Goal: Information Seeking & Learning: Learn about a topic

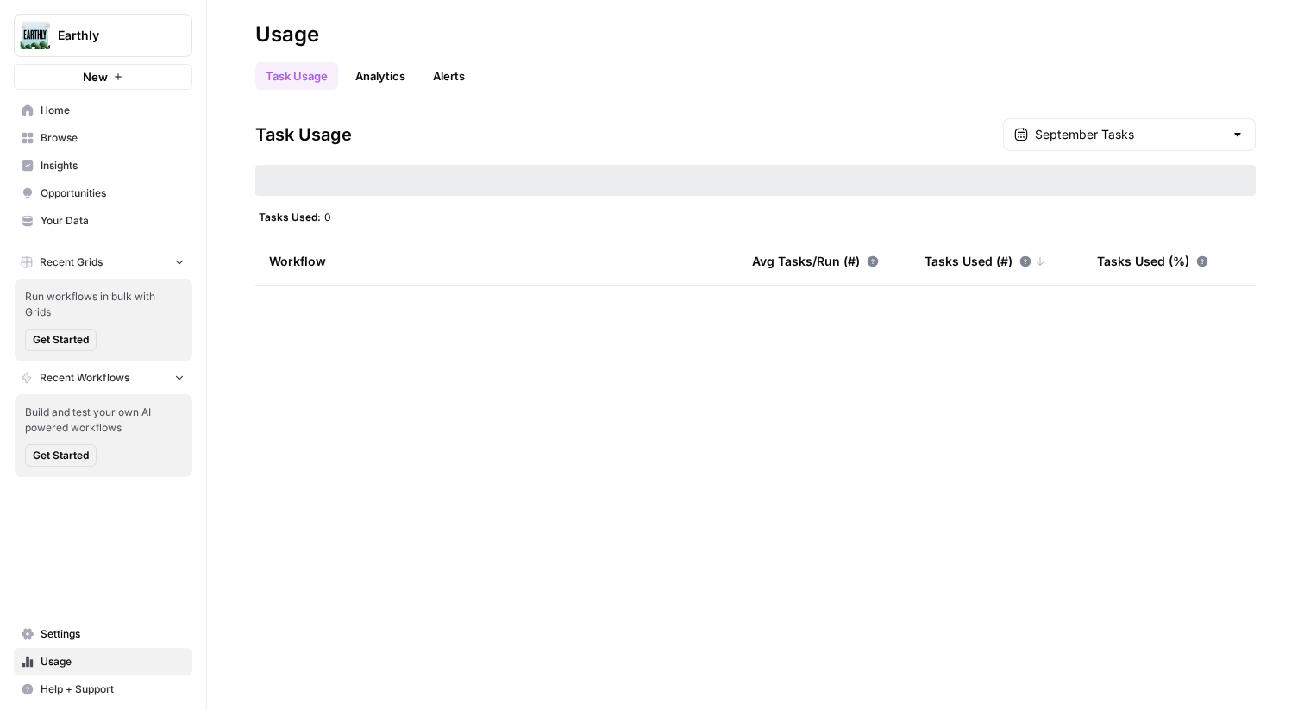
click at [95, 142] on span "Browse" at bounding box center [113, 138] width 144 height 16
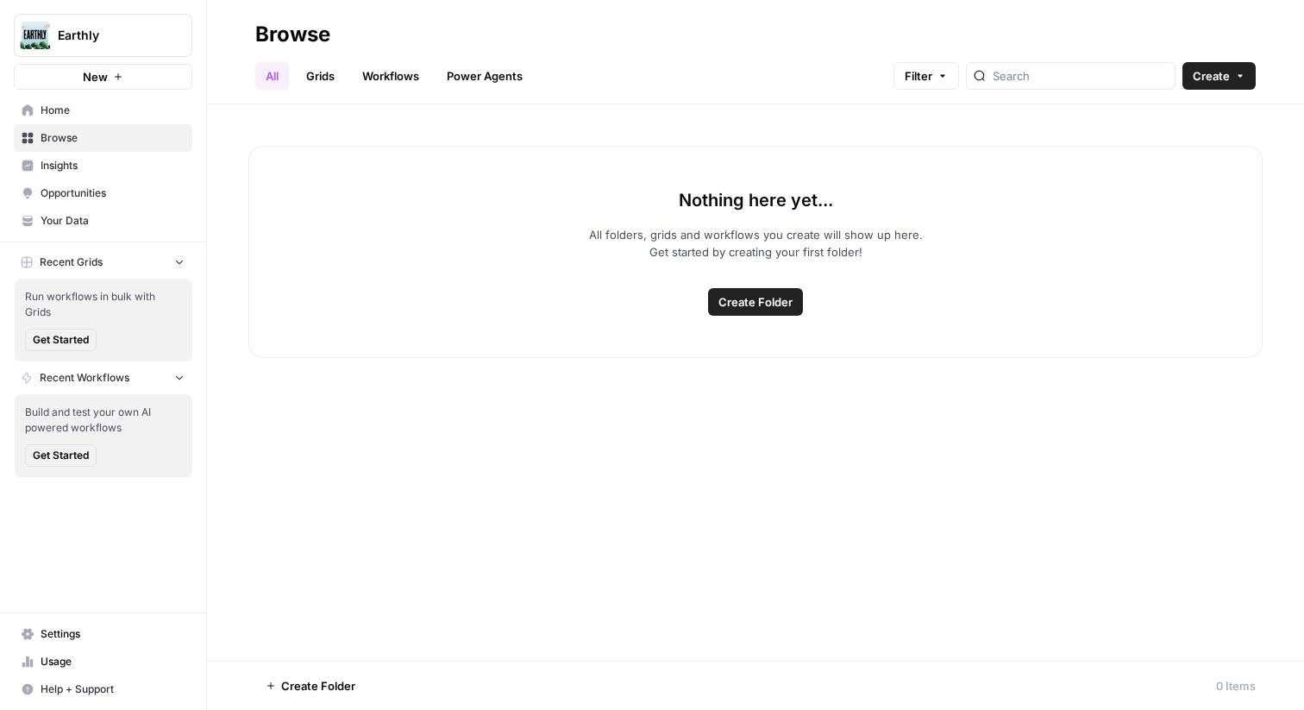
click at [1213, 61] on div "All Grids Workflows Power Agents Filter Create" at bounding box center [755, 68] width 1000 height 41
click at [1213, 80] on span "Create" at bounding box center [1210, 75] width 37 height 17
click at [1192, 136] on span "Grid" at bounding box center [1185, 140] width 97 height 17
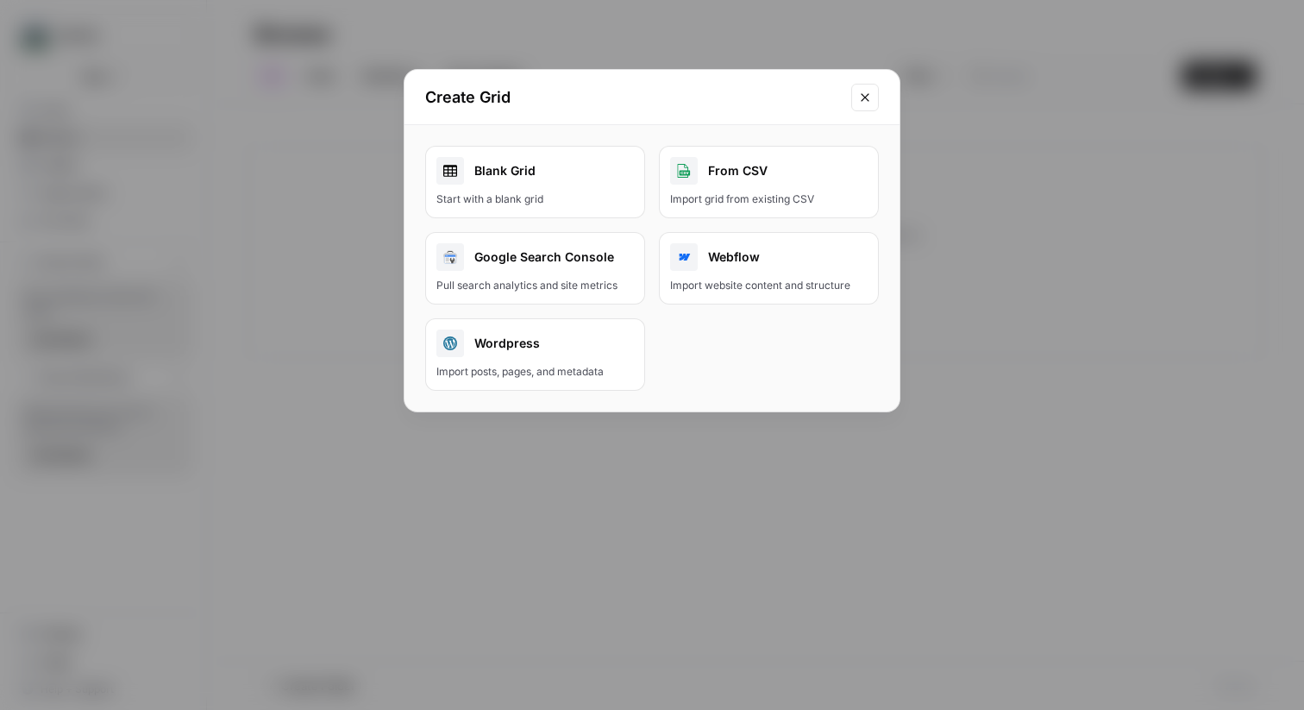
click at [857, 107] on button "Close modal" at bounding box center [865, 98] width 28 height 28
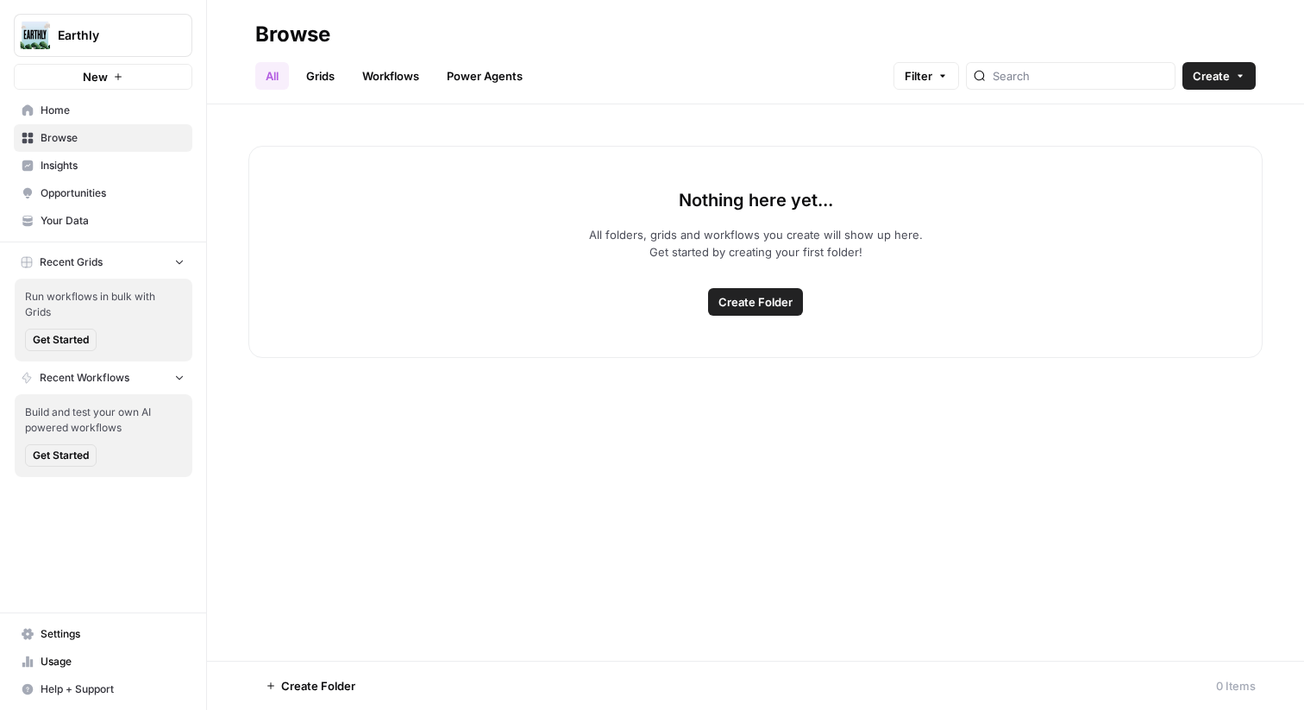
click at [322, 72] on link "Grids" at bounding box center [320, 76] width 49 height 28
click at [1214, 83] on span "Create" at bounding box center [1210, 75] width 37 height 17
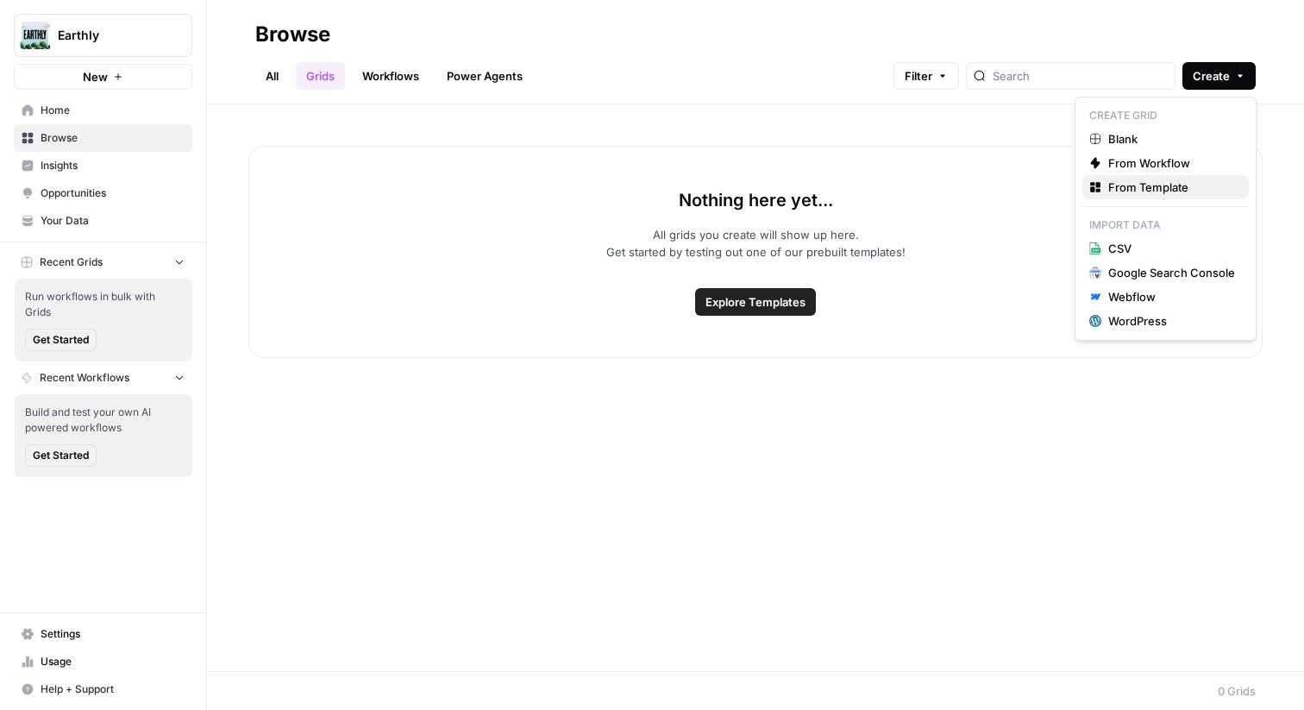
click at [1173, 192] on span "From Template" at bounding box center [1171, 186] width 127 height 17
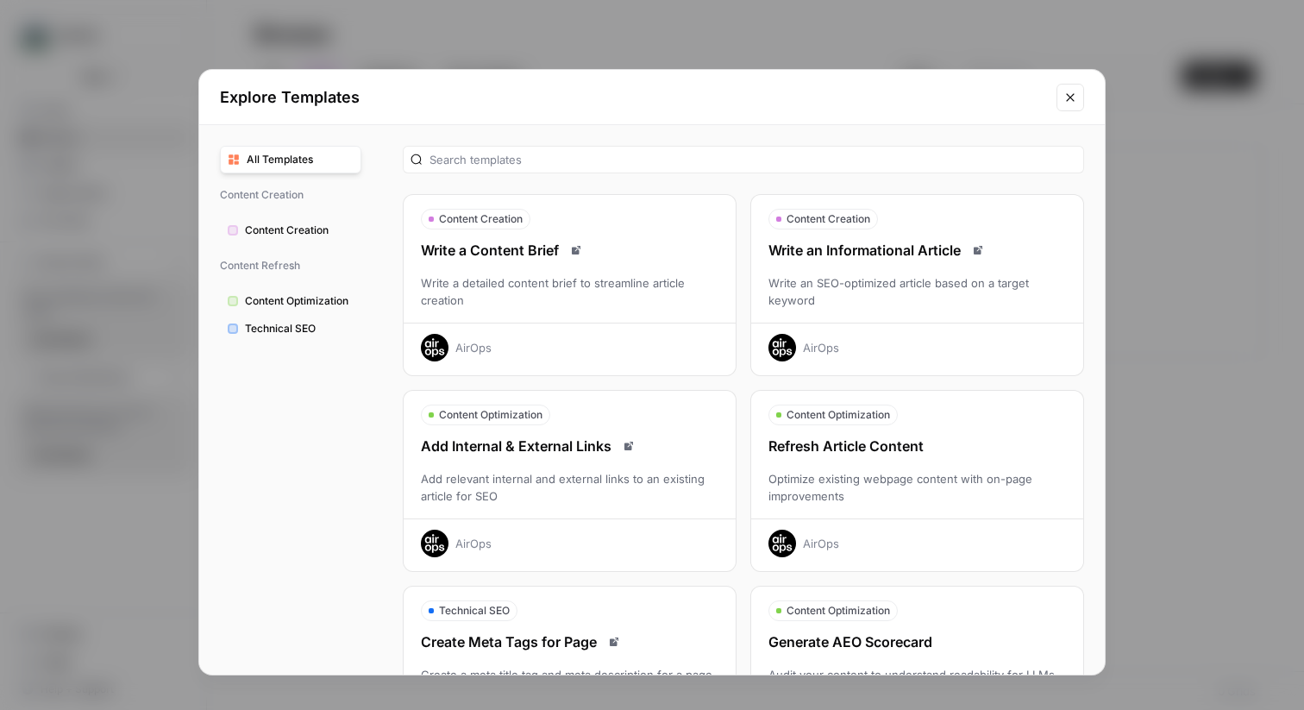
click at [959, 241] on div "Write an Informational Article" at bounding box center [917, 250] width 332 height 21
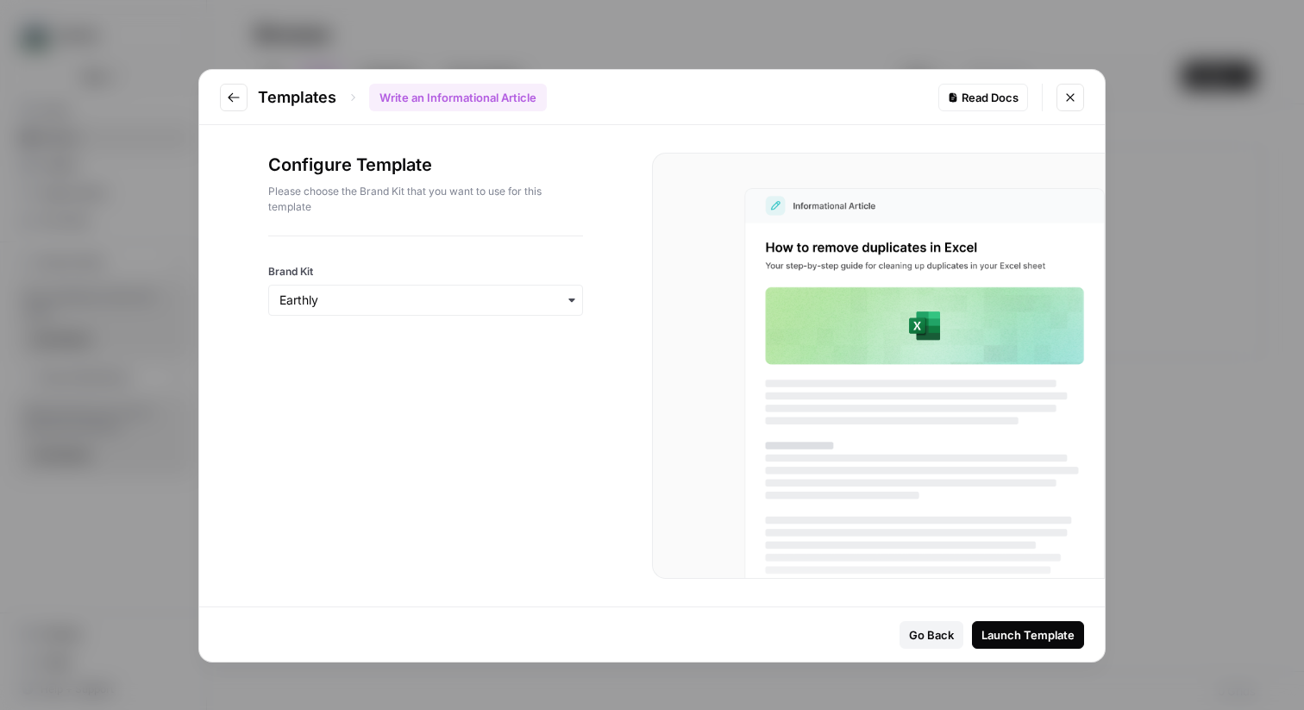
click at [1012, 638] on div "Launch Template" at bounding box center [1027, 634] width 93 height 17
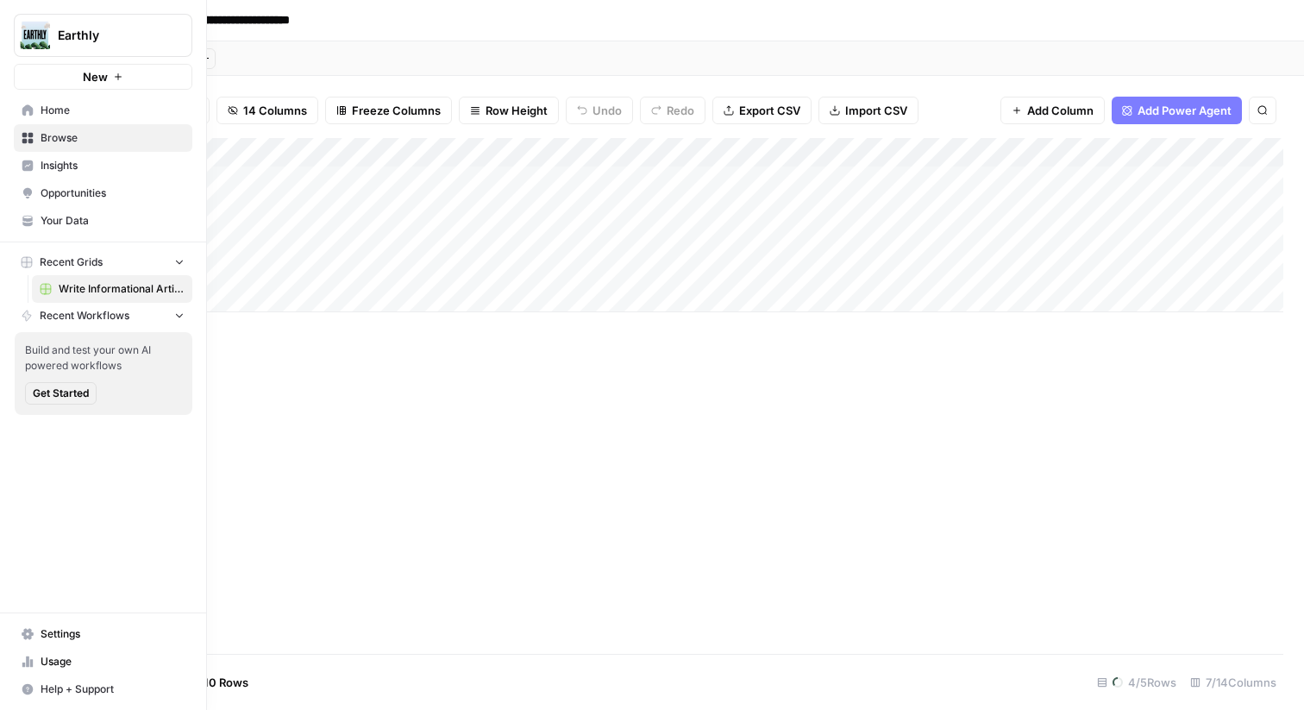
click at [31, 631] on icon at bounding box center [28, 633] width 12 height 11
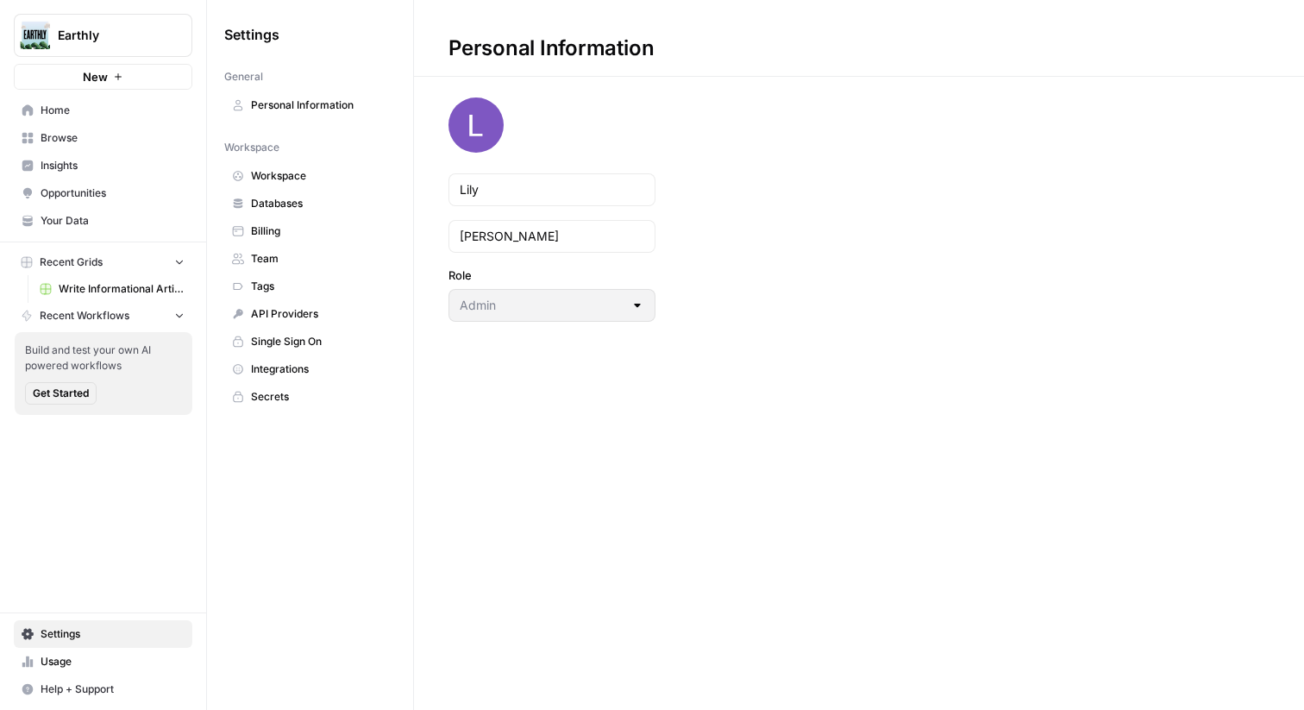
click at [86, 218] on span "Your Data" at bounding box center [113, 221] width 144 height 16
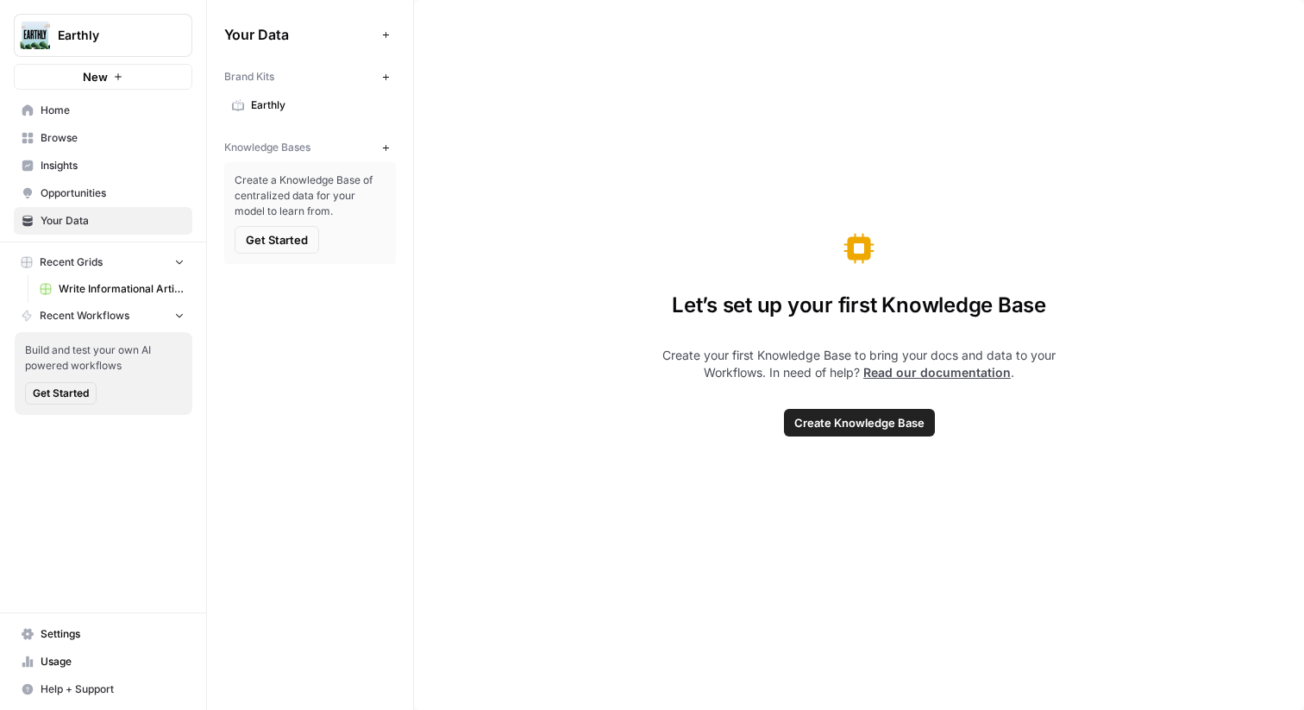
click at [385, 74] on icon "button" at bounding box center [385, 76] width 6 height 6
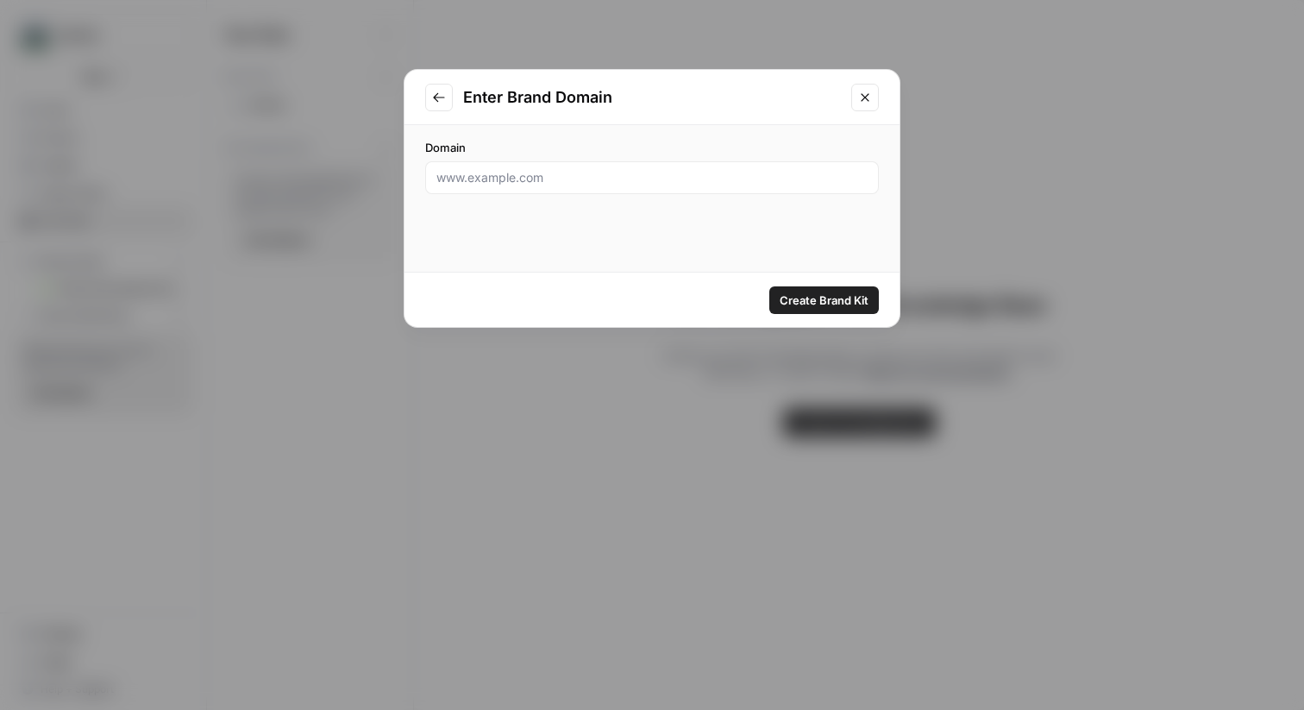
click at [385, 69] on div "Enter Brand Domain Domain Create Brand Kit" at bounding box center [652, 355] width 1304 height 710
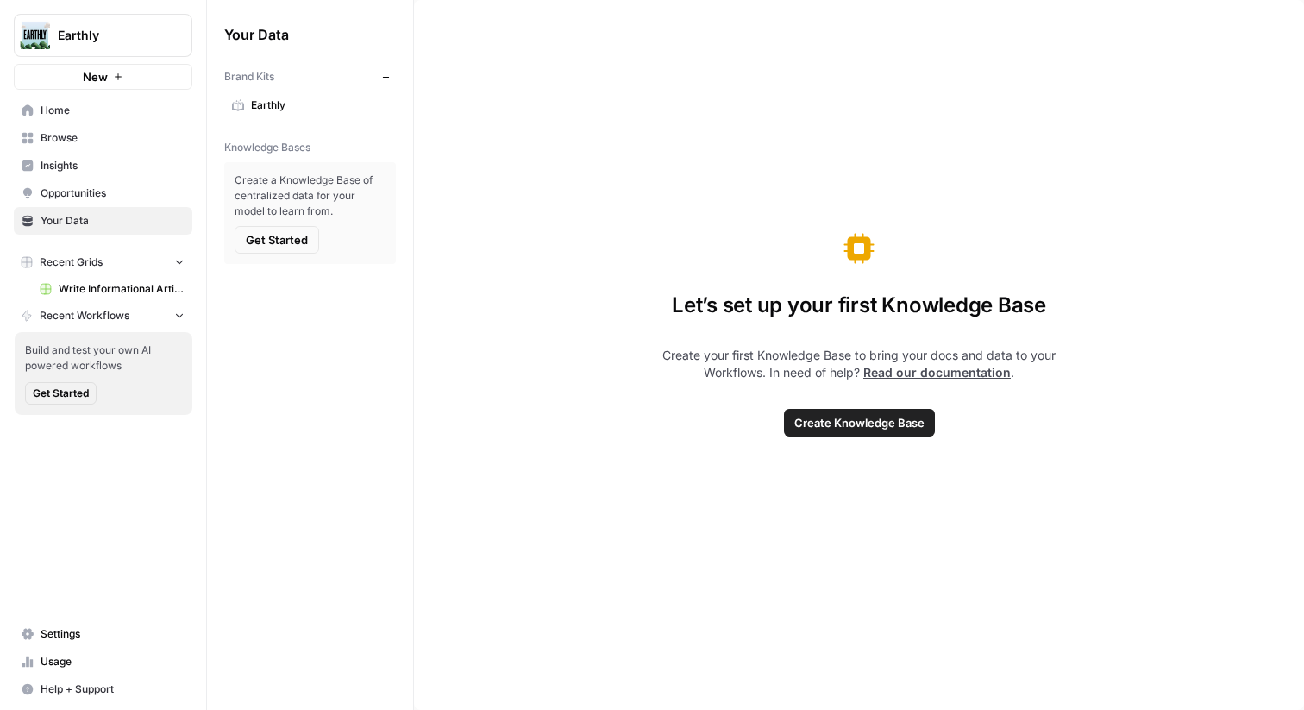
click at [388, 135] on div "Knowledge Bases New" at bounding box center [310, 147] width 172 height 29
click at [133, 137] on span "Browse" at bounding box center [113, 138] width 144 height 16
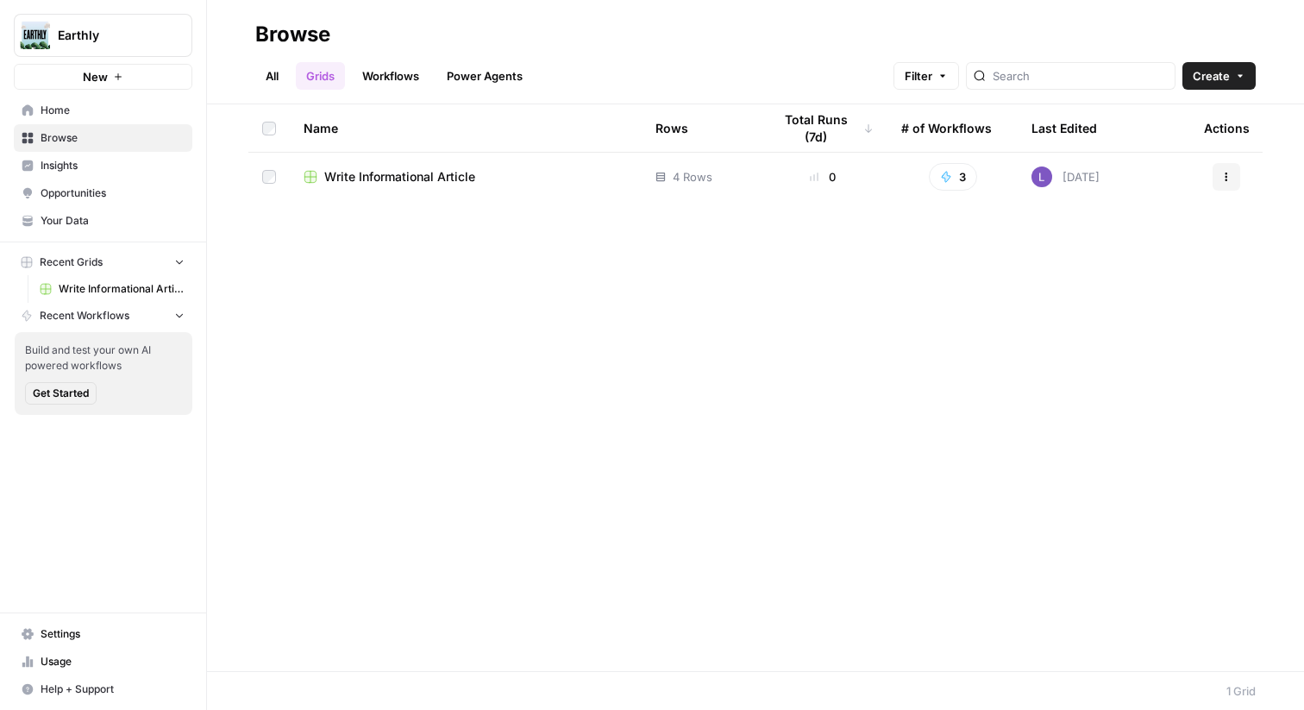
click at [385, 174] on span "Write Informational Article" at bounding box center [399, 176] width 151 height 17
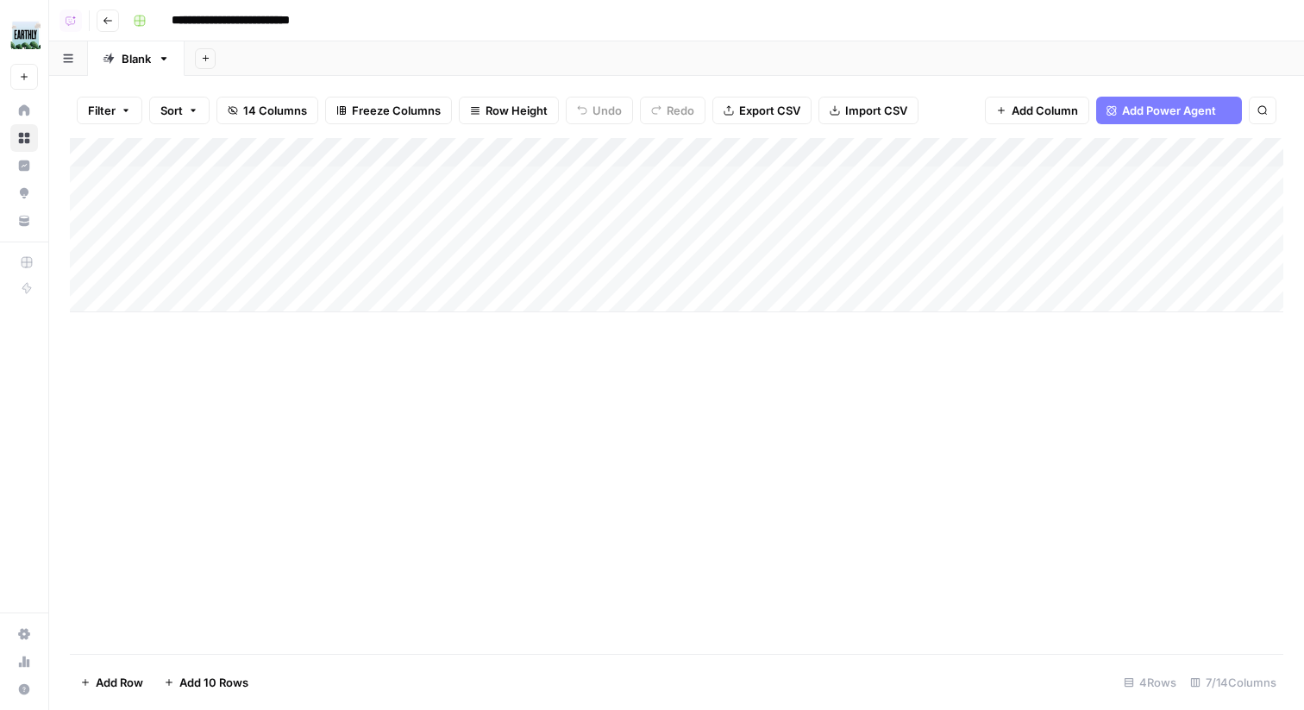
click at [498, 184] on div "Add Column" at bounding box center [676, 225] width 1213 height 174
click at [498, 219] on div "Add Column" at bounding box center [676, 225] width 1213 height 174
click at [499, 244] on div "Add Column" at bounding box center [676, 225] width 1213 height 174
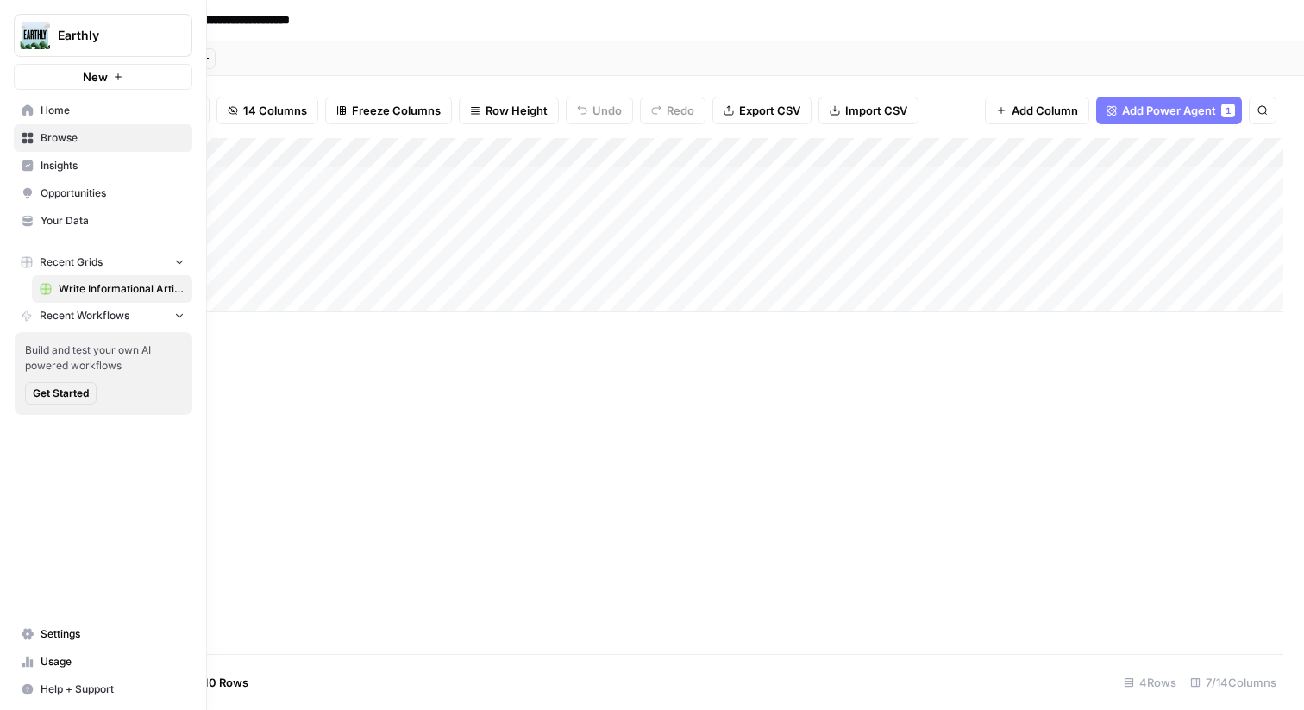
click at [112, 119] on link "Home" at bounding box center [103, 111] width 178 height 28
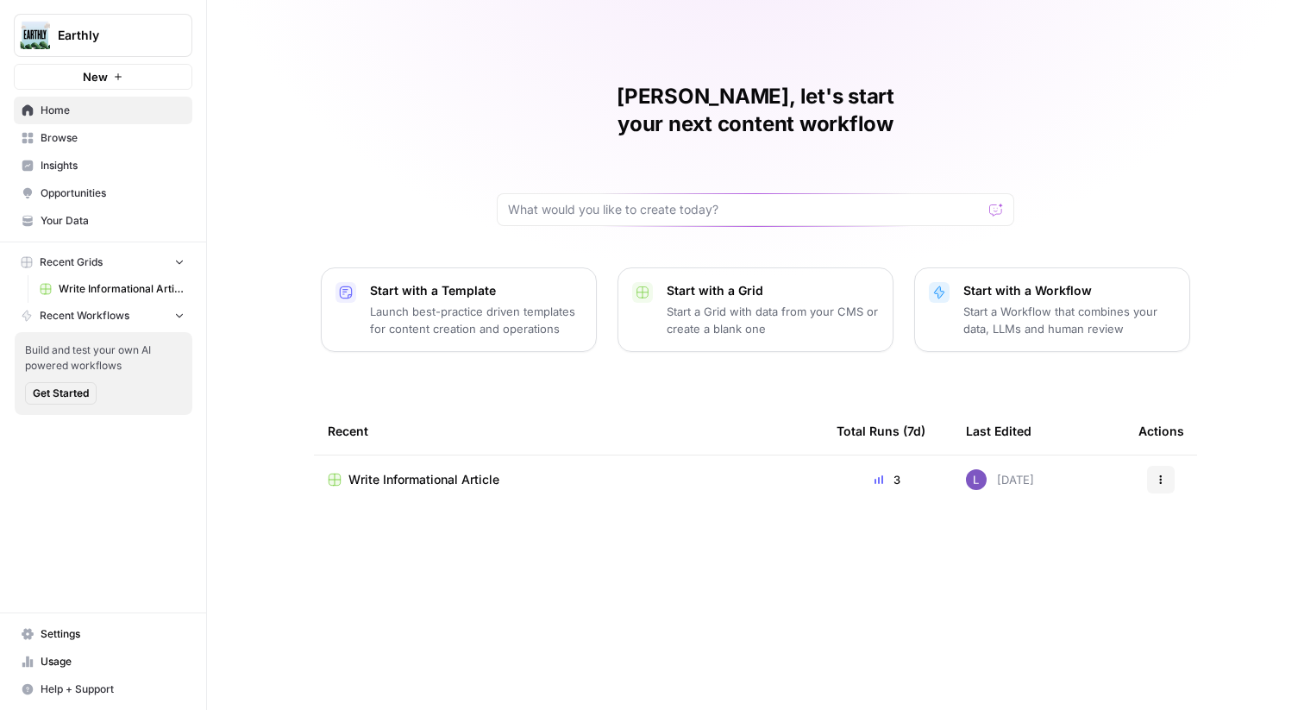
click at [118, 125] on link "Browse" at bounding box center [103, 138] width 178 height 28
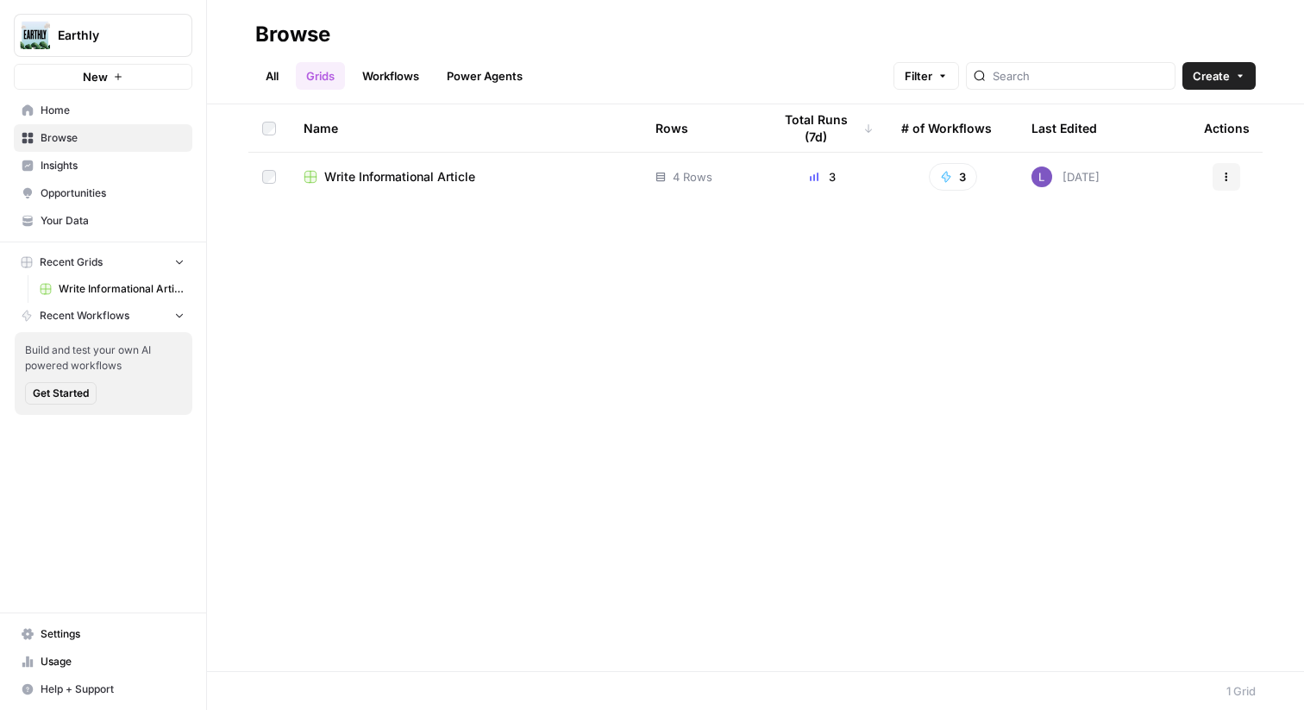
click at [363, 76] on link "Workflows" at bounding box center [391, 76] width 78 height 28
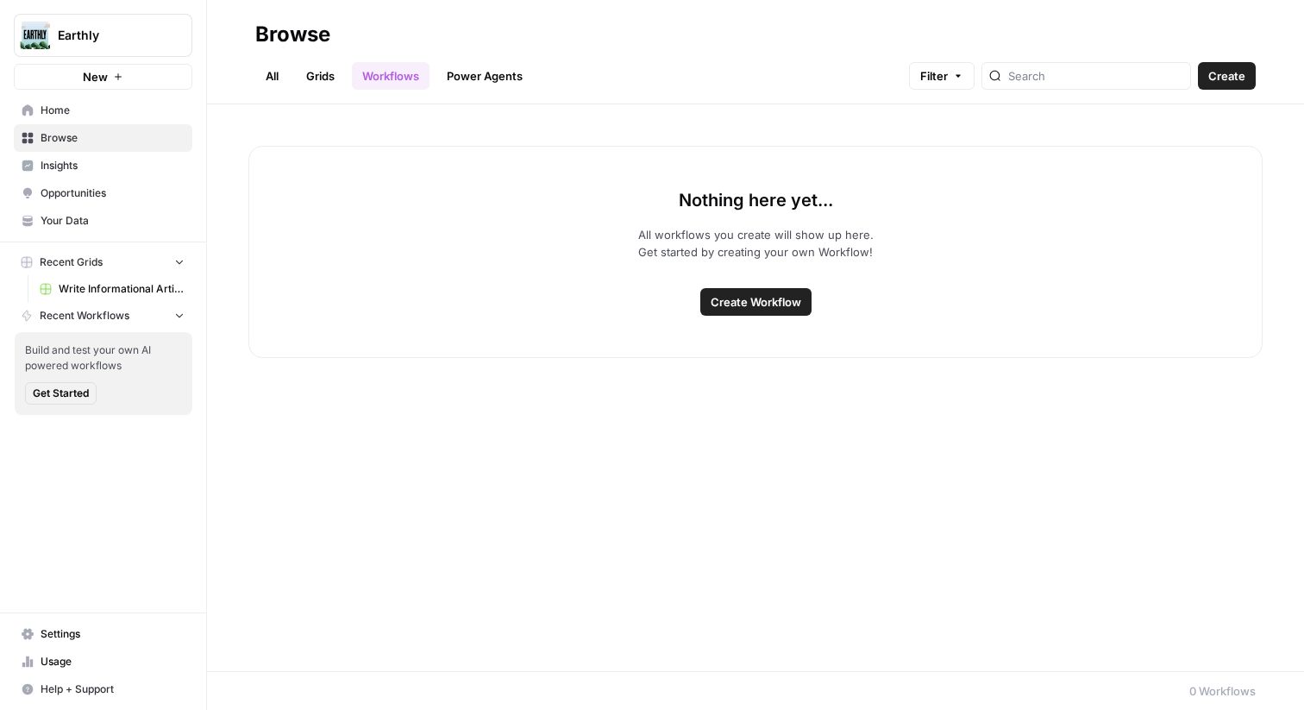
click at [335, 76] on link "Grids" at bounding box center [320, 76] width 49 height 28
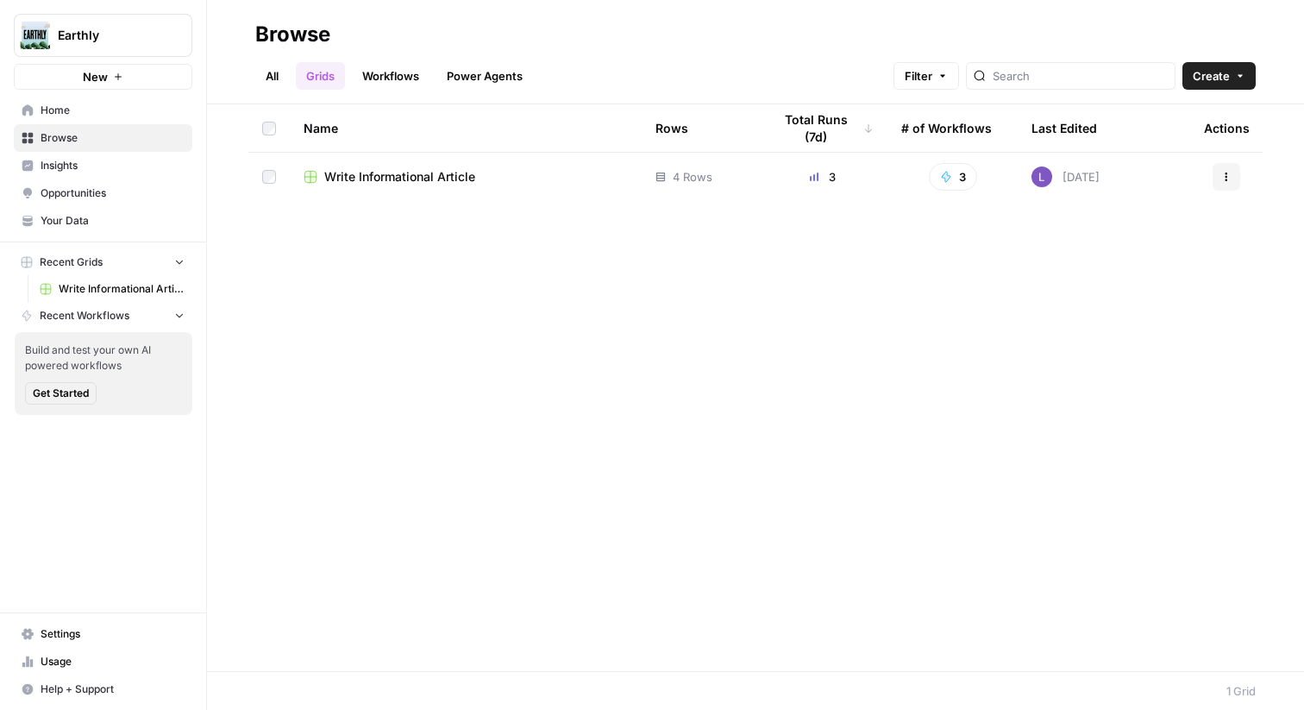
click at [1238, 91] on header "Browse All Grids Workflows Power Agents Filter Create" at bounding box center [755, 52] width 1097 height 104
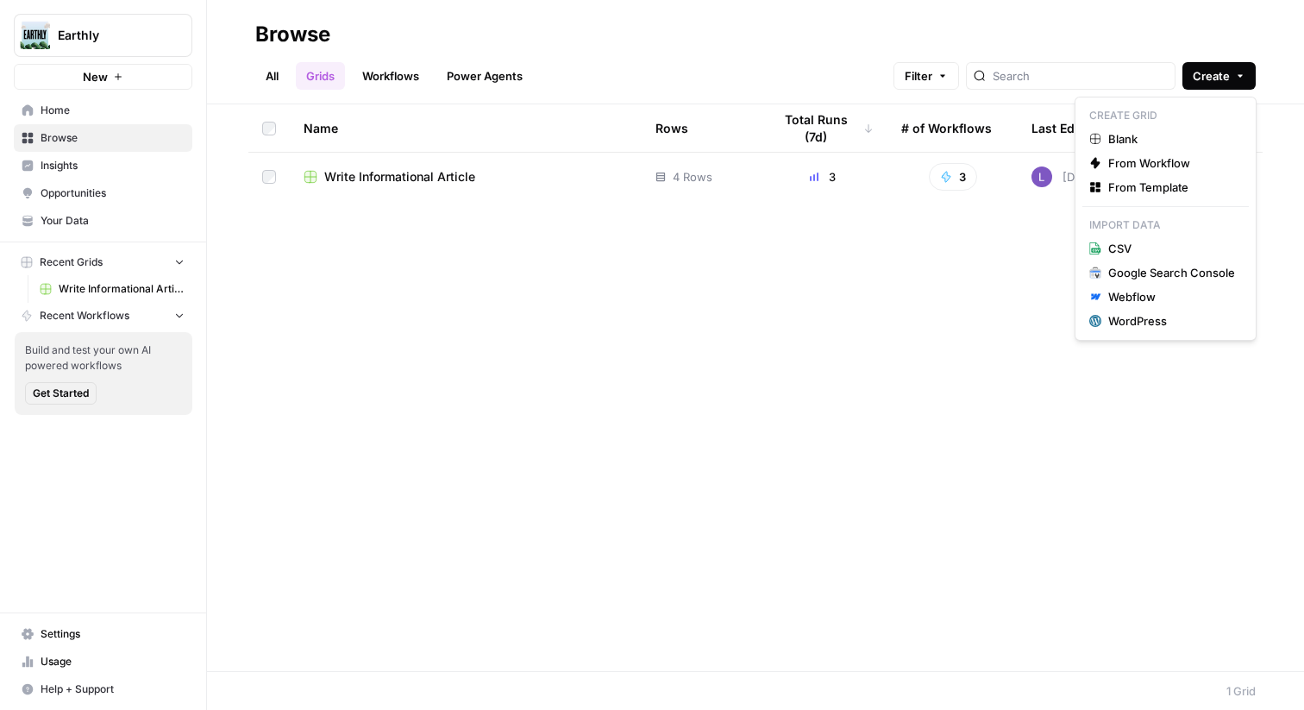
click at [1231, 87] on button "Create" at bounding box center [1218, 76] width 73 height 28
click at [1144, 189] on span "From Template" at bounding box center [1171, 186] width 127 height 17
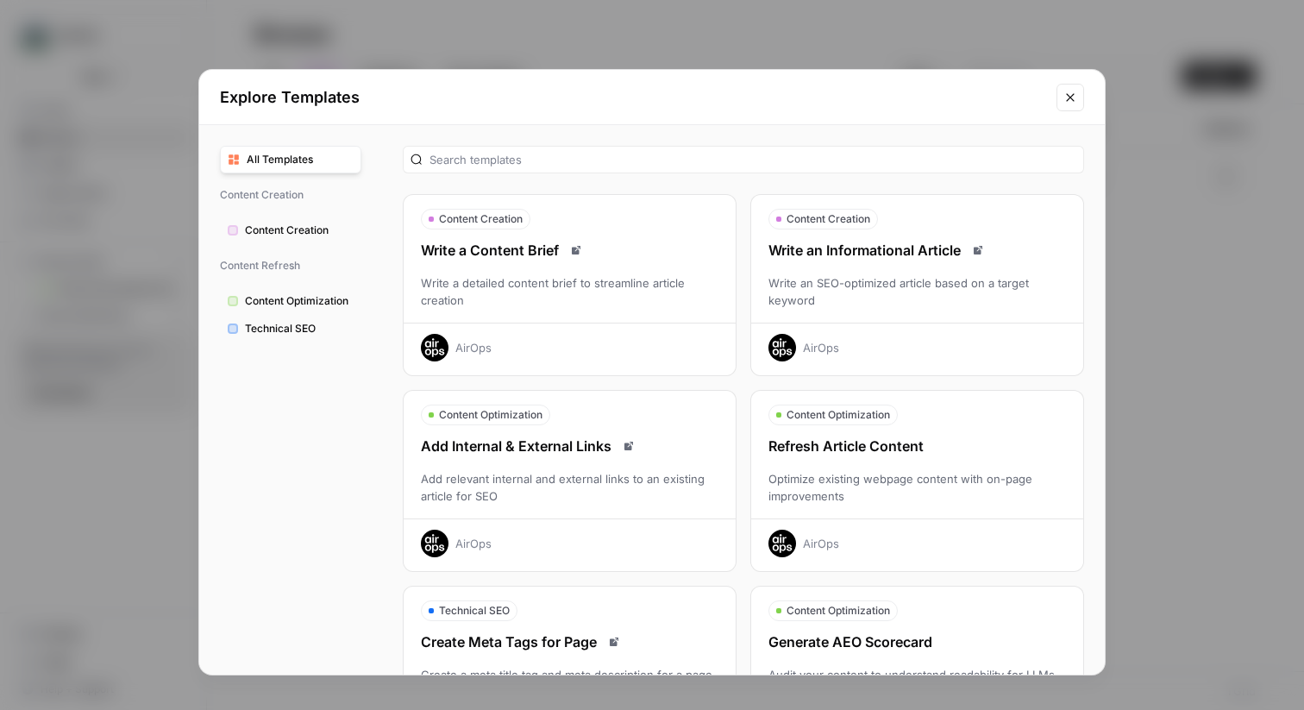
click at [834, 468] on div "Refresh Article Content Optimize existing webpage content with on-page improvem…" at bounding box center [917, 496] width 332 height 122
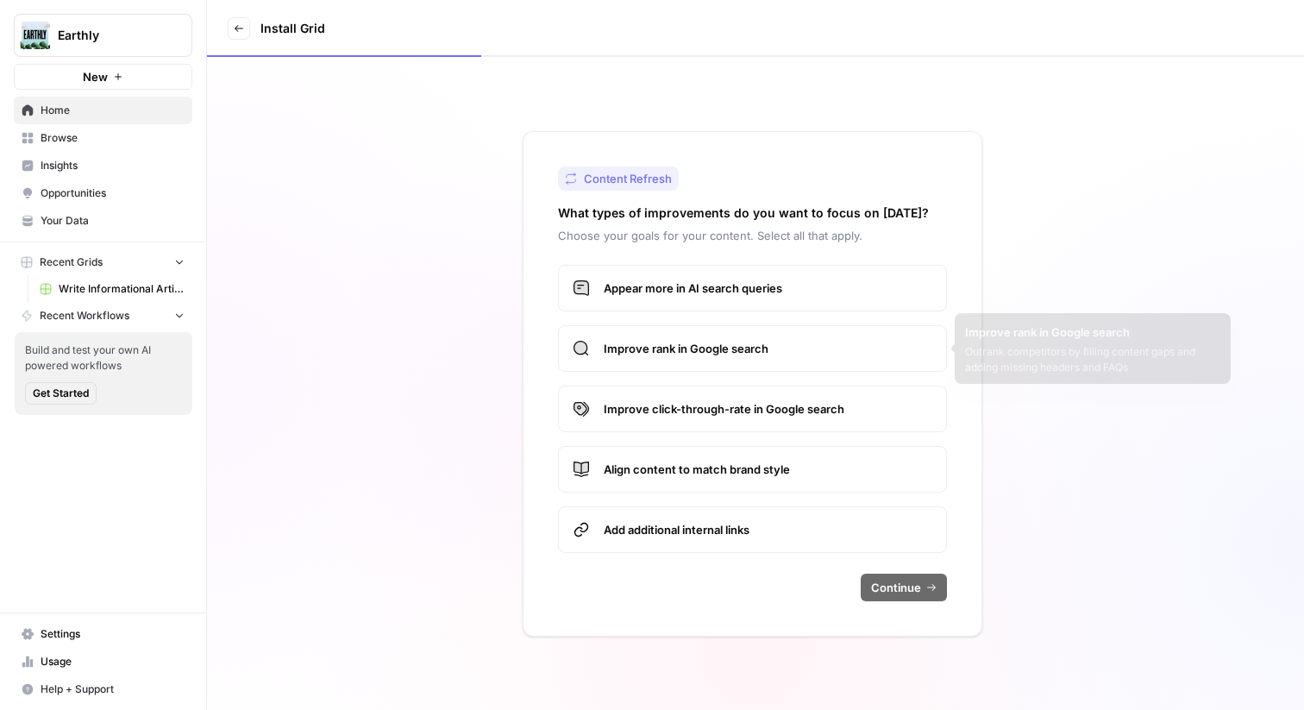
click at [766, 283] on span "Appear more in AI search queries" at bounding box center [768, 287] width 328 height 17
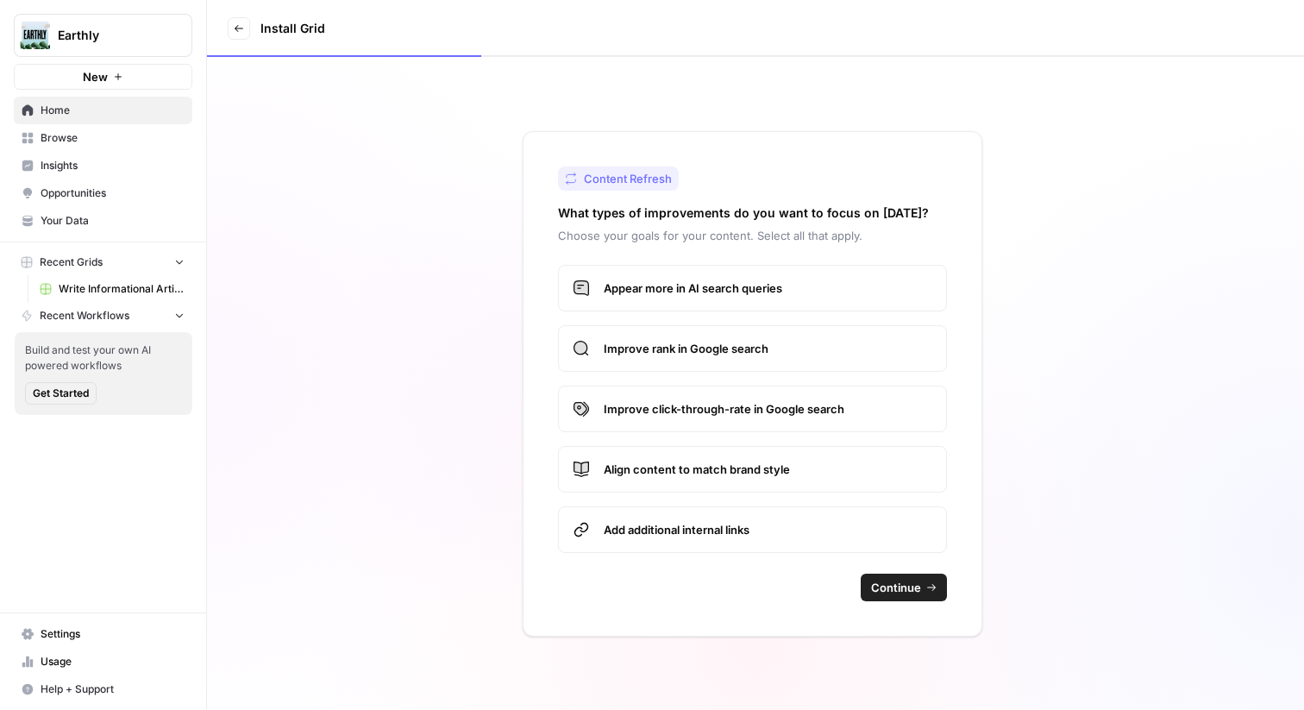
click at [892, 585] on span "Continue" at bounding box center [896, 587] width 50 height 17
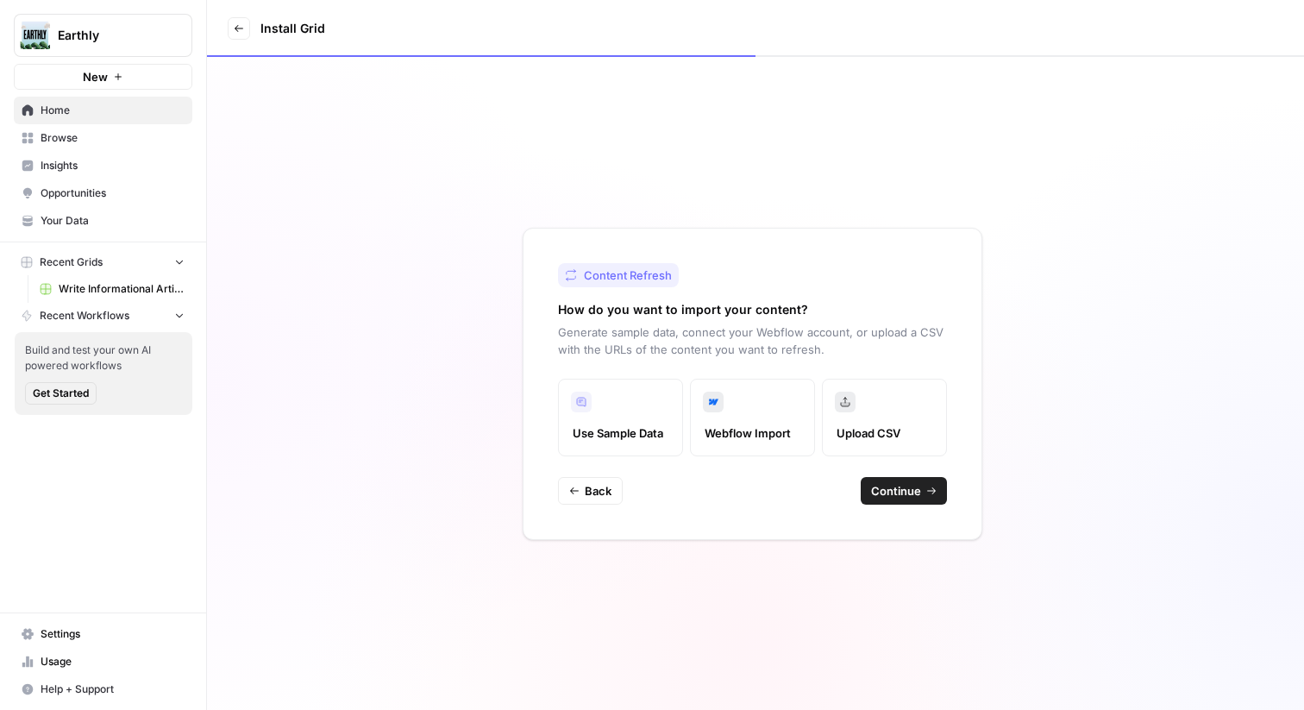
click at [908, 504] on div "Content Refresh How do you want to import your content? Generate sample data, c…" at bounding box center [752, 384] width 460 height 312
click at [910, 503] on button "Continue" at bounding box center [903, 491] width 86 height 28
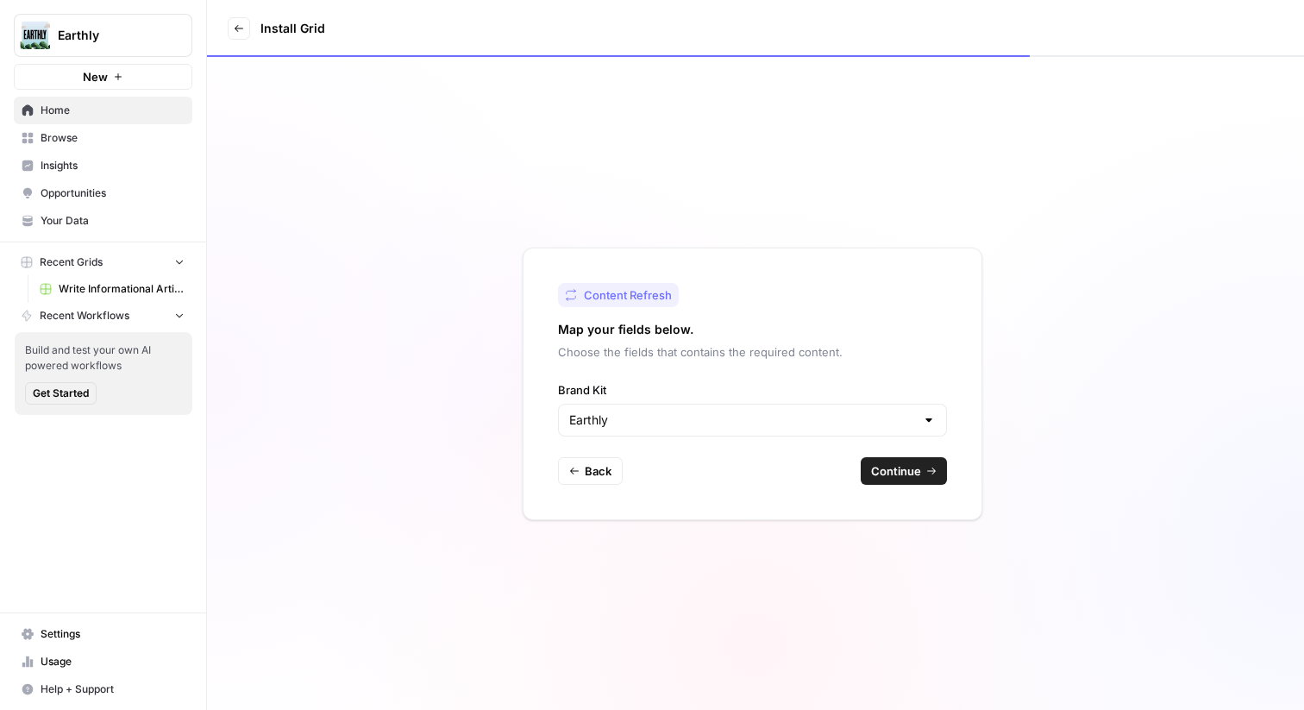
click at [897, 484] on button "Continue" at bounding box center [903, 471] width 86 height 28
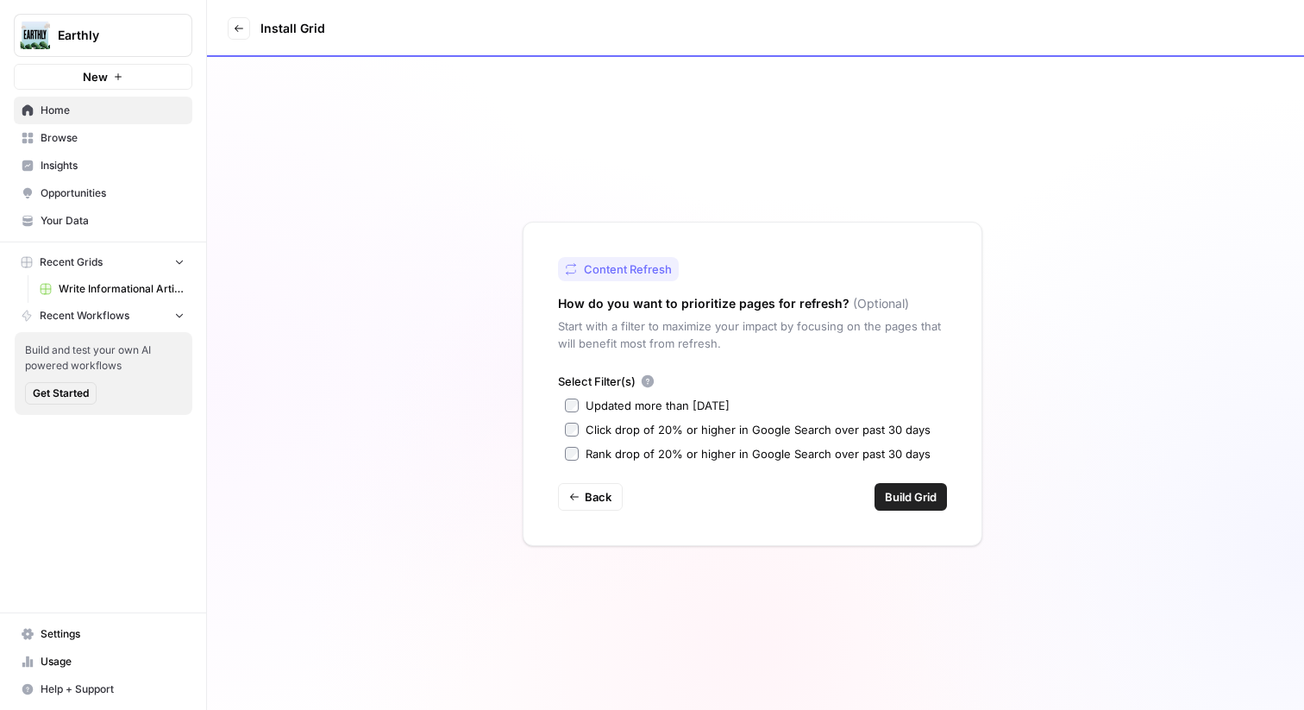
click at [585, 404] on div "Updated more than [DATE]" at bounding box center [657, 405] width 144 height 17
click at [935, 491] on span "Build Grid" at bounding box center [911, 496] width 52 height 17
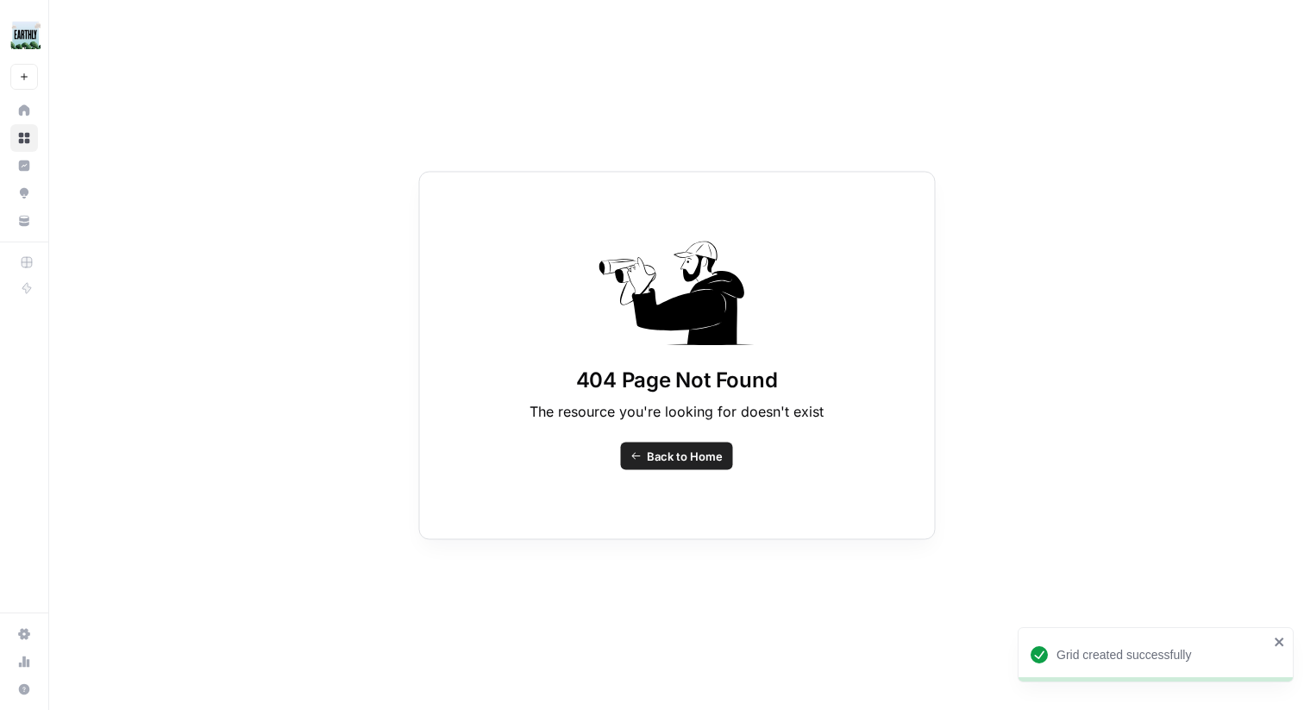
click at [25, 105] on icon at bounding box center [24, 110] width 12 height 12
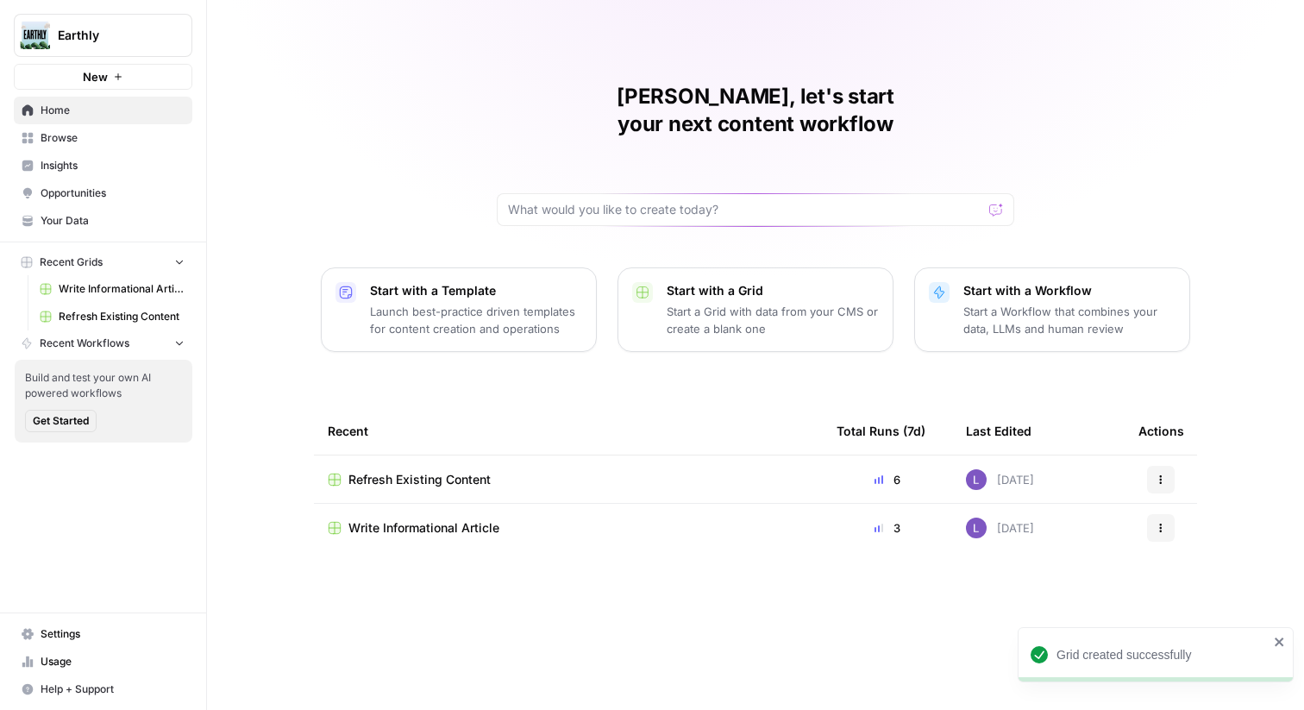
click at [116, 45] on button "Earthly" at bounding box center [103, 35] width 178 height 43
click at [370, 121] on div "[PERSON_NAME], let's start your next content workflow Start with a Template Lau…" at bounding box center [755, 355] width 1097 height 710
click at [123, 139] on span "Browse" at bounding box center [113, 138] width 144 height 16
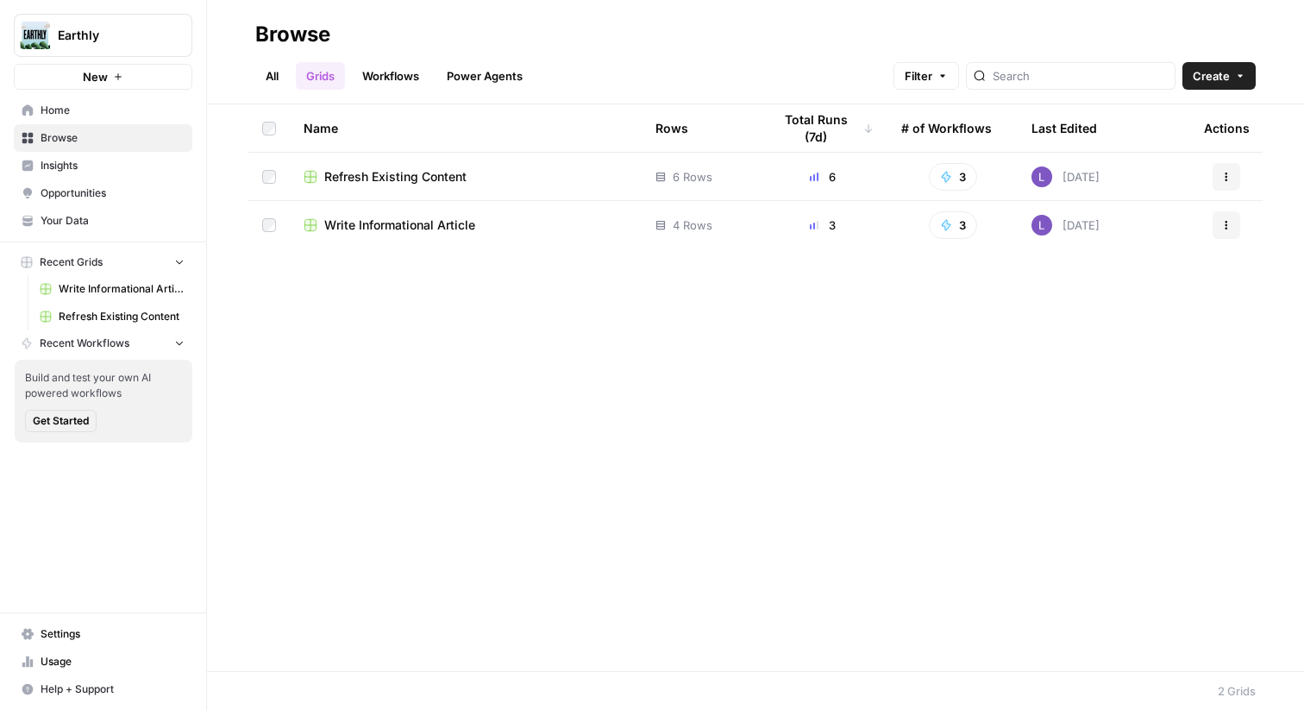
click at [262, 78] on link "All" at bounding box center [272, 76] width 34 height 28
click at [322, 72] on link "Grids" at bounding box center [320, 76] width 49 height 28
click at [147, 182] on link "Opportunities" at bounding box center [103, 193] width 178 height 28
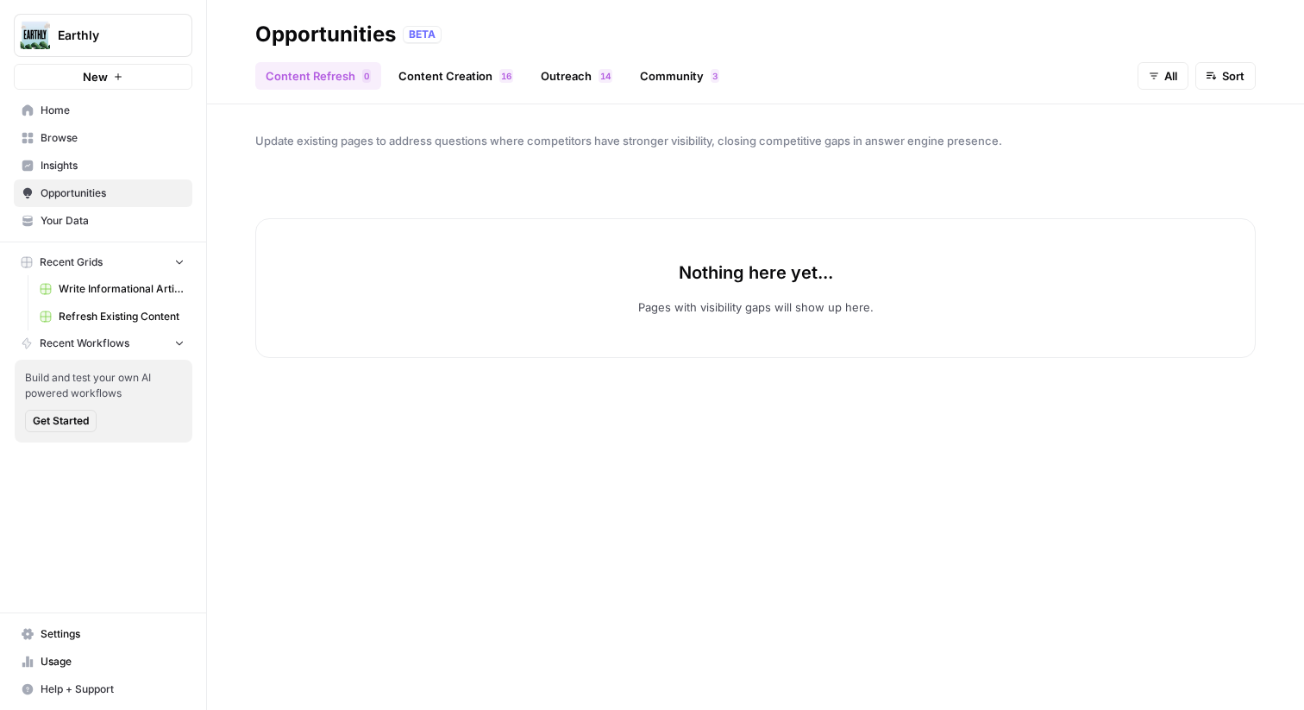
click at [122, 170] on span "Insights" at bounding box center [113, 166] width 144 height 16
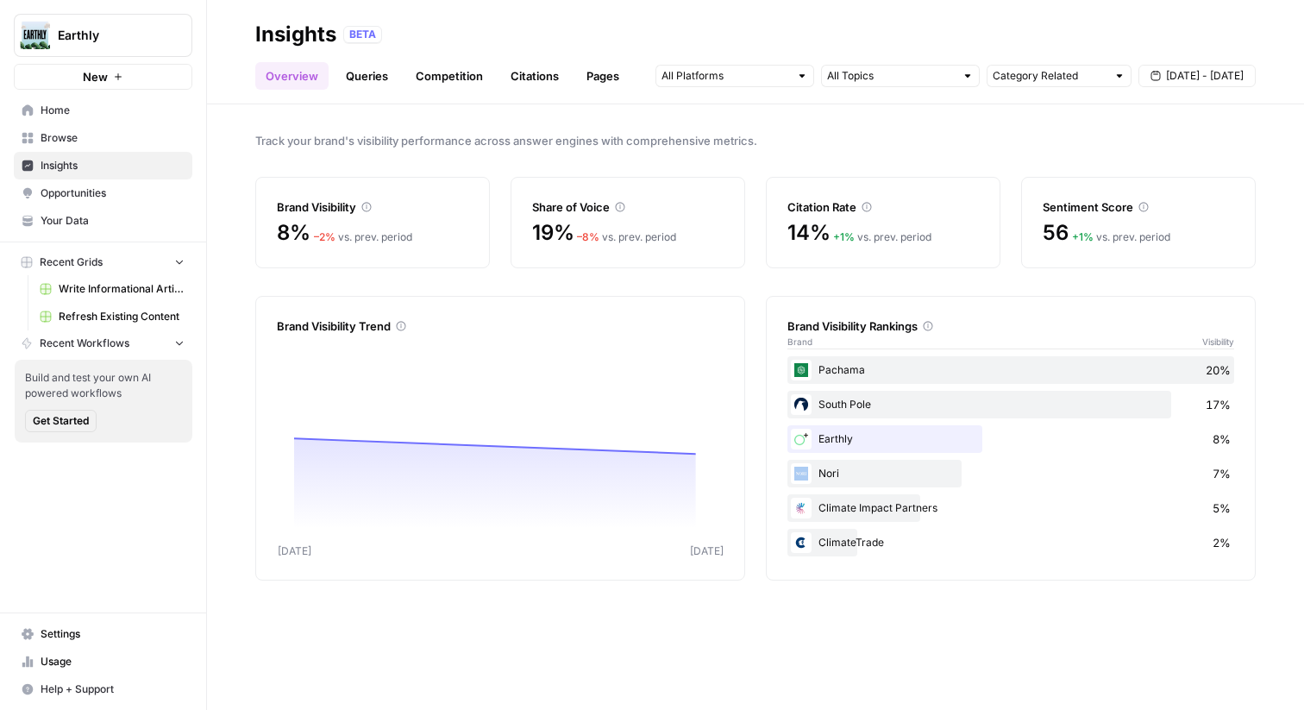
click at [114, 228] on span "Your Data" at bounding box center [113, 221] width 144 height 16
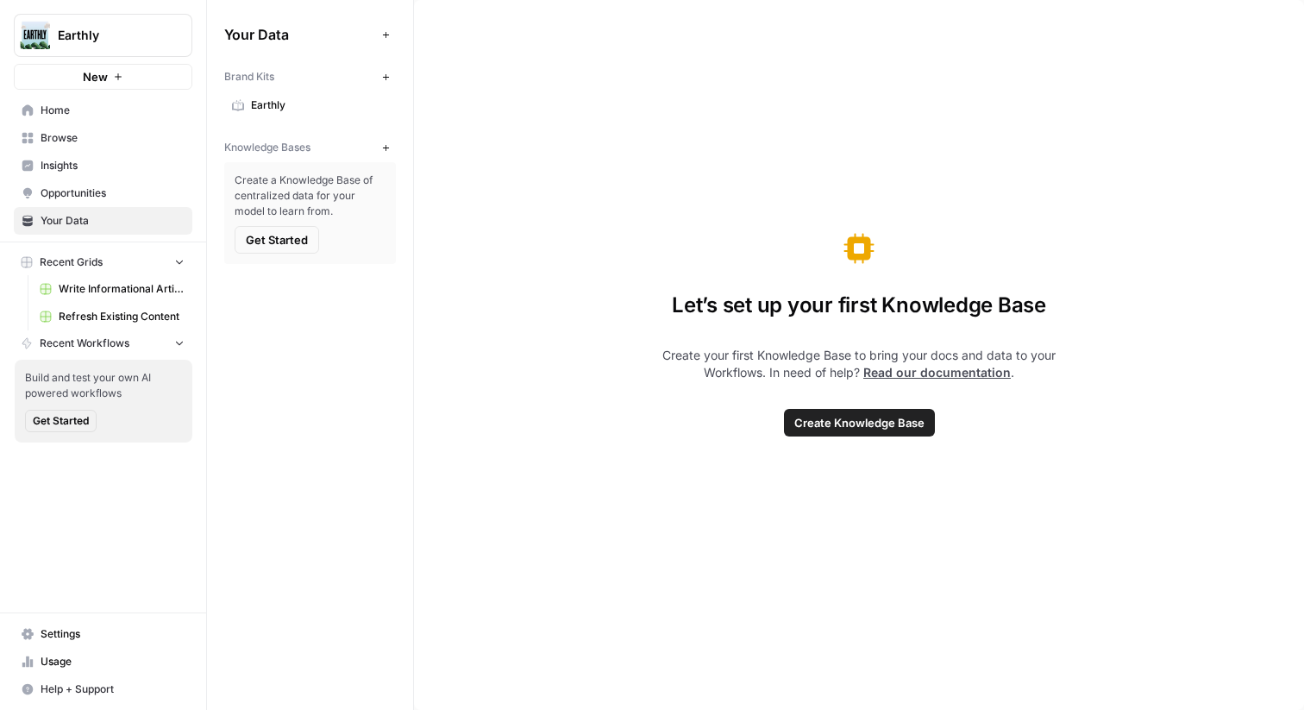
click at [94, 178] on link "Insights" at bounding box center [103, 166] width 178 height 28
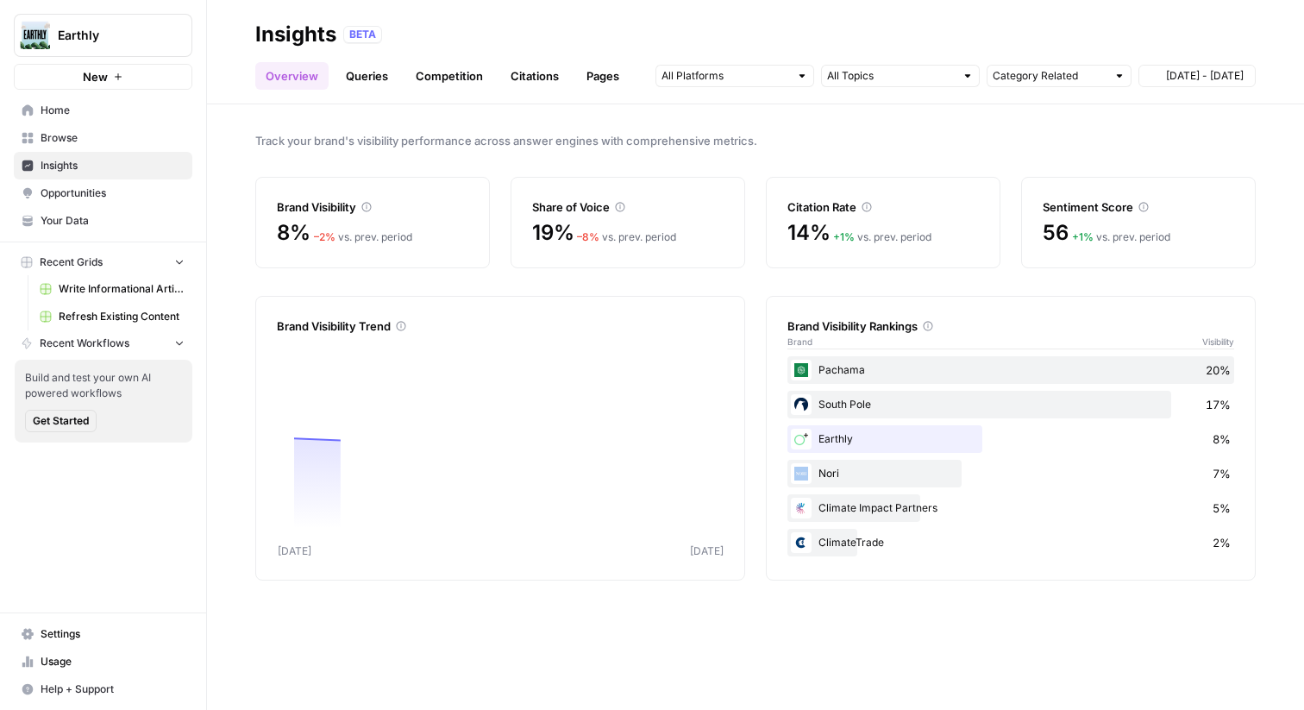
click at [103, 193] on span "Opportunities" at bounding box center [113, 193] width 144 height 16
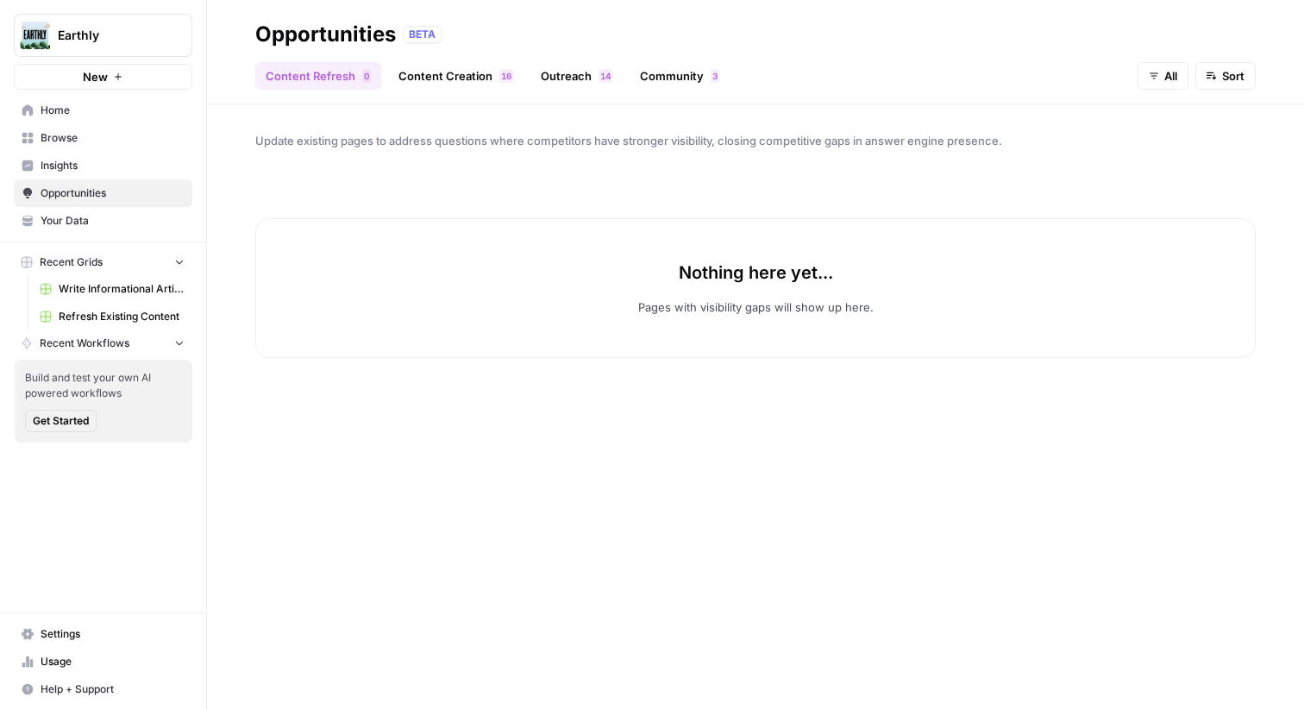
click at [438, 59] on div "Content Refresh 0 Content Creation 6 1 Outreach 4 1 Community 3 All Sort" at bounding box center [755, 68] width 1000 height 41
click at [469, 72] on link "Content Creation 6 1" at bounding box center [455, 76] width 135 height 28
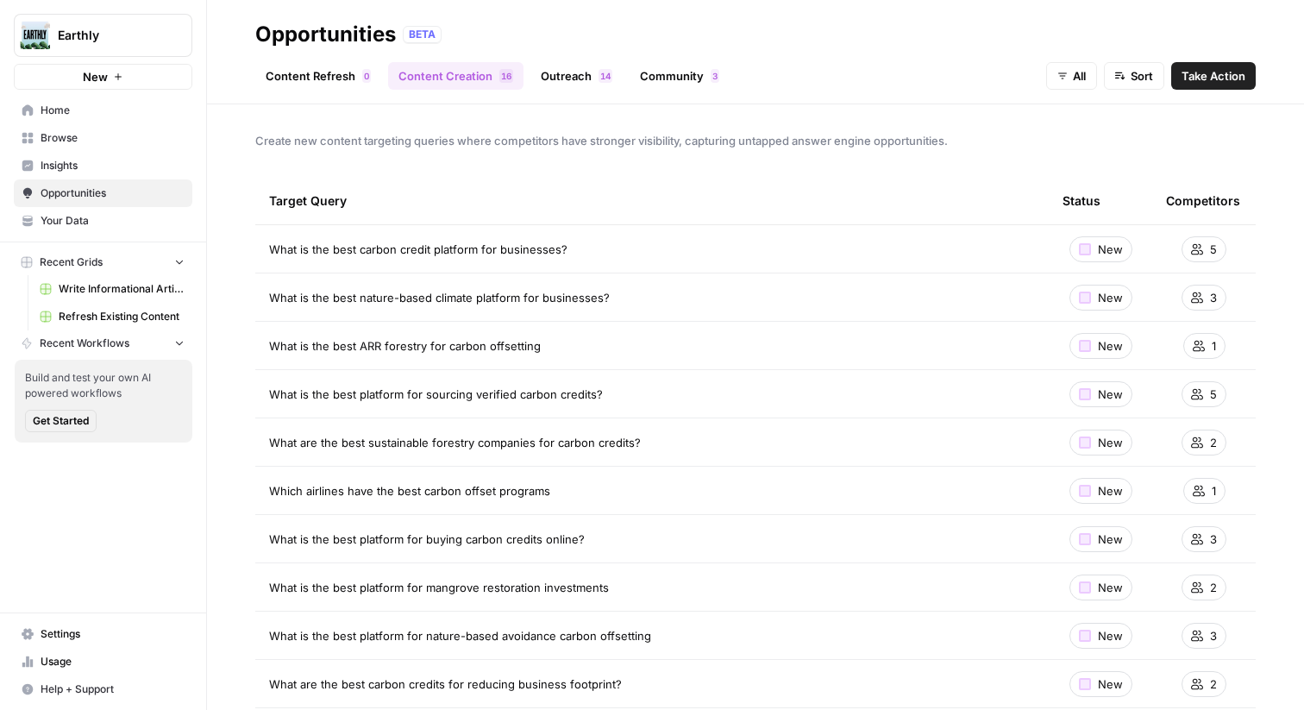
click at [579, 72] on link "Outreach 4 1" at bounding box center [576, 76] width 92 height 28
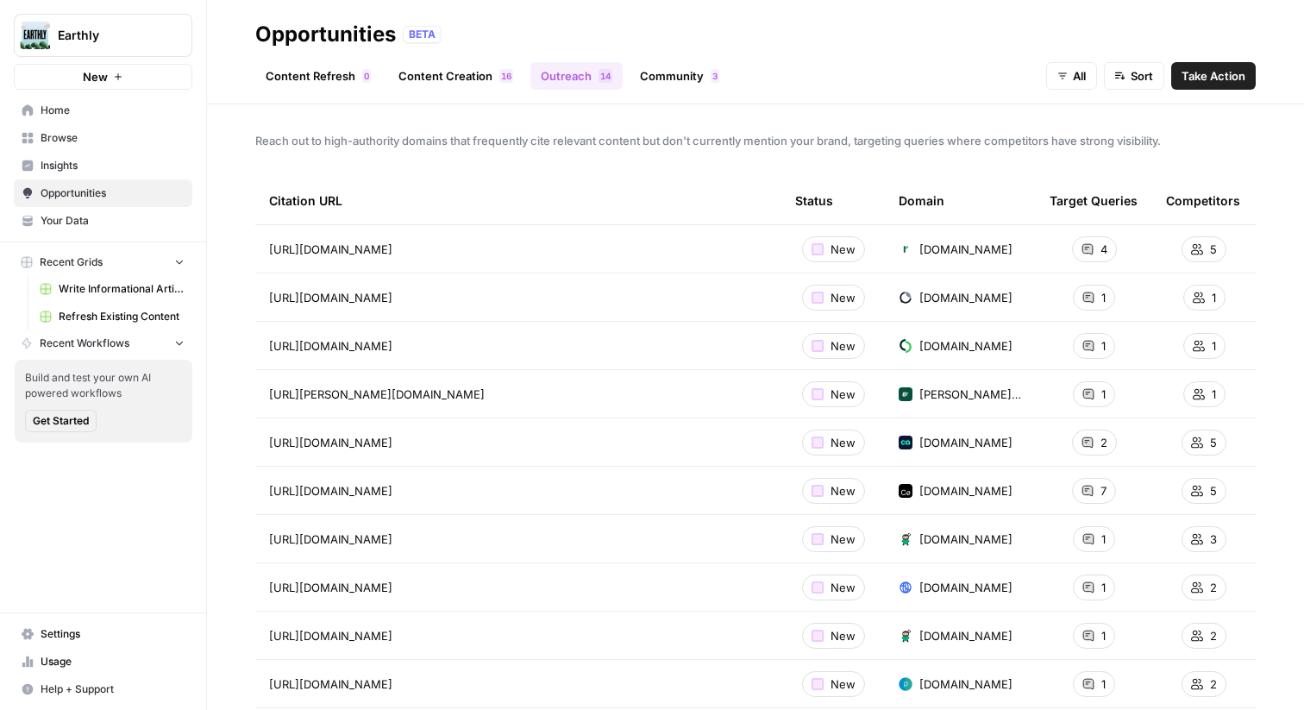
click at [673, 75] on link "Community 3" at bounding box center [679, 76] width 100 height 28
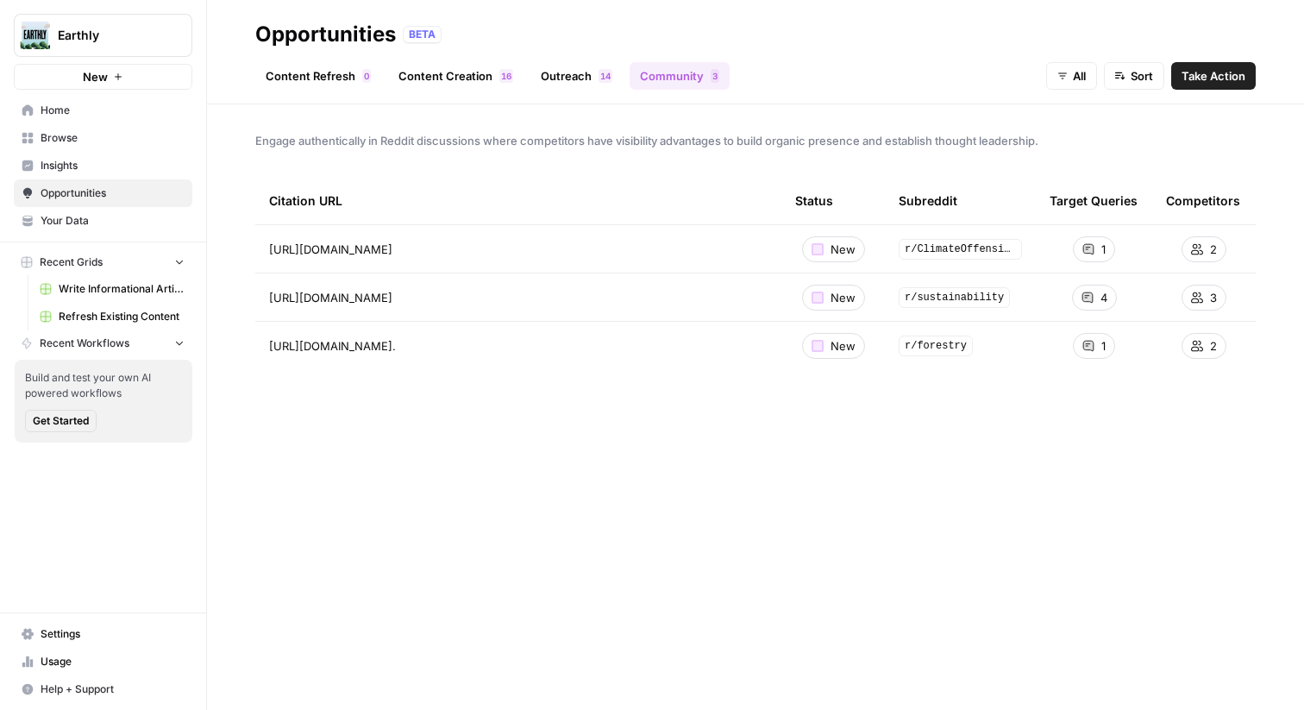
click at [440, 79] on link "Content Creation 6 1" at bounding box center [455, 76] width 135 height 28
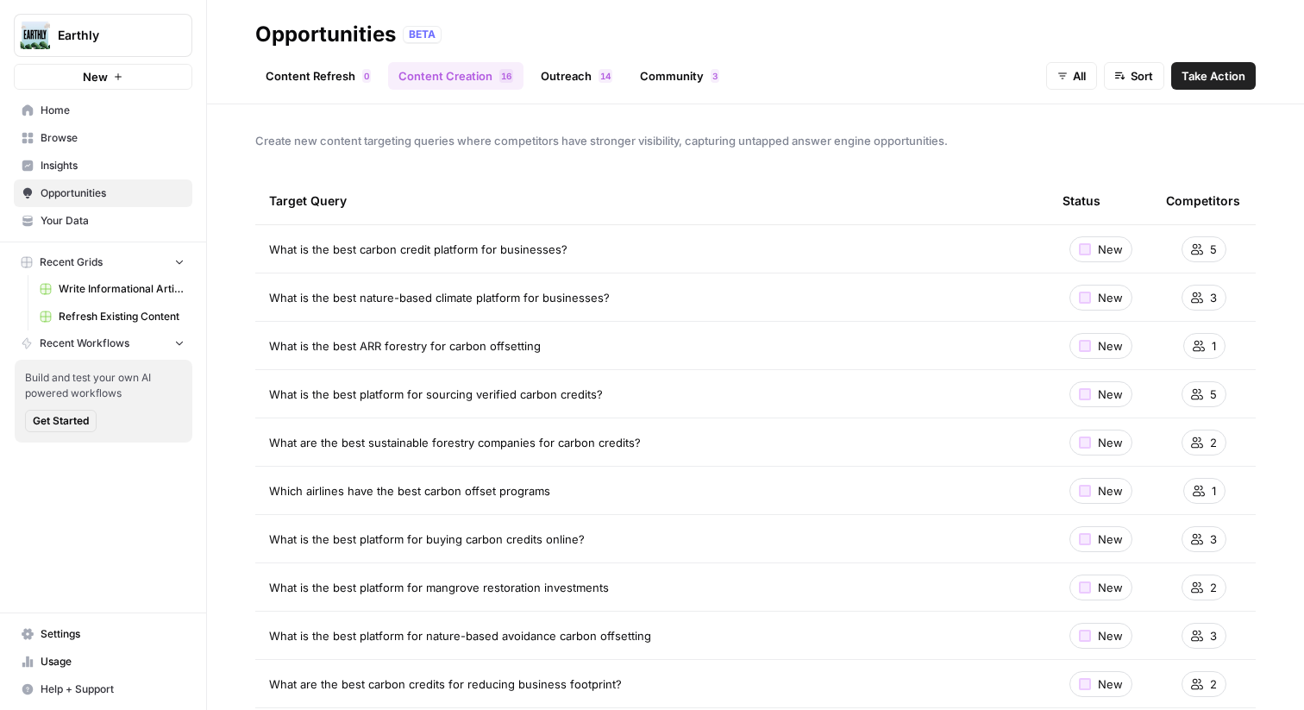
click at [1214, 80] on span "Take Action" at bounding box center [1213, 75] width 64 height 17
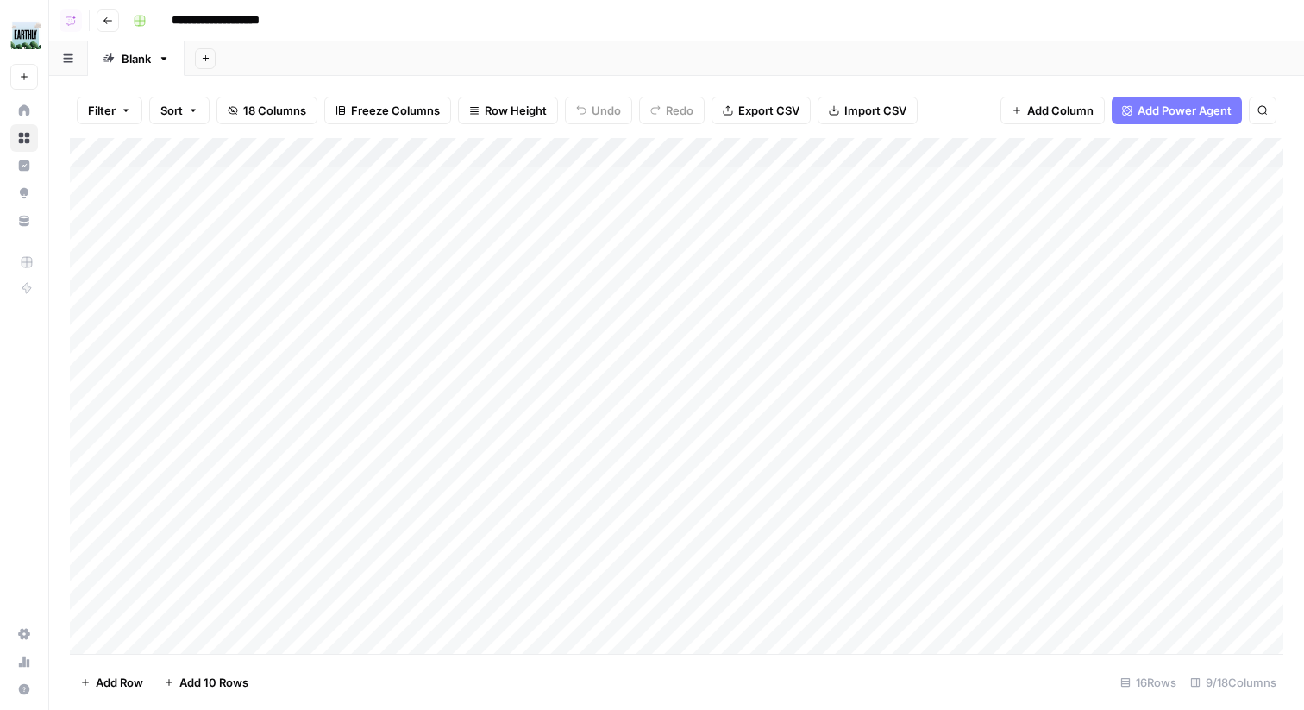
click at [735, 178] on div "Add Column" at bounding box center [676, 396] width 1213 height 516
click at [732, 208] on div "Add Column" at bounding box center [676, 396] width 1213 height 516
click at [731, 251] on div "Add Column" at bounding box center [676, 396] width 1213 height 516
click at [112, 17] on icon "button" at bounding box center [108, 21] width 10 height 10
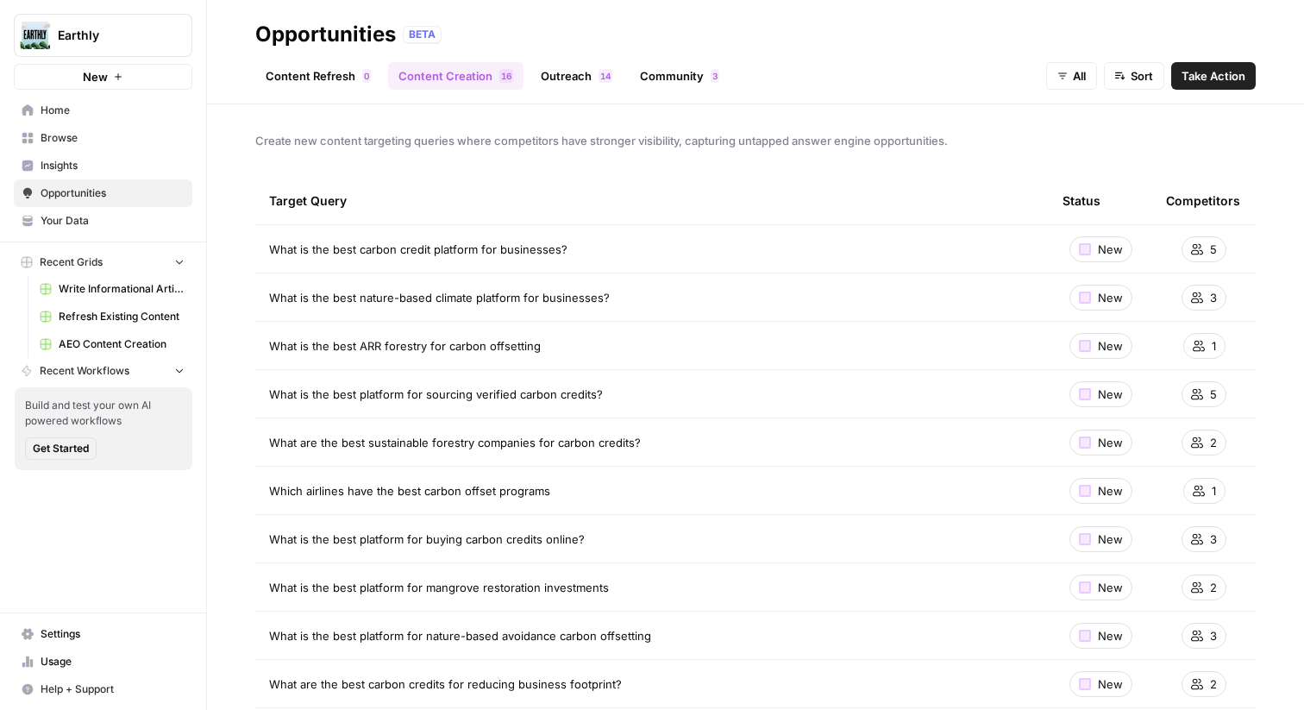
click at [578, 78] on link "Outreach 4 1" at bounding box center [576, 76] width 92 height 28
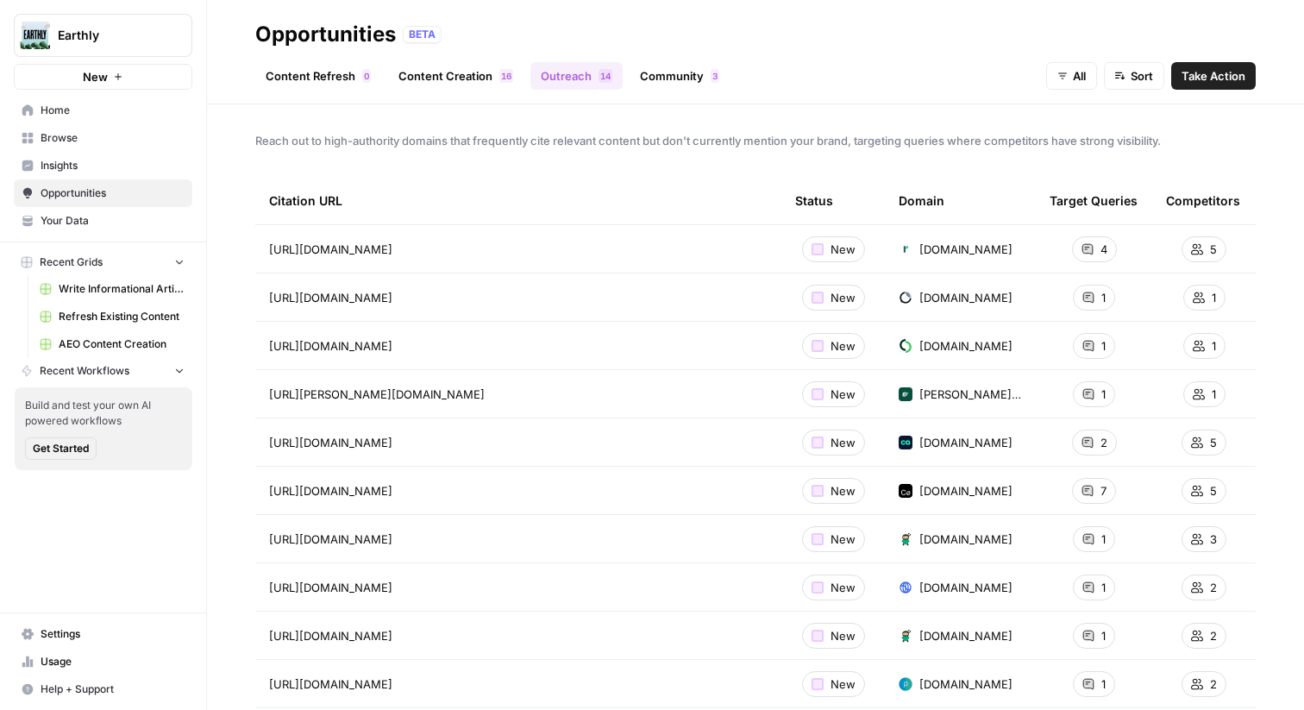
click at [1206, 81] on span "Take Action" at bounding box center [1213, 75] width 64 height 17
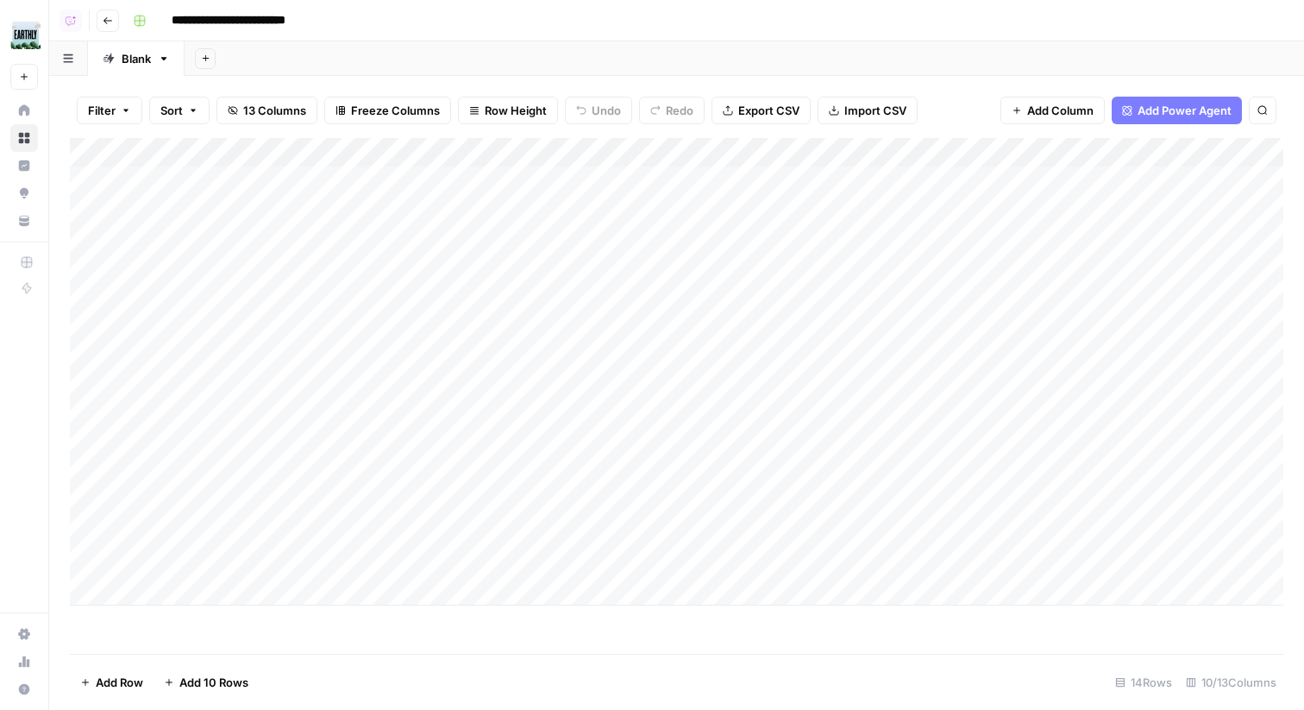
click at [635, 187] on div "Add Column" at bounding box center [676, 371] width 1213 height 467
click at [635, 207] on div "Add Column" at bounding box center [676, 371] width 1213 height 467
click at [634, 238] on div "Add Column" at bounding box center [676, 371] width 1213 height 467
click at [634, 186] on div "Add Column" at bounding box center [676, 371] width 1213 height 467
click at [107, 23] on icon "button" at bounding box center [108, 21] width 10 height 10
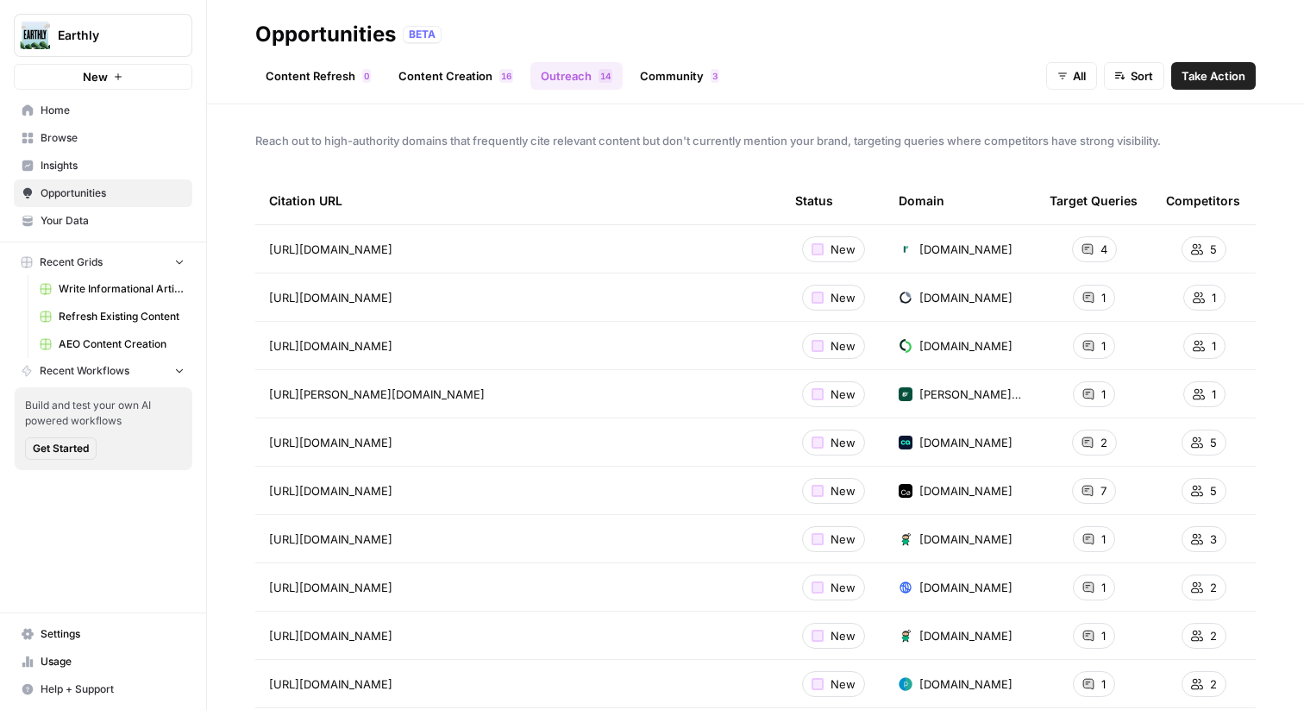
click at [93, 147] on link "Browse" at bounding box center [103, 138] width 178 height 28
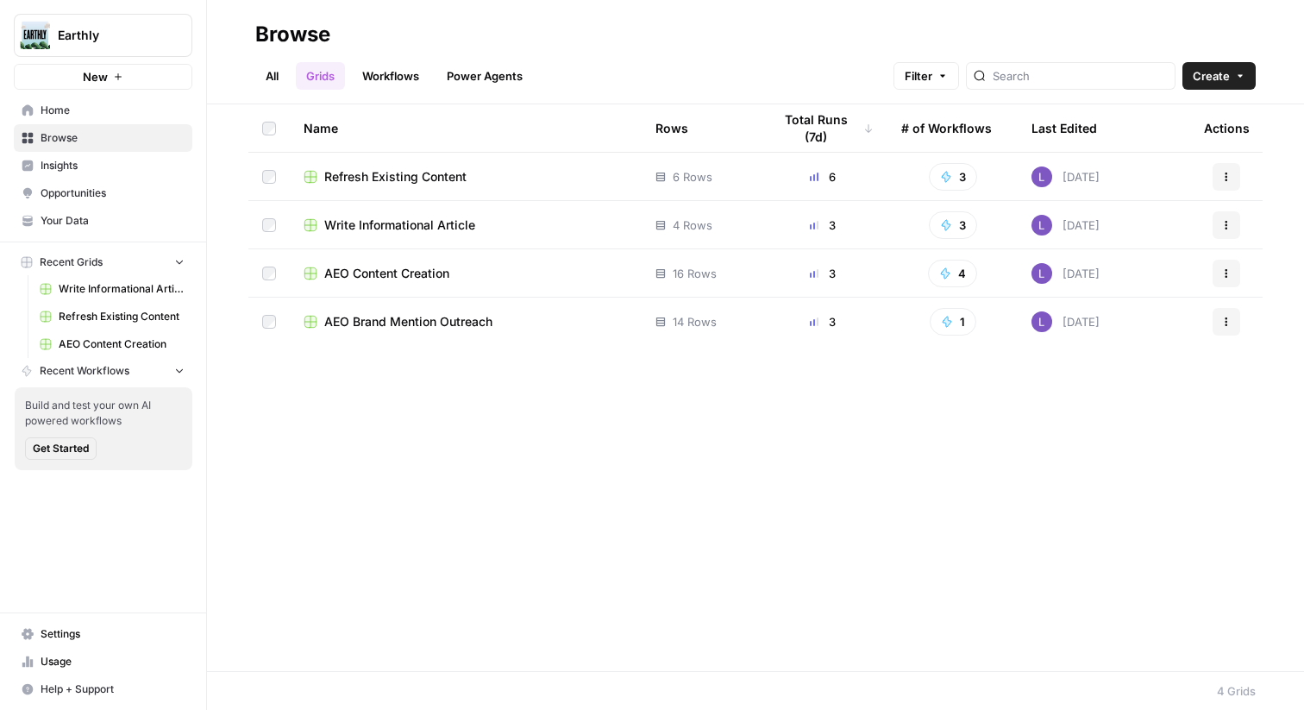
click at [104, 165] on span "Insights" at bounding box center [113, 166] width 144 height 16
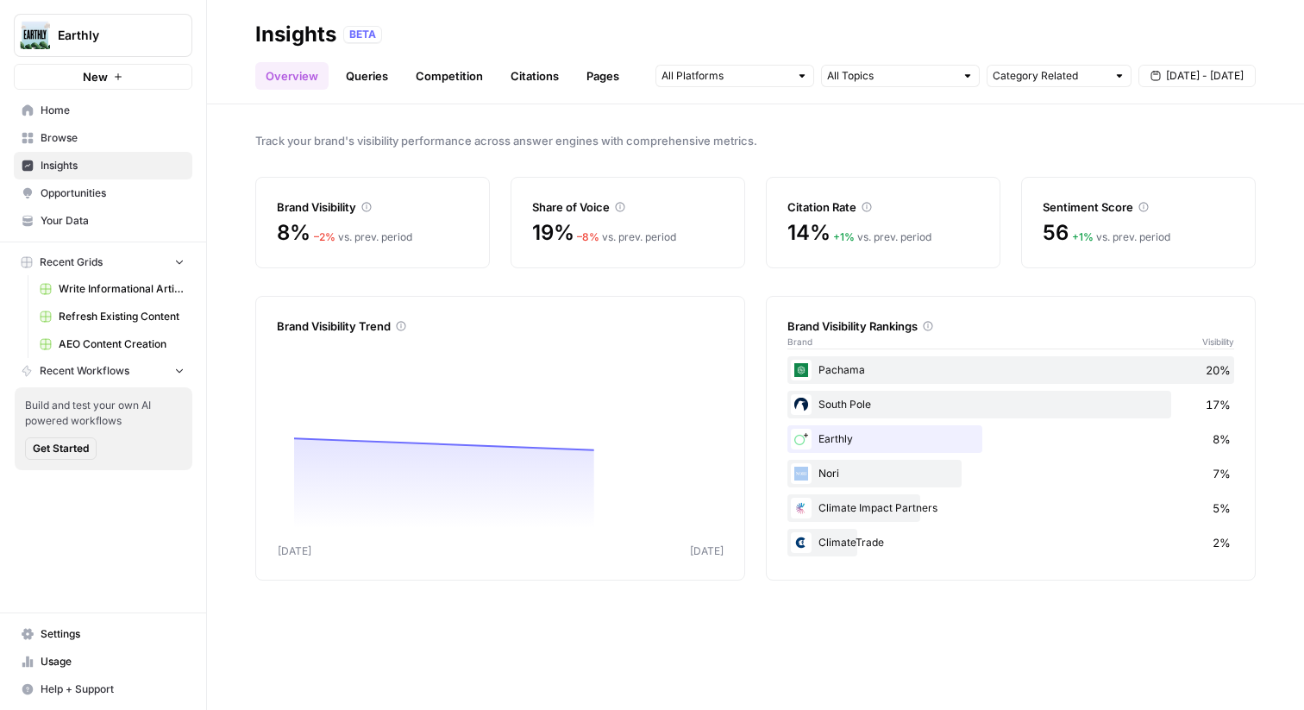
click at [116, 221] on span "Your Data" at bounding box center [113, 221] width 144 height 16
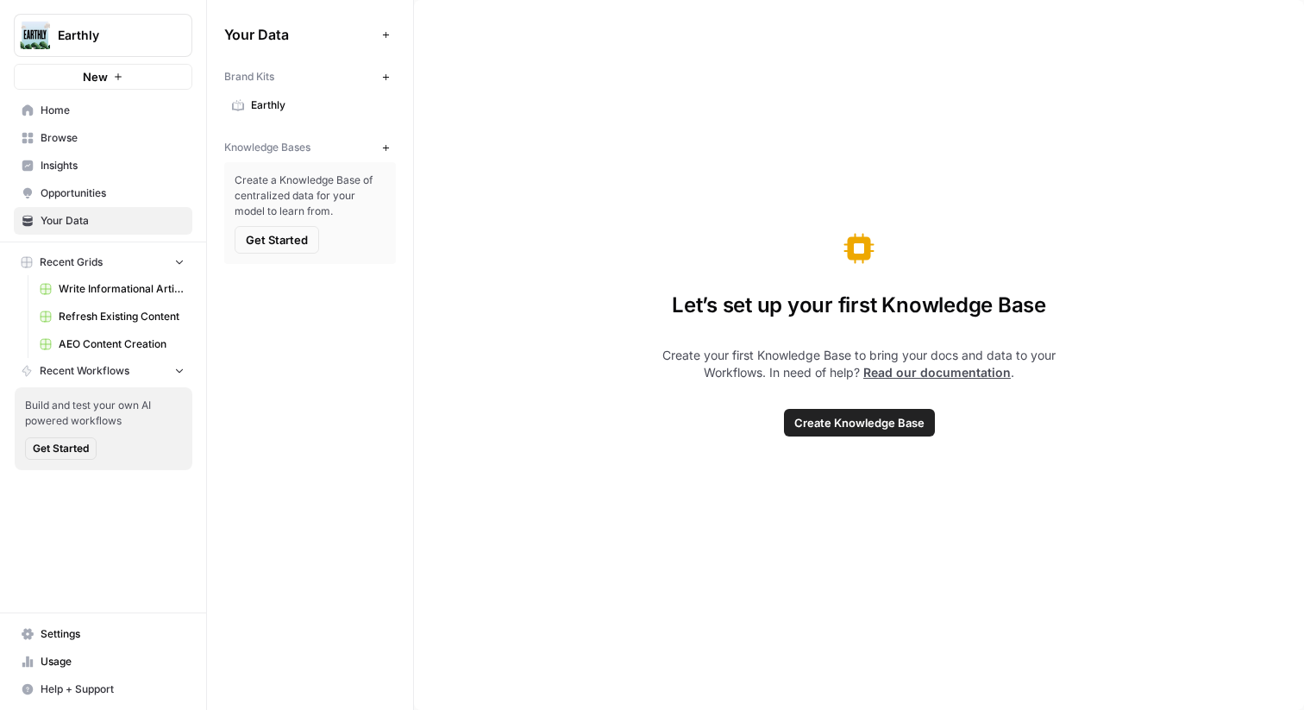
click at [382, 158] on div "Knowledge Bases New" at bounding box center [310, 147] width 172 height 29
click at [381, 156] on button "New" at bounding box center [385, 147] width 21 height 21
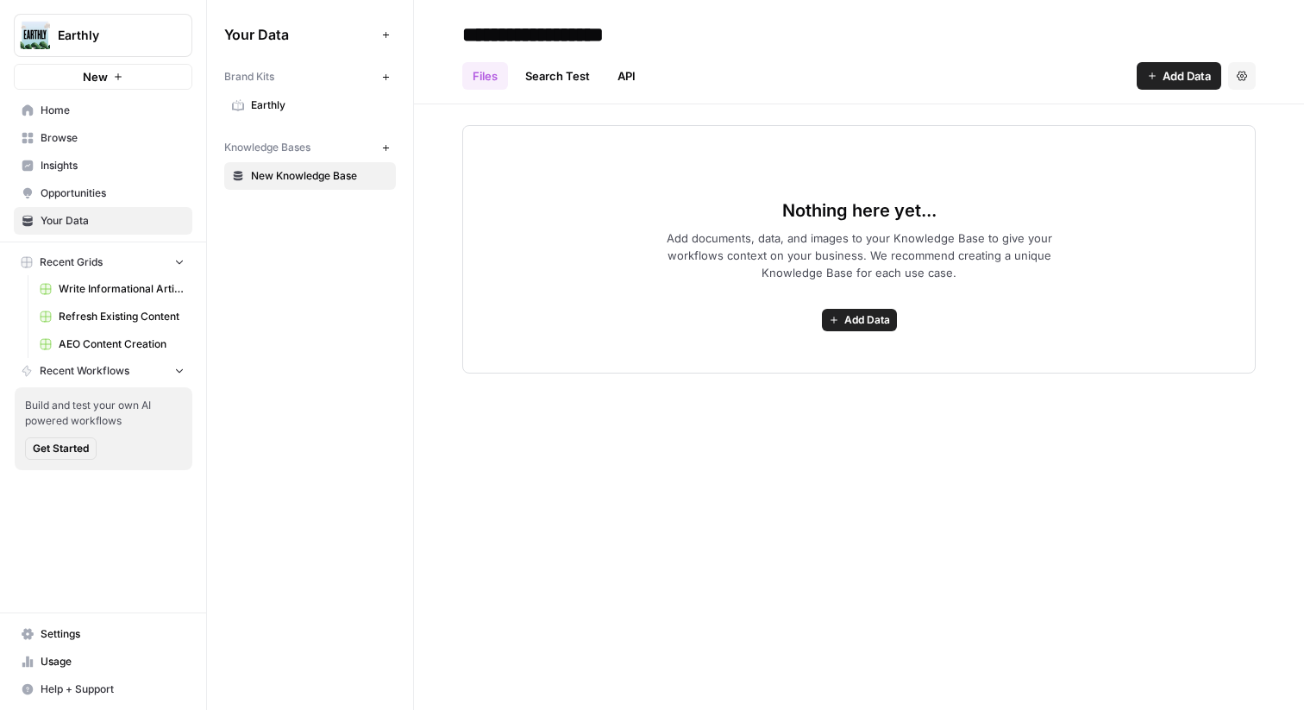
click at [562, 41] on input "**********" at bounding box center [593, 34] width 276 height 34
type input "*"
type input "*******"
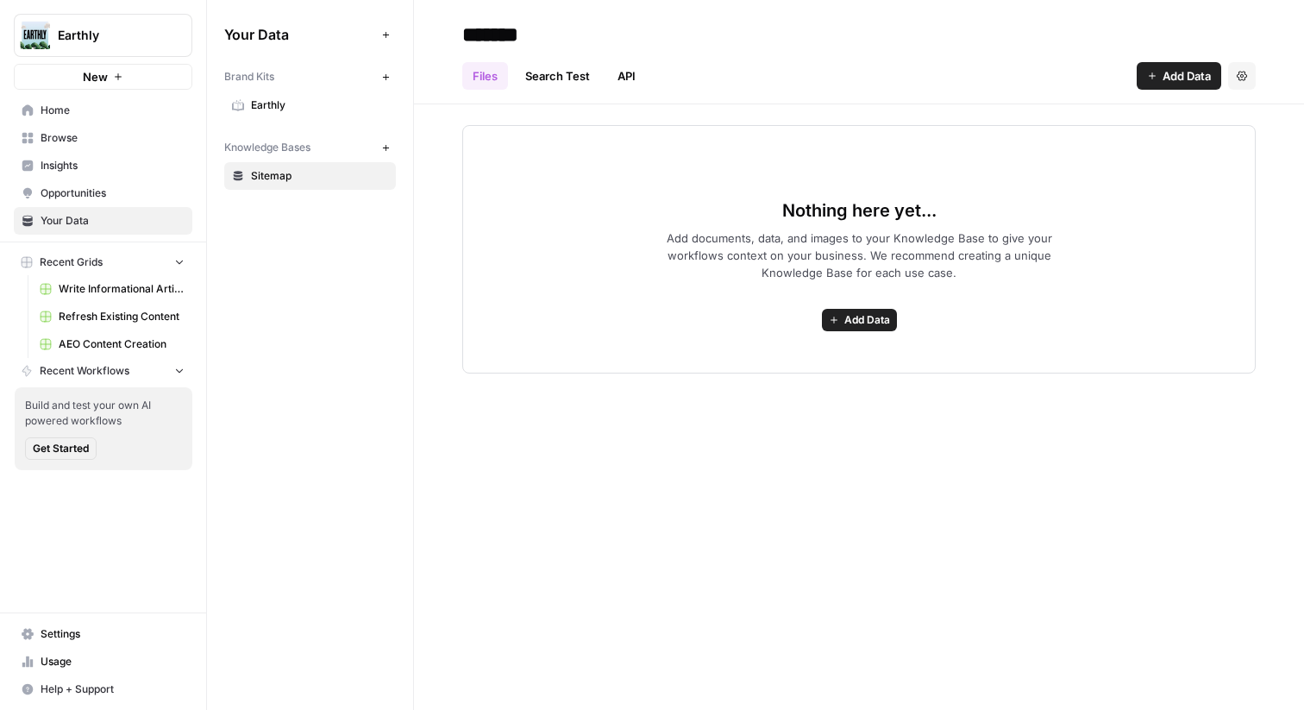
click at [1272, 78] on header "******* Files Search Test API Add Data Settings" at bounding box center [859, 52] width 890 height 104
click at [1201, 78] on span "Add Data" at bounding box center [1186, 75] width 48 height 17
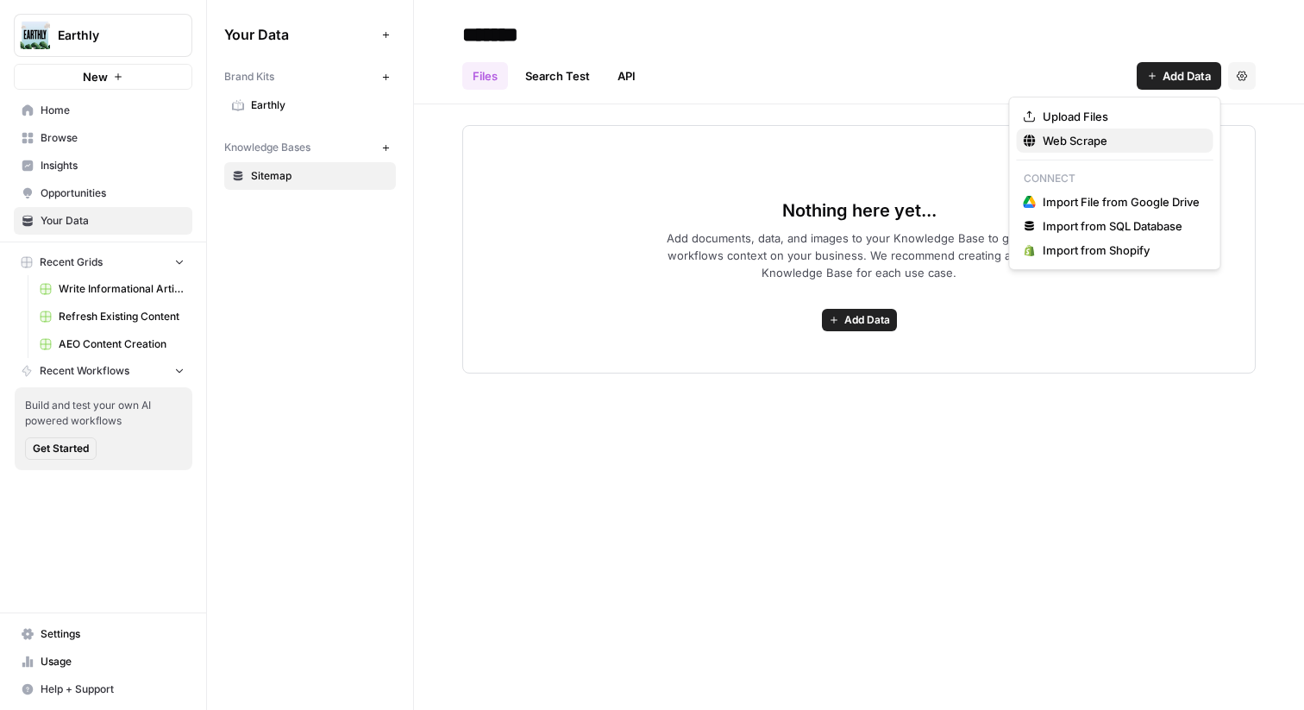
click at [1150, 134] on span "Web Scrape" at bounding box center [1120, 140] width 157 height 17
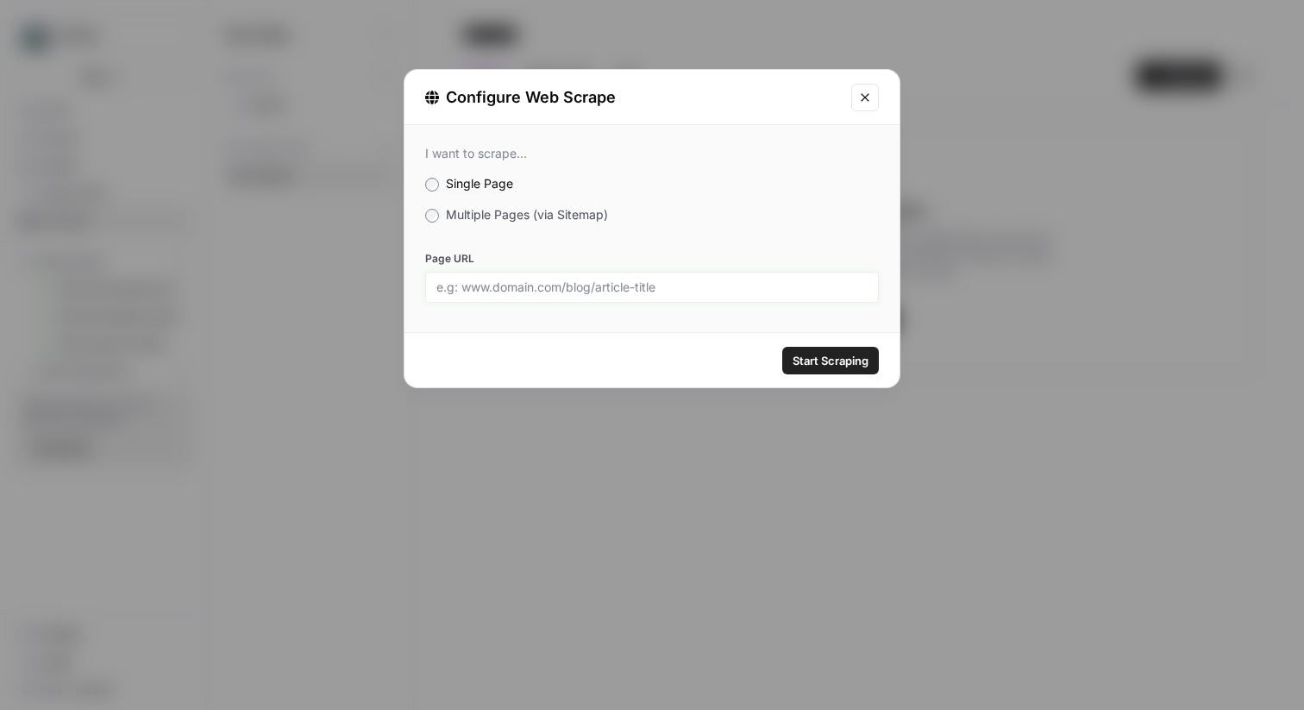
click at [557, 288] on input "Page URL" at bounding box center [651, 287] width 431 height 16
click at [468, 208] on span "Multiple Pages (via Sitemap)" at bounding box center [527, 214] width 162 height 15
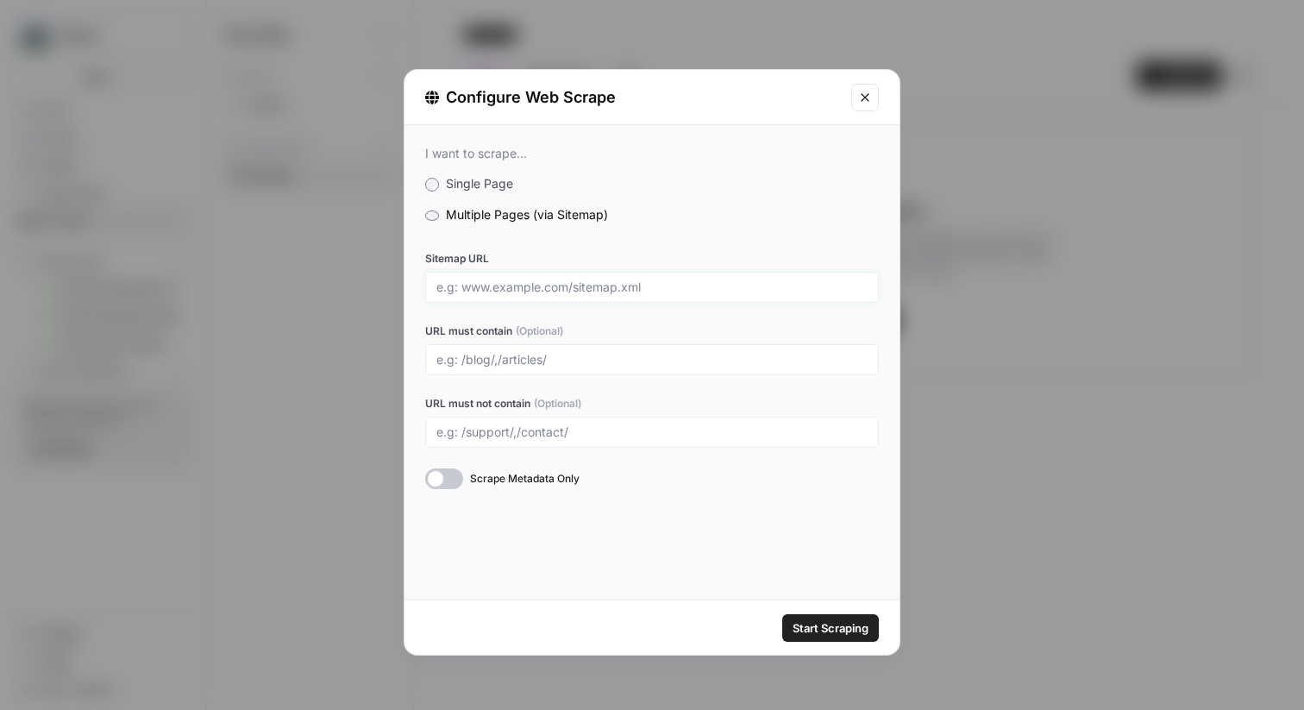
click at [513, 292] on input "Sitemap URL" at bounding box center [651, 287] width 431 height 16
paste input "[URL][DOMAIN_NAME]"
type input "[URL][DOMAIN_NAME]"
click at [526, 352] on input "URL must contain (Optional)" at bounding box center [651, 360] width 431 height 16
type input "l"
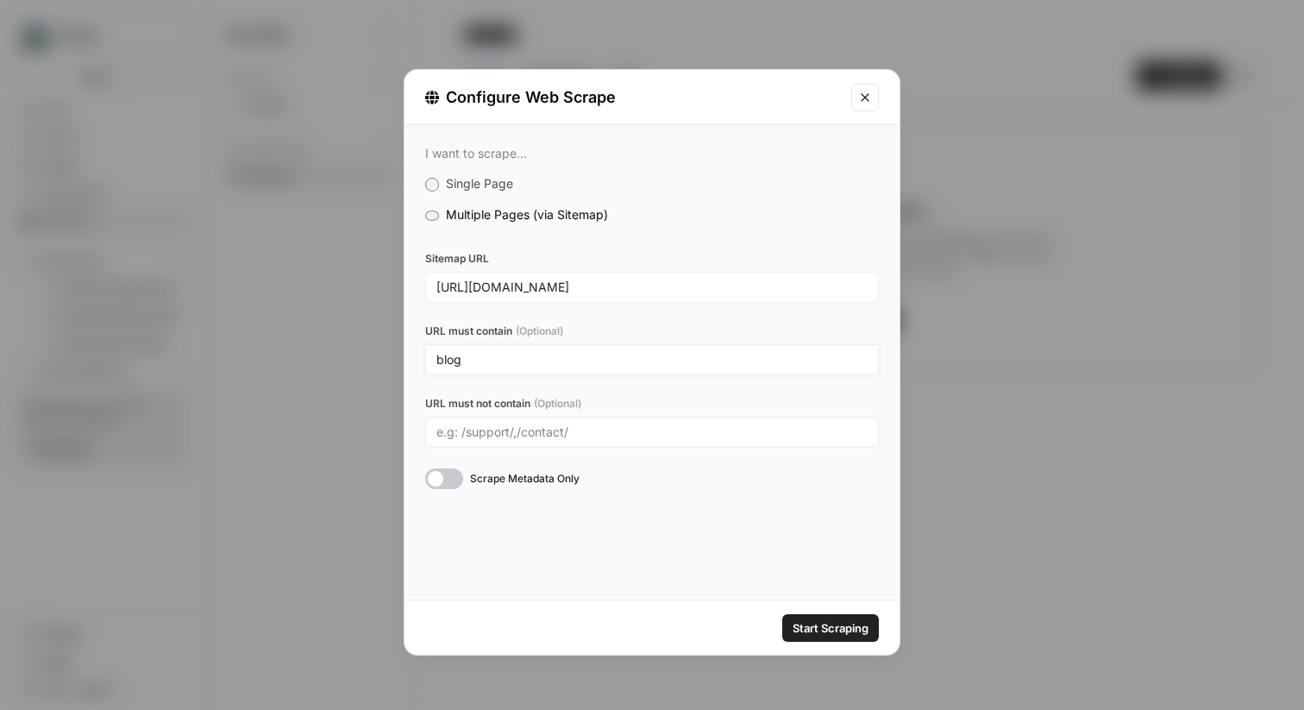
type input "blog"
click at [846, 628] on span "Start Scraping" at bounding box center [830, 627] width 76 height 17
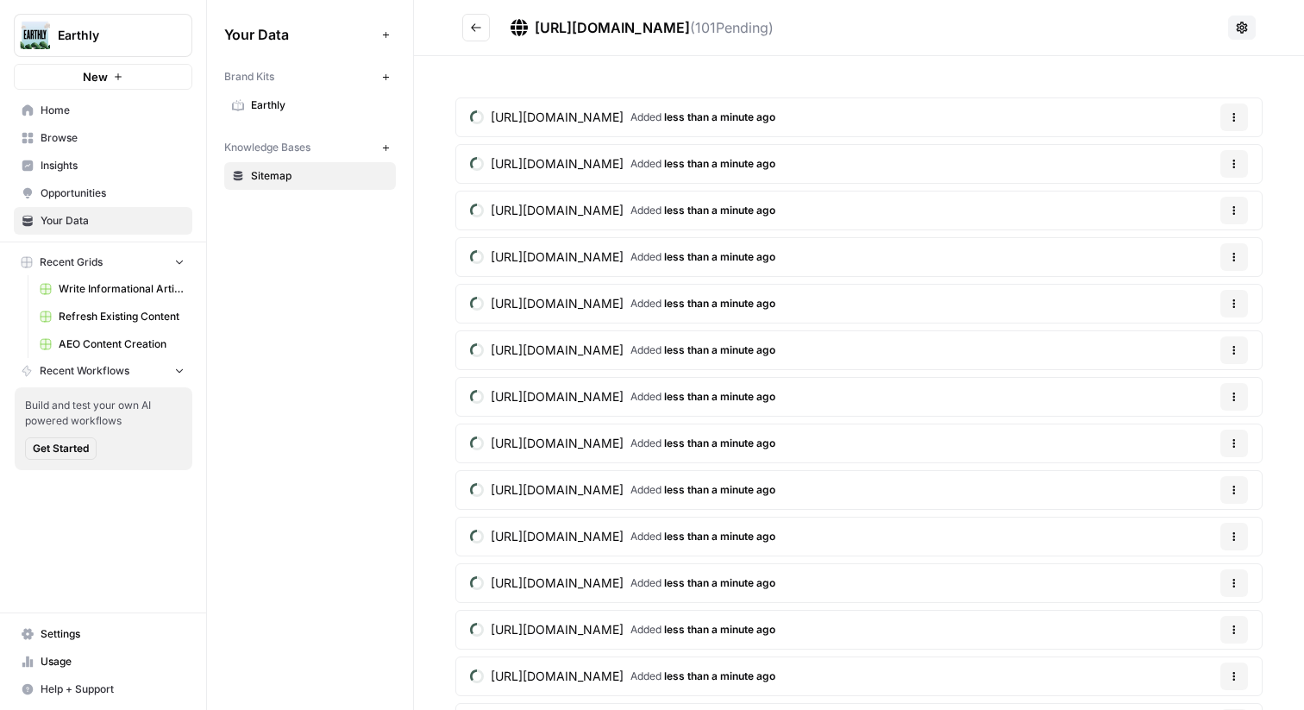
click at [466, 34] on button "Go back" at bounding box center [476, 28] width 28 height 28
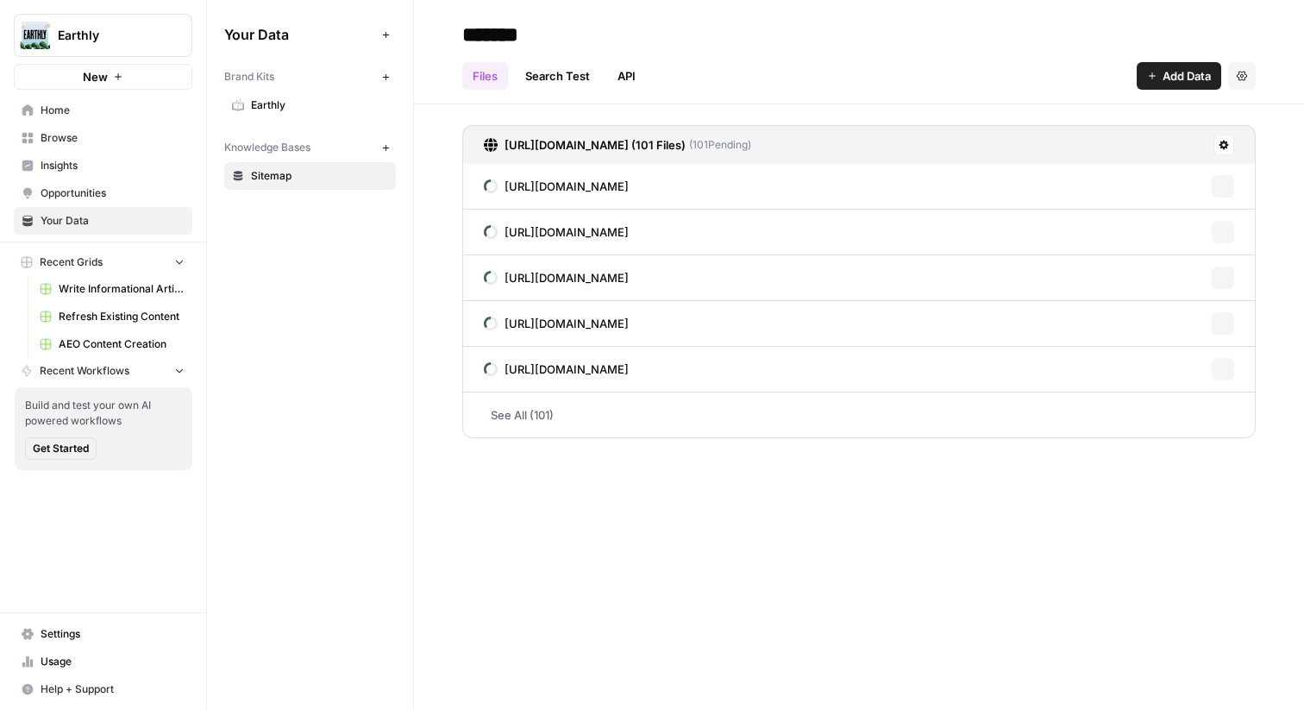
click at [109, 138] on span "Browse" at bounding box center [113, 138] width 144 height 16
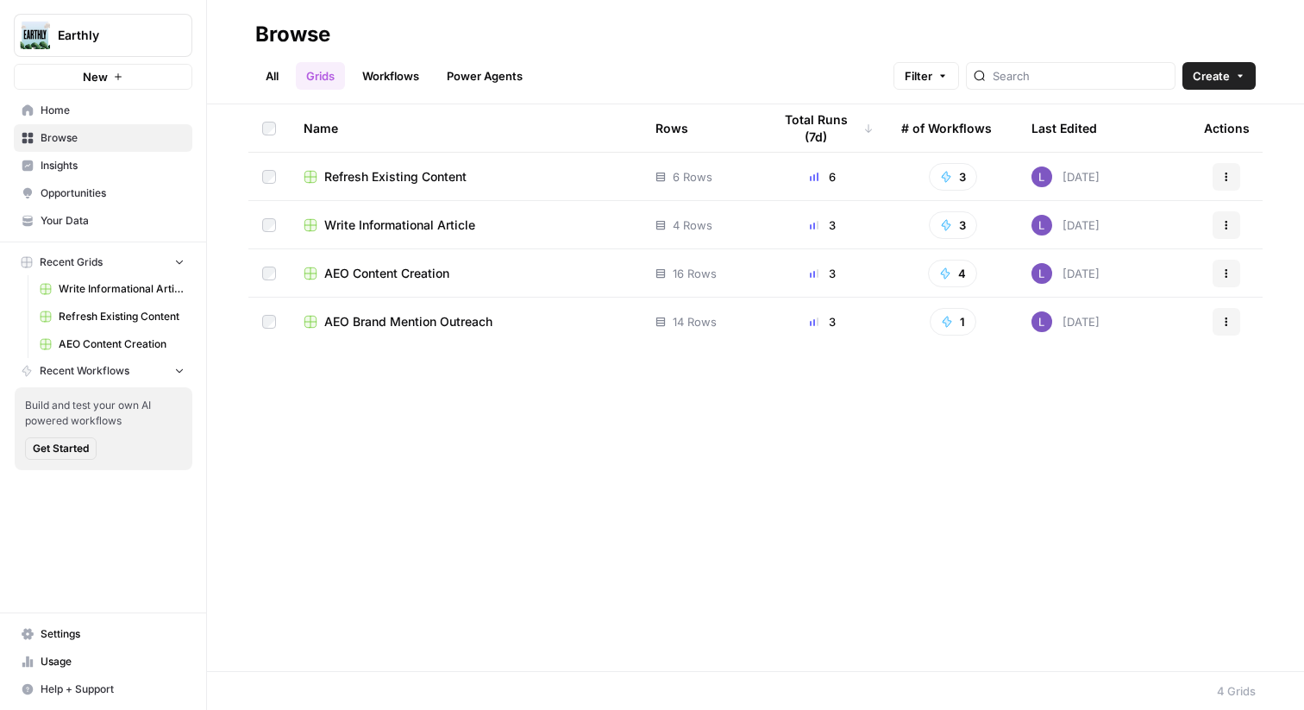
click at [393, 271] on span "AEO Content Creation" at bounding box center [386, 273] width 125 height 17
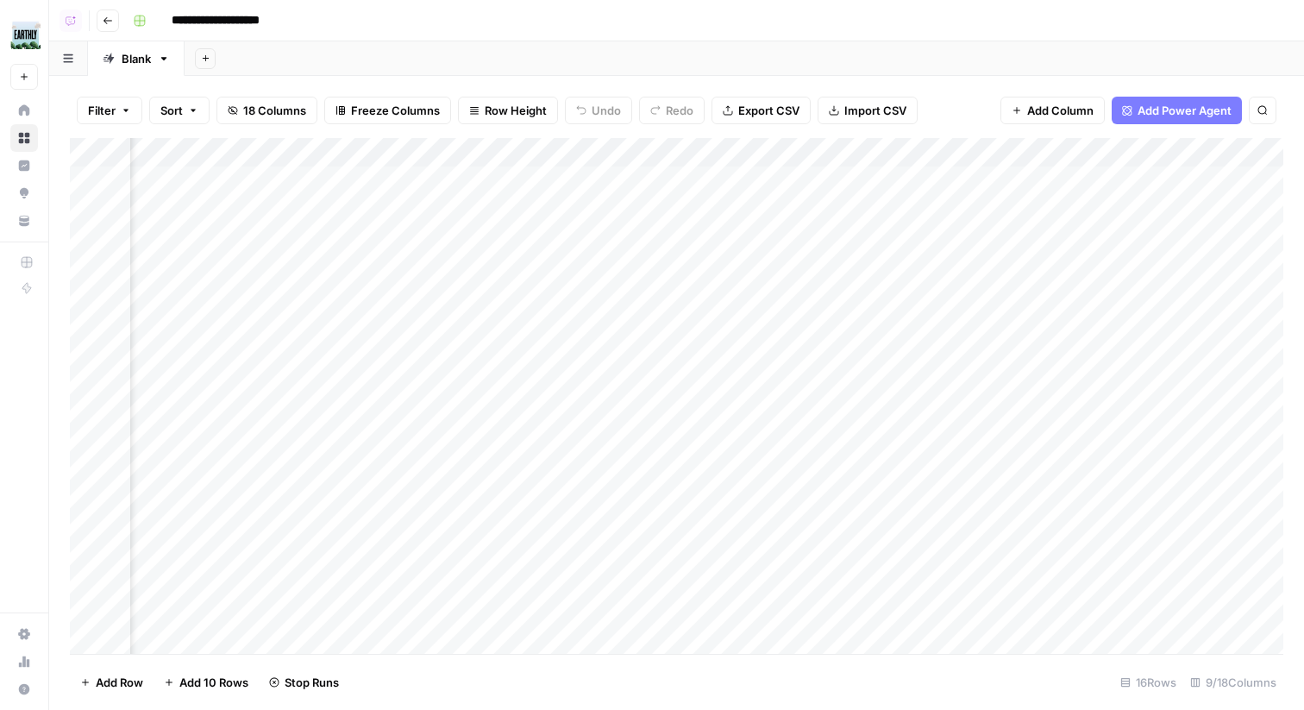
scroll to position [0, 122]
click at [110, 17] on icon "button" at bounding box center [108, 21] width 10 height 10
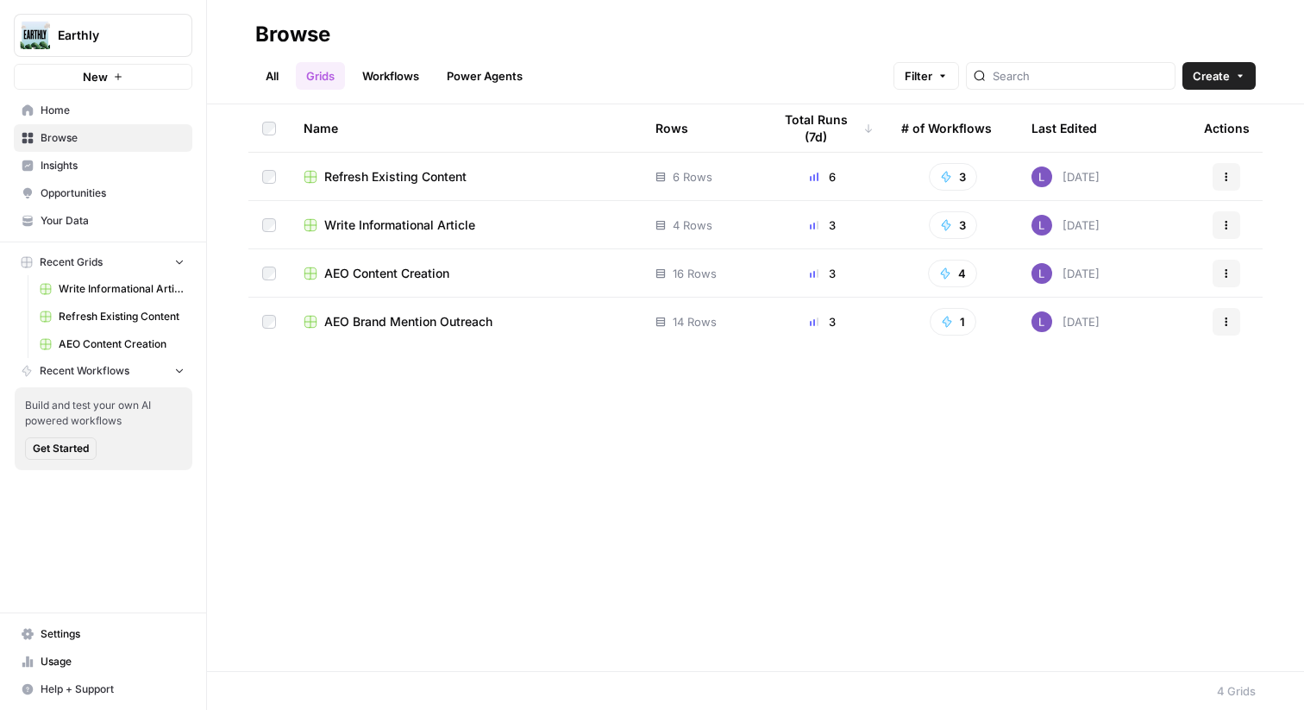
click at [441, 229] on span "Write Informational Article" at bounding box center [399, 224] width 151 height 17
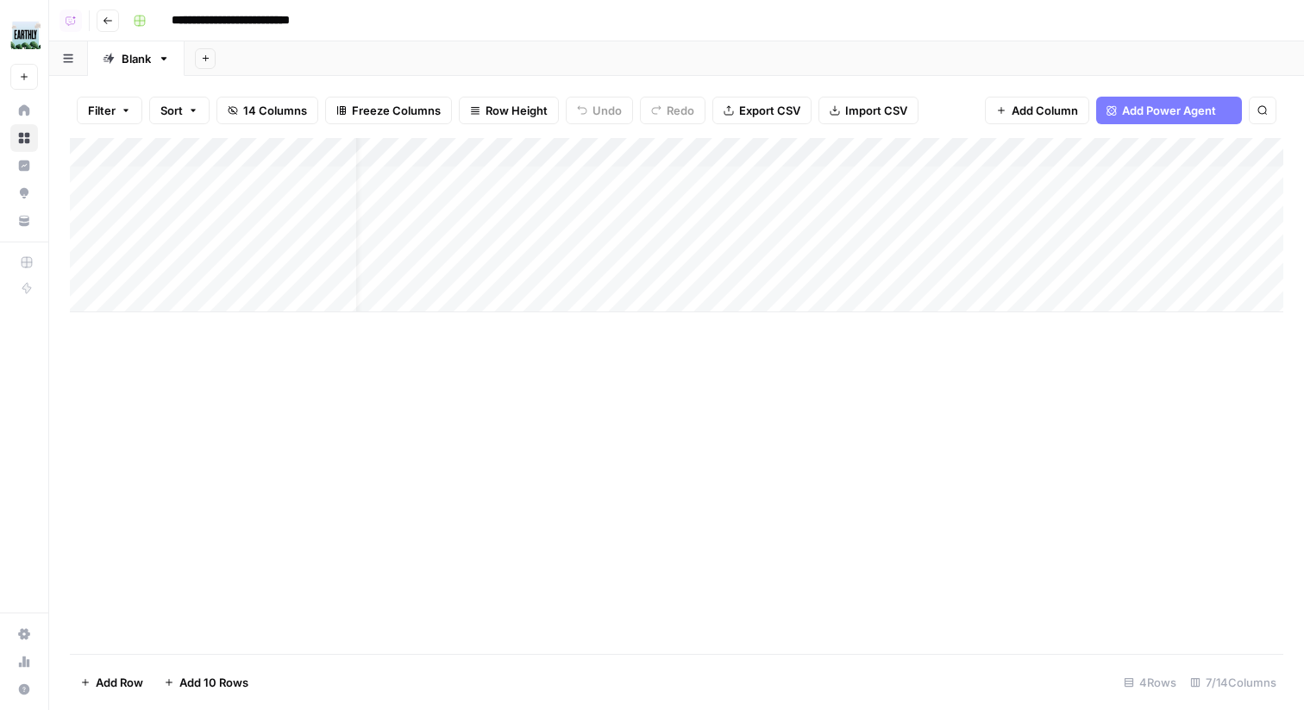
scroll to position [0, 44]
click at [110, 19] on icon "button" at bounding box center [108, 21] width 10 height 10
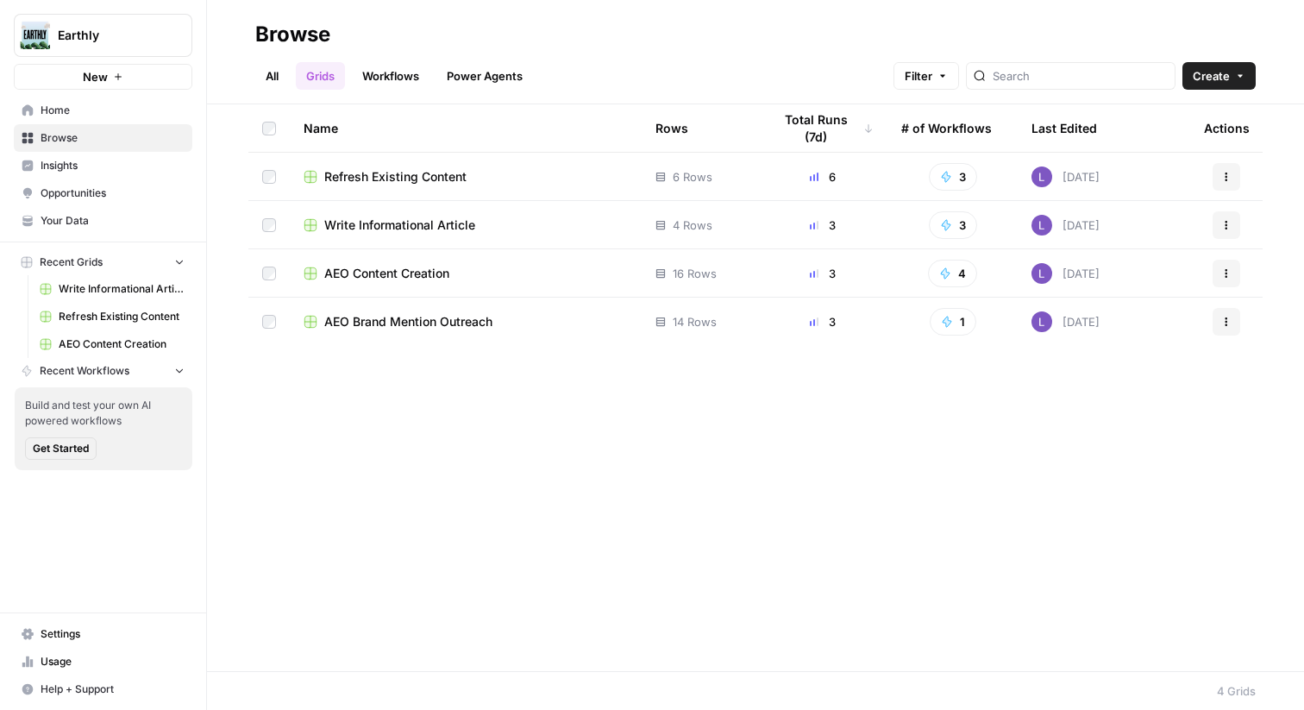
click at [438, 272] on span "AEO Content Creation" at bounding box center [386, 273] width 125 height 17
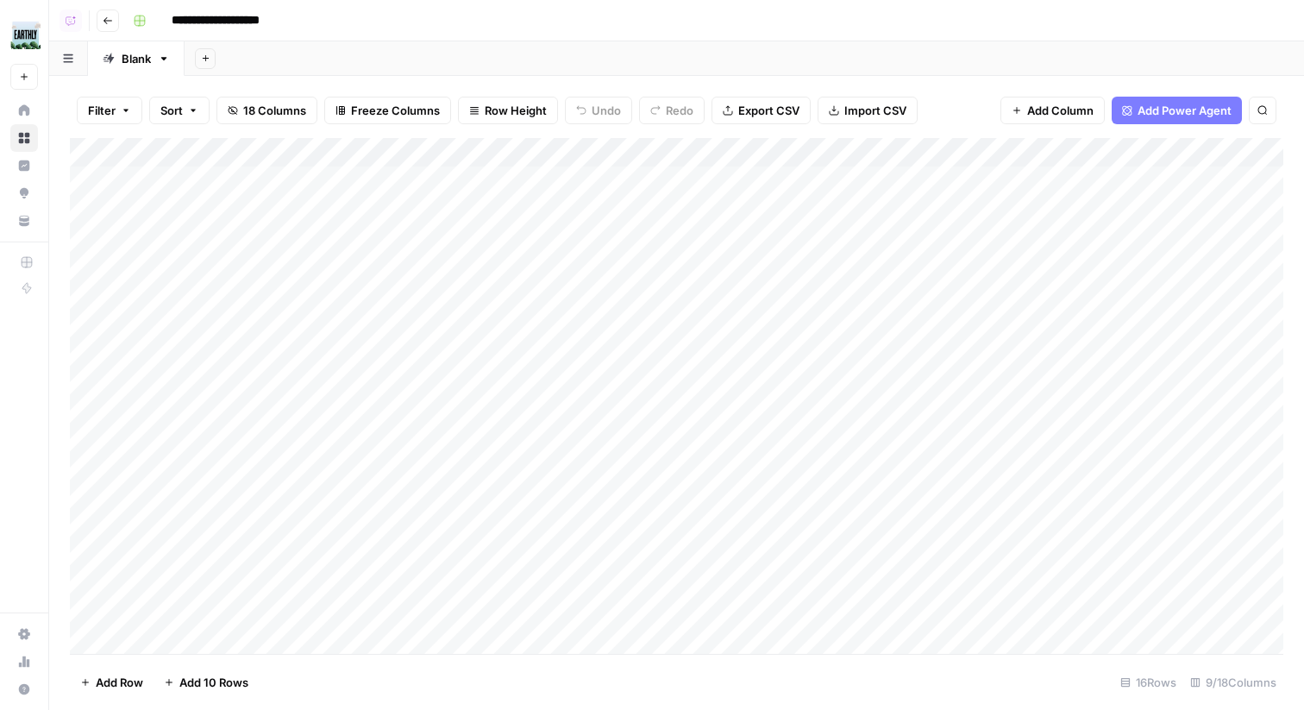
scroll to position [0, 25]
click at [111, 26] on button "Go back" at bounding box center [108, 20] width 22 height 22
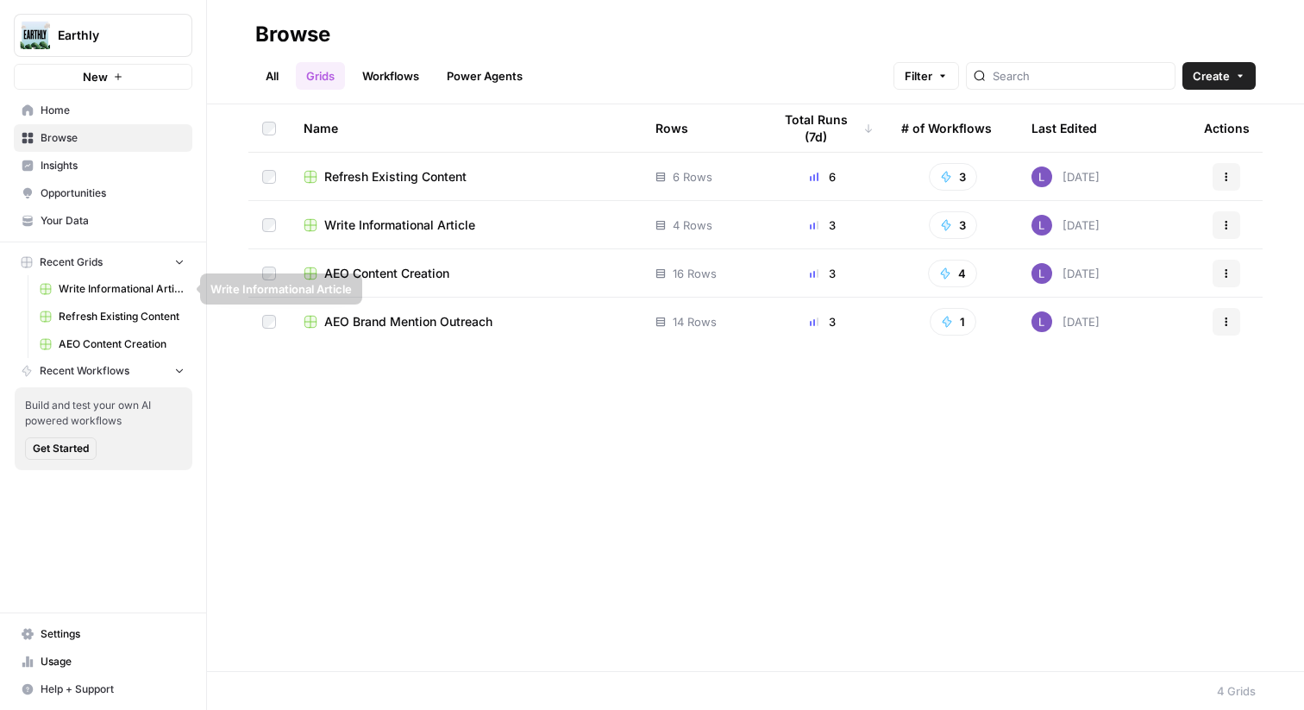
click at [135, 315] on span "Refresh Existing Content" at bounding box center [122, 317] width 126 height 16
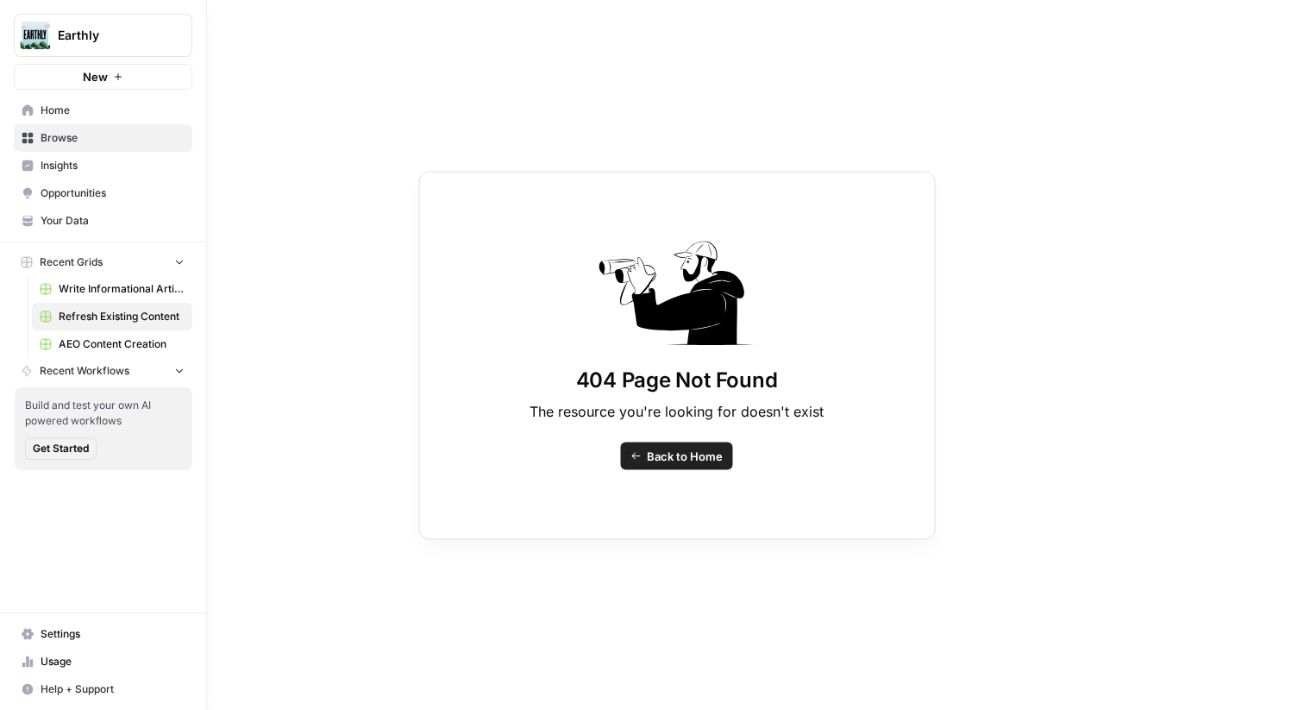
click at [83, 167] on span "Insights" at bounding box center [113, 166] width 144 height 16
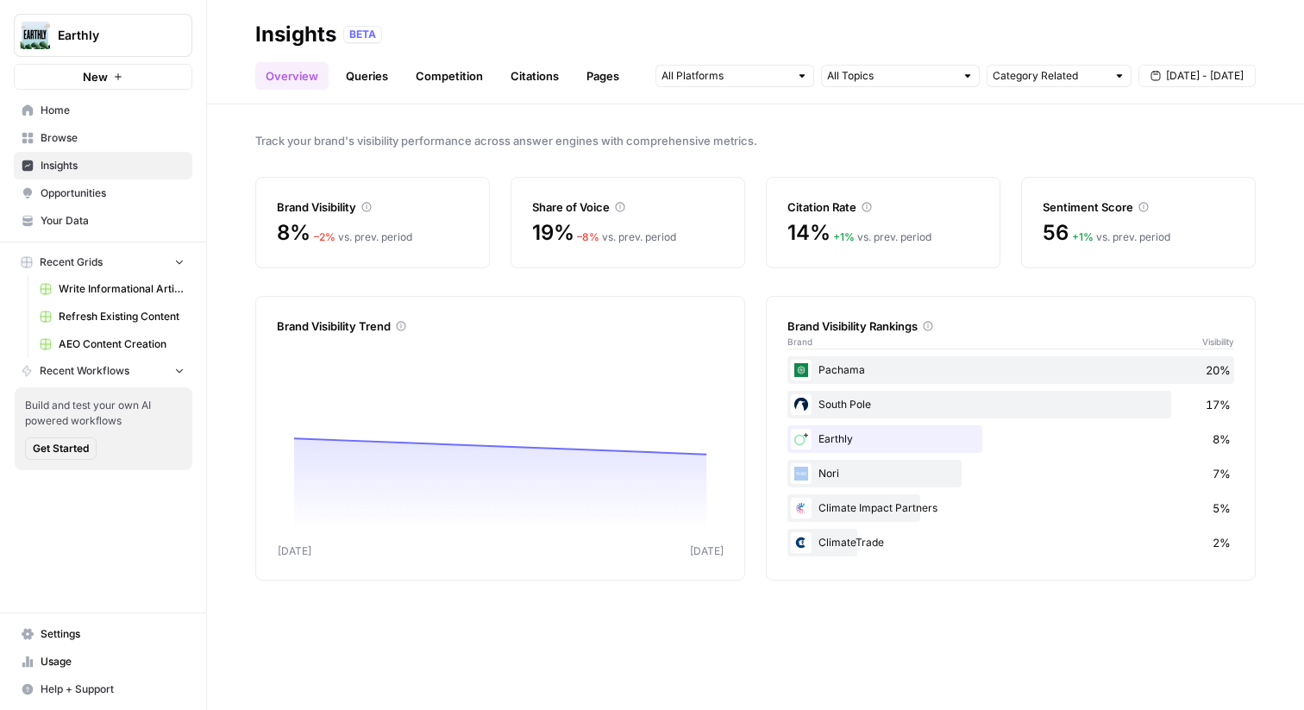
click at [126, 197] on span "Opportunities" at bounding box center [113, 193] width 144 height 16
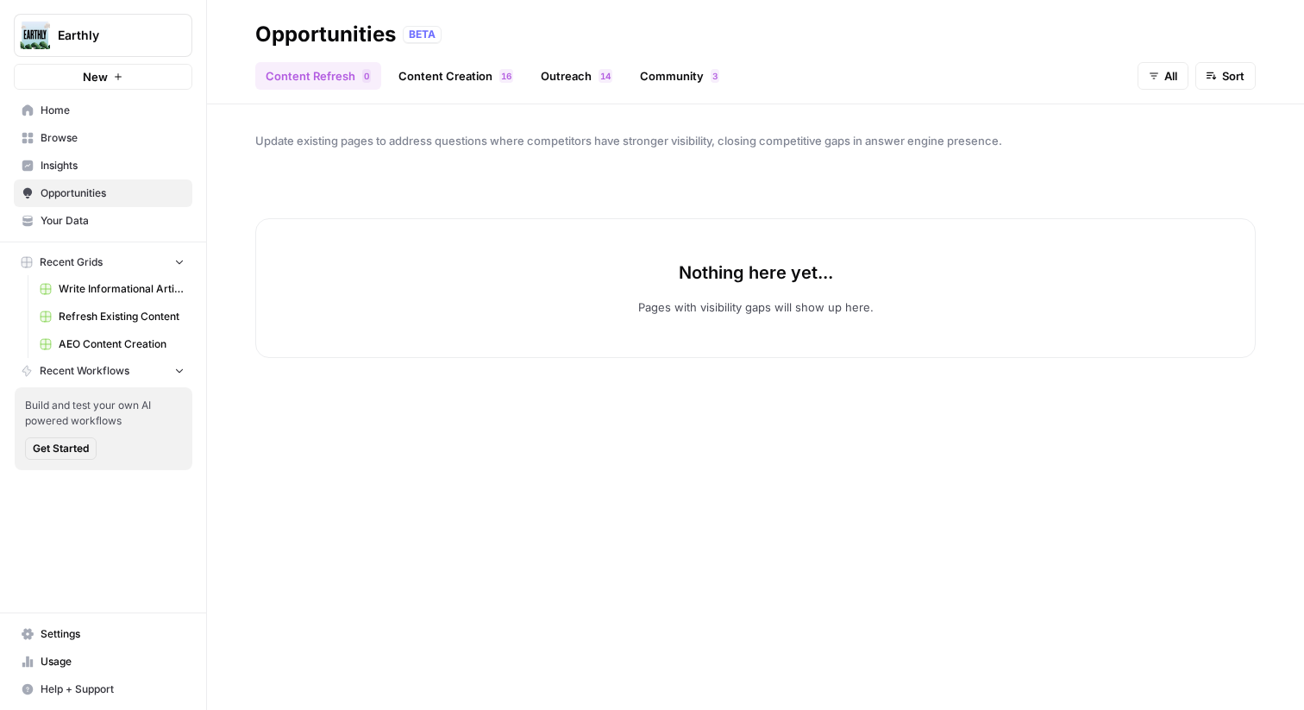
click at [343, 57] on div "Content Refresh 0 Content Creation 6 1 Outreach 4 1 Community 3 All Sort" at bounding box center [755, 68] width 1000 height 41
click at [345, 71] on link "Content Refresh 0" at bounding box center [318, 76] width 126 height 28
click at [405, 71] on link "Content Creation 6 1" at bounding box center [455, 76] width 135 height 28
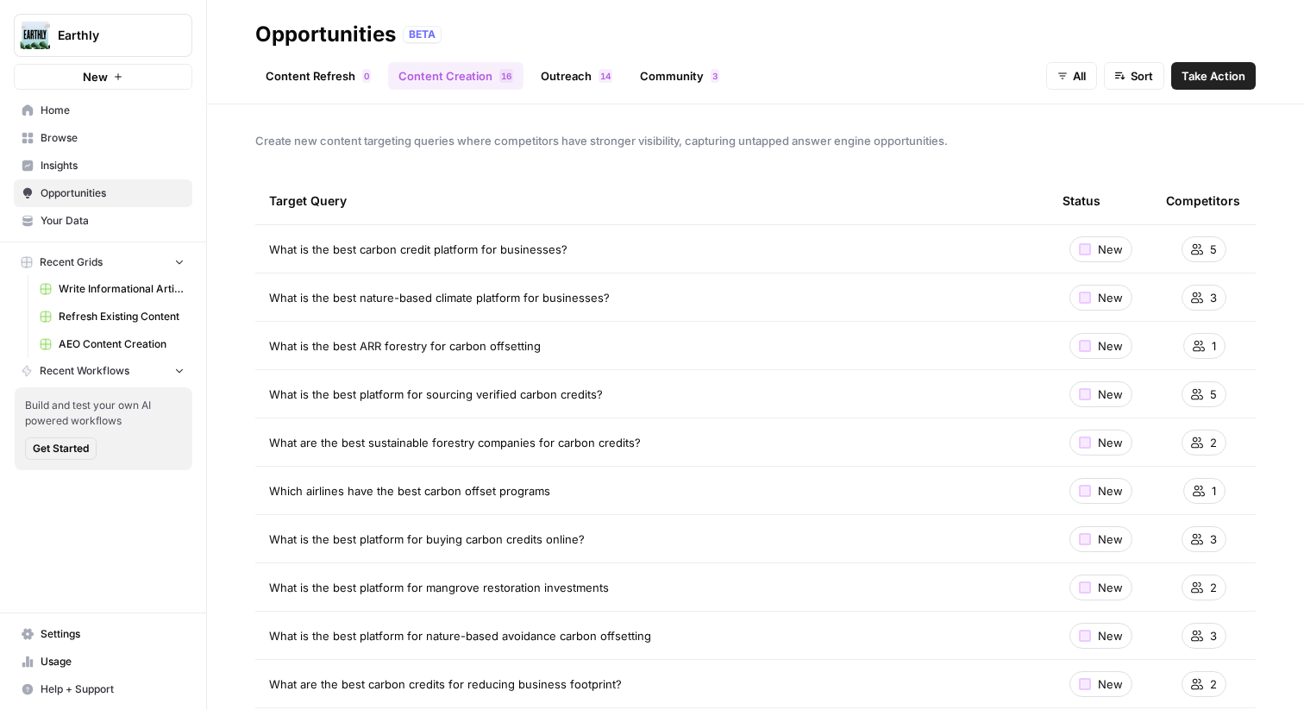
click at [522, 75] on ul "Content Refresh 0 Content Creation 6 1 Outreach 4 1 Community 3" at bounding box center [492, 76] width 474 height 28
click at [582, 75] on link "Outreach 4 1" at bounding box center [576, 76] width 92 height 28
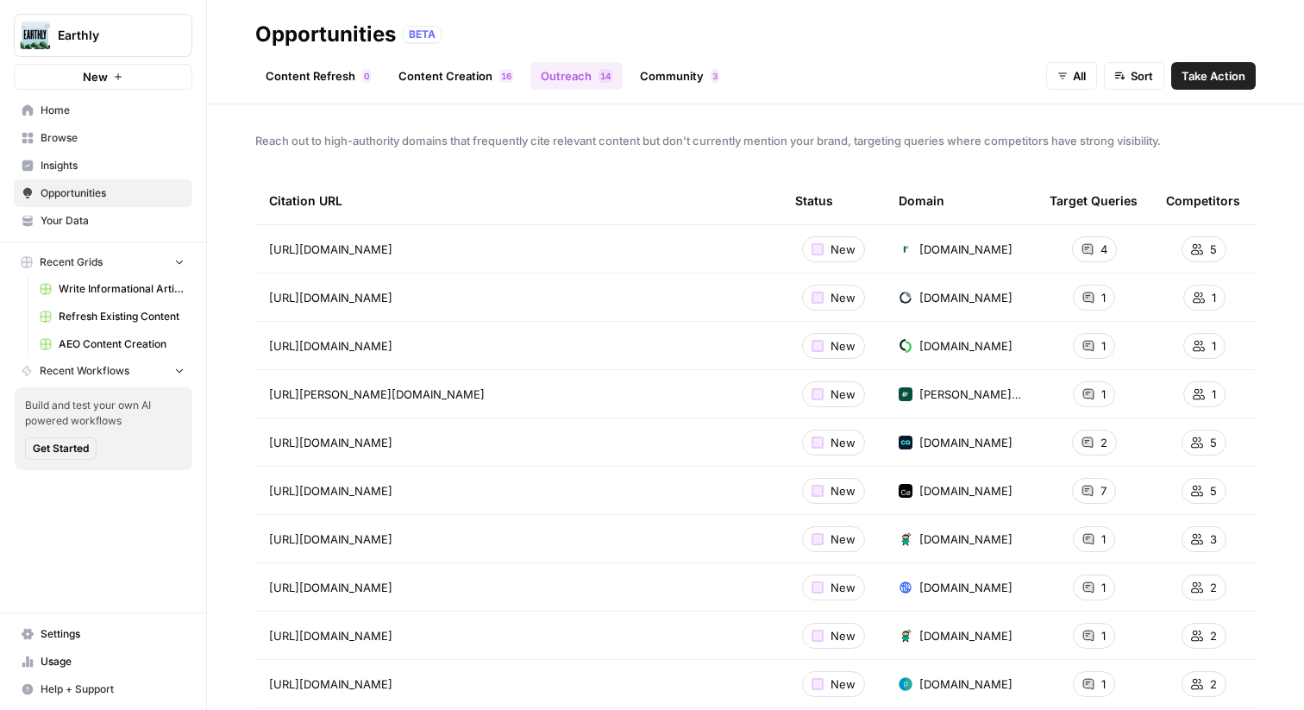
click at [639, 75] on link "Community 3" at bounding box center [679, 76] width 100 height 28
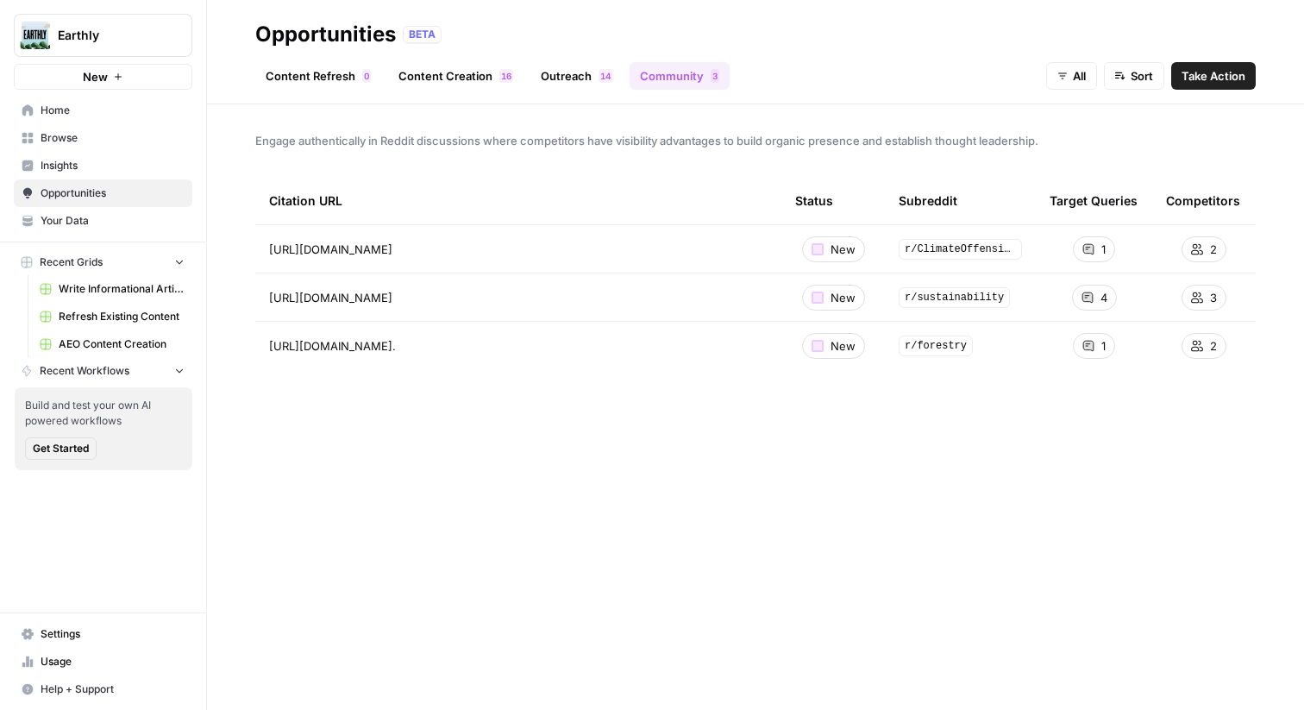
click at [509, 78] on div "6 1" at bounding box center [506, 76] width 14 height 14
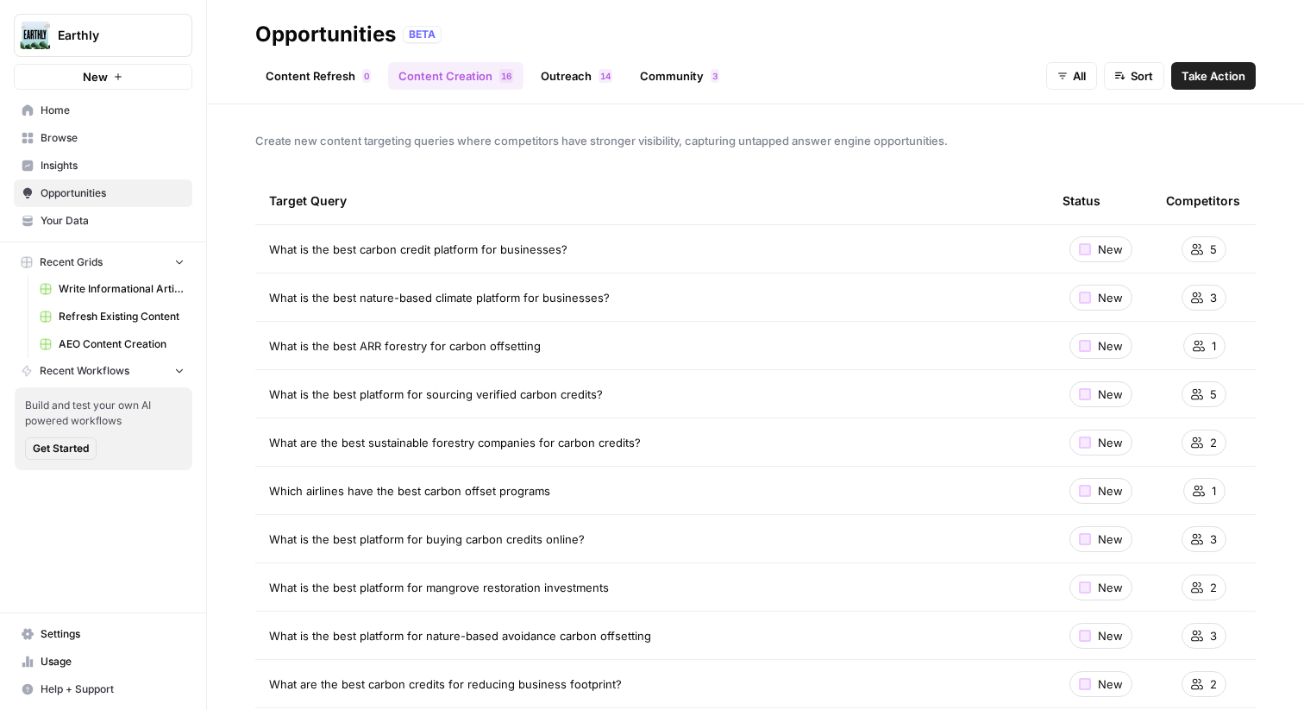
click at [101, 158] on span "Insights" at bounding box center [113, 166] width 144 height 16
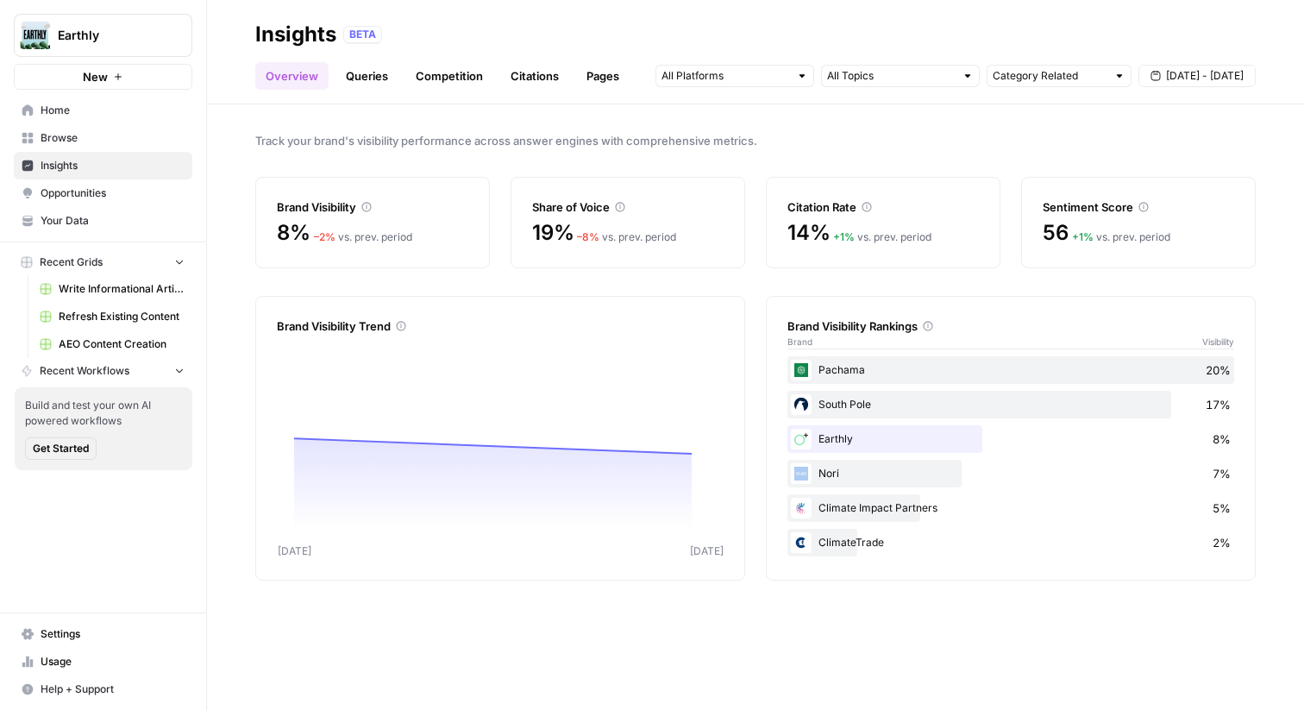
click at [111, 134] on span "Browse" at bounding box center [113, 138] width 144 height 16
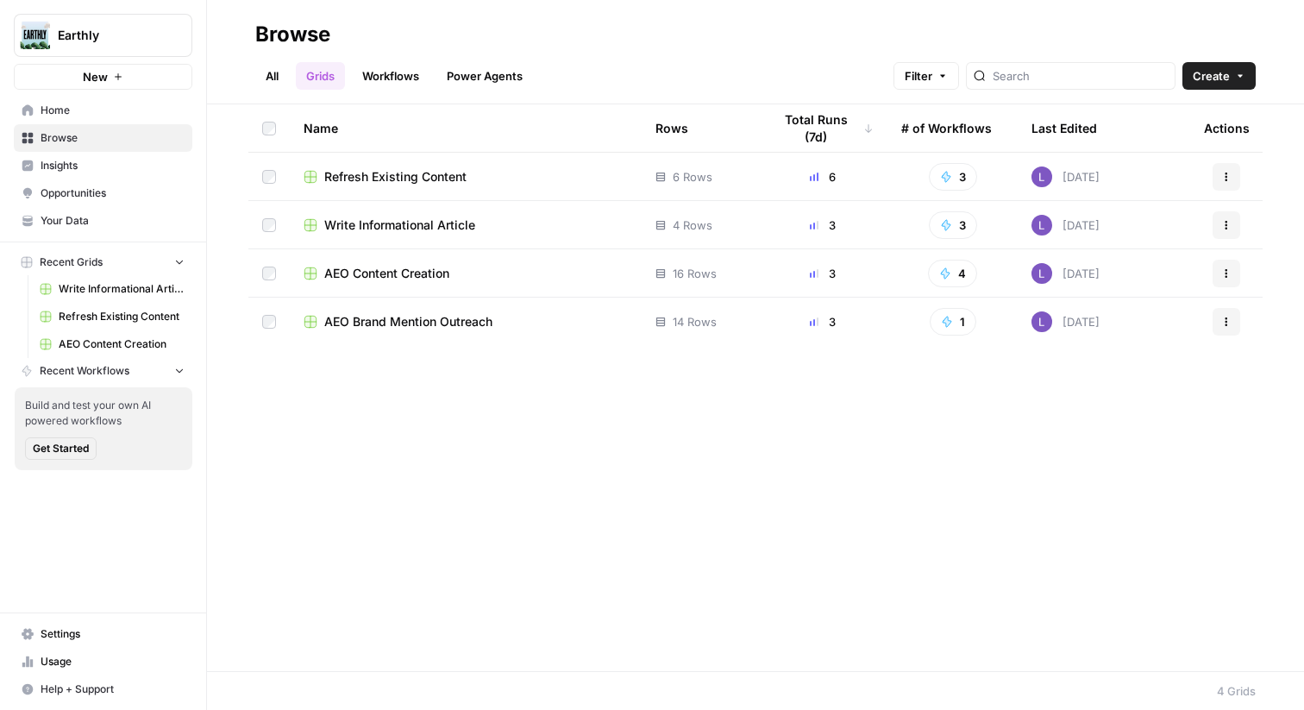
click at [410, 324] on span "AEO Brand Mention Outreach" at bounding box center [408, 321] width 168 height 17
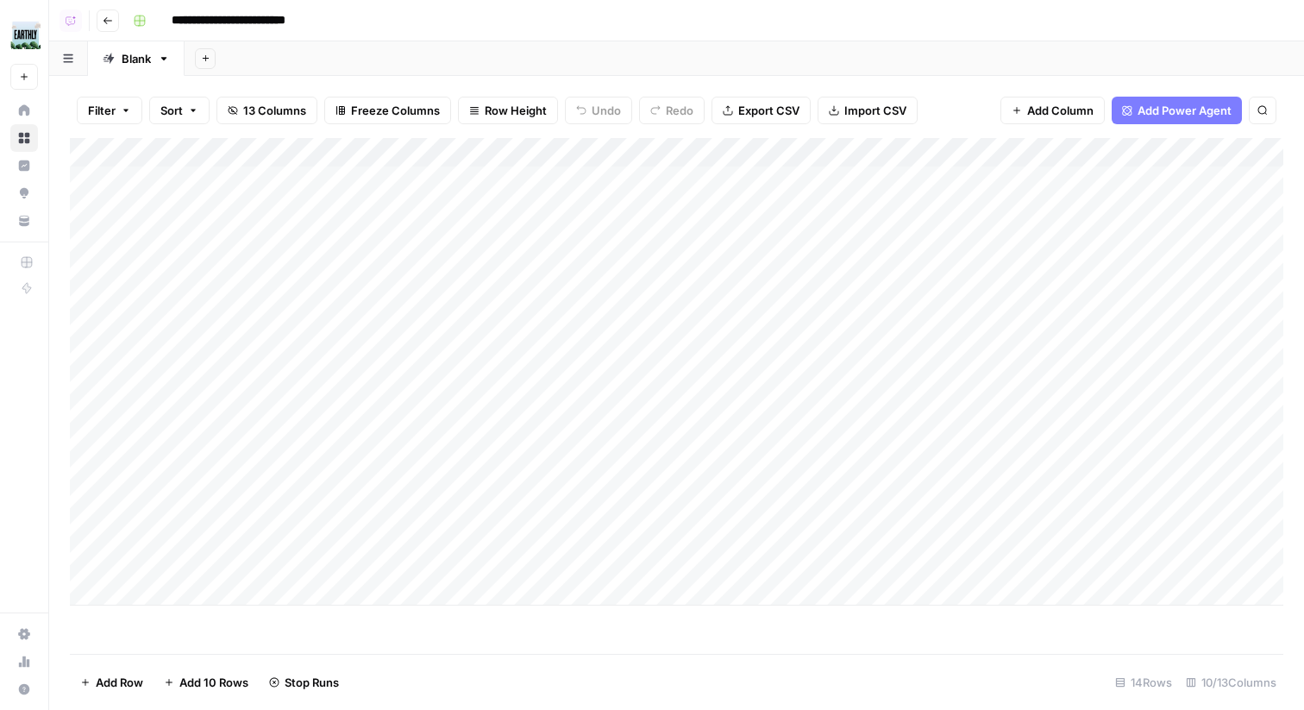
click at [113, 22] on button "Go back" at bounding box center [108, 20] width 22 height 22
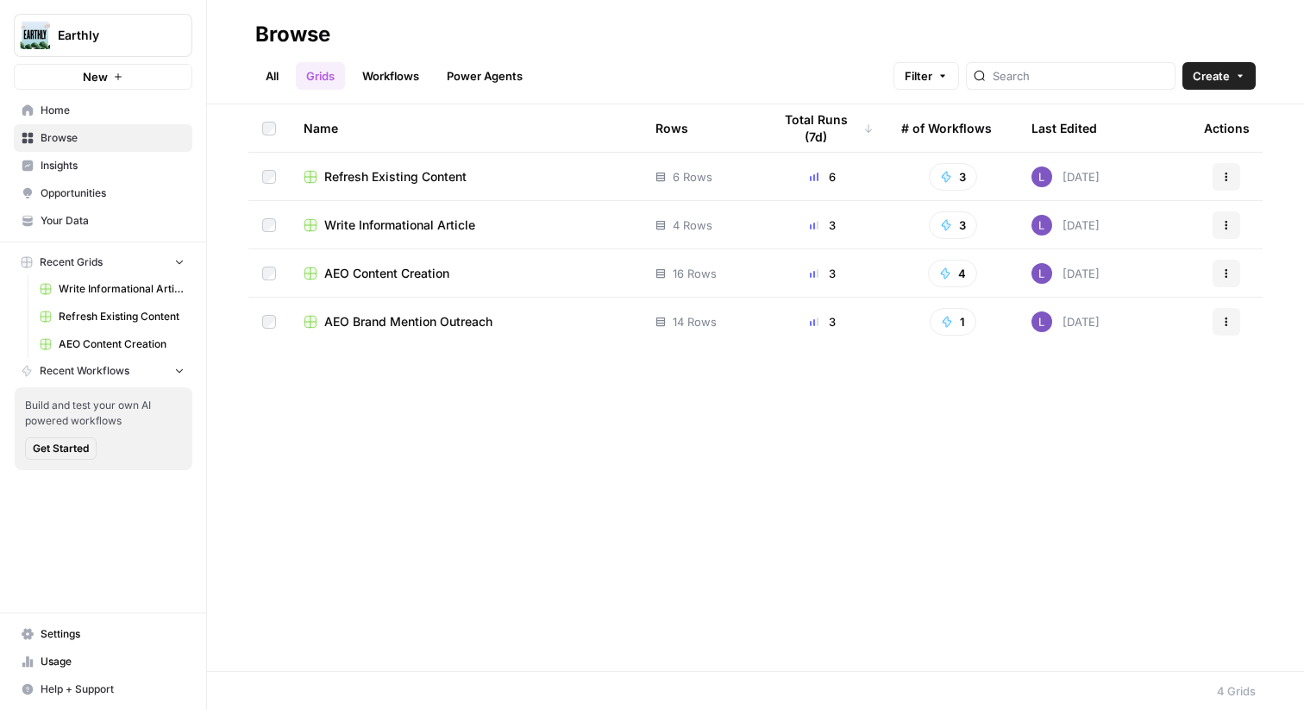
click at [428, 273] on span "AEO Content Creation" at bounding box center [386, 273] width 125 height 17
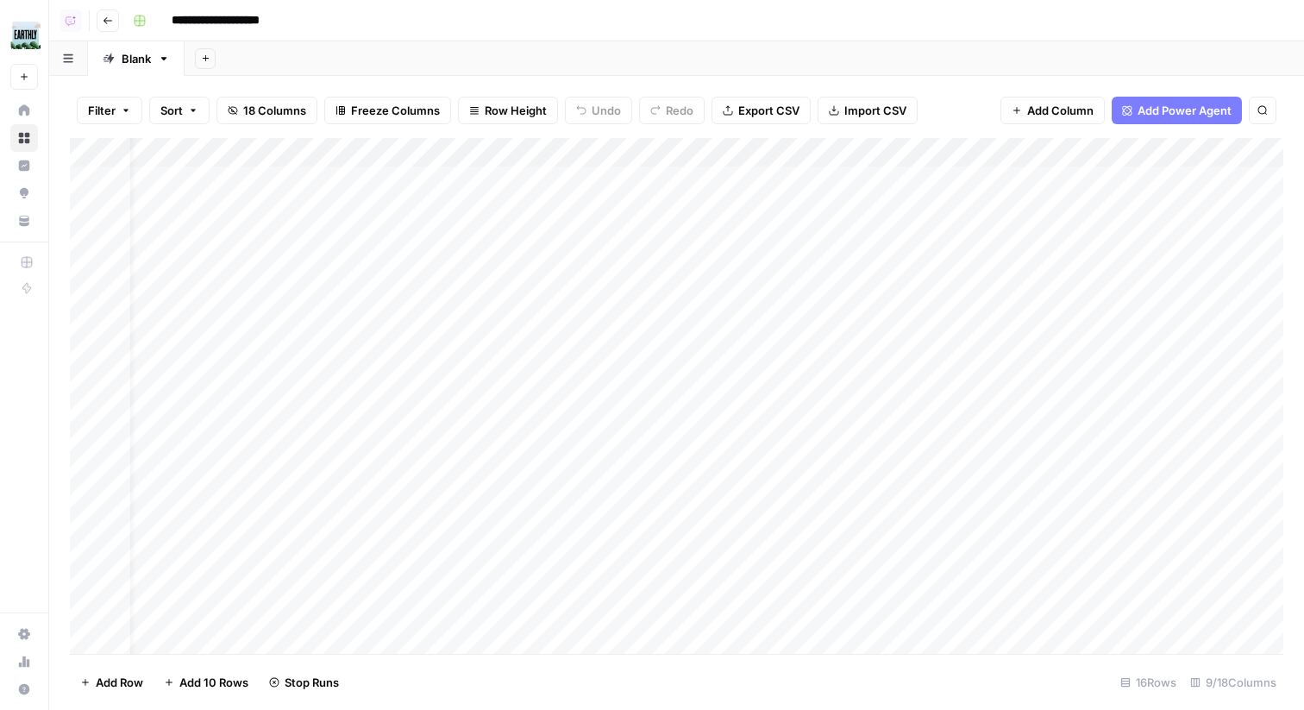
scroll to position [0, 30]
click at [991, 187] on div "Add Column" at bounding box center [676, 396] width 1213 height 516
click at [721, 205] on div "Add Column" at bounding box center [676, 396] width 1213 height 516
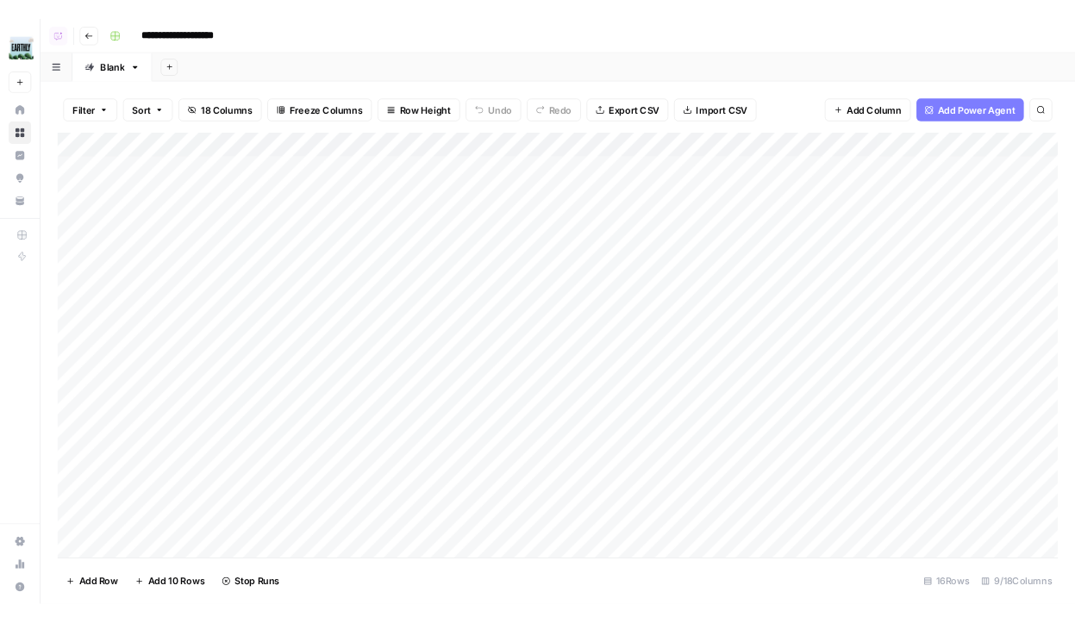
scroll to position [0, 0]
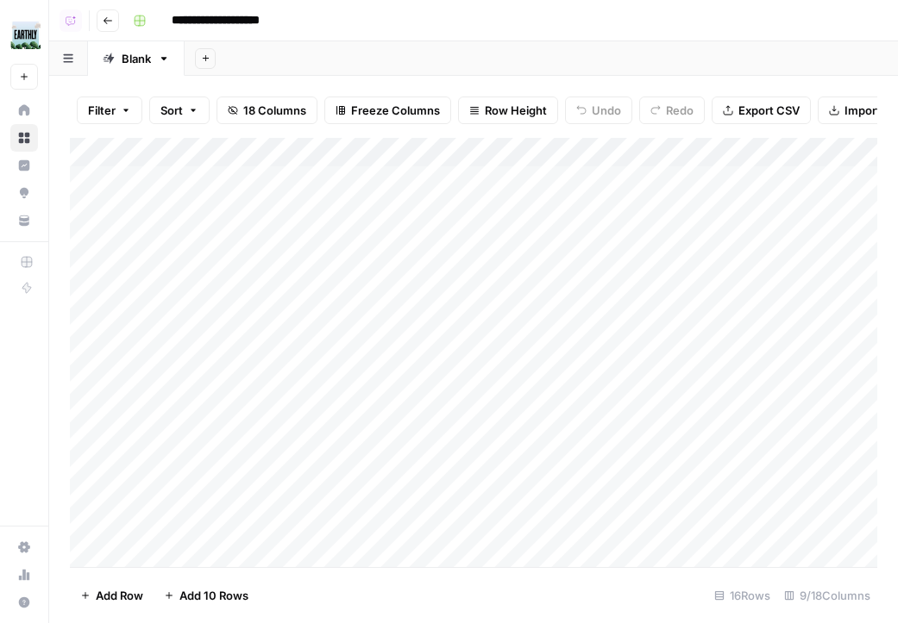
click at [103, 16] on icon "button" at bounding box center [108, 21] width 10 height 10
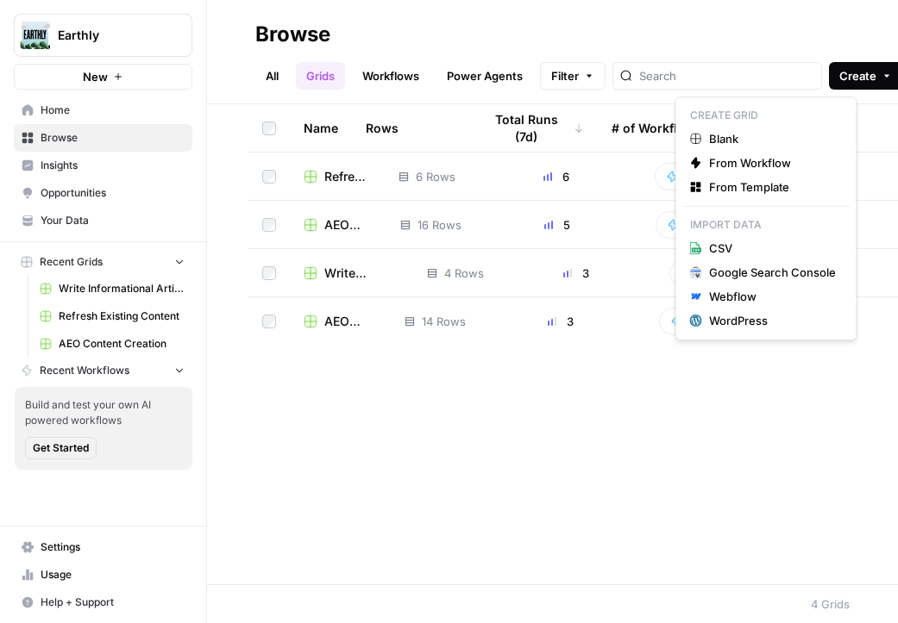
click at [829, 85] on button "Create" at bounding box center [865, 76] width 73 height 28
click at [769, 134] on span "Blank" at bounding box center [772, 138] width 127 height 17
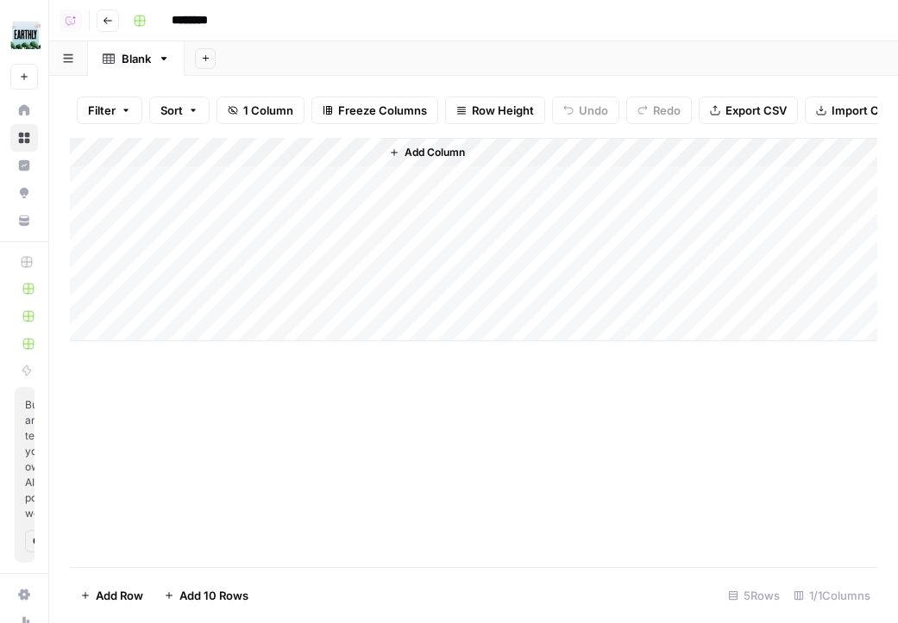
click at [194, 175] on div "Add Column" at bounding box center [473, 239] width 807 height 203
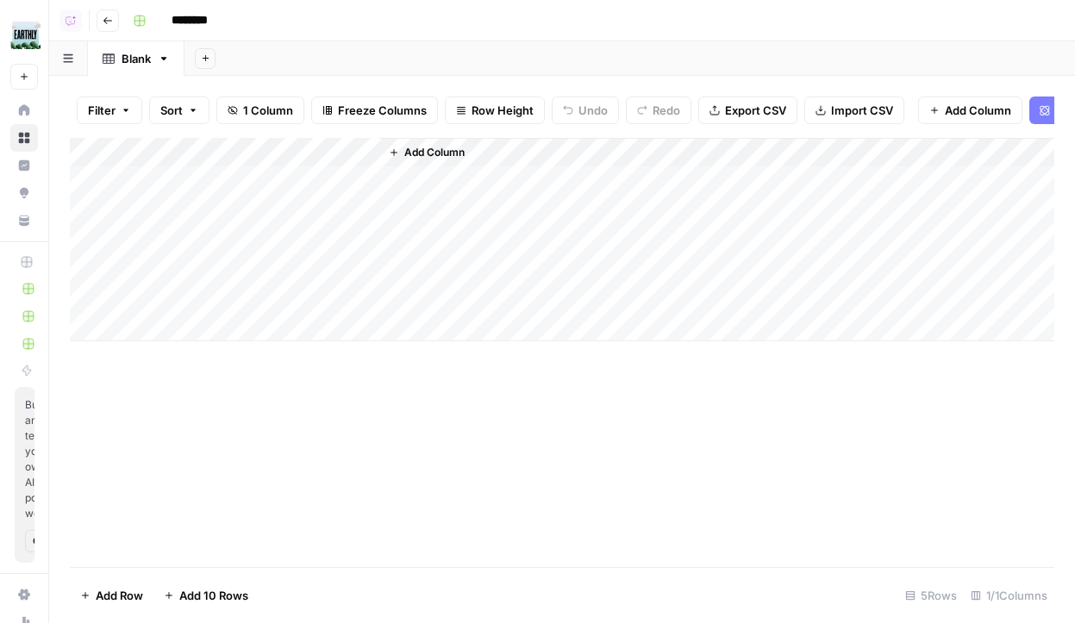
click at [1035, 111] on button "Add Power Agent" at bounding box center [1094, 111] width 130 height 28
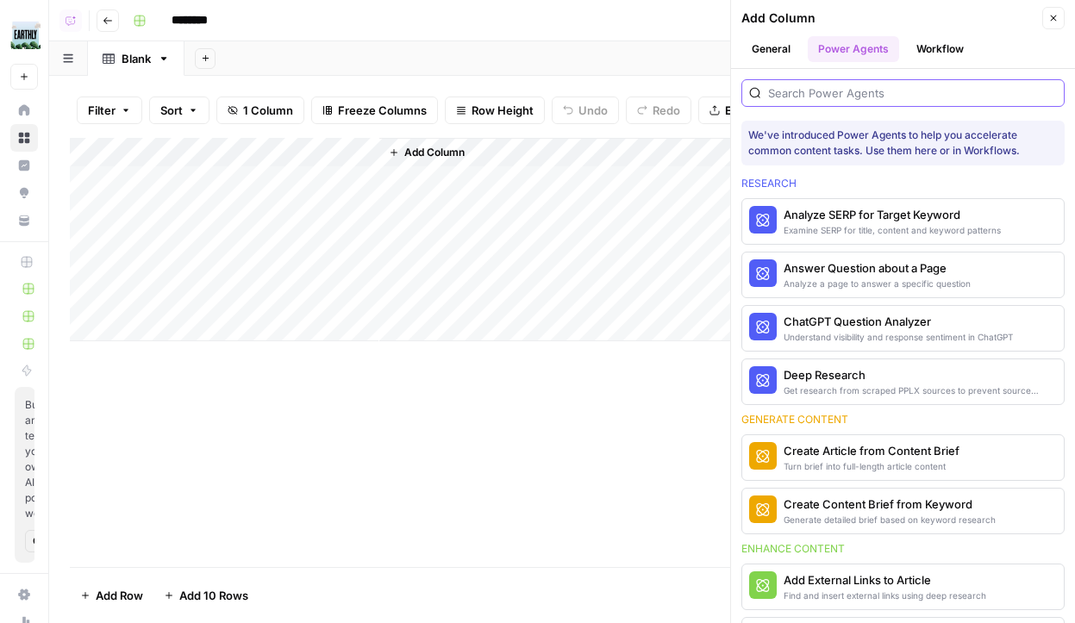
click at [893, 91] on input "search" at bounding box center [912, 92] width 289 height 17
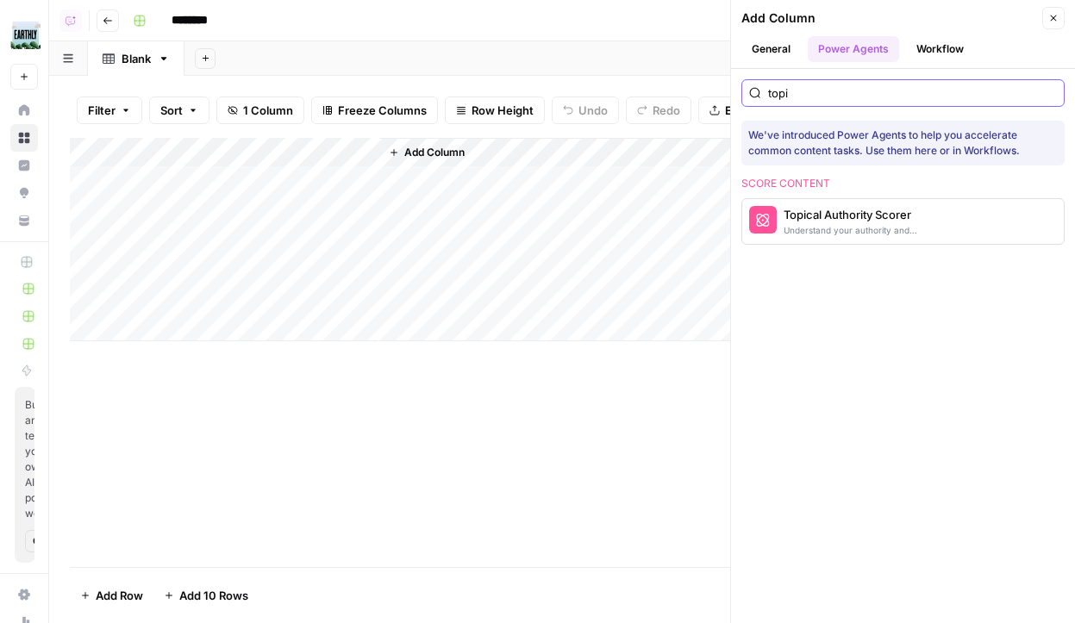
type input "topi"
click at [769, 220] on icon "button" at bounding box center [763, 220] width 14 height 14
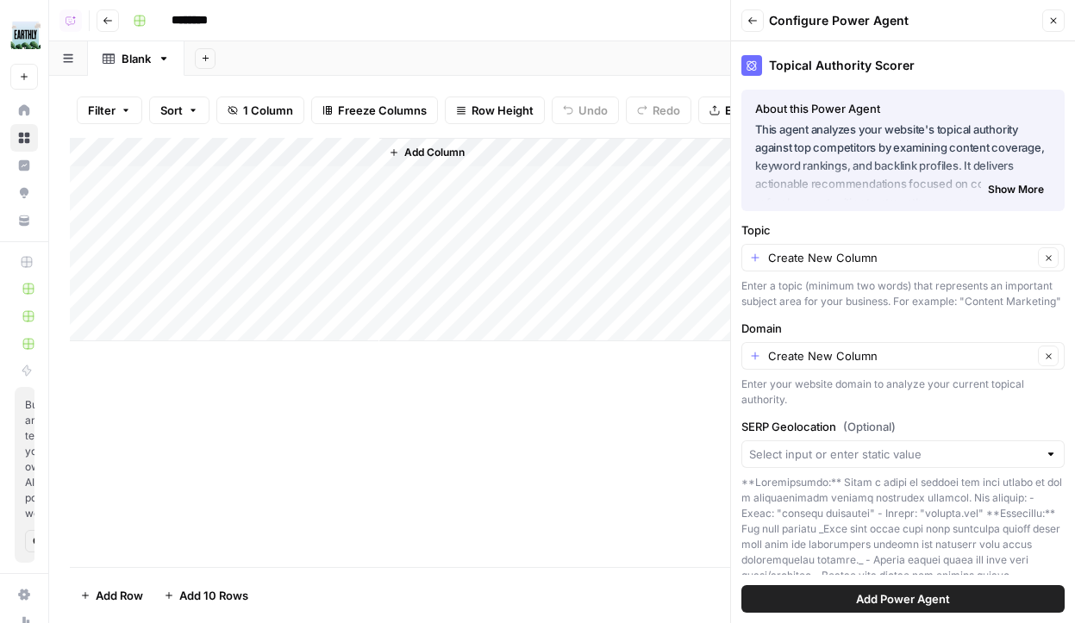
click at [814, 603] on button "Add Power Agent" at bounding box center [902, 599] width 323 height 28
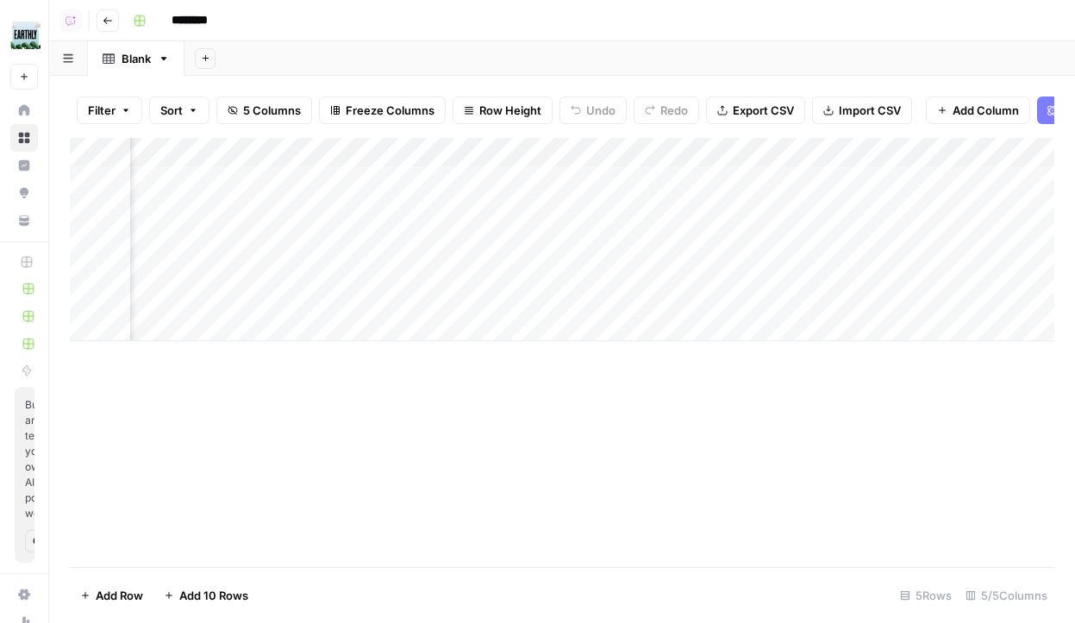
scroll to position [0, 162]
click at [203, 150] on div "Add Column" at bounding box center [562, 239] width 985 height 203
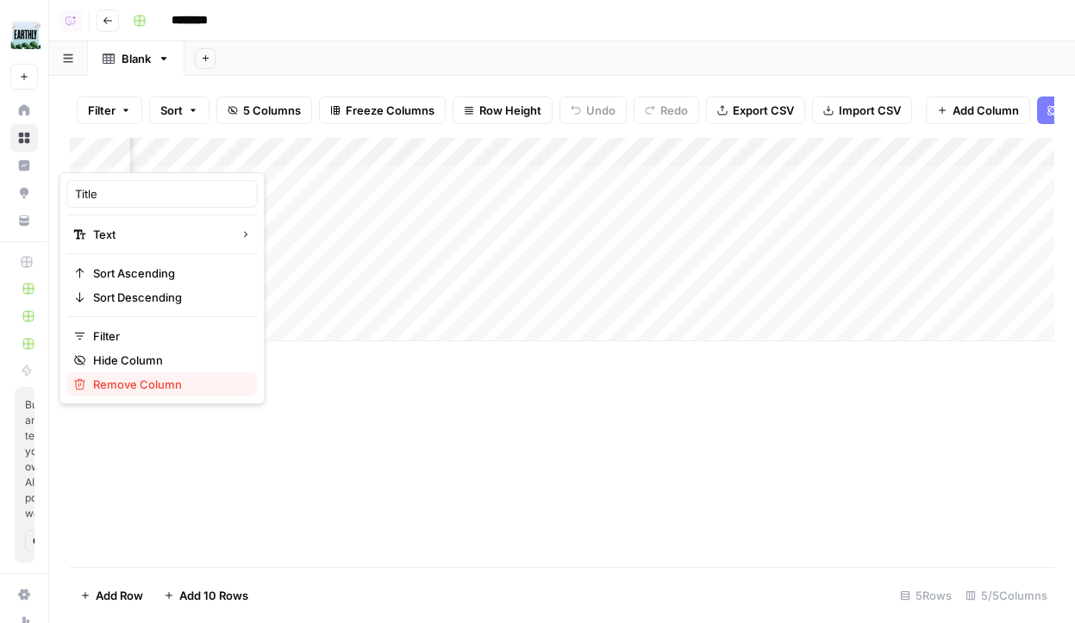
click at [122, 376] on span "Remove Column" at bounding box center [168, 384] width 151 height 17
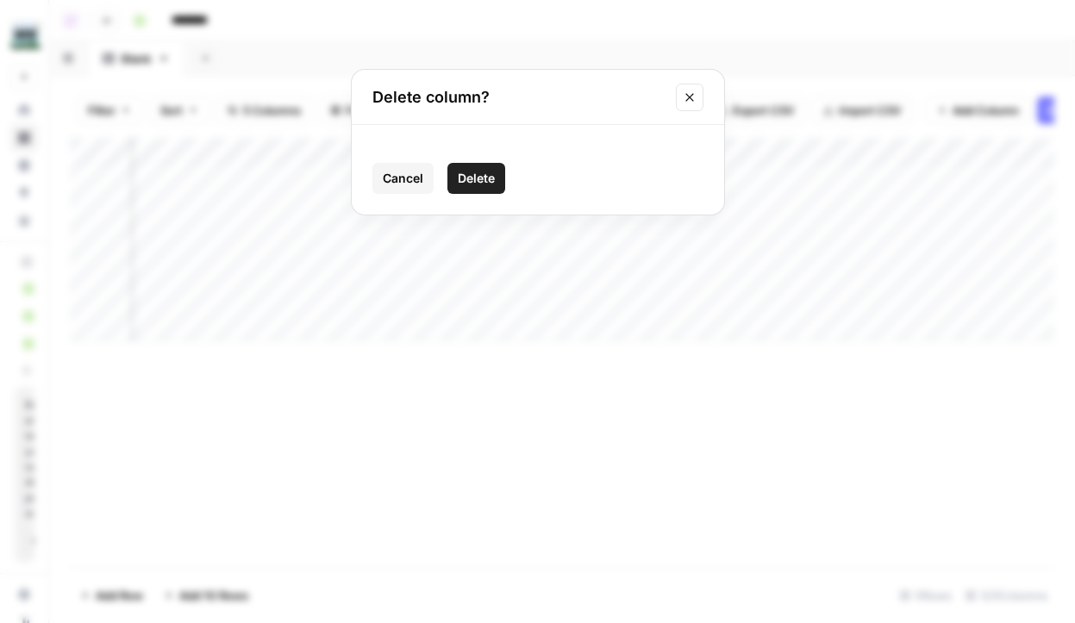
click at [471, 184] on span "Delete" at bounding box center [476, 178] width 37 height 17
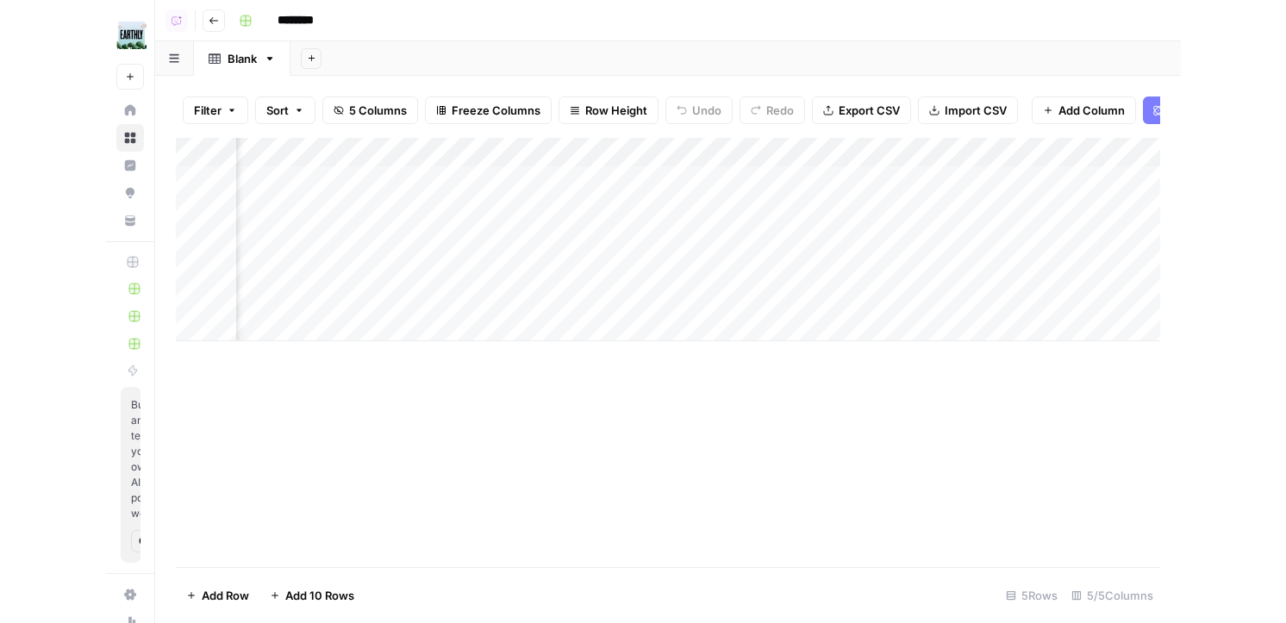
scroll to position [0, 35]
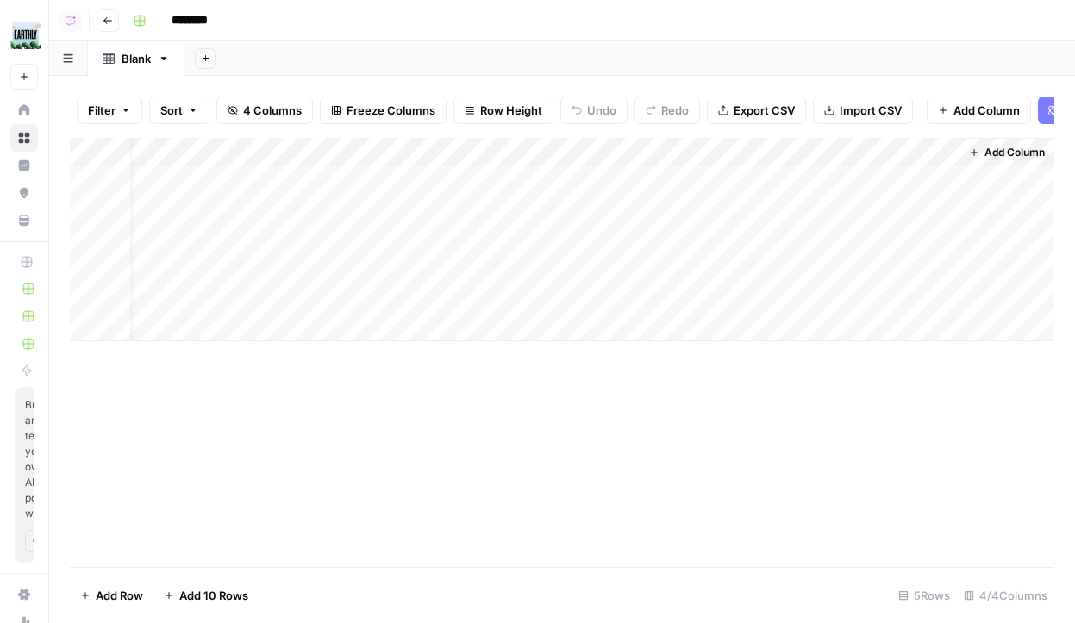
click at [222, 185] on div "Add Column" at bounding box center [562, 239] width 985 height 203
click at [262, 169] on div at bounding box center [232, 181] width 276 height 32
click at [234, 173] on textarea at bounding box center [232, 182] width 276 height 24
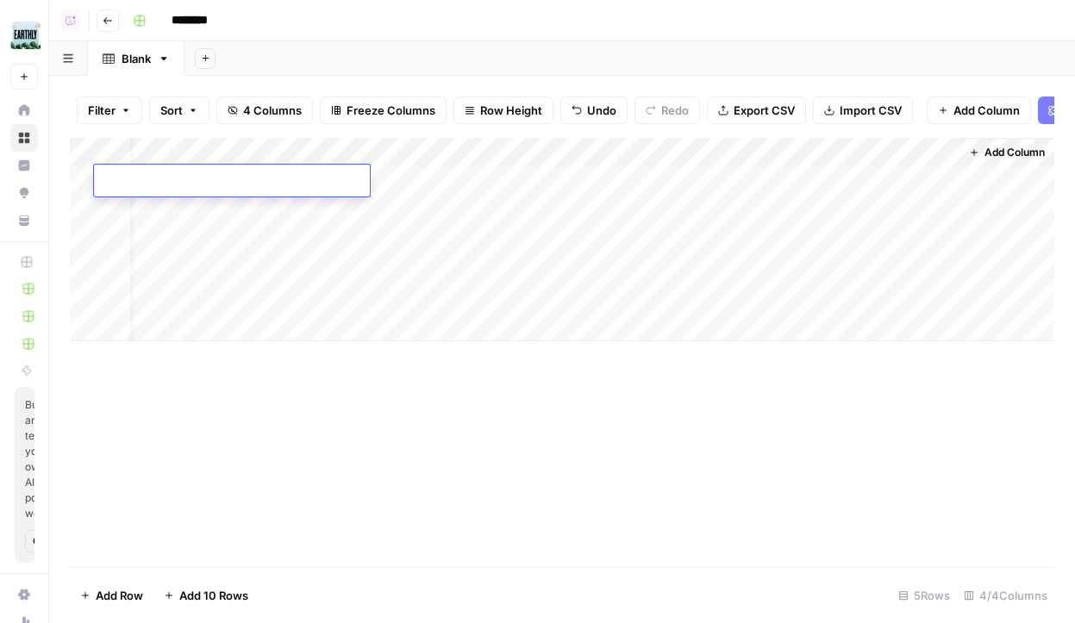
paste textarea "**********"
type textarea "**********"
click at [137, 57] on div "Blank" at bounding box center [136, 58] width 29 height 17
click at [137, 57] on input "*****" at bounding box center [138, 58] width 32 height 22
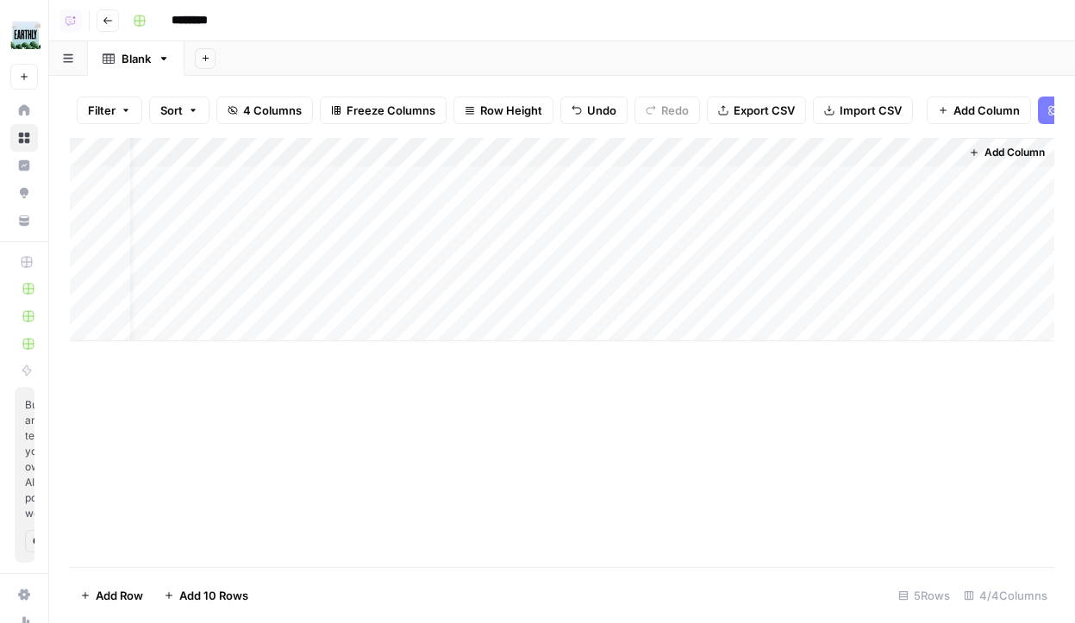
click at [205, 20] on input "********" at bounding box center [212, 21] width 97 height 28
type input "*******"
click at [238, 203] on div "Add Column" at bounding box center [562, 239] width 985 height 203
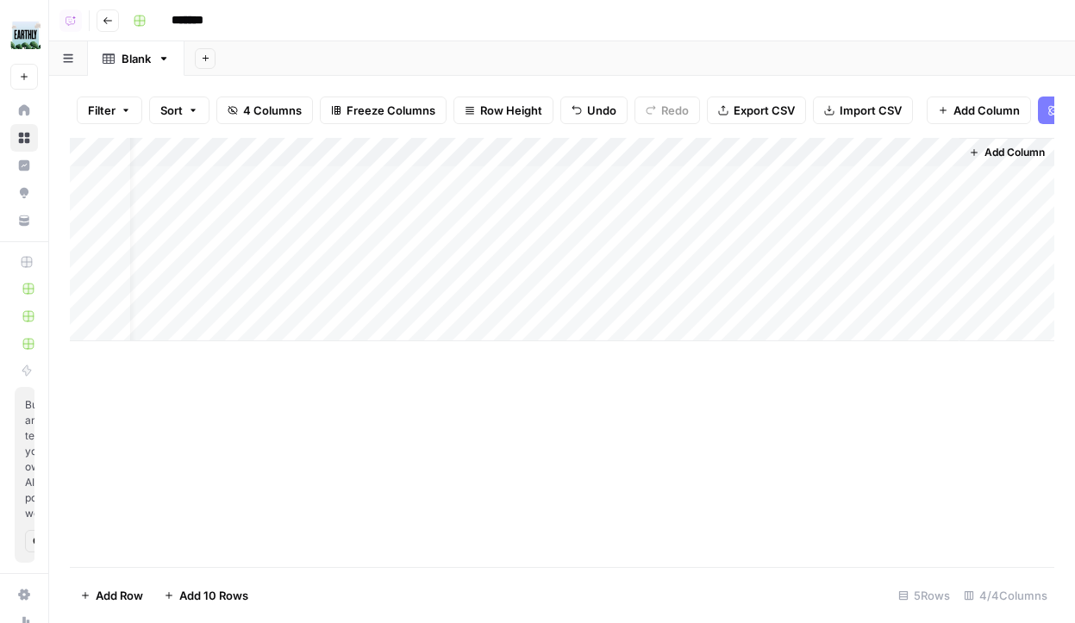
click at [238, 203] on div "Add Column" at bounding box center [562, 239] width 985 height 203
type textarea "**********"
click at [193, 246] on div "Add Column" at bounding box center [562, 239] width 985 height 203
type textarea "**********"
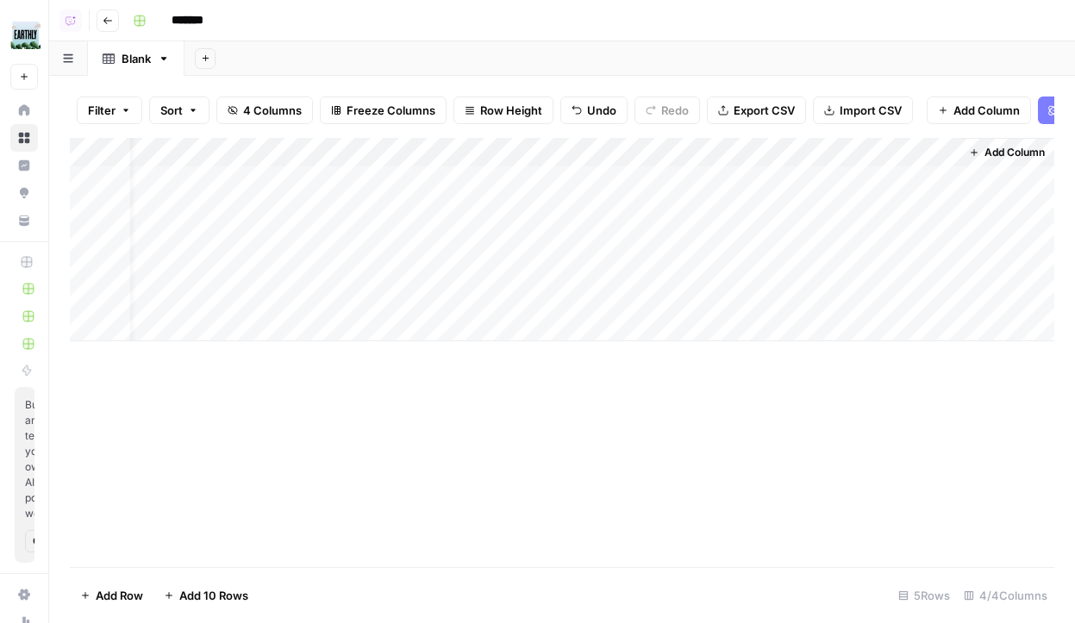
click at [421, 172] on div "Add Column" at bounding box center [562, 239] width 985 height 203
click at [418, 172] on div "Add Column" at bounding box center [562, 239] width 985 height 203
type textarea "**********"
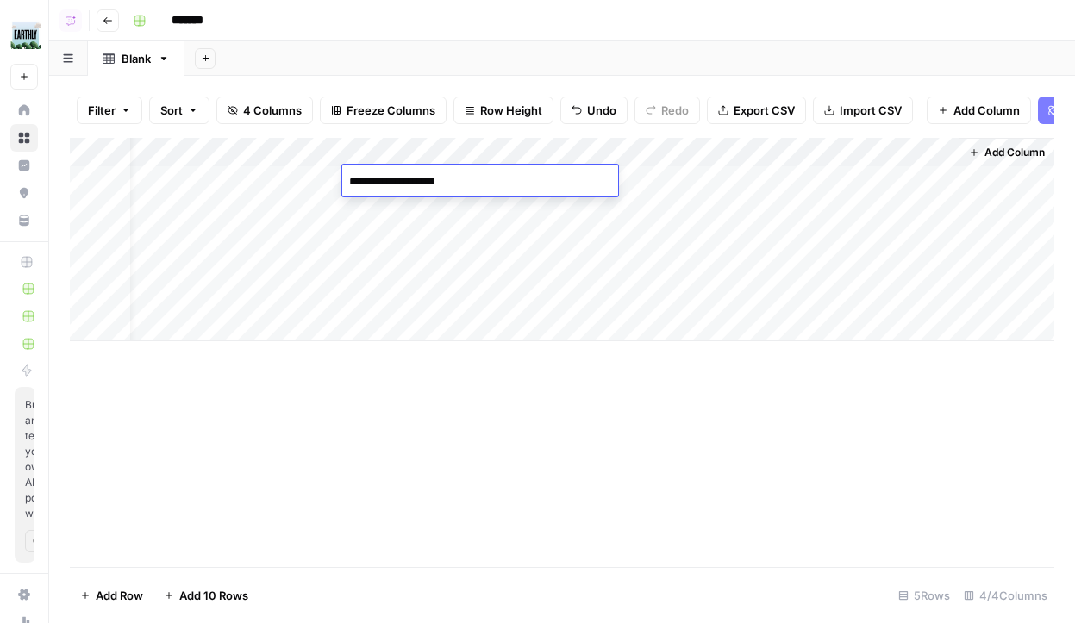
click at [426, 213] on div "Add Column" at bounding box center [562, 239] width 985 height 203
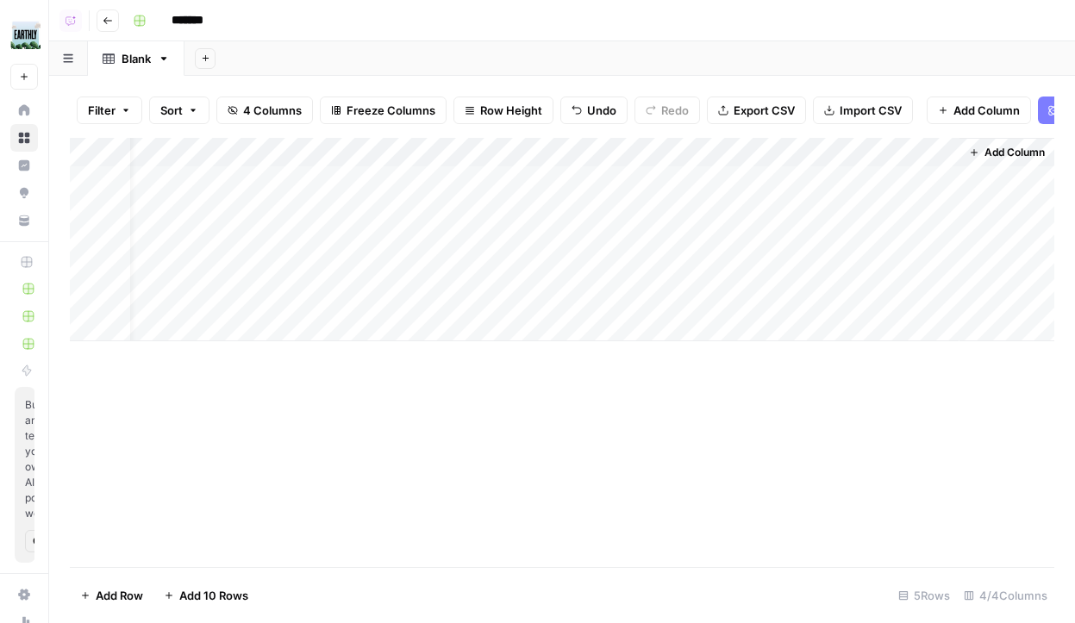
click at [426, 213] on div "Add Column" at bounding box center [562, 239] width 985 height 203
click at [435, 239] on div "Add Column" at bounding box center [562, 239] width 985 height 203
type textarea "**********"
click at [679, 185] on div "Add Column" at bounding box center [562, 239] width 985 height 203
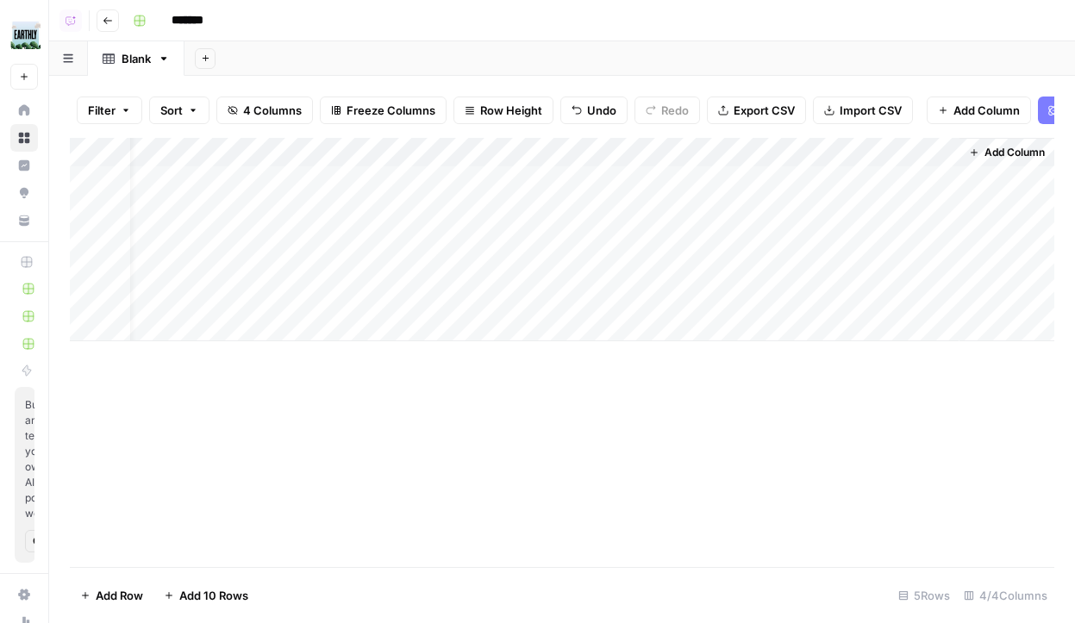
click at [683, 205] on div "Add Column" at bounding box center [562, 239] width 985 height 203
click at [683, 241] on div "Add Column" at bounding box center [562, 239] width 985 height 203
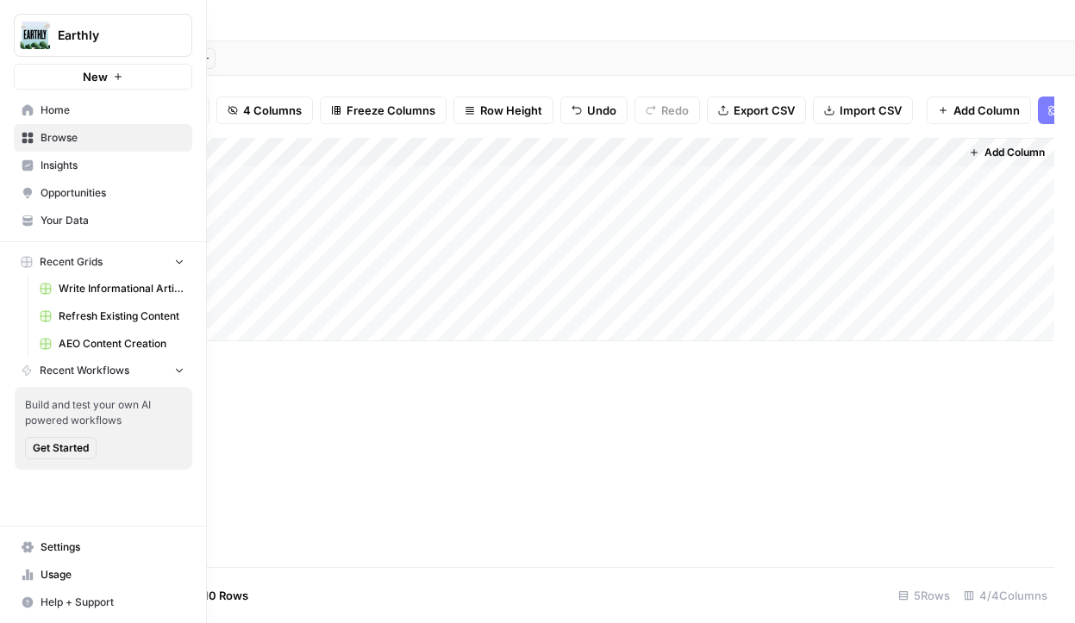
click at [53, 108] on span "Home" at bounding box center [113, 111] width 144 height 16
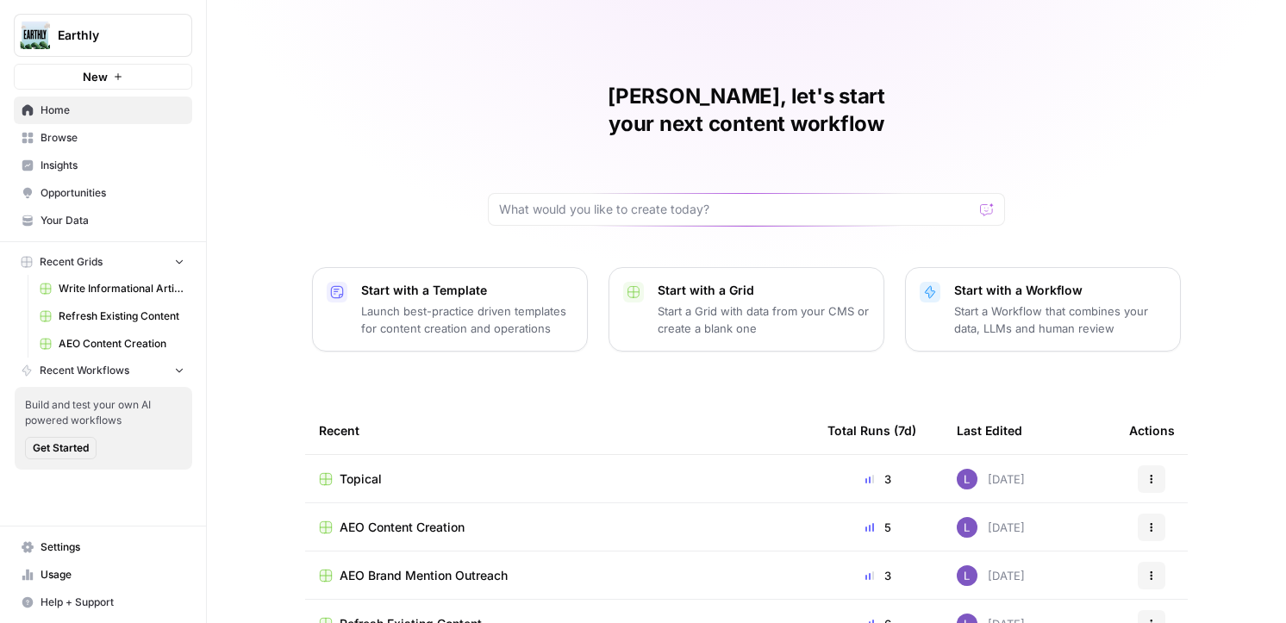
click at [100, 219] on span "Your Data" at bounding box center [113, 221] width 144 height 16
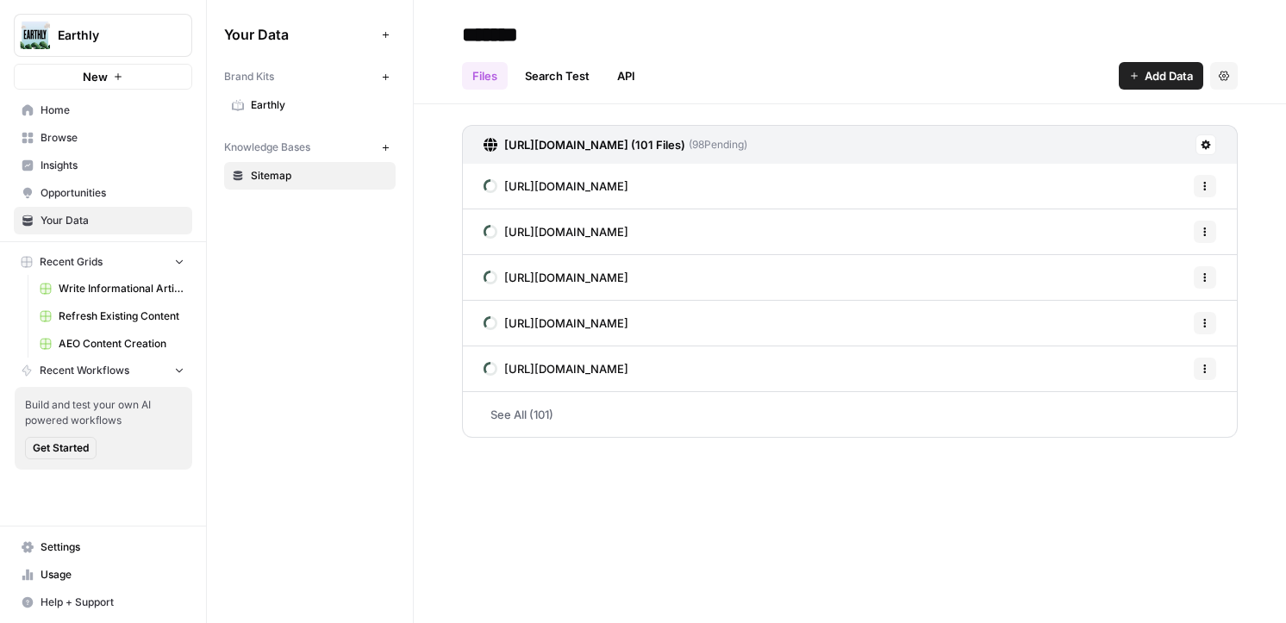
click at [278, 100] on span "Earthly" at bounding box center [319, 105] width 137 height 16
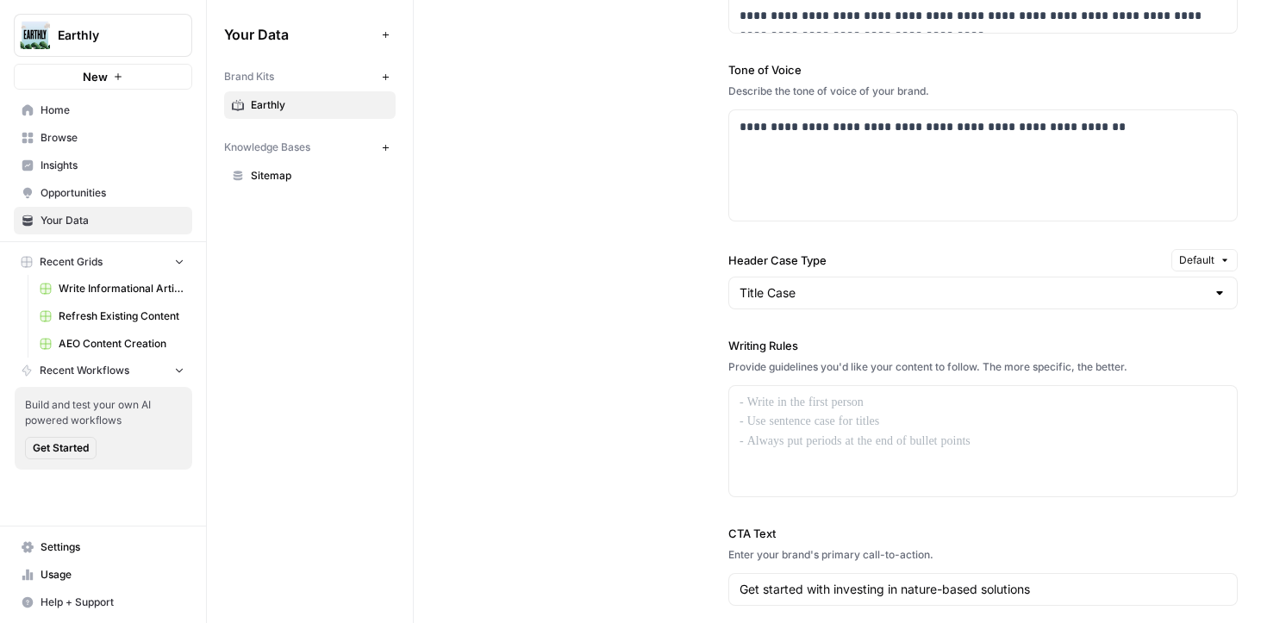
scroll to position [1298, 0]
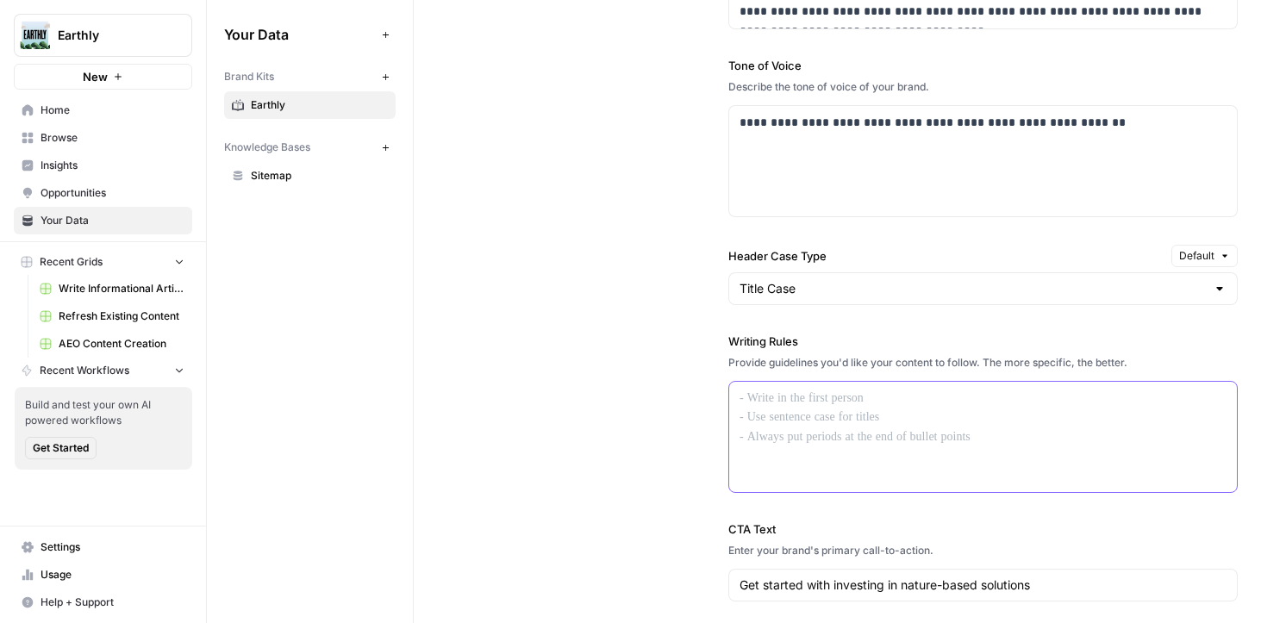
drag, startPoint x: 756, startPoint y: 400, endPoint x: 818, endPoint y: 504, distance: 121.4
click at [818, 504] on div "**********" at bounding box center [984, 281] width 510 height 928
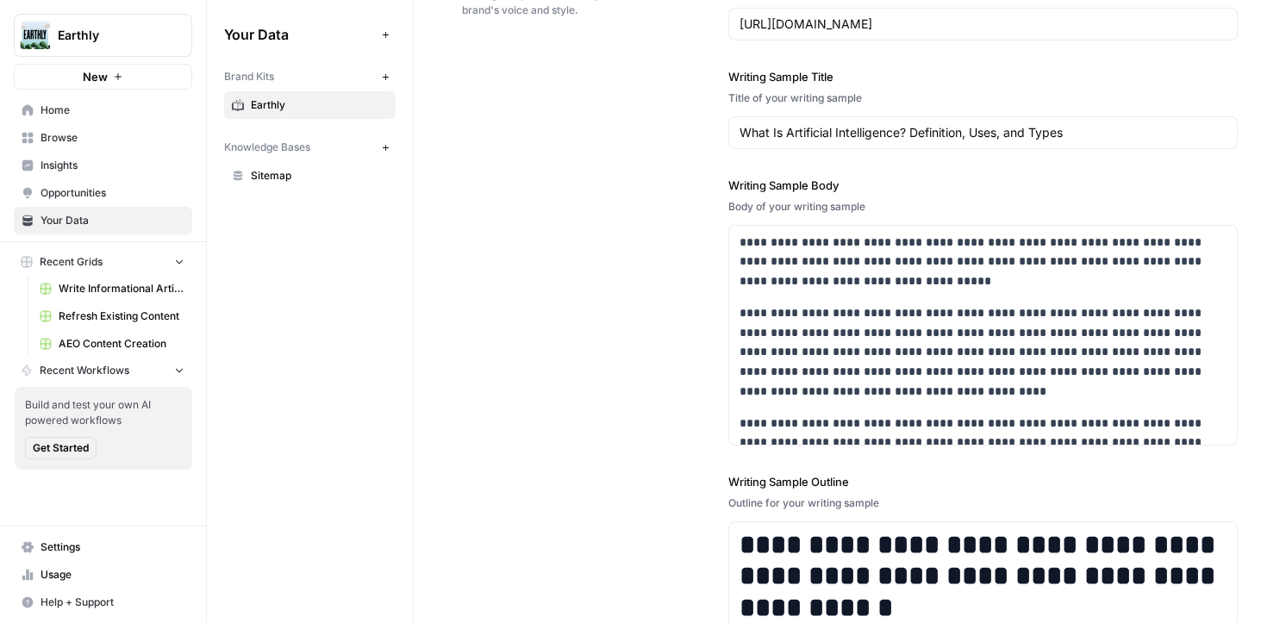
scroll to position [2129, 0]
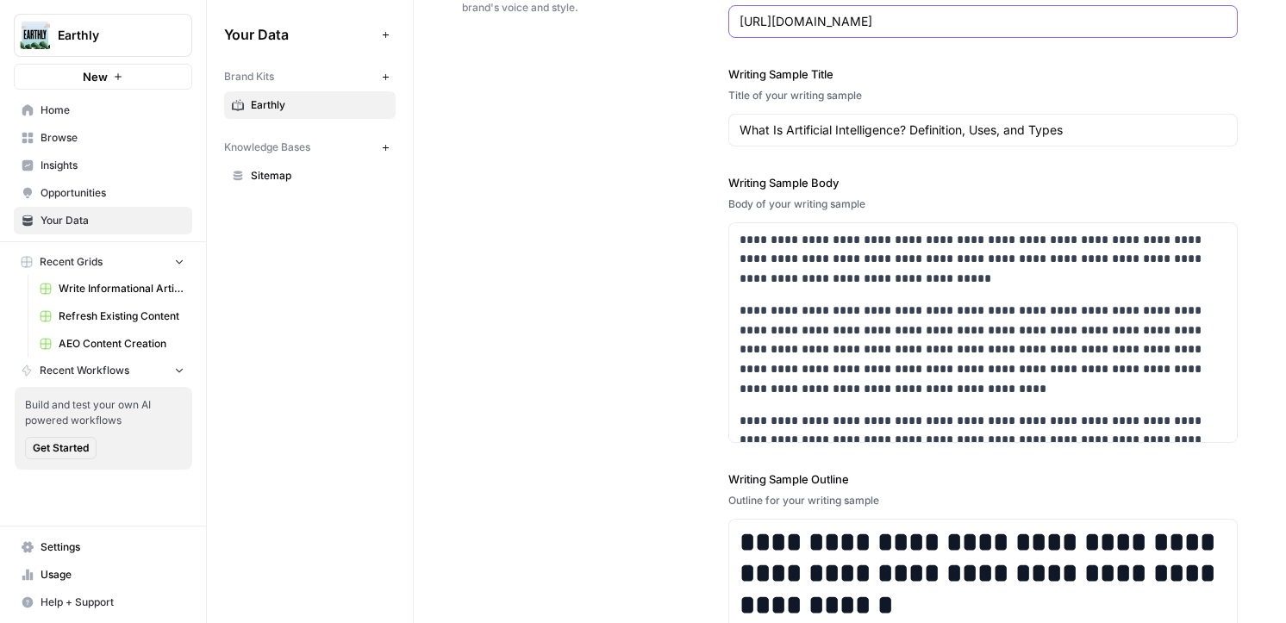
drag, startPoint x: 760, startPoint y: 22, endPoint x: 959, endPoint y: 22, distance: 199.2
click at [960, 22] on input "[URL][DOMAIN_NAME]" at bounding box center [983, 21] width 487 height 17
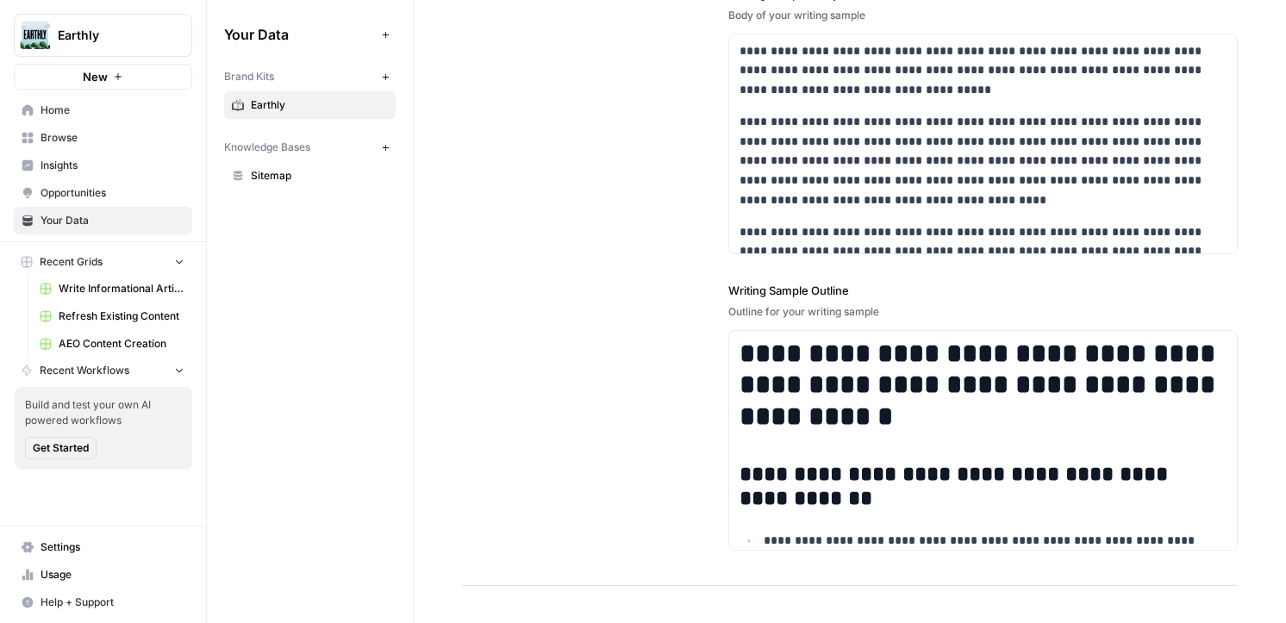
scroll to position [2430, 0]
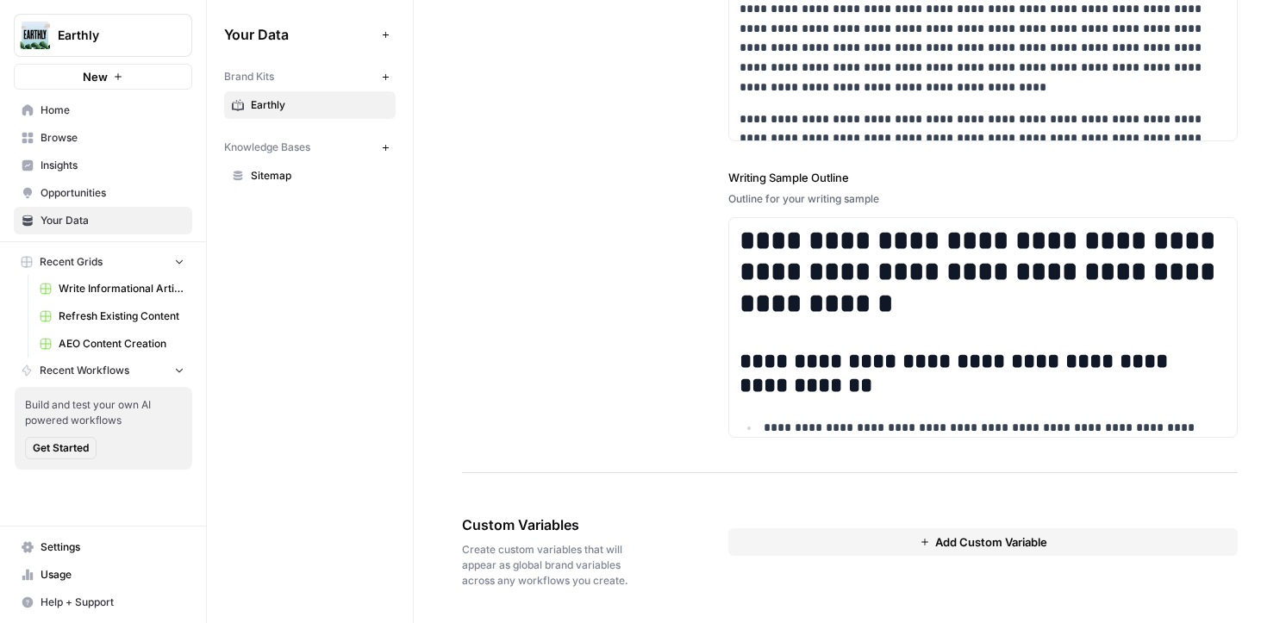
click at [893, 544] on button "Add Custom Variable" at bounding box center [984, 543] width 510 height 28
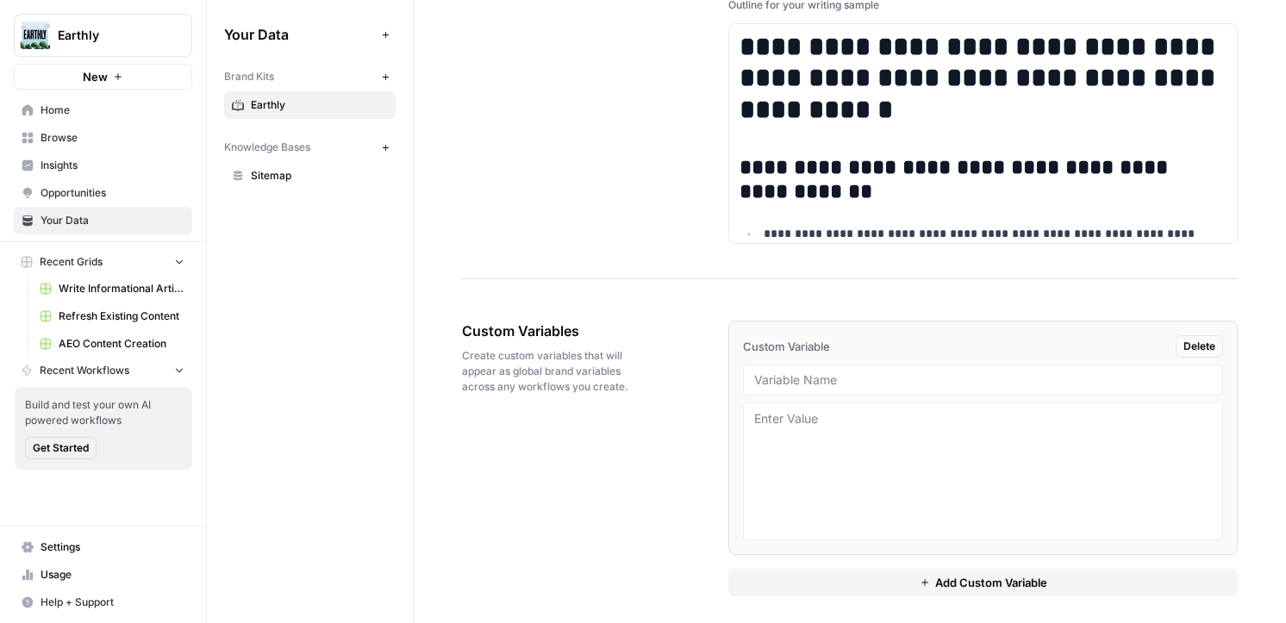
scroll to position [2632, 0]
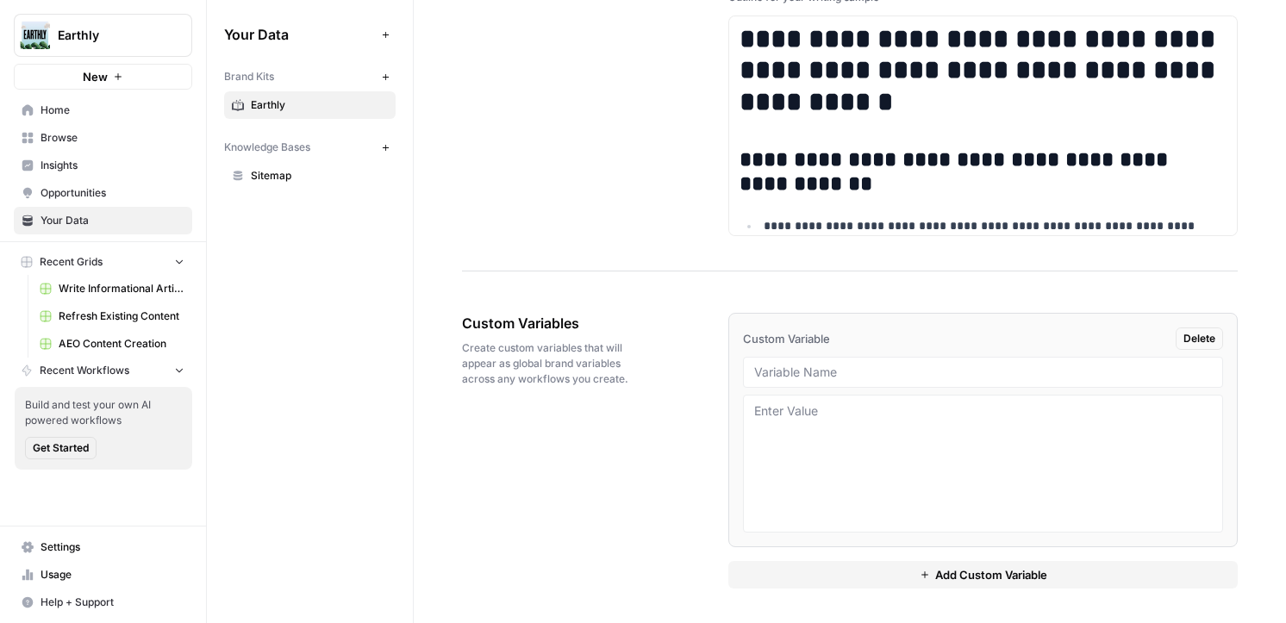
click at [862, 580] on button "Add Custom Variable" at bounding box center [984, 575] width 510 height 28
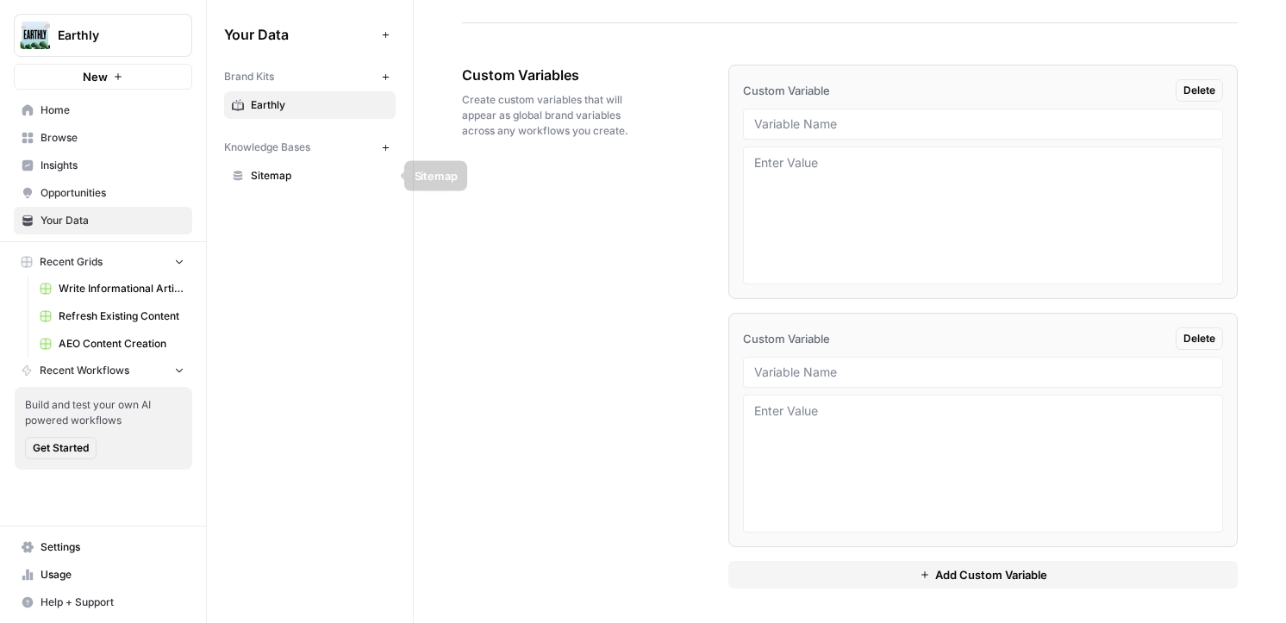
click at [283, 175] on span "Sitemap" at bounding box center [319, 176] width 137 height 16
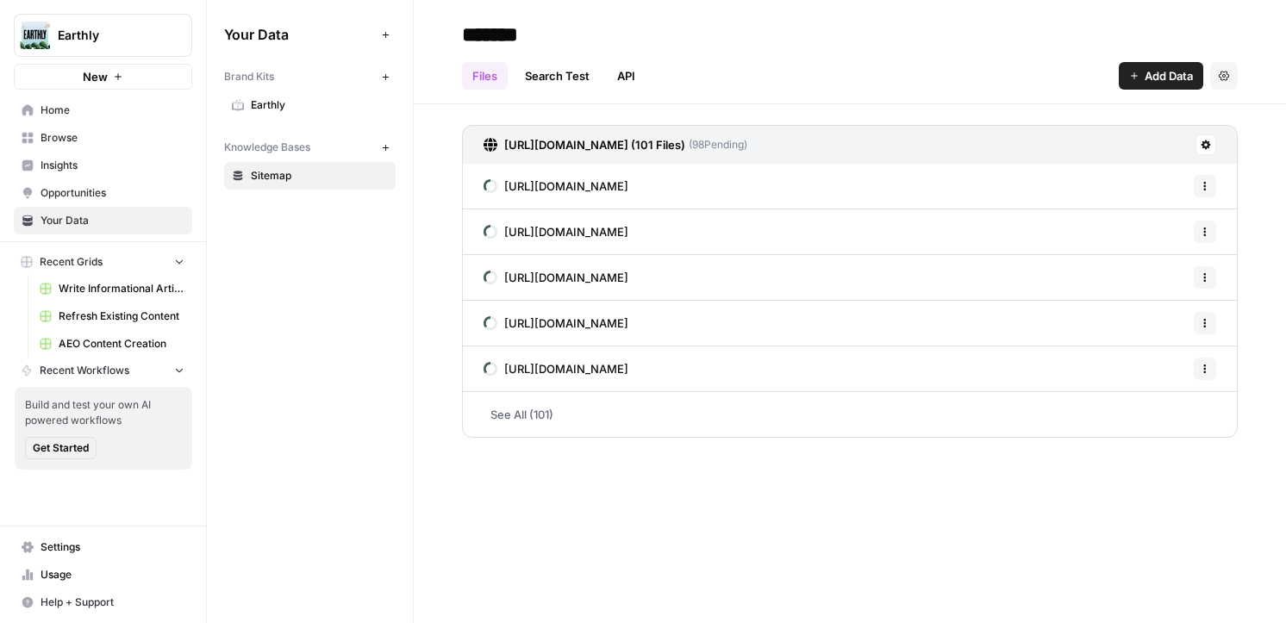
click at [388, 147] on icon "button" at bounding box center [385, 147] width 9 height 9
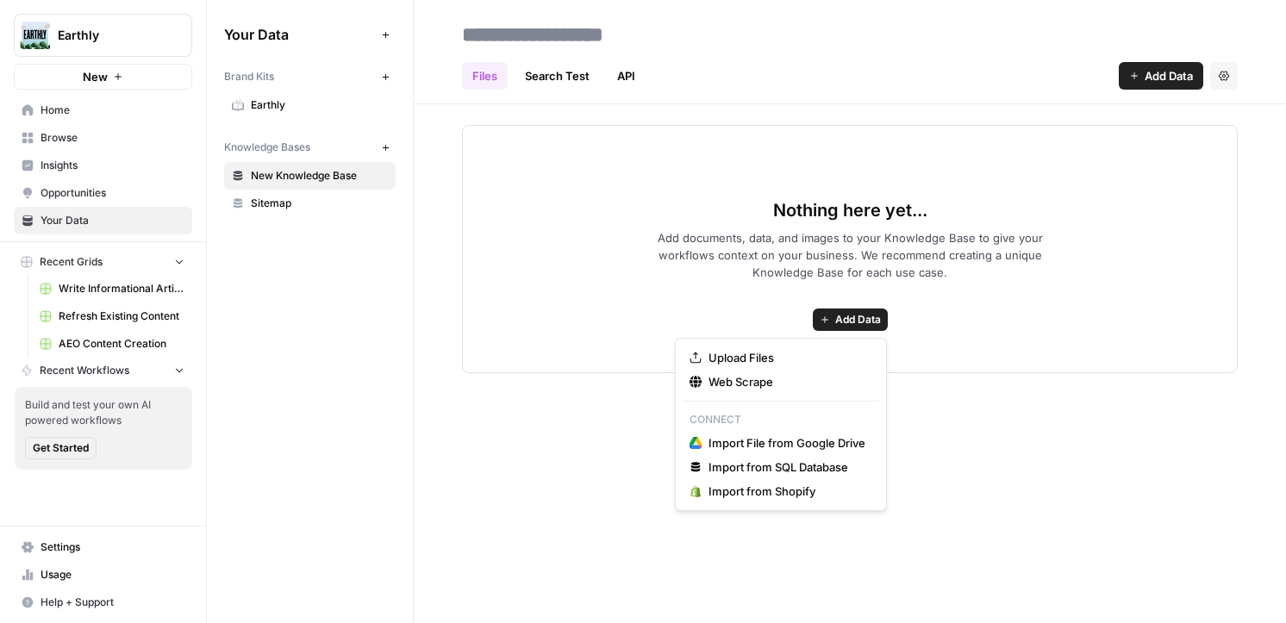
click at [851, 325] on span "Add Data" at bounding box center [858, 320] width 46 height 16
click at [743, 357] on span "Upload Files" at bounding box center [787, 357] width 157 height 17
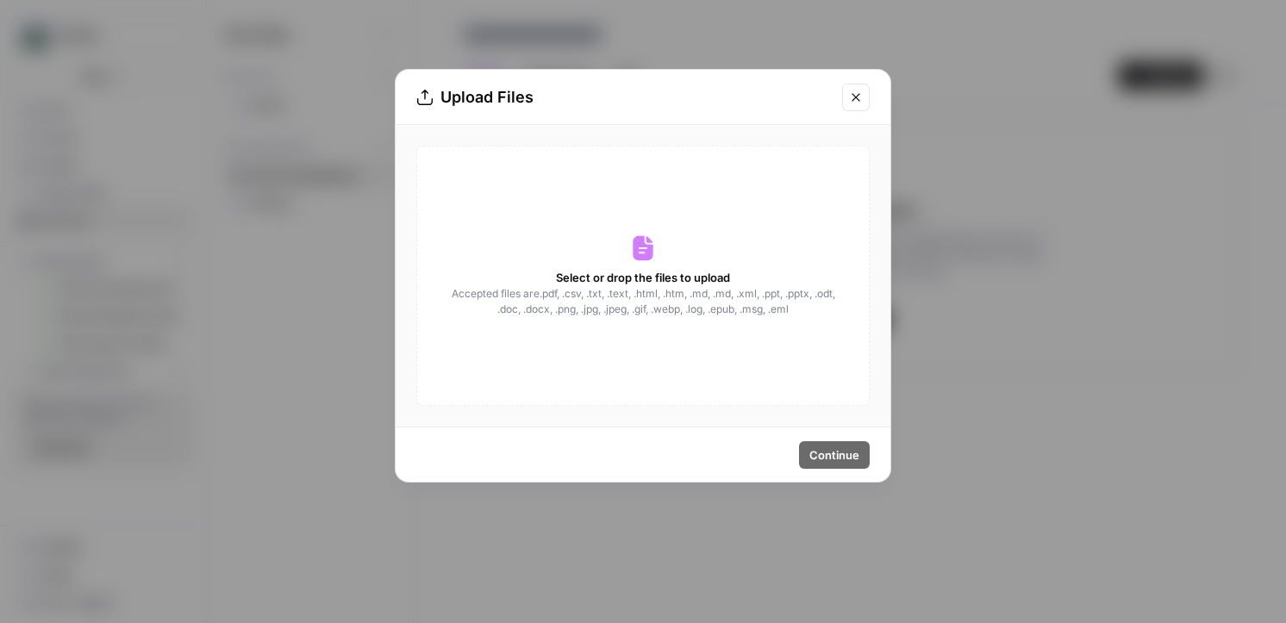
click at [852, 98] on icon "Close modal" at bounding box center [856, 98] width 14 height 14
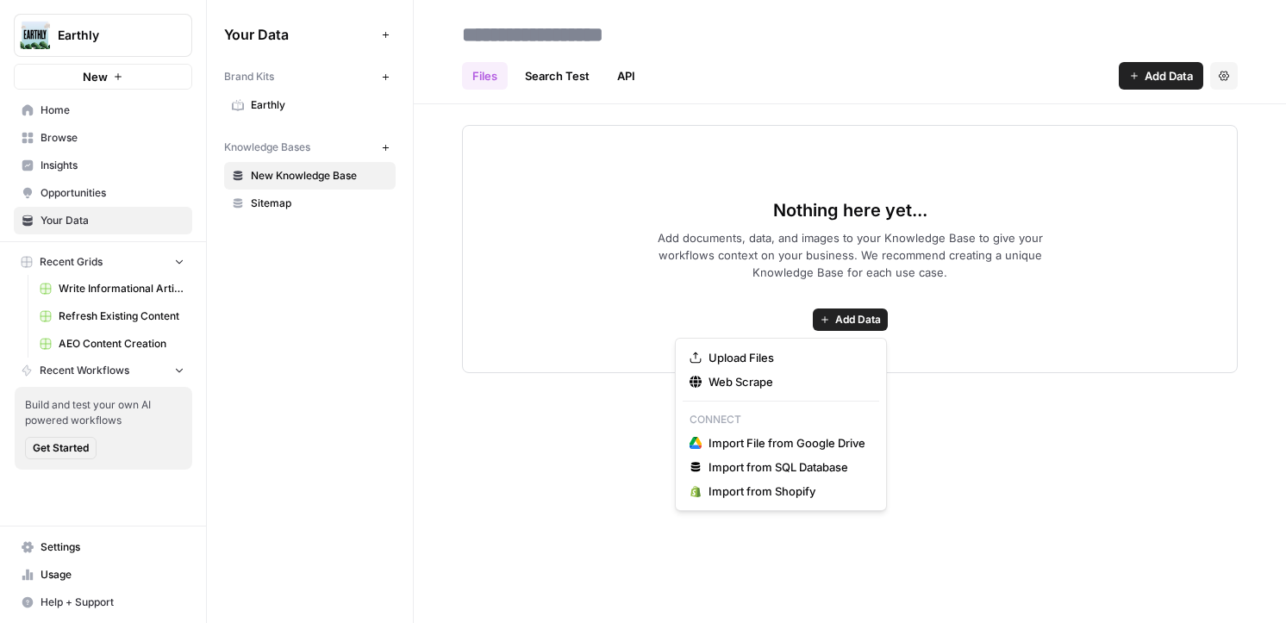
click at [837, 320] on span "Add Data" at bounding box center [858, 320] width 46 height 16
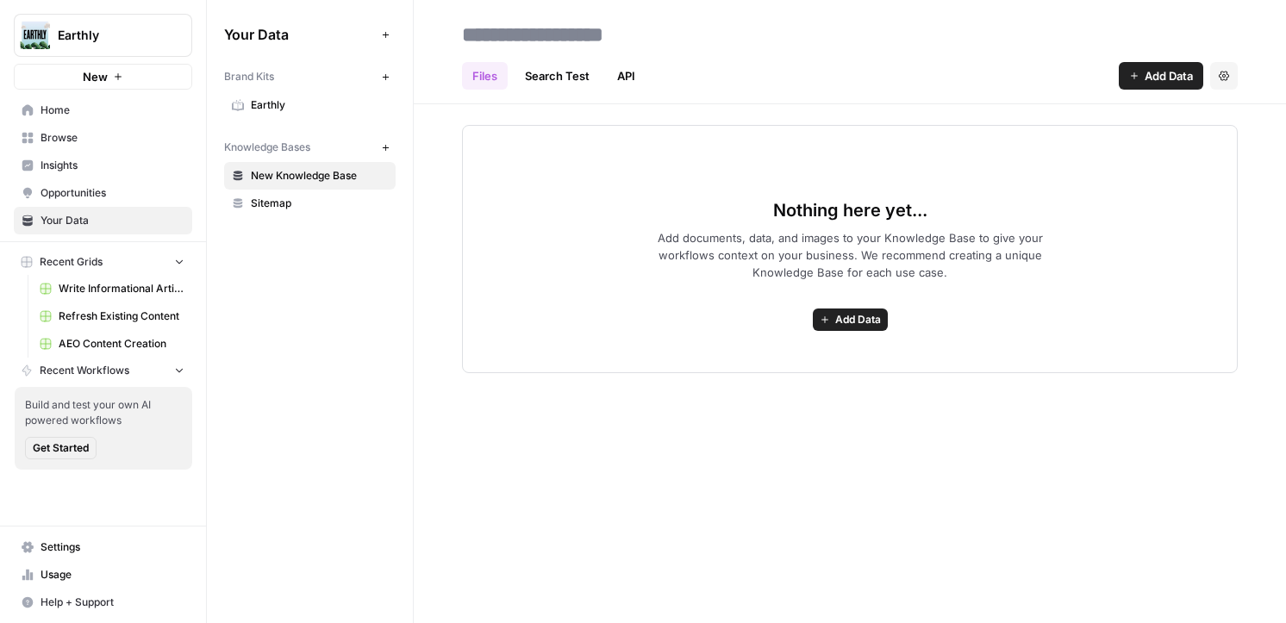
click at [302, 199] on span "Sitemap" at bounding box center [319, 204] width 137 height 16
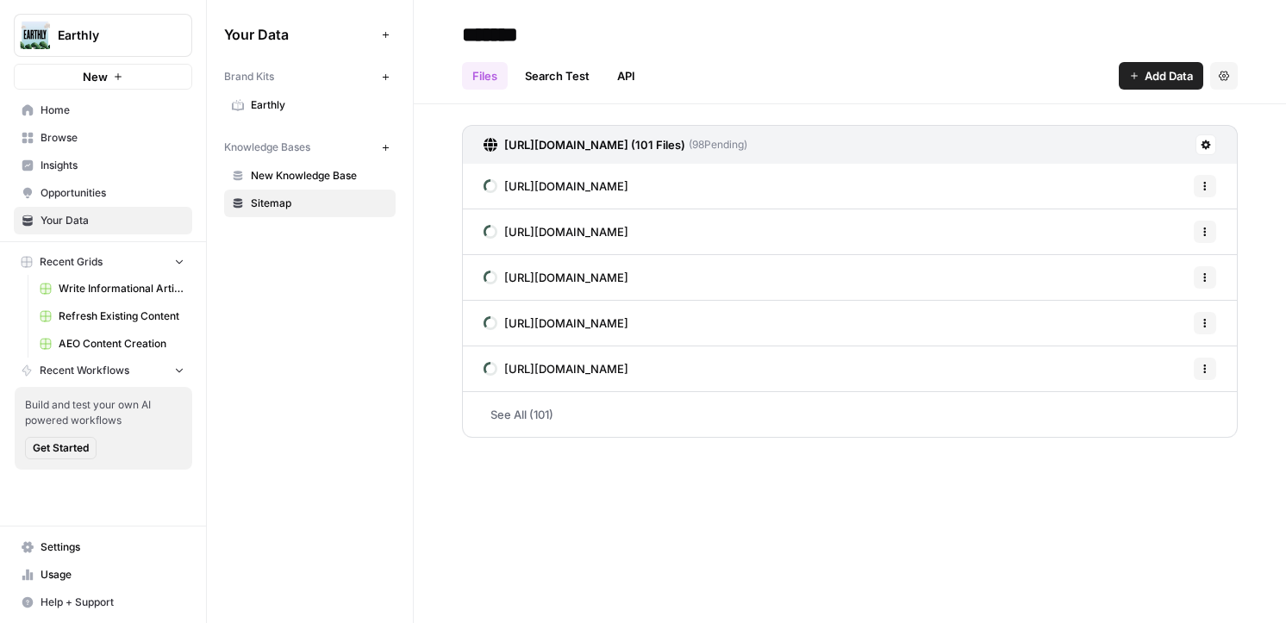
click at [520, 422] on link "See All (101)" at bounding box center [850, 414] width 776 height 45
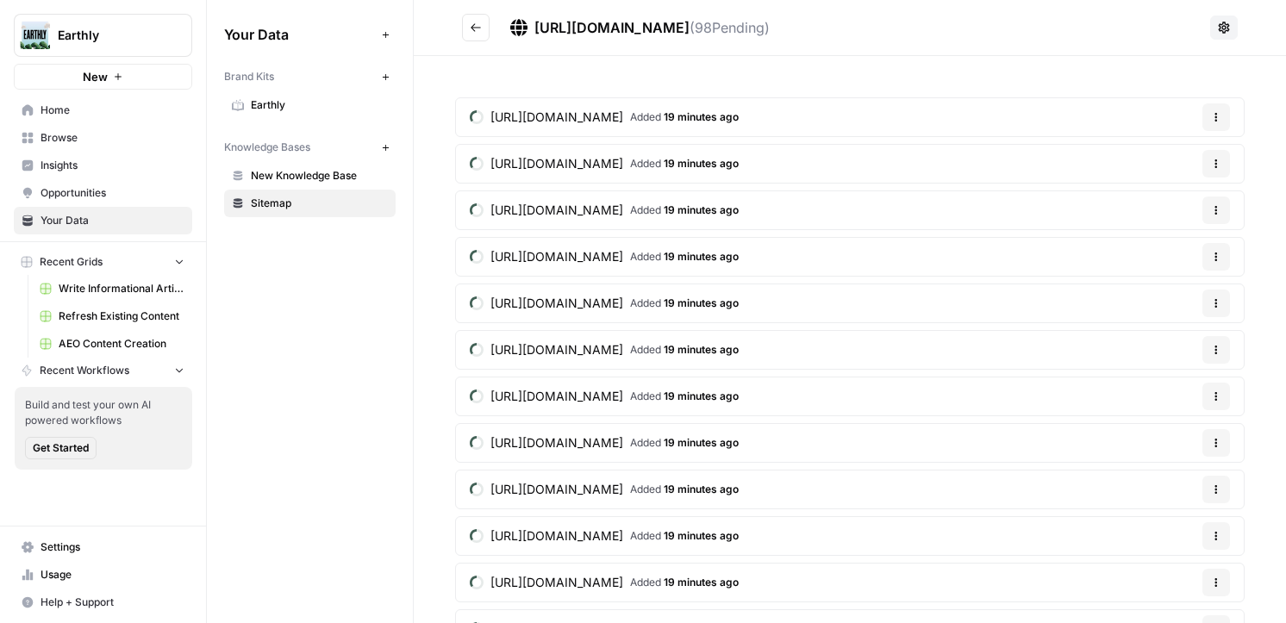
click at [485, 34] on button "Go back" at bounding box center [476, 28] width 28 height 28
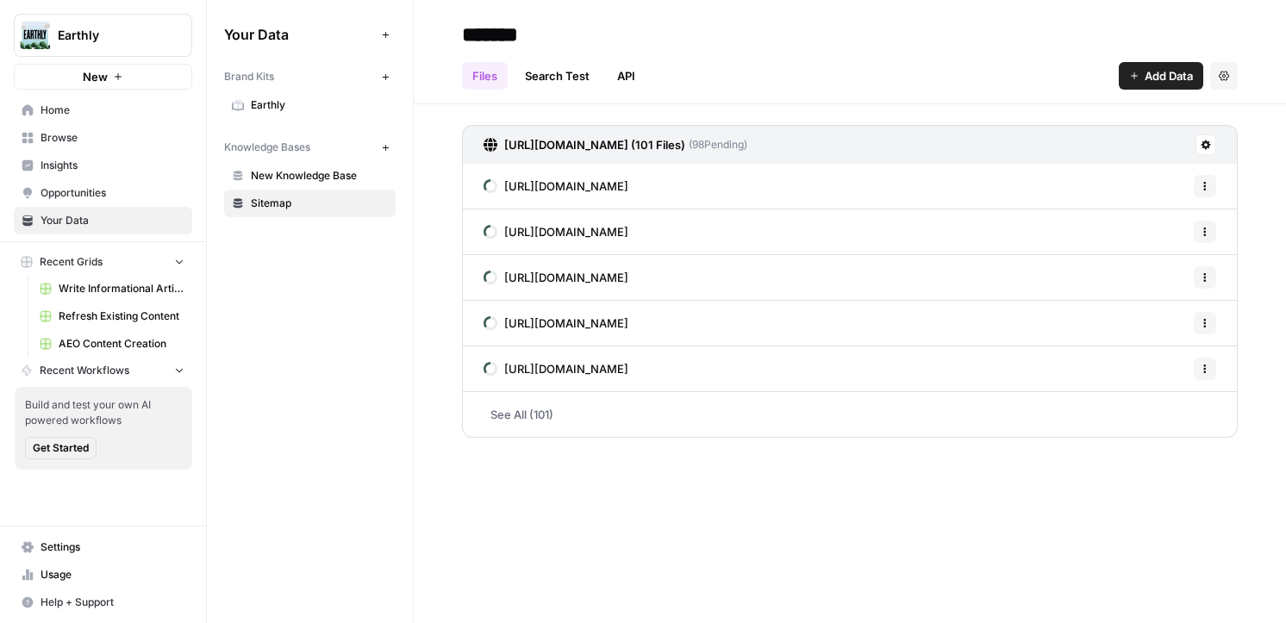
click at [95, 174] on link "Insights" at bounding box center [103, 166] width 178 height 28
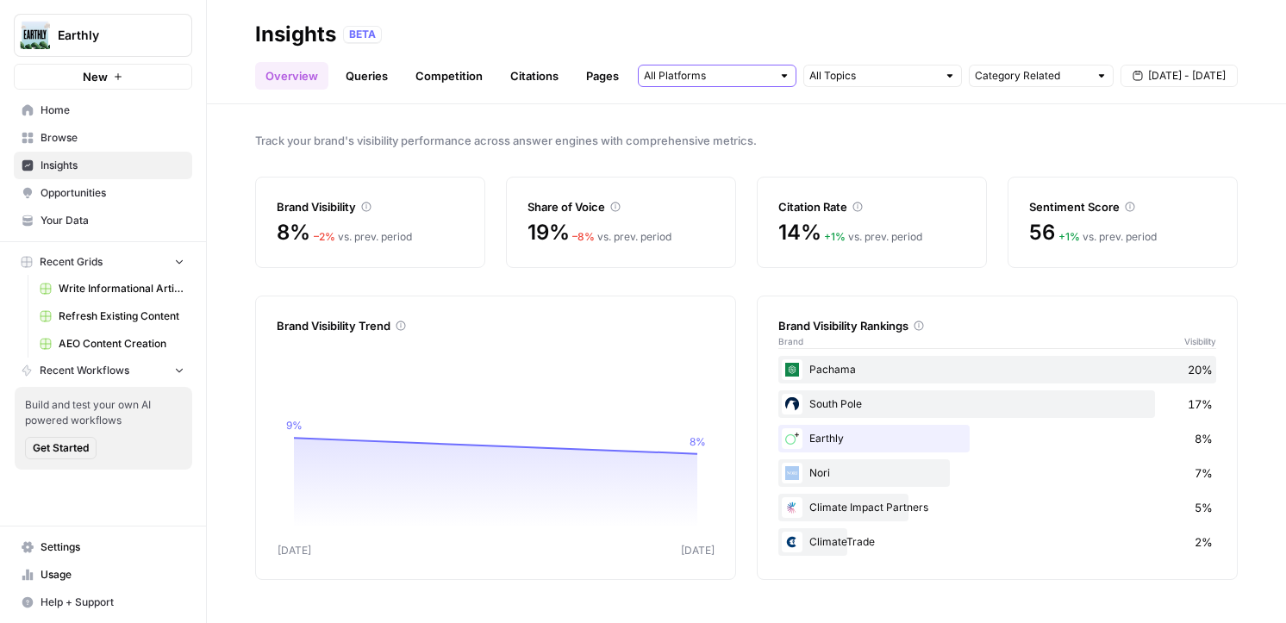
click at [735, 83] on input "text" at bounding box center [708, 75] width 128 height 17
click at [965, 139] on span "Track your brand's visibility performance across answer engines with comprehens…" at bounding box center [746, 140] width 983 height 17
click at [372, 78] on link "Queries" at bounding box center [366, 76] width 63 height 28
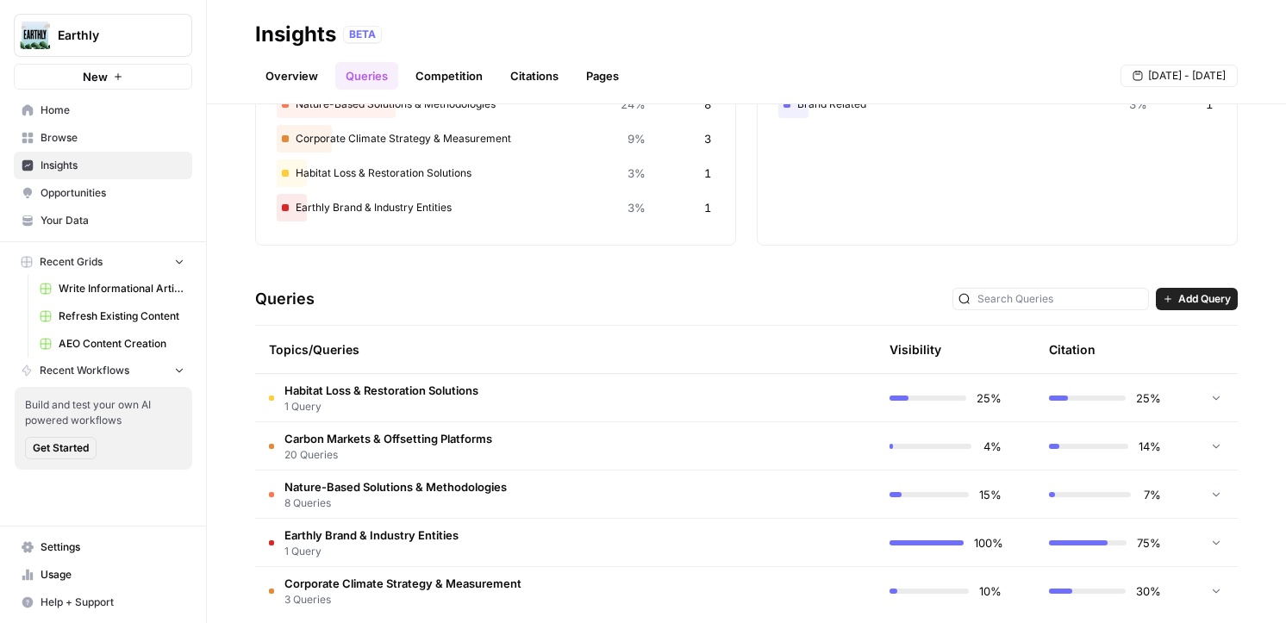
scroll to position [201, 0]
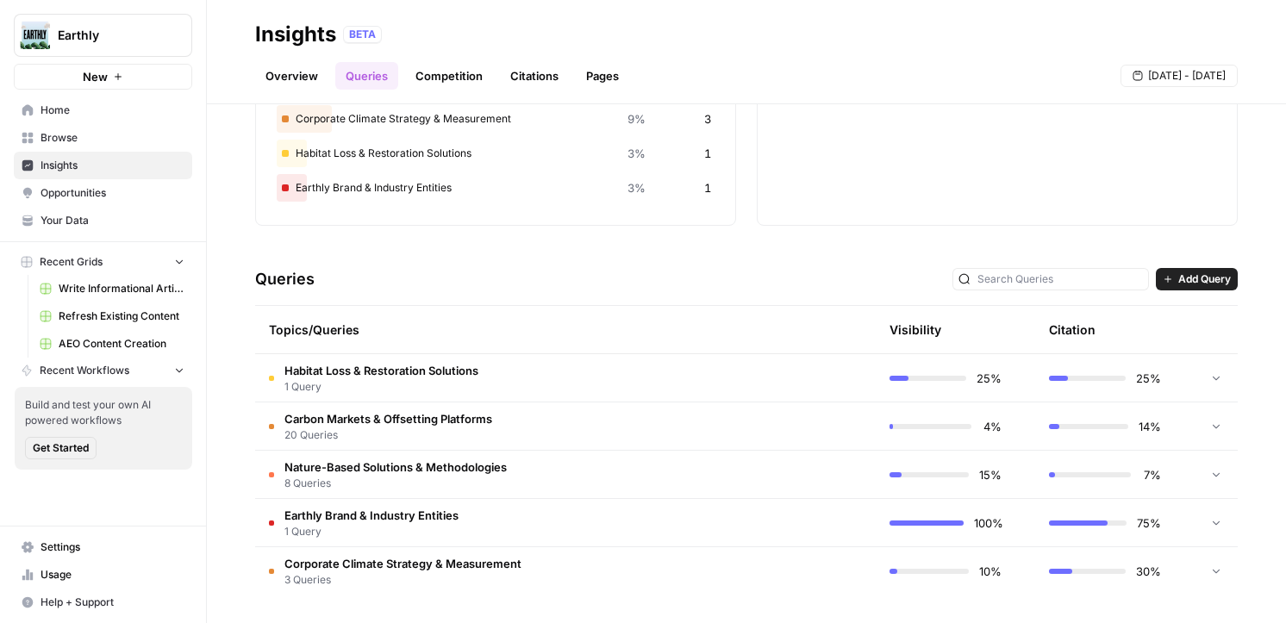
click at [393, 372] on span "Habitat Loss & Restoration Solutions" at bounding box center [382, 370] width 194 height 17
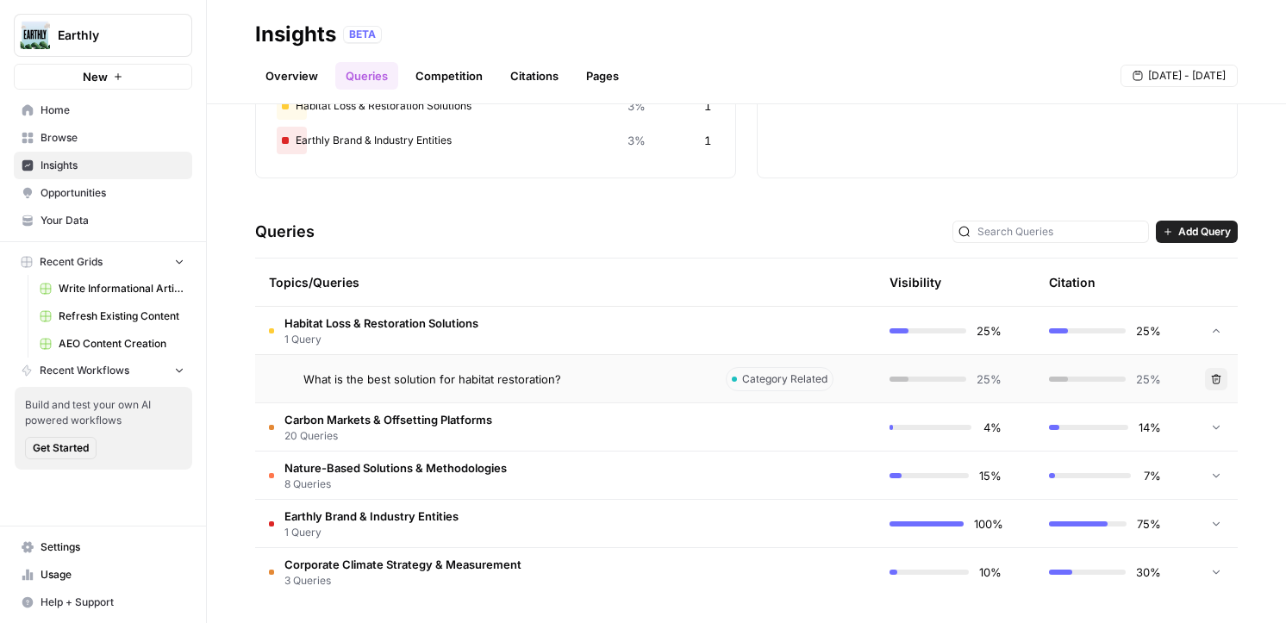
scroll to position [249, 0]
click at [445, 380] on span "What is the best solution for habitat restoration?" at bounding box center [432, 378] width 258 height 17
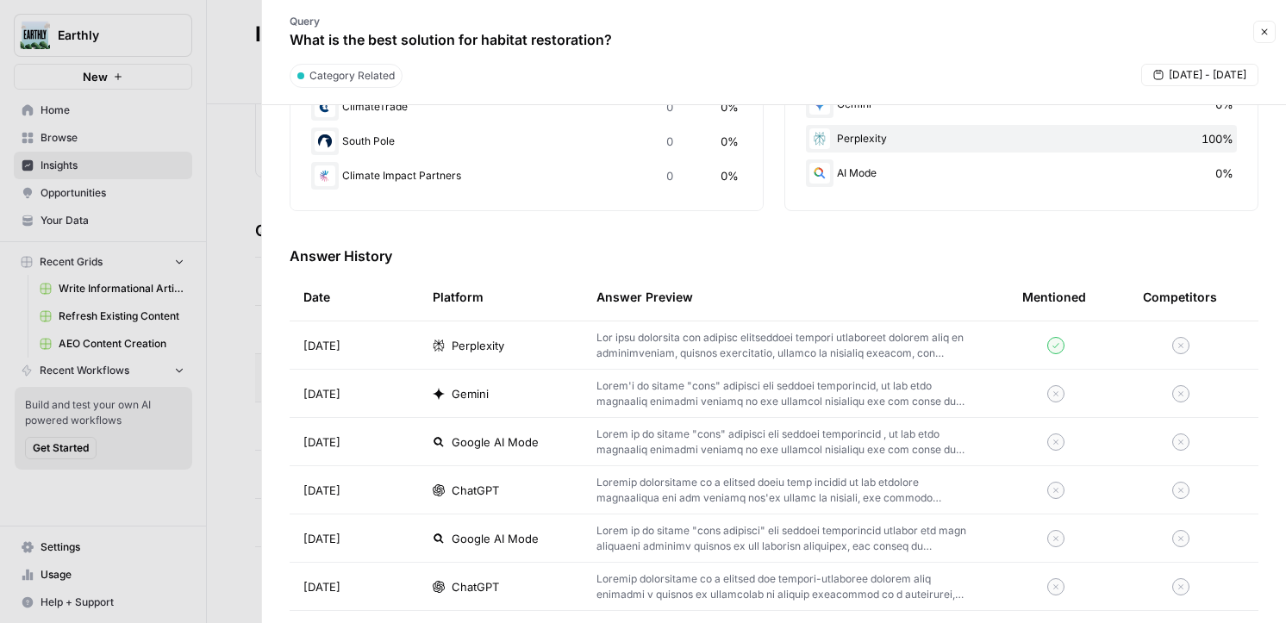
scroll to position [429, 0]
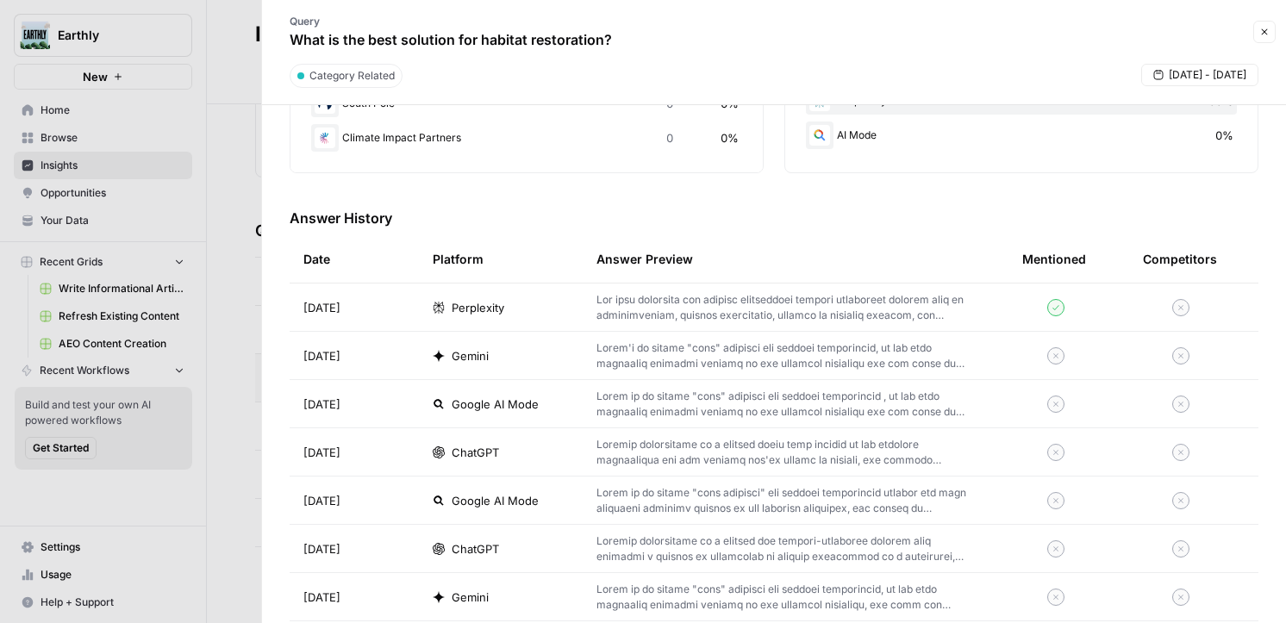
click at [493, 312] on span "Perplexity" at bounding box center [478, 307] width 53 height 17
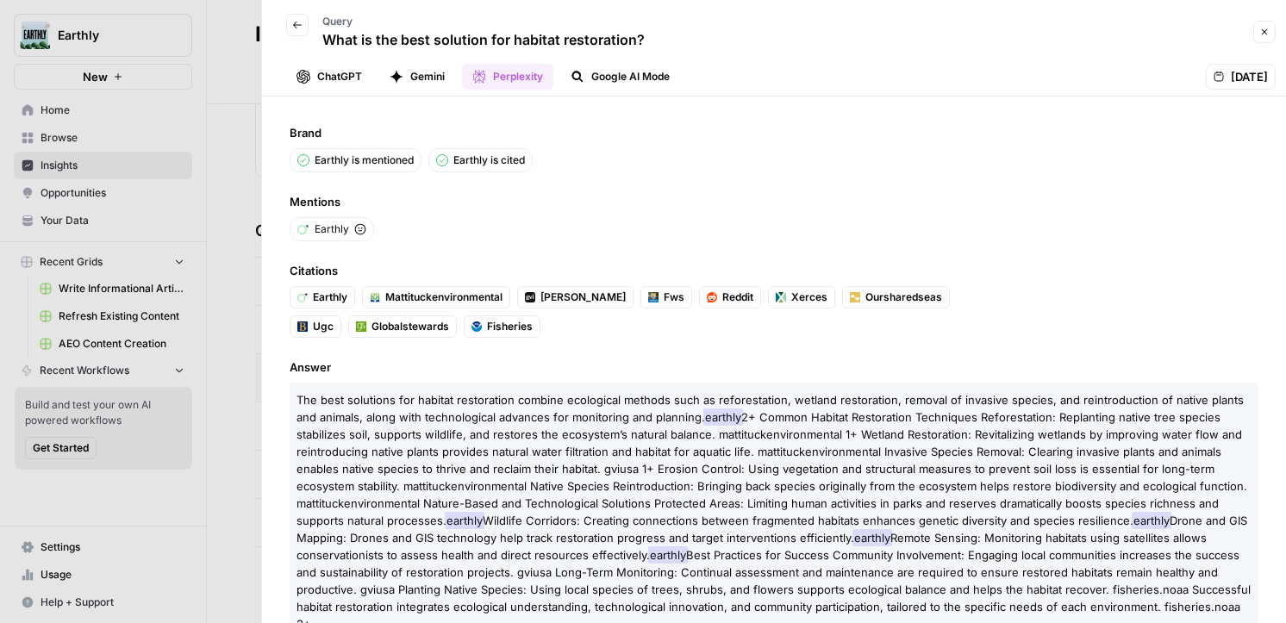
scroll to position [2, 0]
click at [302, 31] on button "Back" at bounding box center [297, 25] width 22 height 22
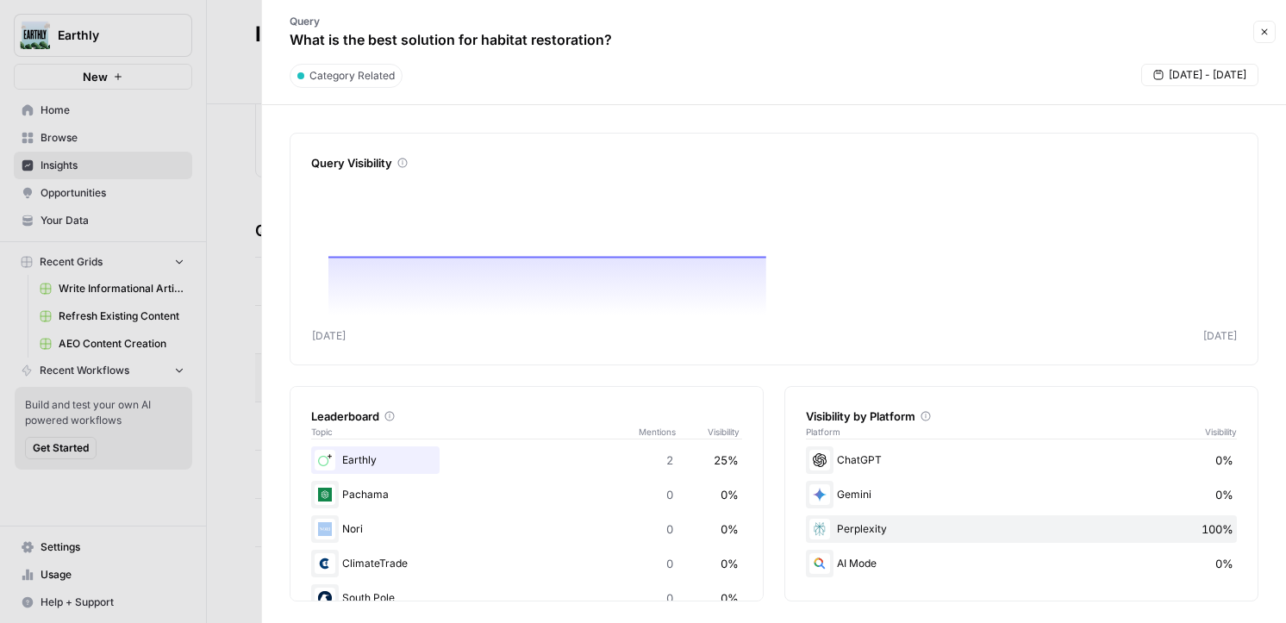
click at [1267, 38] on button "Close" at bounding box center [1265, 32] width 22 height 22
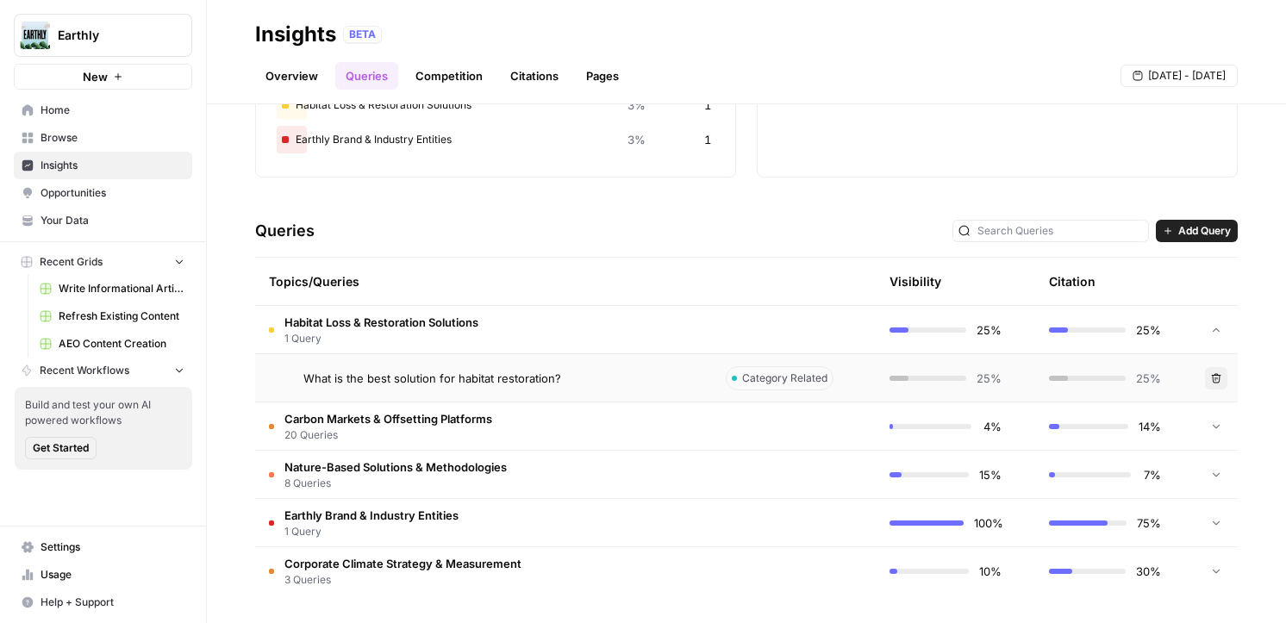
click at [476, 85] on link "Competition" at bounding box center [449, 76] width 88 height 28
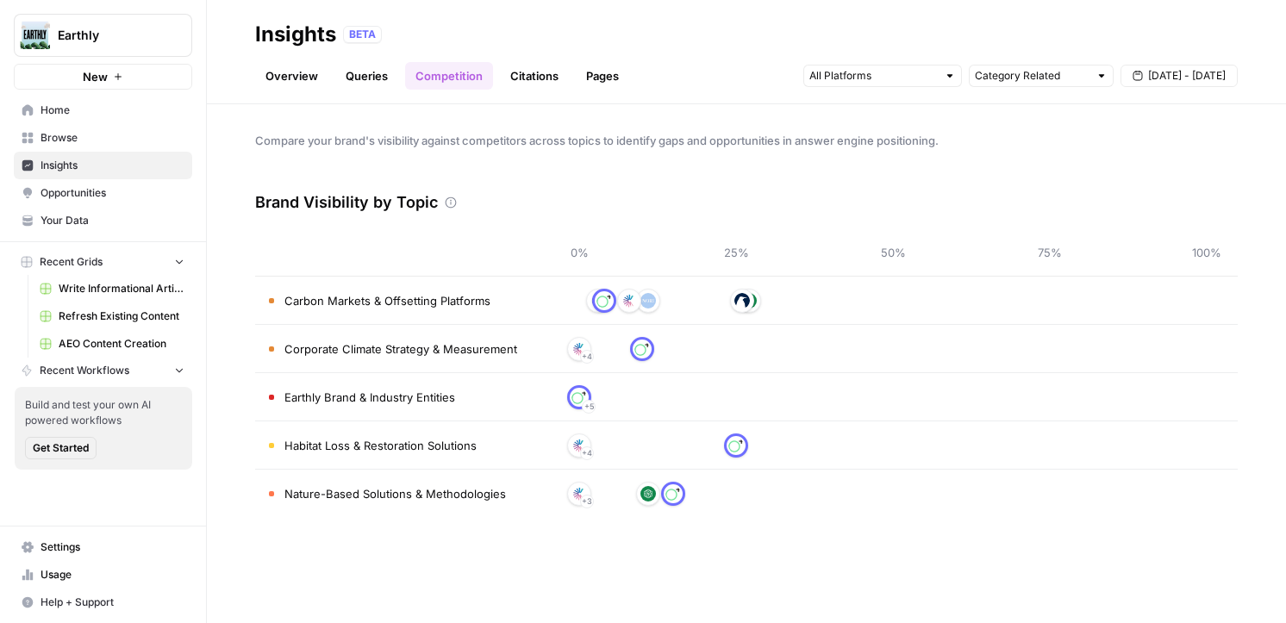
click at [524, 80] on link "Citations" at bounding box center [534, 76] width 69 height 28
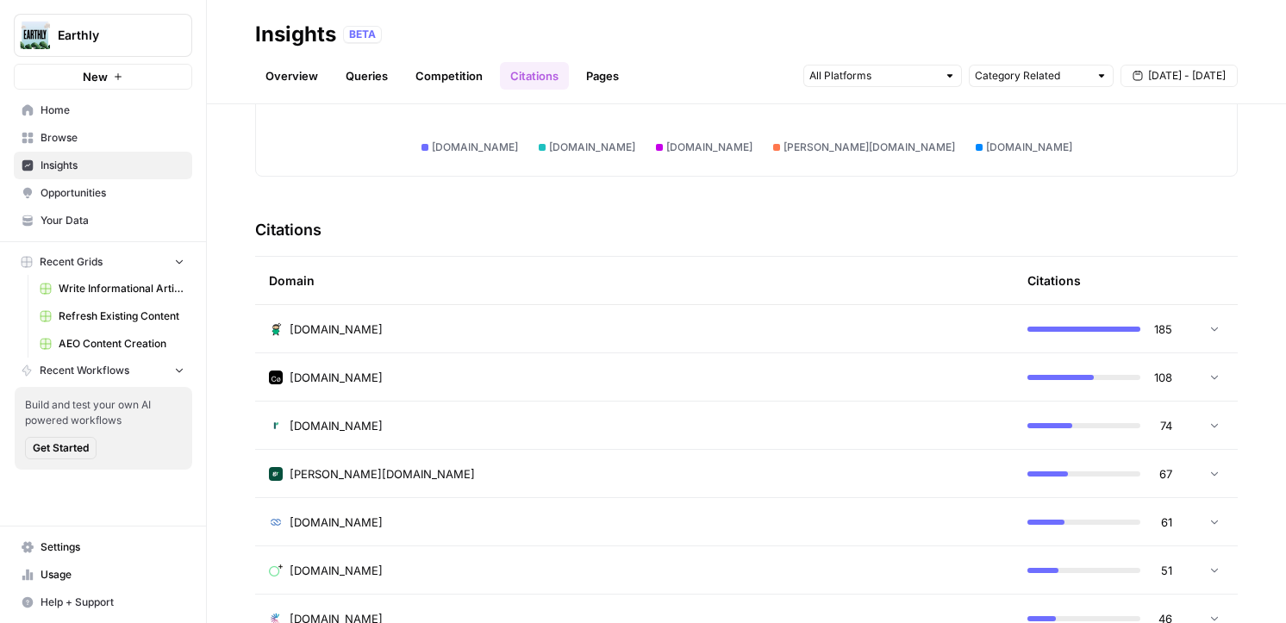
scroll to position [303, 0]
click at [429, 325] on div "[DOMAIN_NAME]" at bounding box center [634, 328] width 731 height 17
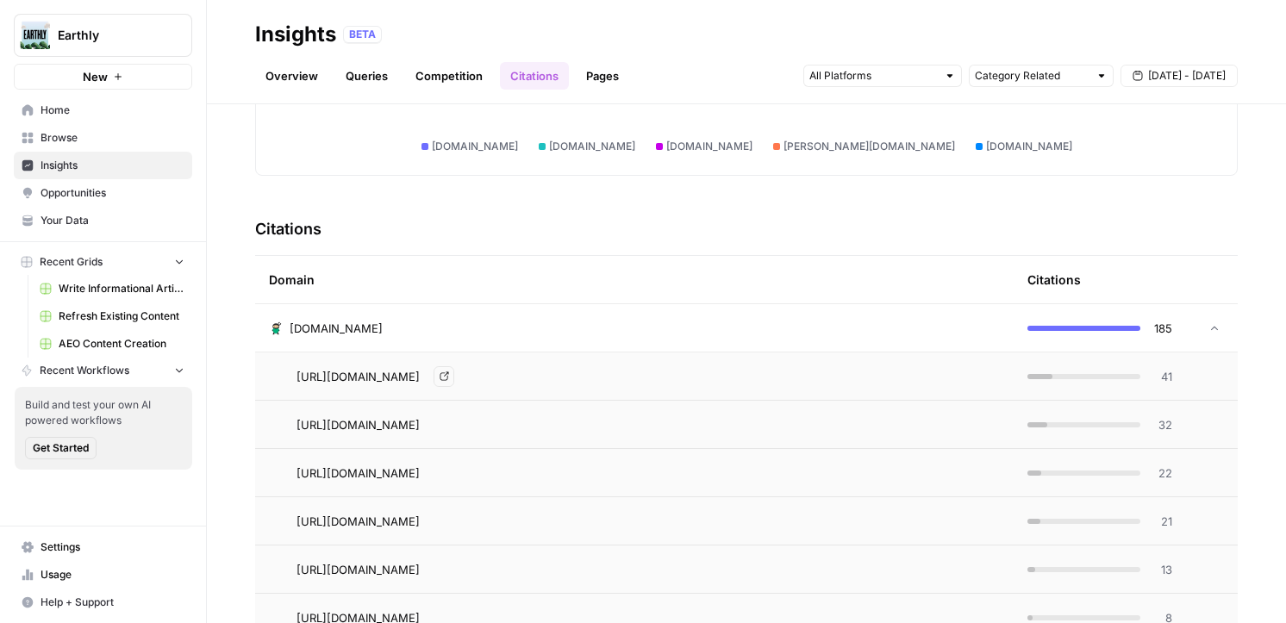
click at [824, 384] on div "[URL][DOMAIN_NAME] Go to page" at bounding box center [649, 376] width 704 height 21
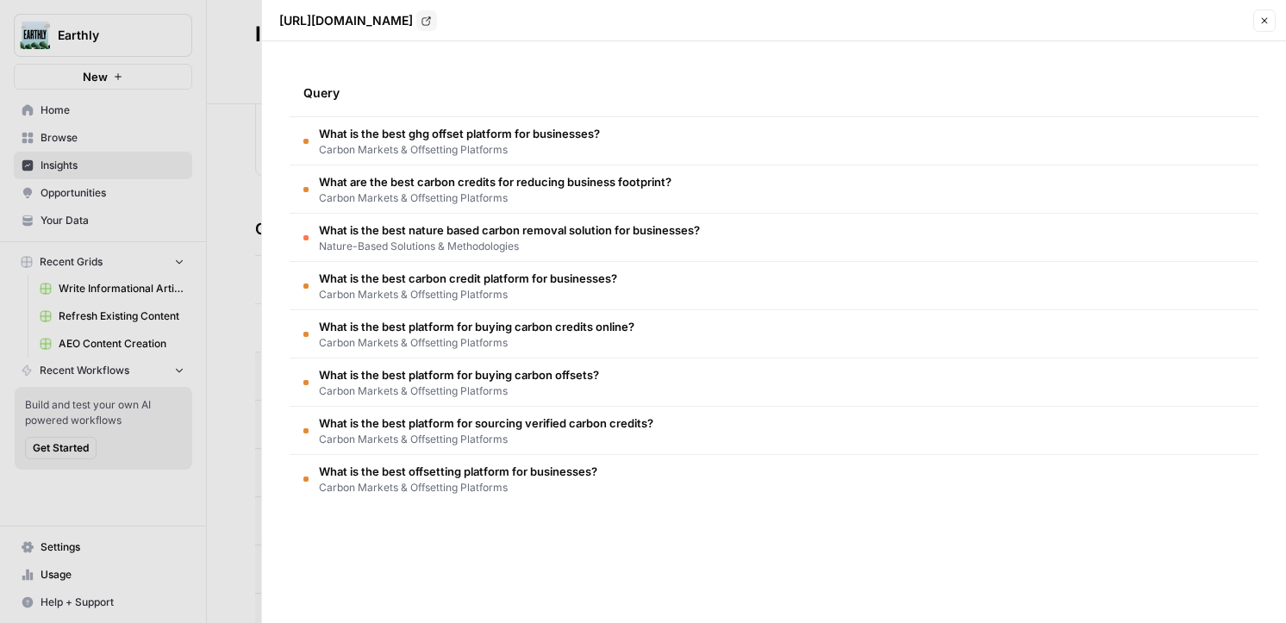
click at [1266, 22] on icon "button" at bounding box center [1265, 21] width 10 height 10
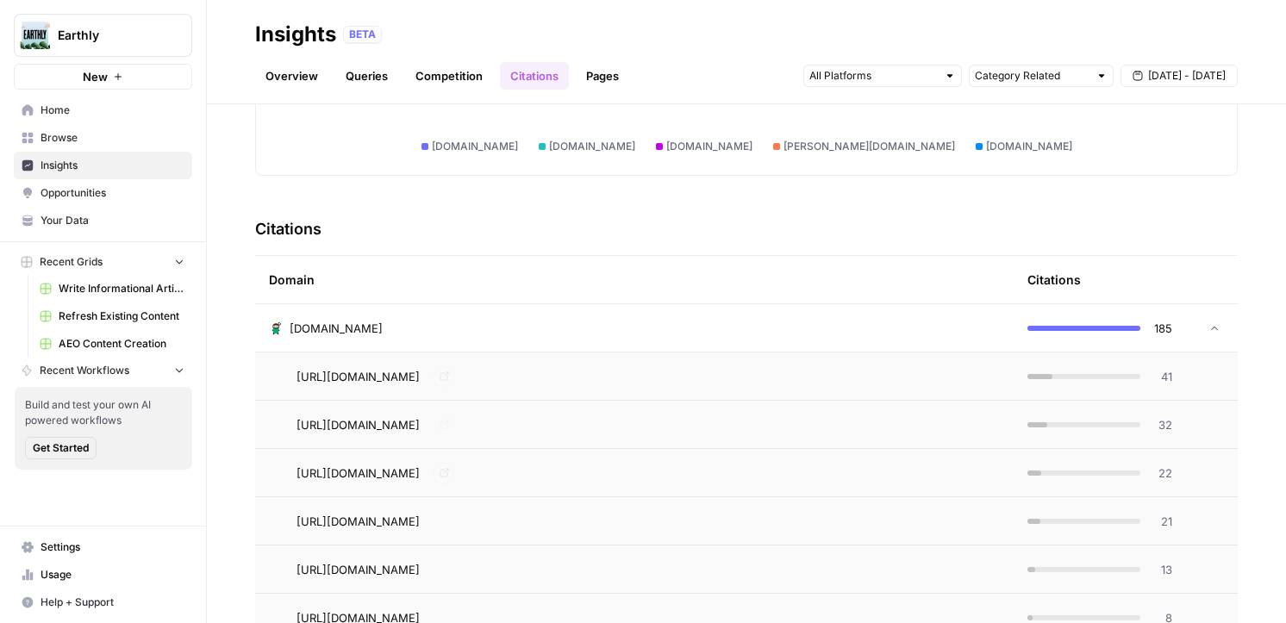
click at [471, 328] on div "[DOMAIN_NAME]" at bounding box center [634, 328] width 731 height 17
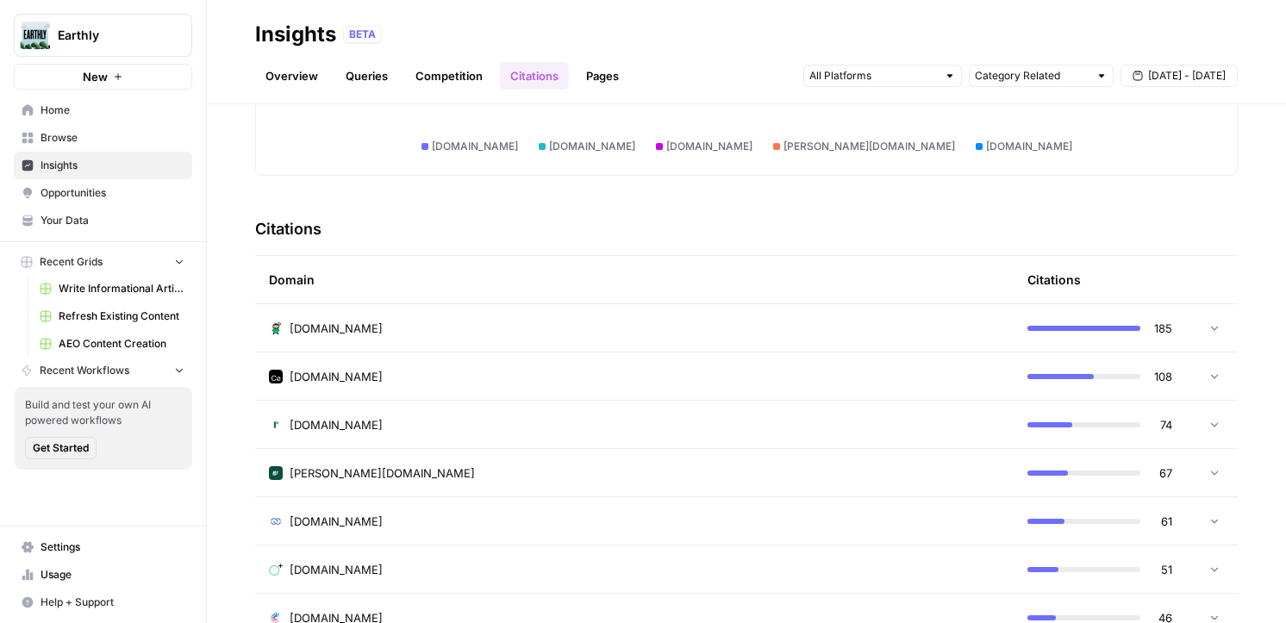
click at [599, 79] on link "Pages" at bounding box center [602, 76] width 53 height 28
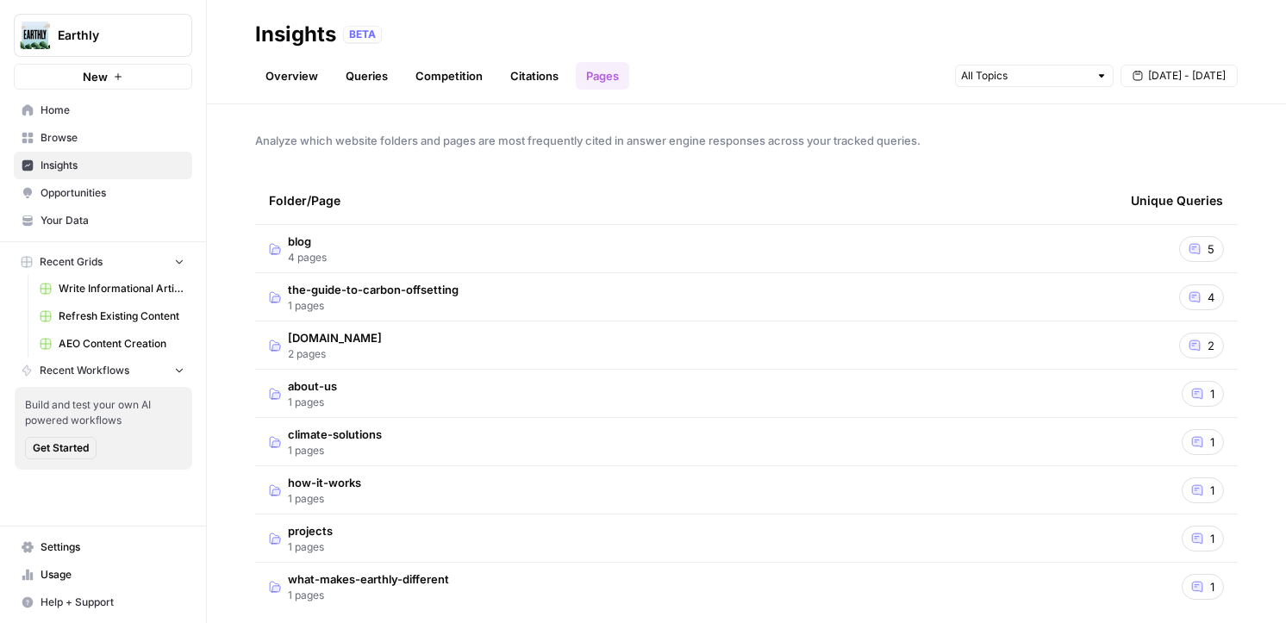
scroll to position [16, 0]
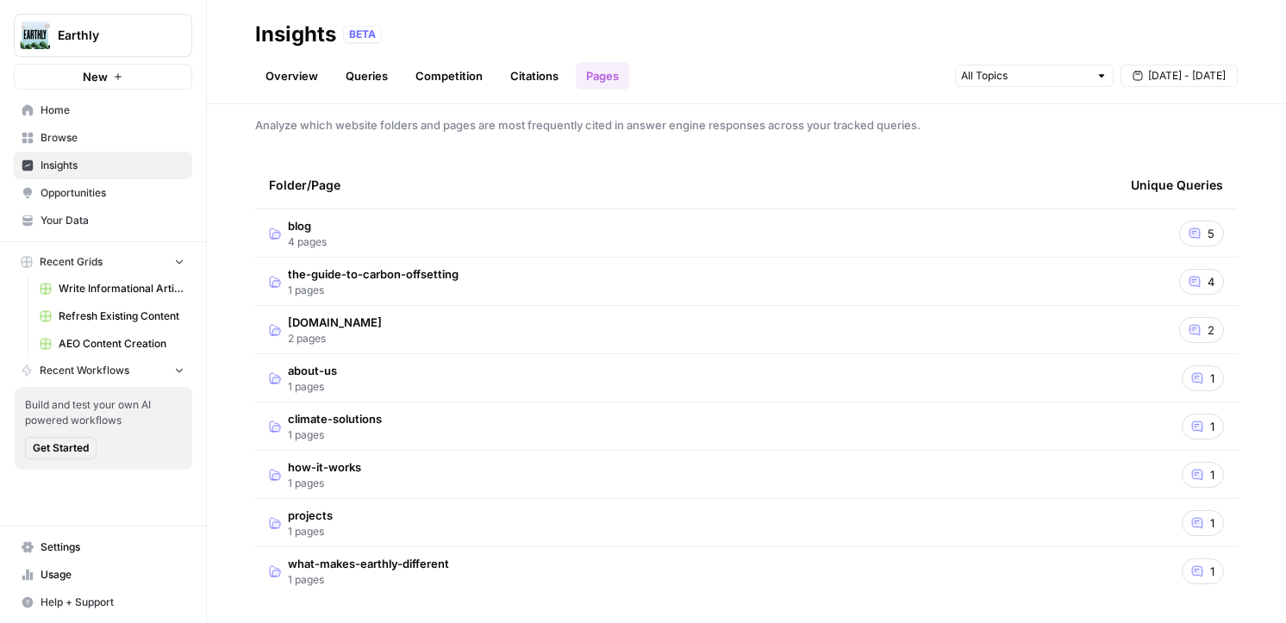
click at [426, 227] on td "blog 4 pages" at bounding box center [686, 233] width 862 height 47
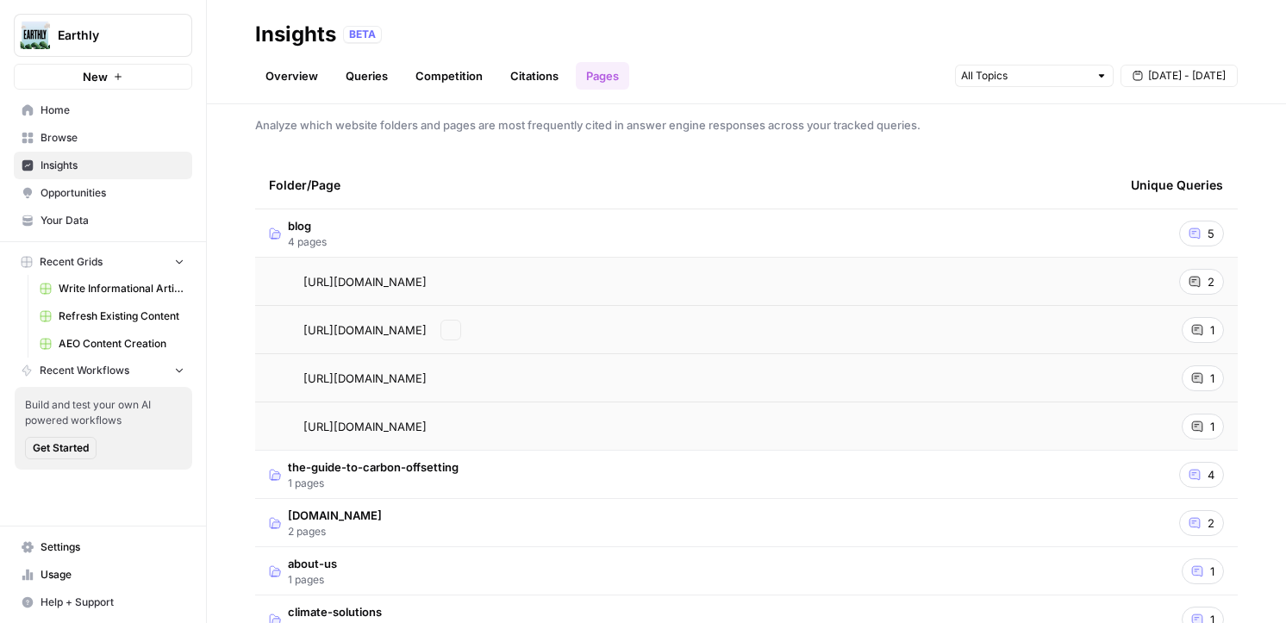
click at [989, 284] on div "[URL][DOMAIN_NAME] Go to page" at bounding box center [686, 282] width 835 height 21
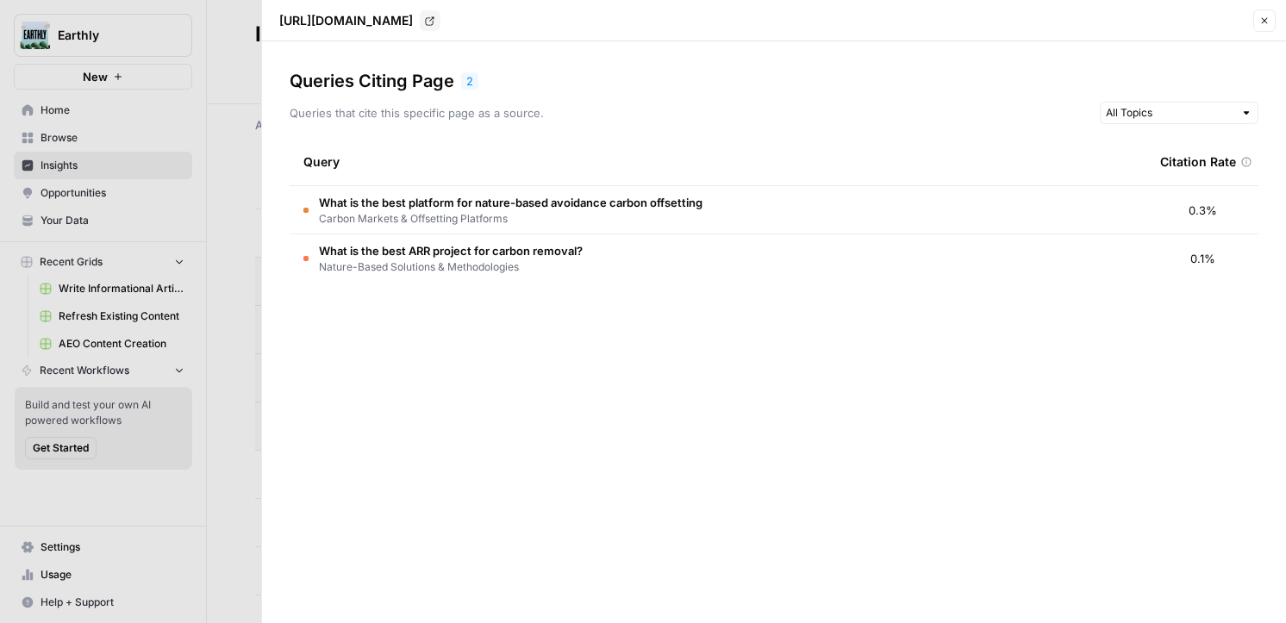
click at [480, 238] on td "What is the best ARR project for carbon removal? Nature-Based Solutions & Metho…" at bounding box center [718, 259] width 857 height 48
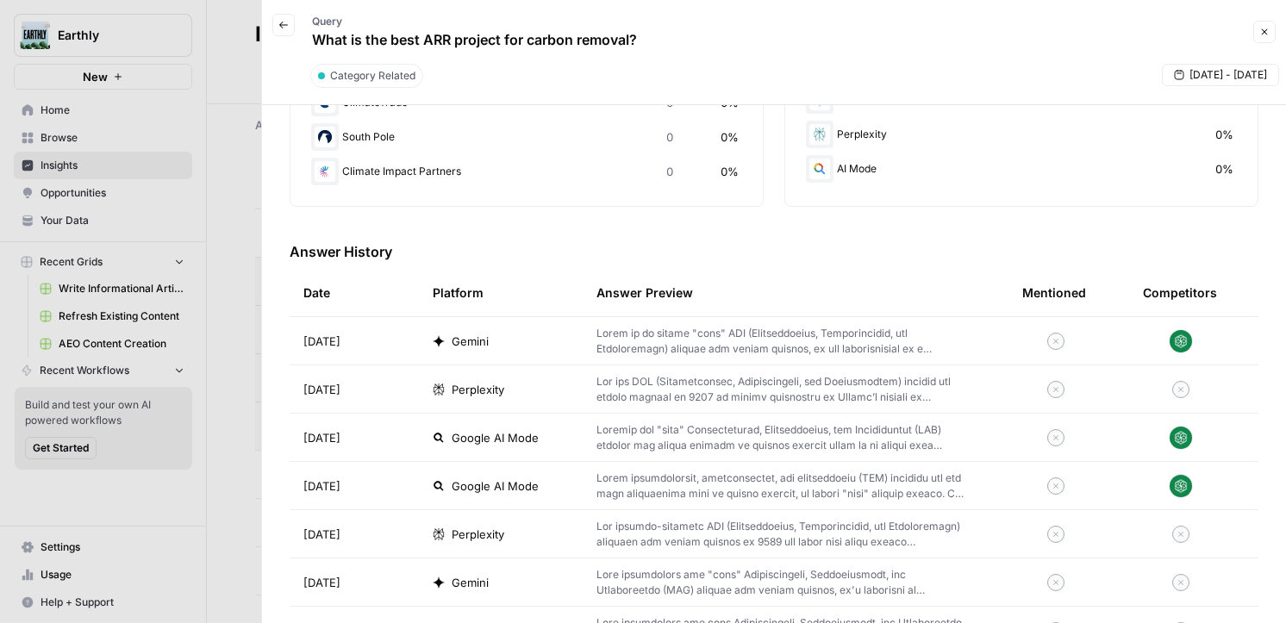
scroll to position [454, 0]
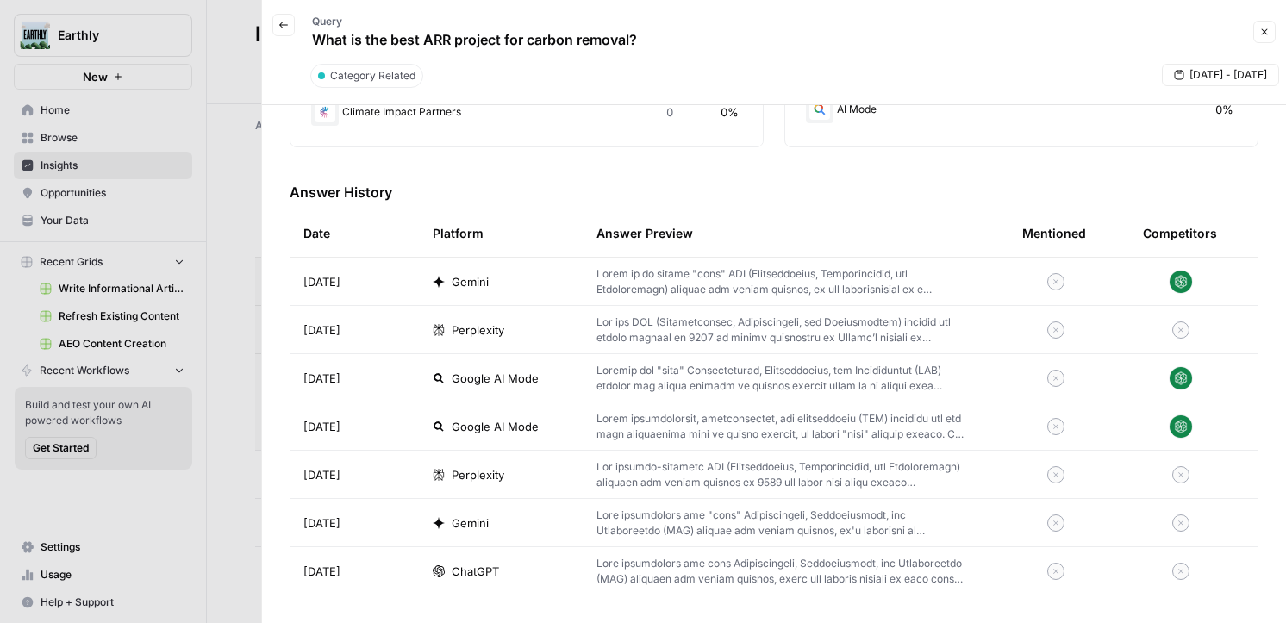
click at [287, 16] on button "Back" at bounding box center [283, 25] width 22 height 22
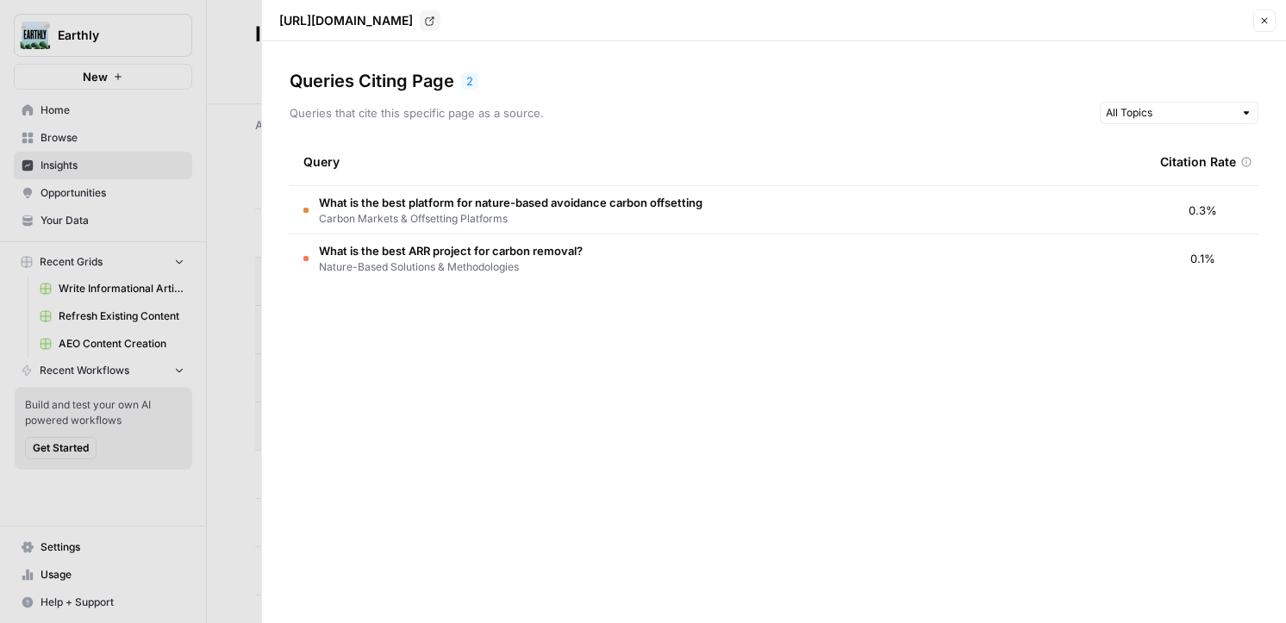
click at [674, 211] on span "Carbon Markets & Offsetting Platforms" at bounding box center [511, 219] width 384 height 16
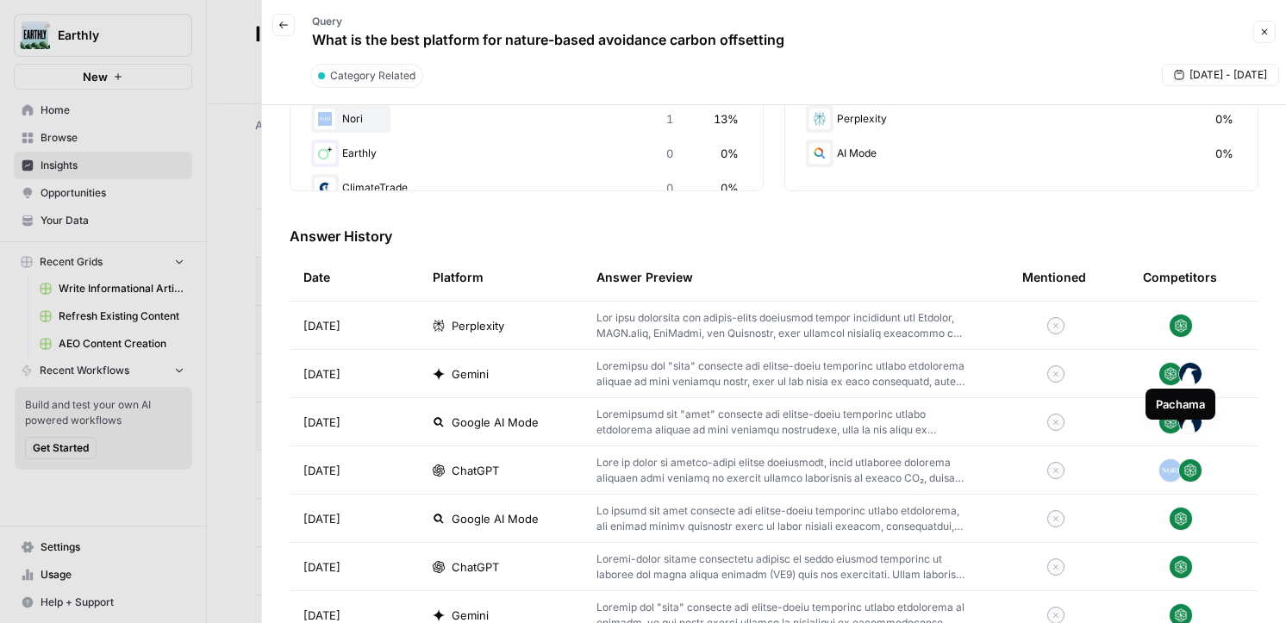
scroll to position [413, 0]
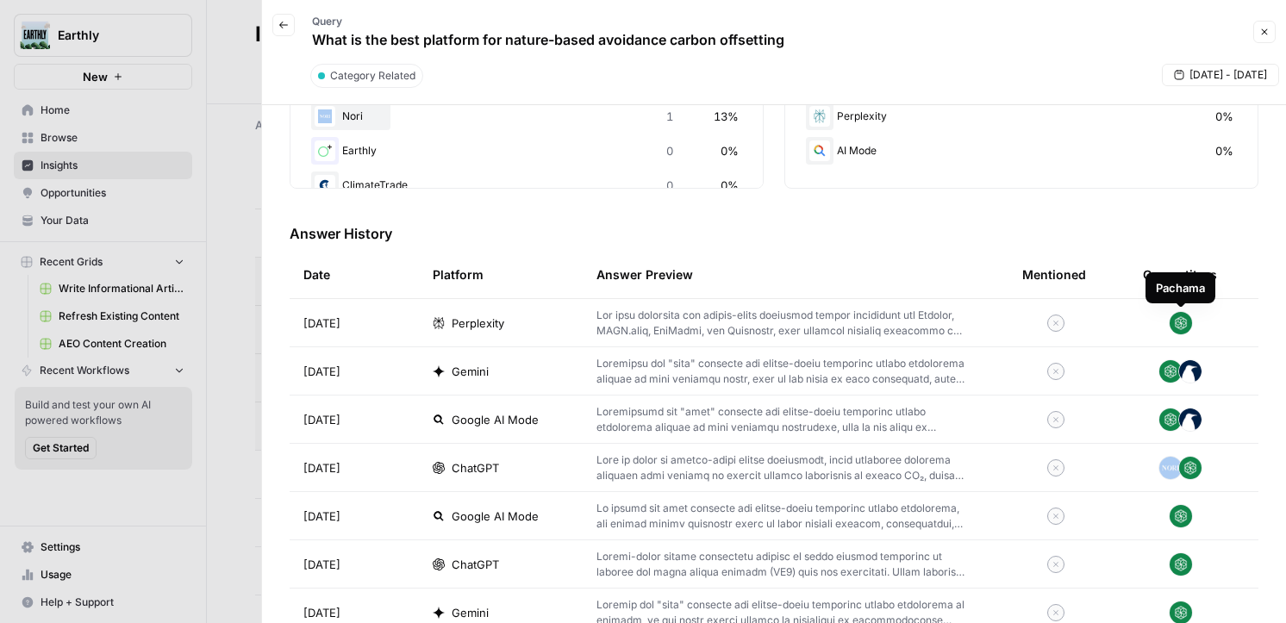
click at [1185, 323] on img at bounding box center [1181, 323] width 24 height 24
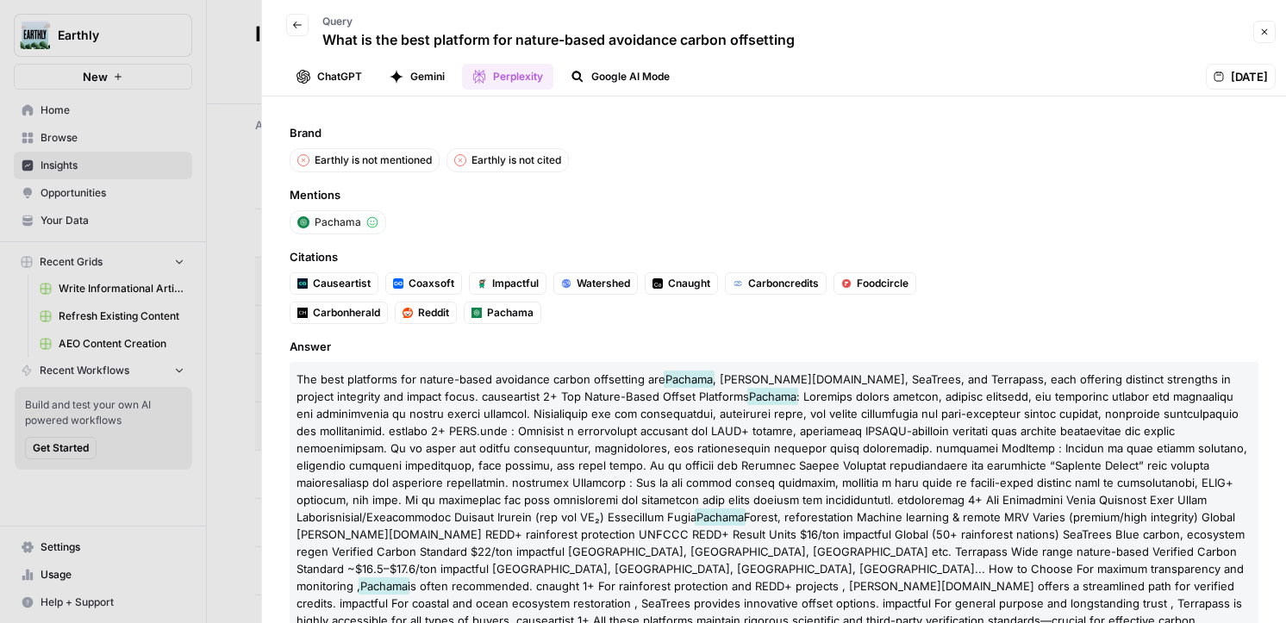
click at [297, 36] on div "Back" at bounding box center [297, 35] width 22 height 43
click at [296, 28] on icon "button" at bounding box center [297, 25] width 10 height 10
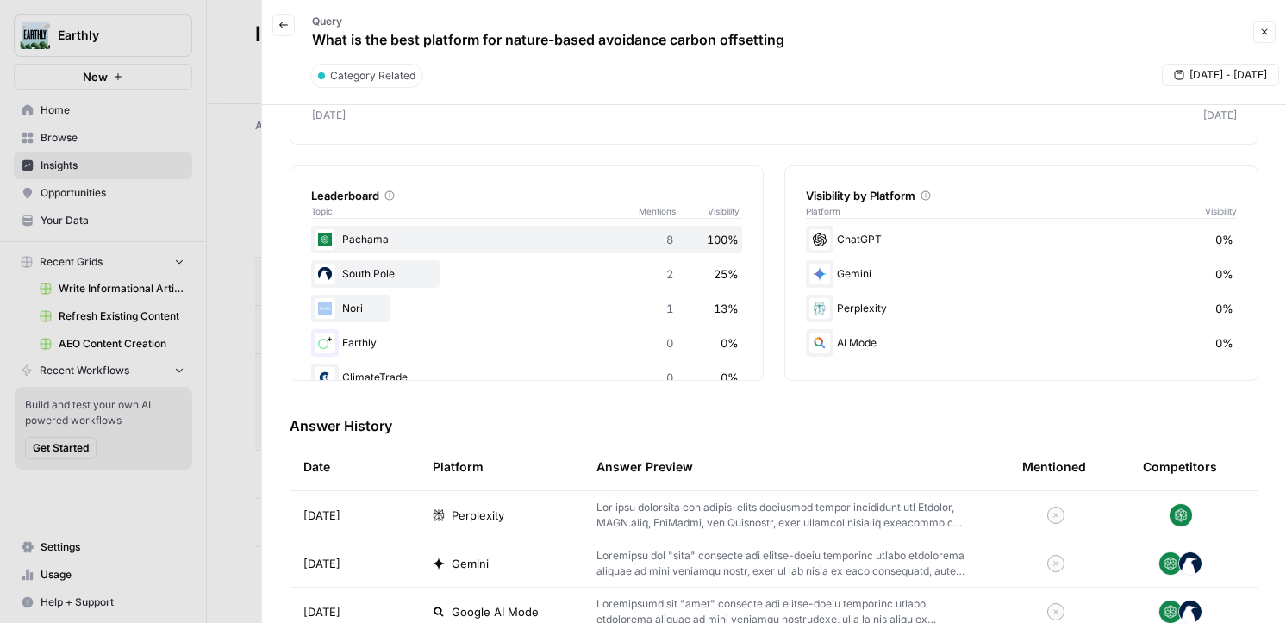
scroll to position [503, 0]
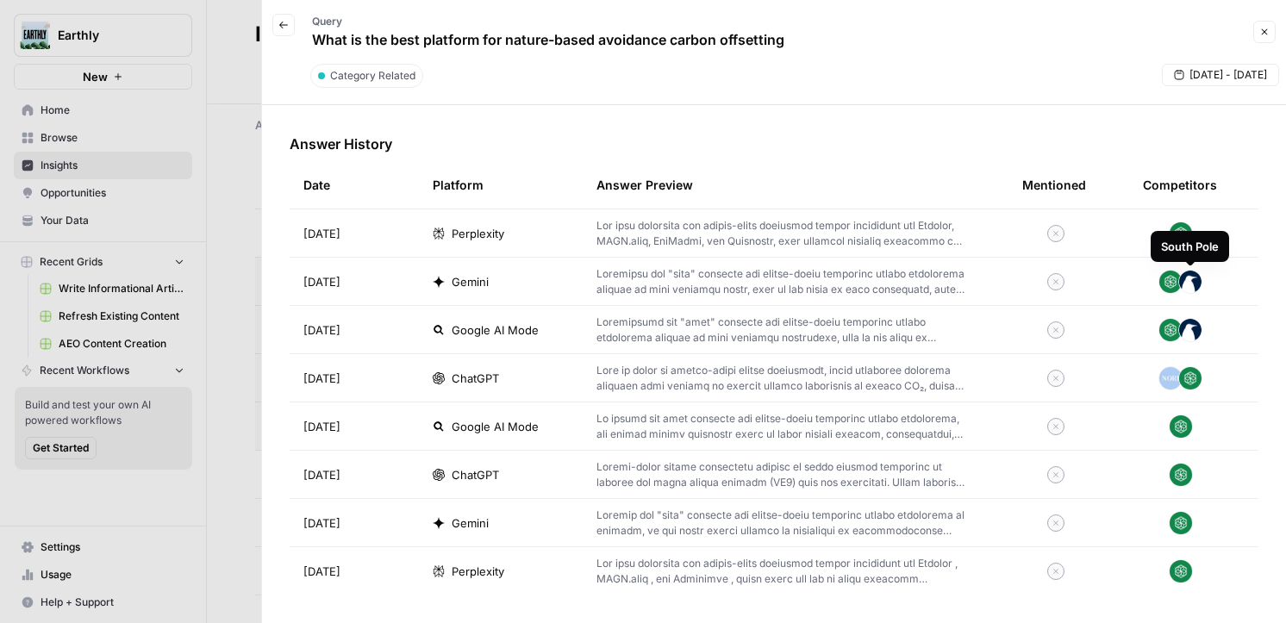
click at [1186, 284] on img at bounding box center [1191, 282] width 24 height 24
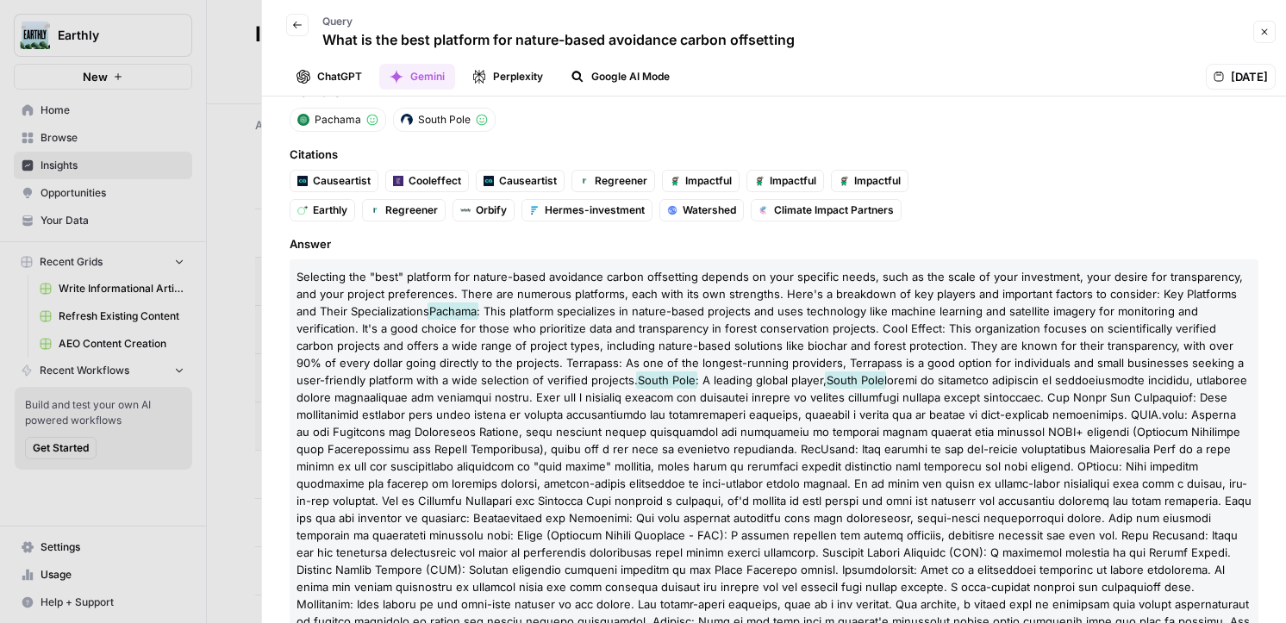
scroll to position [102, 0]
click at [294, 26] on icon "button" at bounding box center [297, 25] width 9 height 7
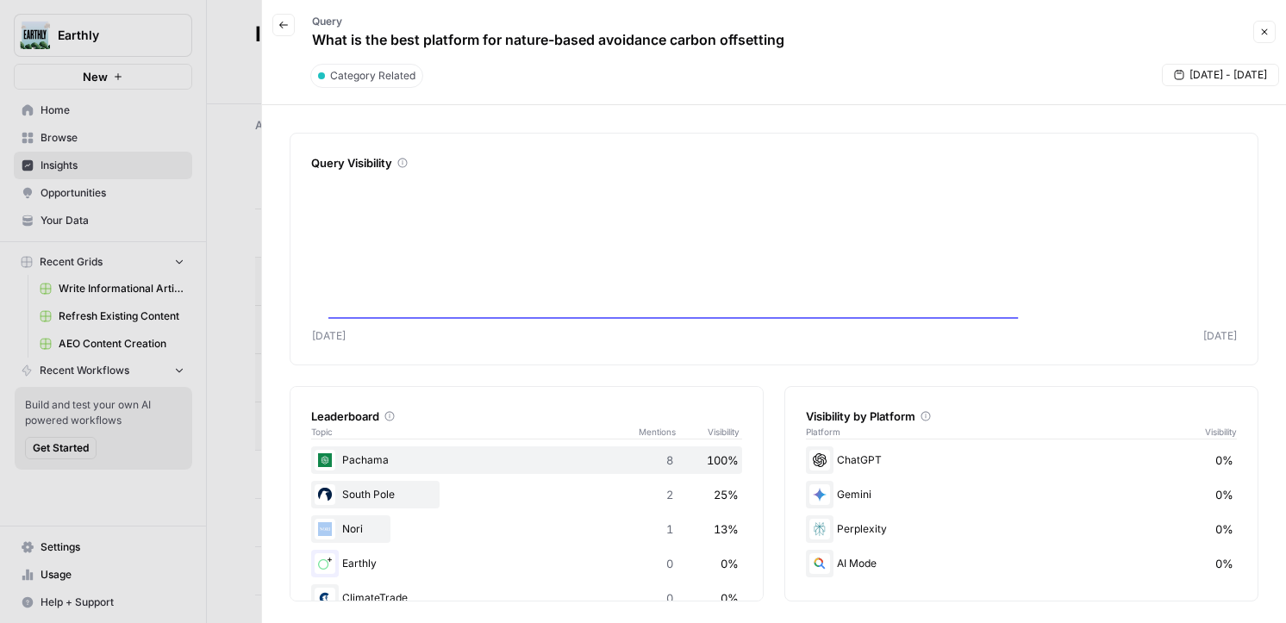
click at [1262, 41] on button "Close" at bounding box center [1265, 32] width 22 height 22
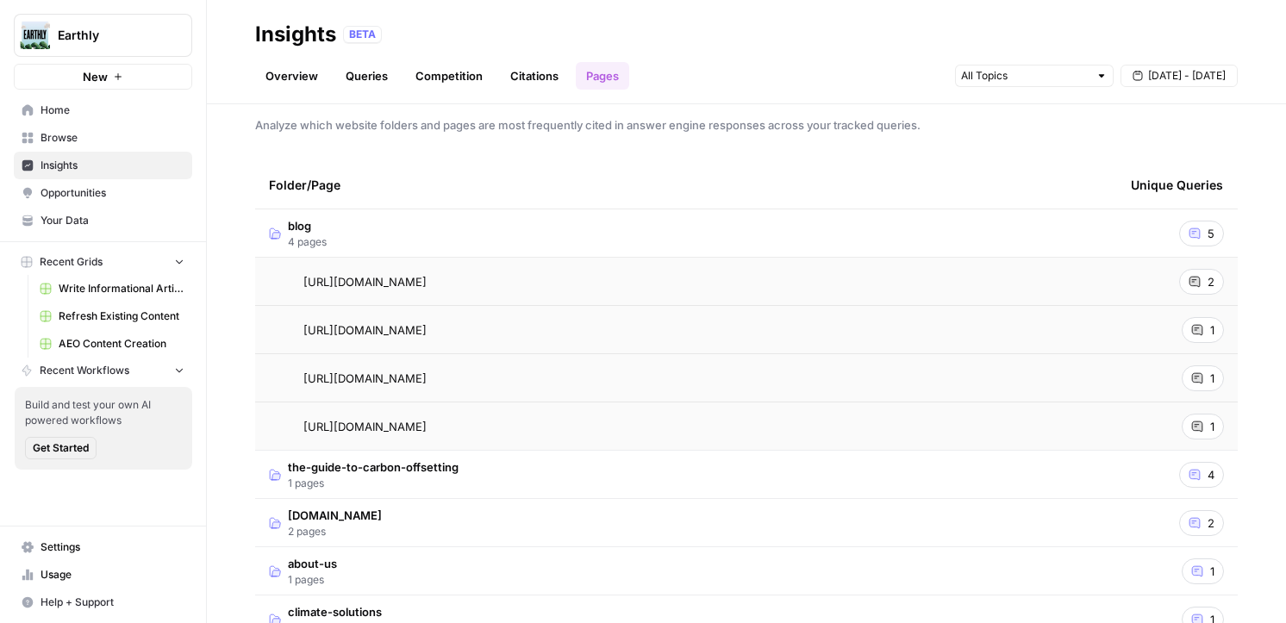
click at [310, 67] on link "Overview" at bounding box center [291, 76] width 73 height 28
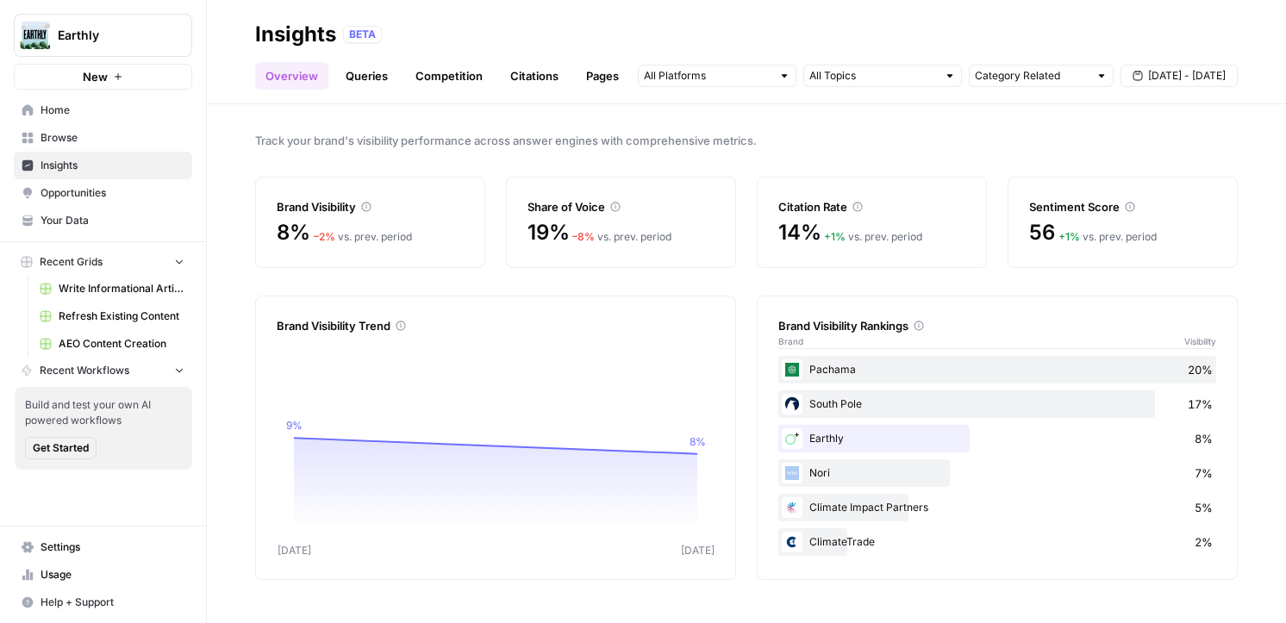
click at [118, 190] on span "Opportunities" at bounding box center [113, 193] width 144 height 16
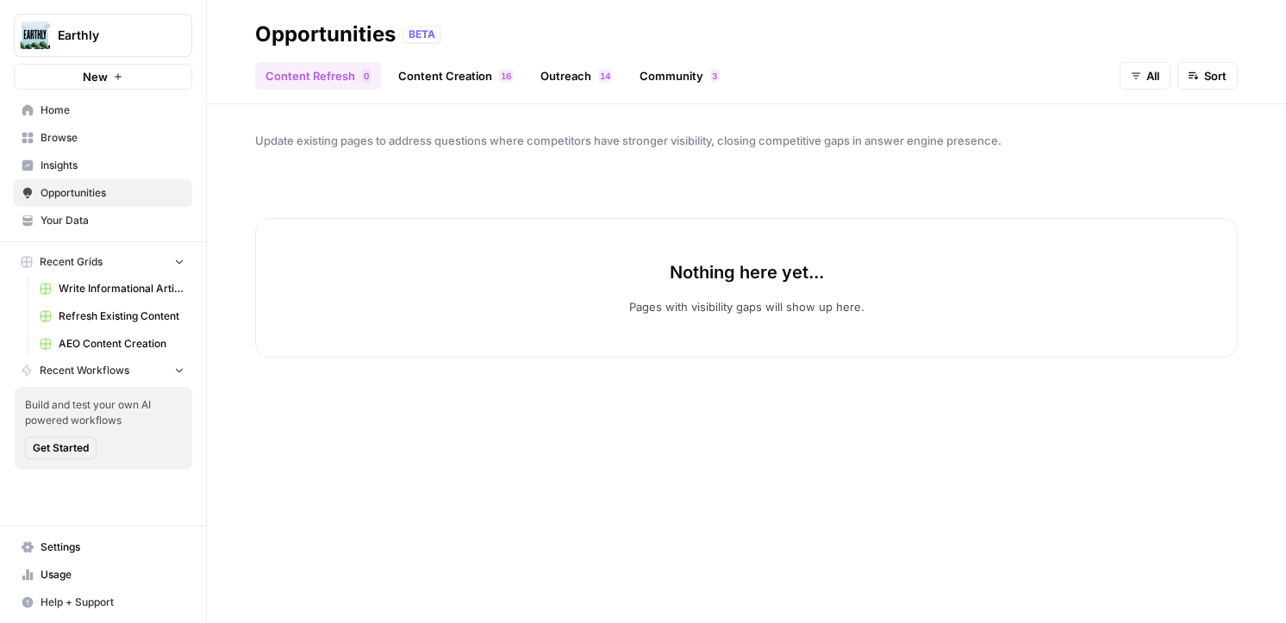
click at [457, 77] on link "Content Creation 6 1" at bounding box center [455, 76] width 135 height 28
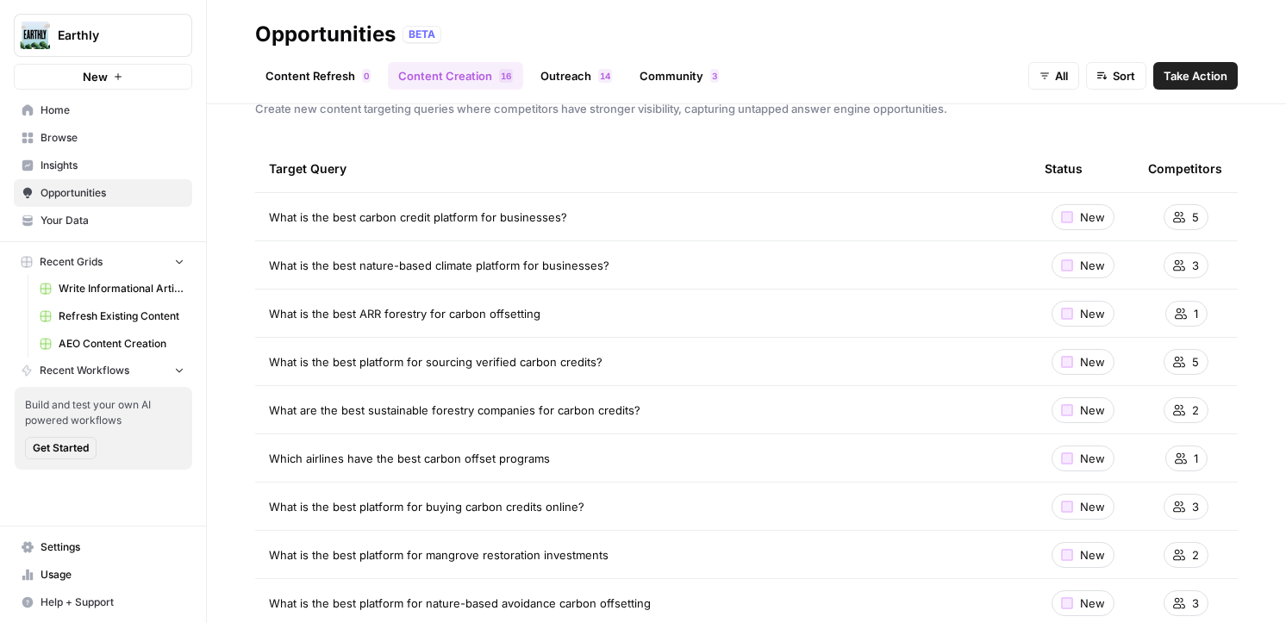
scroll to position [61, 0]
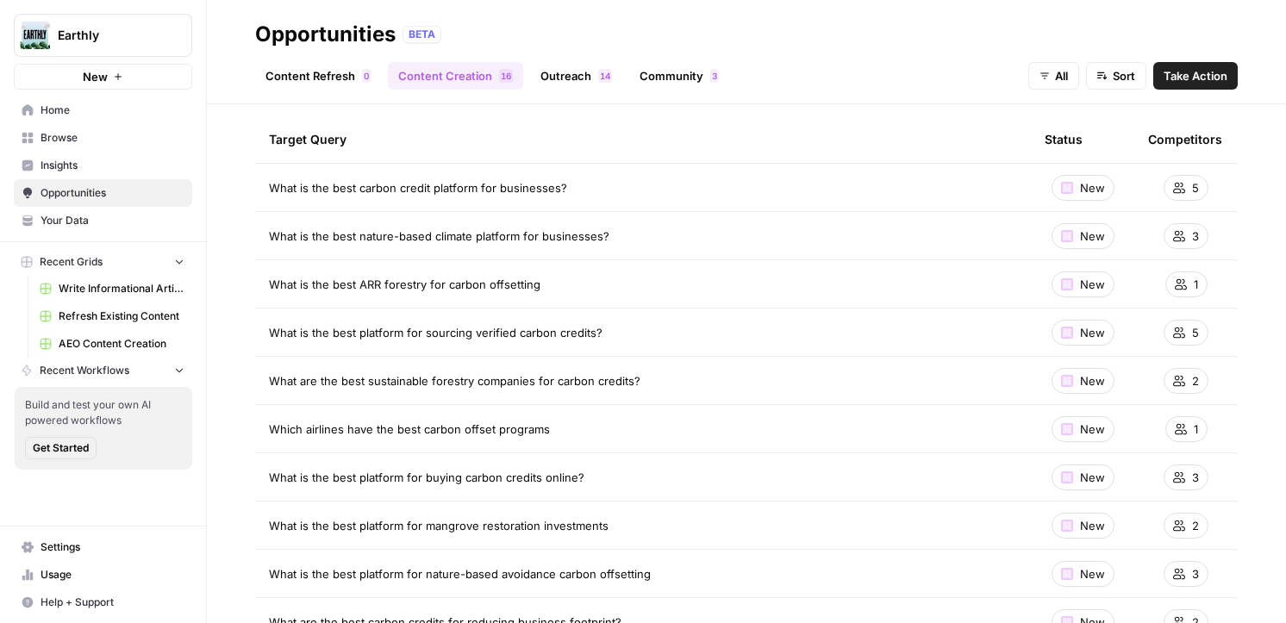
click at [1096, 194] on span "New" at bounding box center [1092, 187] width 25 height 17
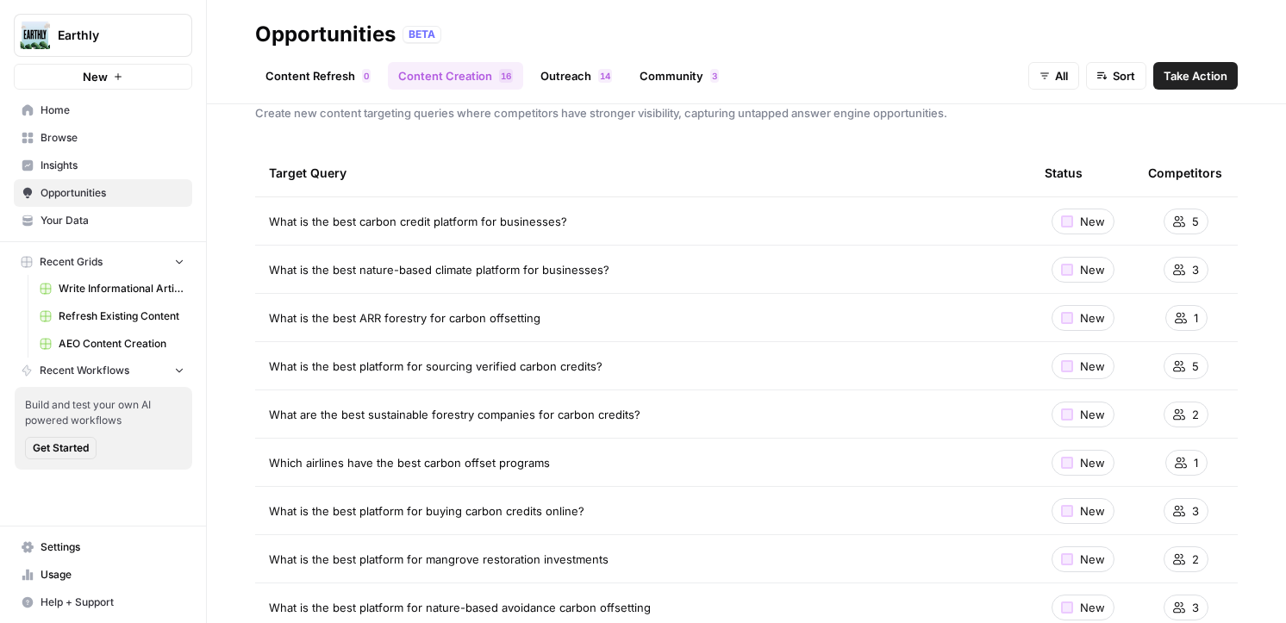
scroll to position [28, 0]
click at [113, 341] on span "AEO Content Creation" at bounding box center [122, 344] width 126 height 16
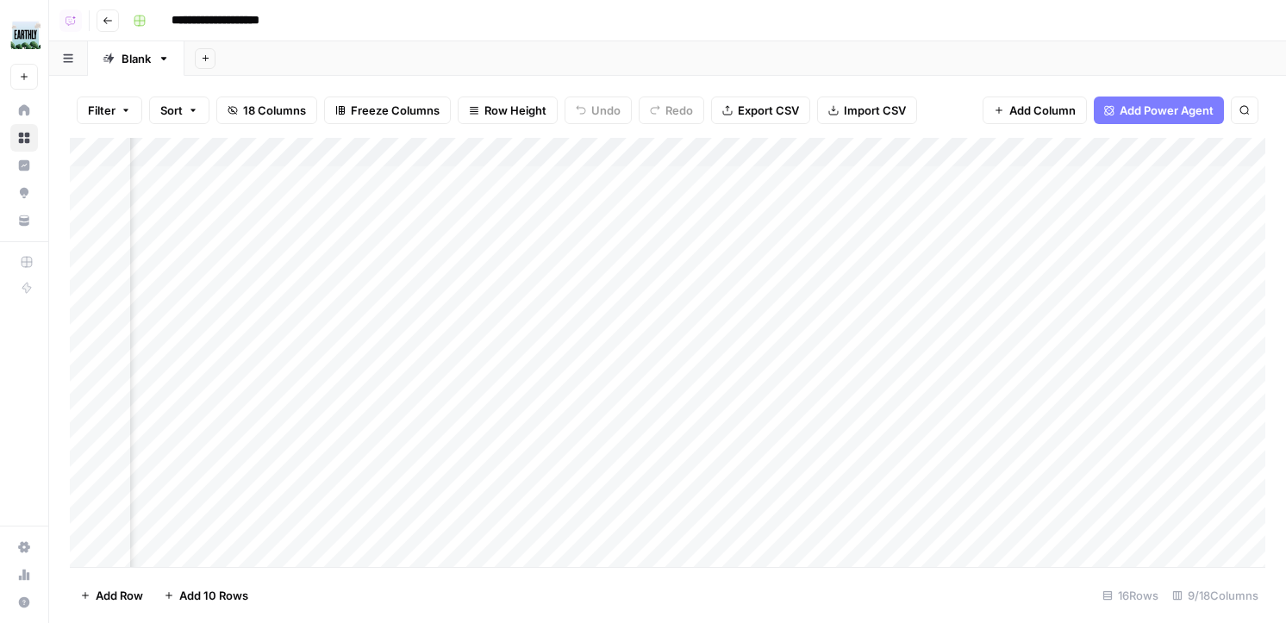
scroll to position [0, 241]
click at [775, 177] on div "Add Column" at bounding box center [668, 352] width 1196 height 429
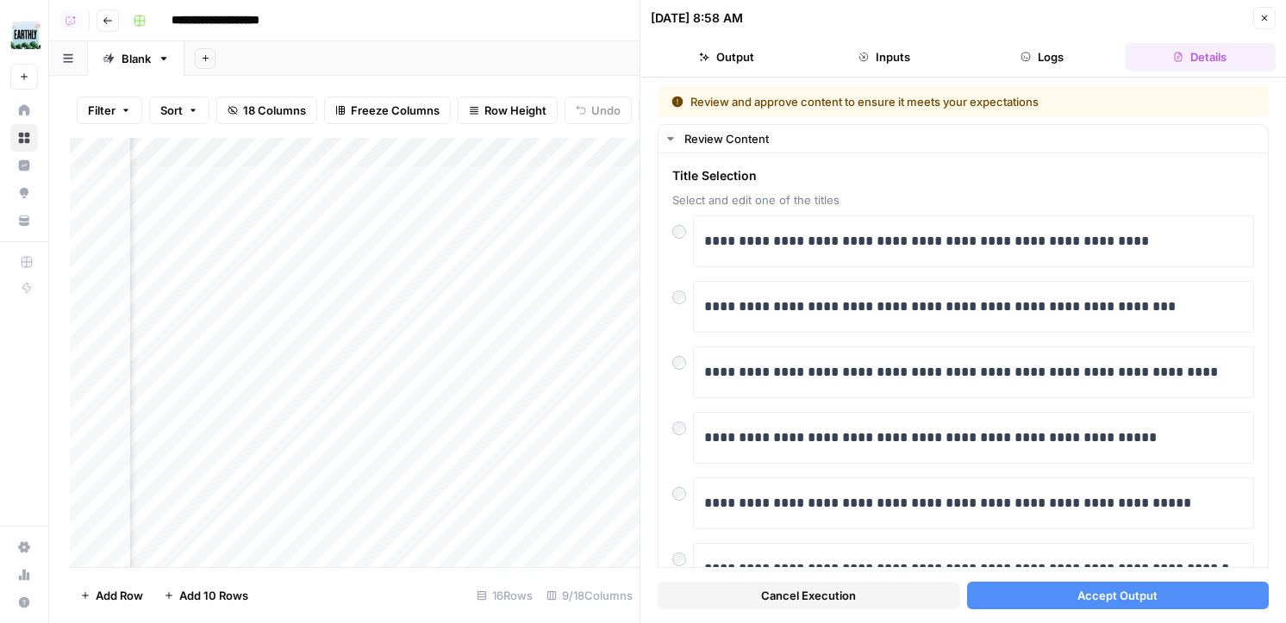
click at [1265, 17] on icon "button" at bounding box center [1265, 19] width 6 height 6
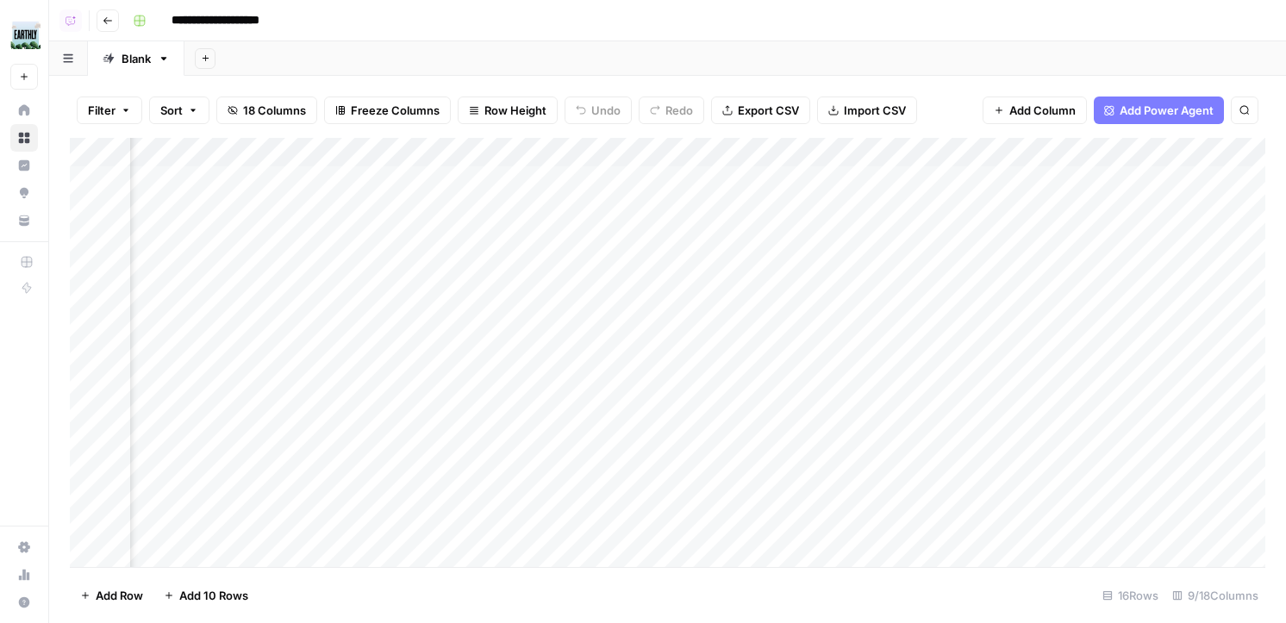
scroll to position [0, 353]
click at [645, 239] on div "Add Column" at bounding box center [668, 352] width 1196 height 429
click at [631, 180] on div "Add Column" at bounding box center [668, 352] width 1196 height 429
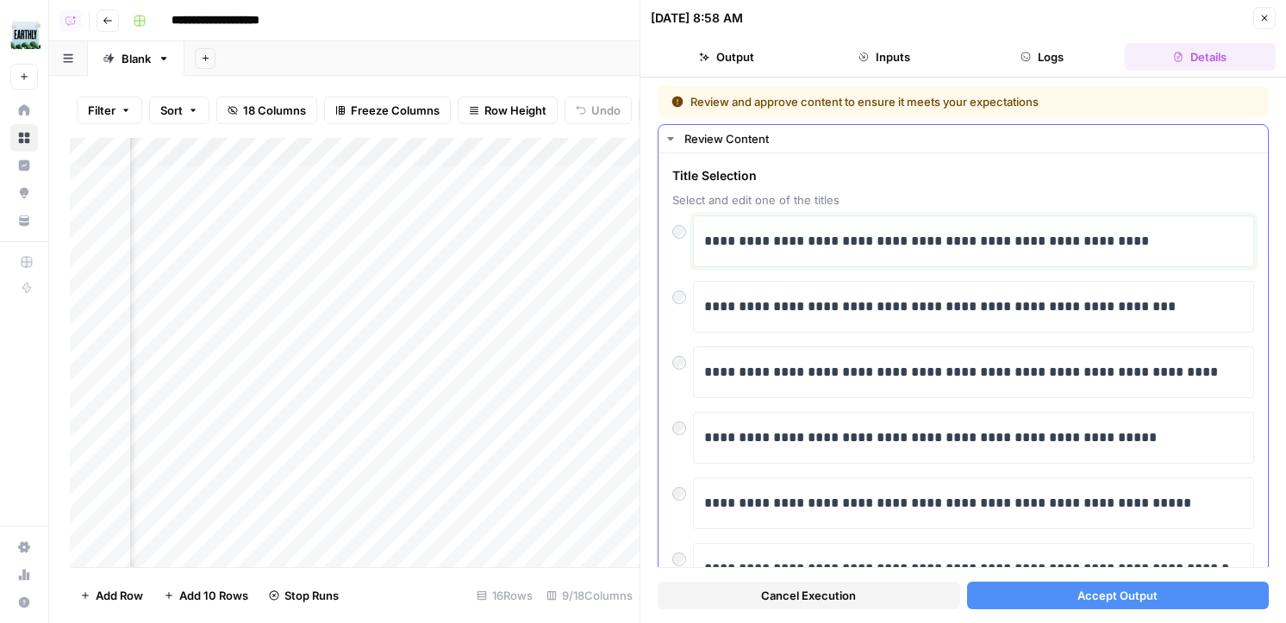
drag, startPoint x: 705, startPoint y: 241, endPoint x: 1072, endPoint y: 240, distance: 366.4
click at [1072, 240] on p "**********" at bounding box center [973, 241] width 539 height 22
click at [1047, 596] on button "Accept Output" at bounding box center [1118, 596] width 303 height 28
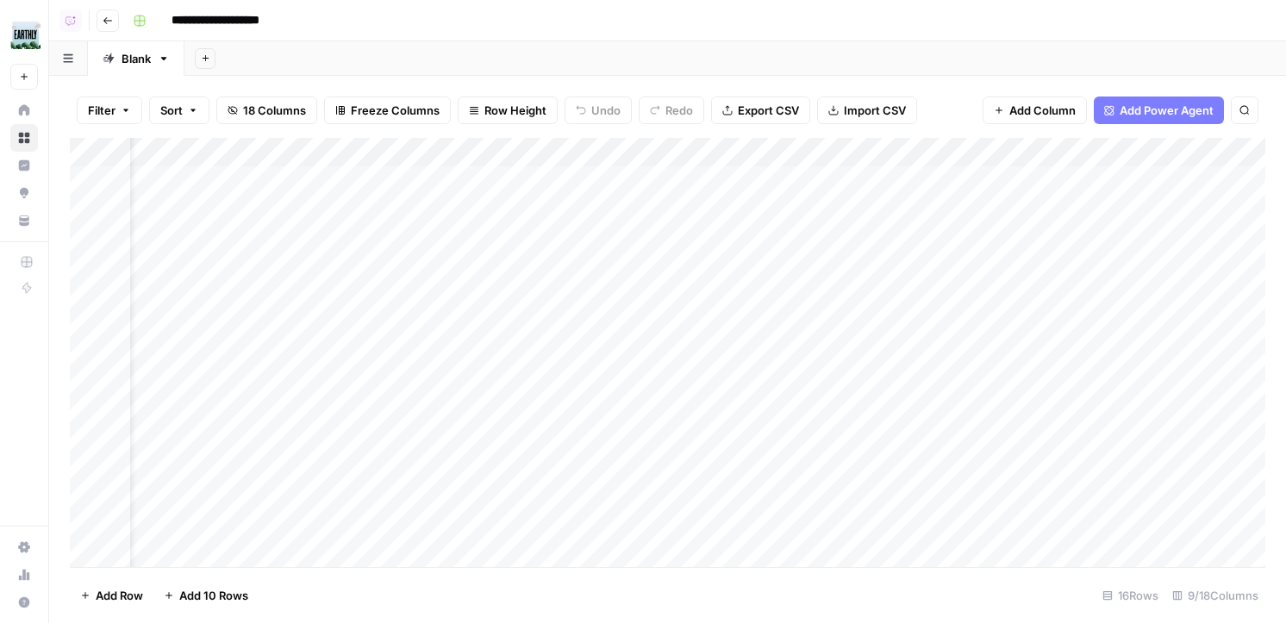
scroll to position [0, 65]
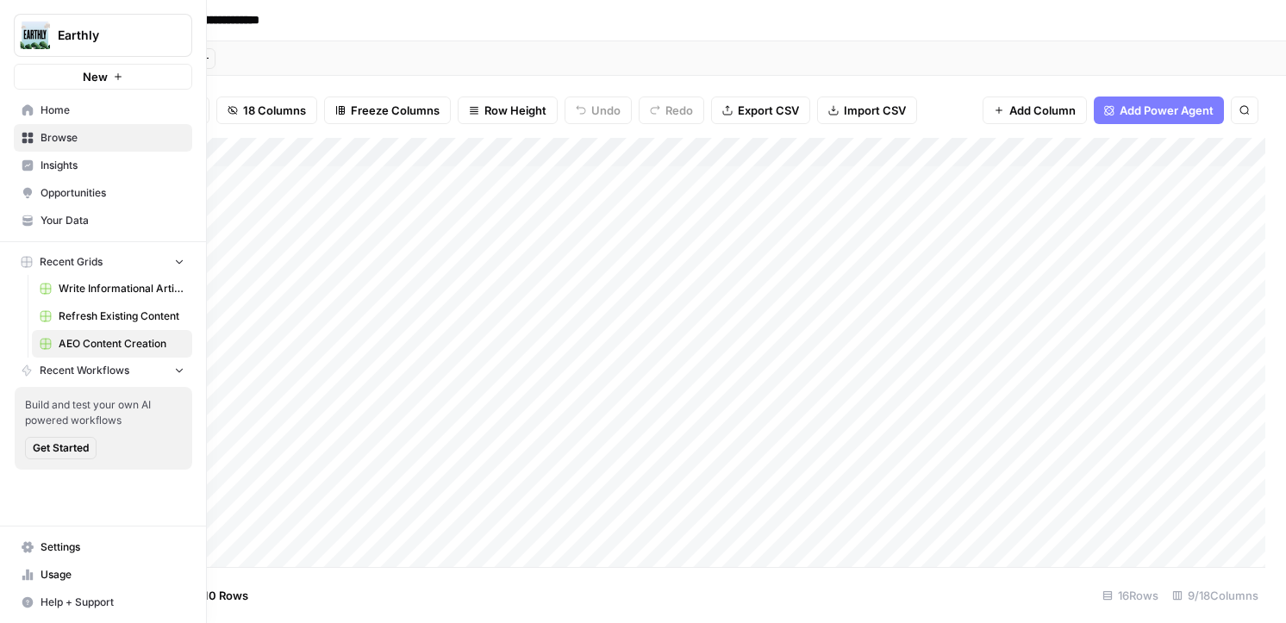
click at [56, 114] on span "Home" at bounding box center [113, 111] width 144 height 16
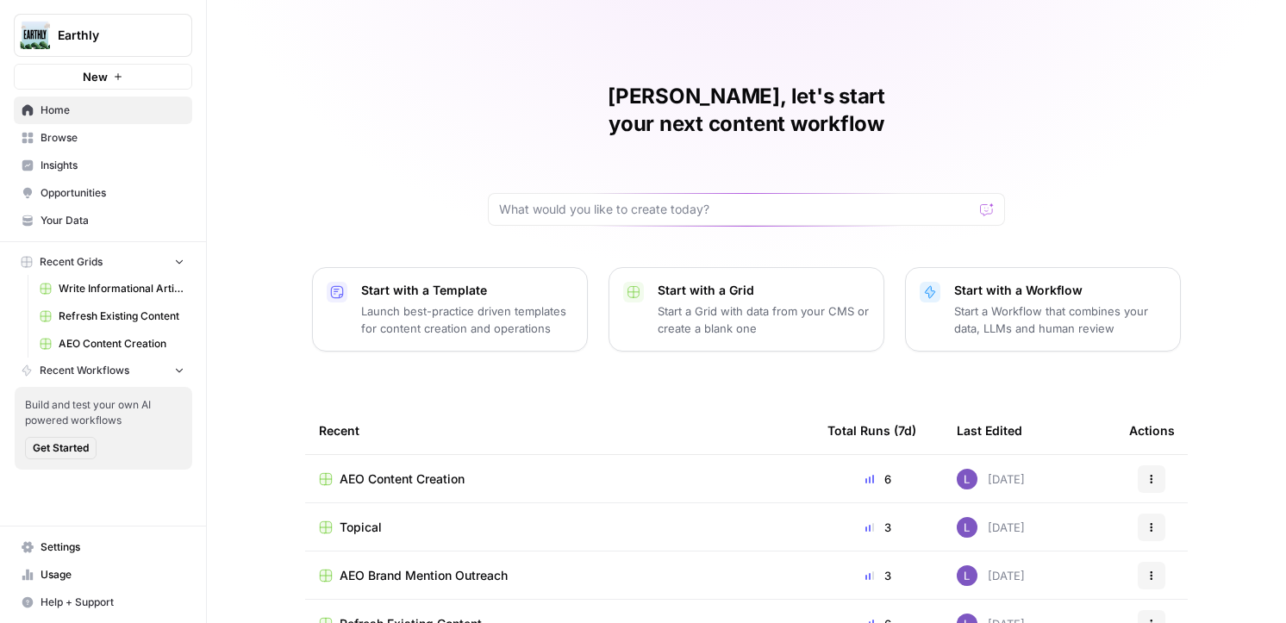
click at [62, 138] on span "Browse" at bounding box center [113, 138] width 144 height 16
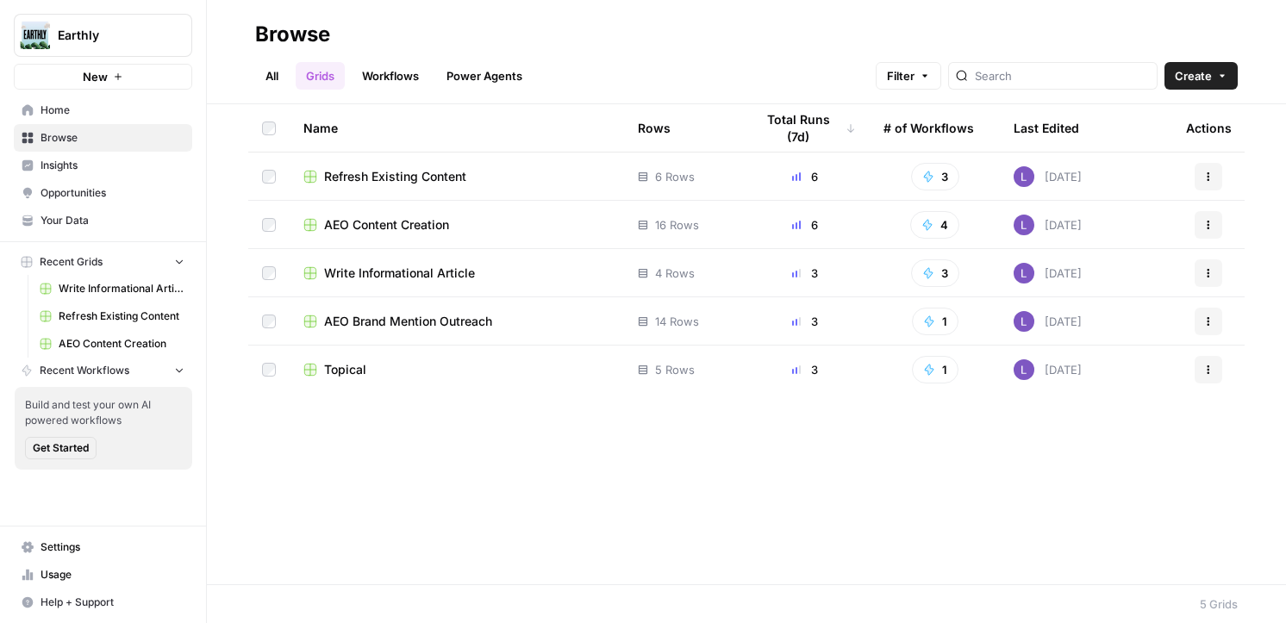
click at [317, 78] on link "Grids" at bounding box center [320, 76] width 49 height 28
click at [1222, 75] on icon "button" at bounding box center [1222, 76] width 5 height 3
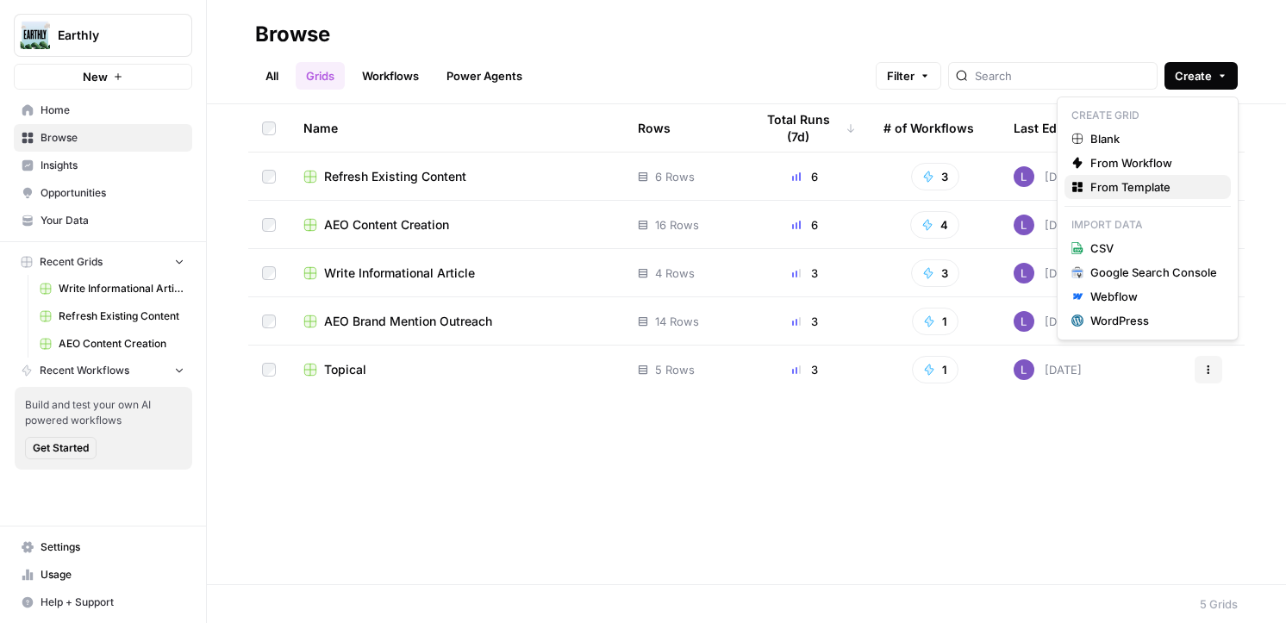
click at [1123, 190] on span "From Template" at bounding box center [1154, 186] width 127 height 17
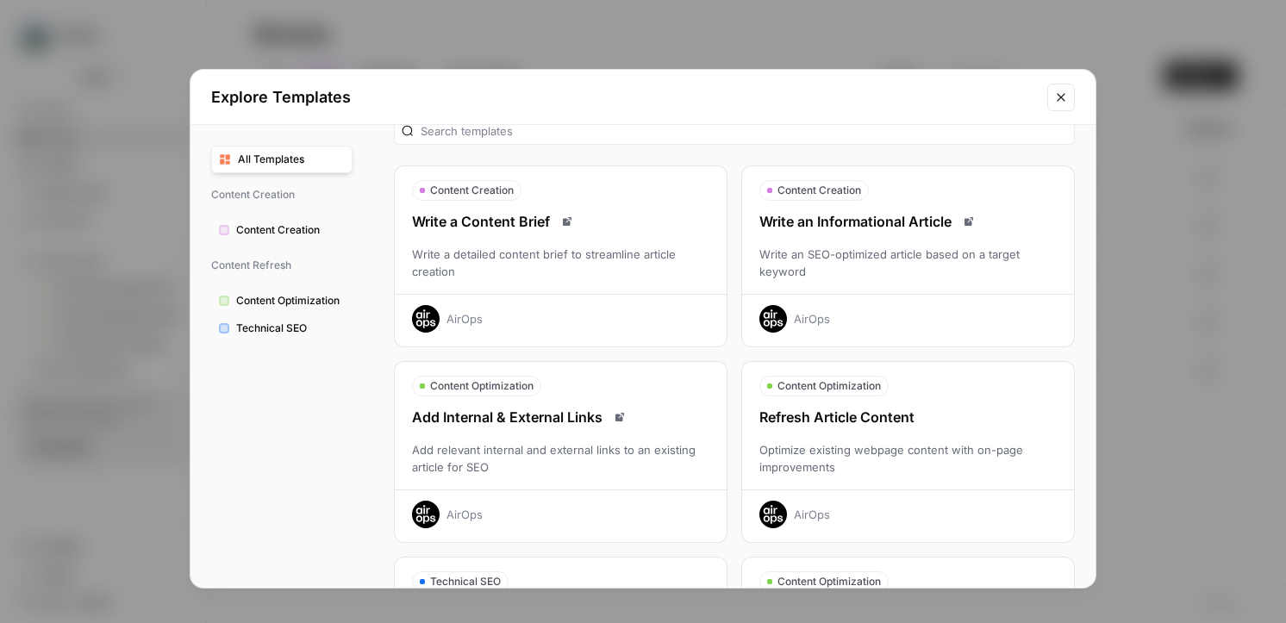
scroll to position [27, 0]
click at [873, 270] on div "Write an SEO-optimized article based on a target keyword" at bounding box center [908, 264] width 332 height 34
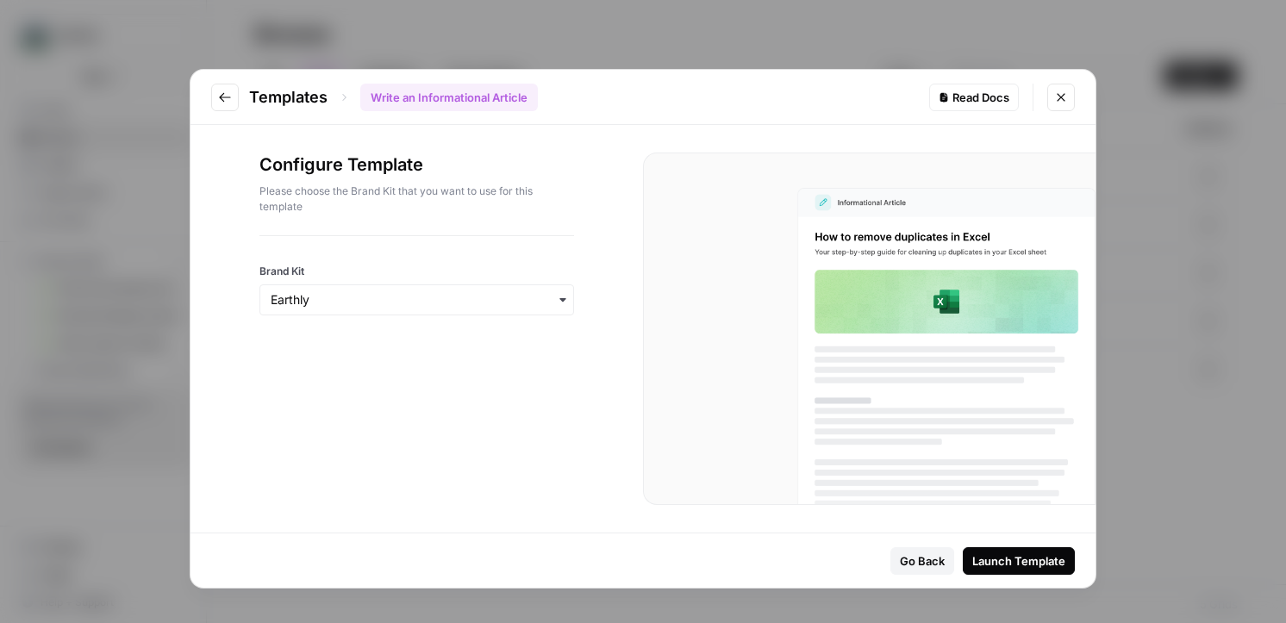
click at [1021, 550] on button "Launch Template" at bounding box center [1019, 561] width 112 height 28
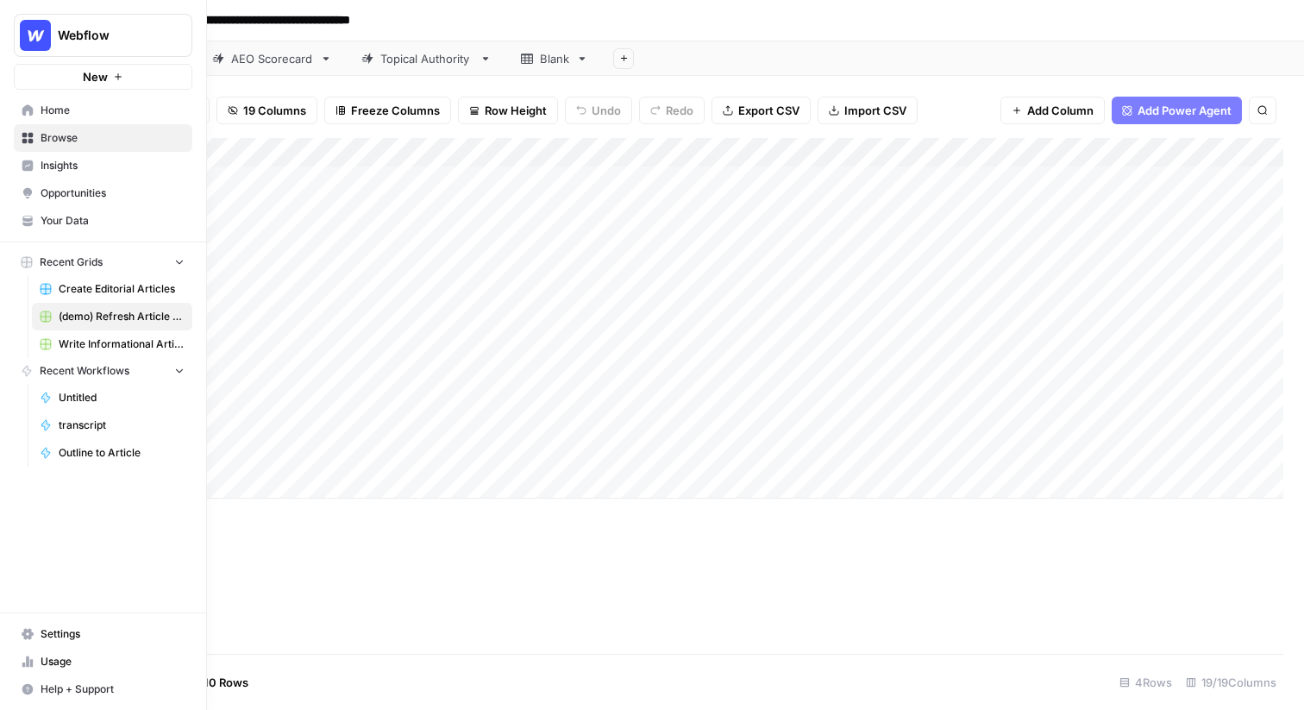
click at [113, 28] on span "Webflow" at bounding box center [110, 35] width 104 height 17
type input "gong"
click at [102, 131] on span "Gong" at bounding box center [167, 129] width 228 height 17
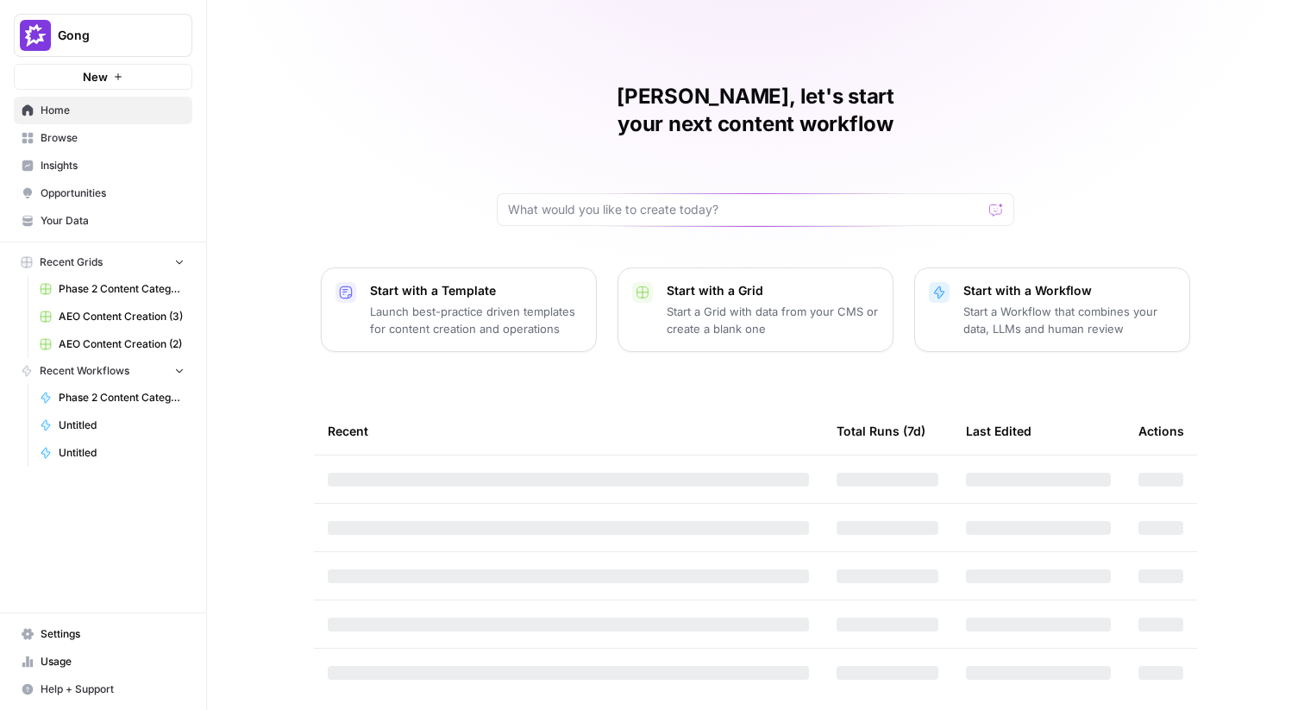
click at [121, 198] on span "Opportunities" at bounding box center [113, 193] width 144 height 16
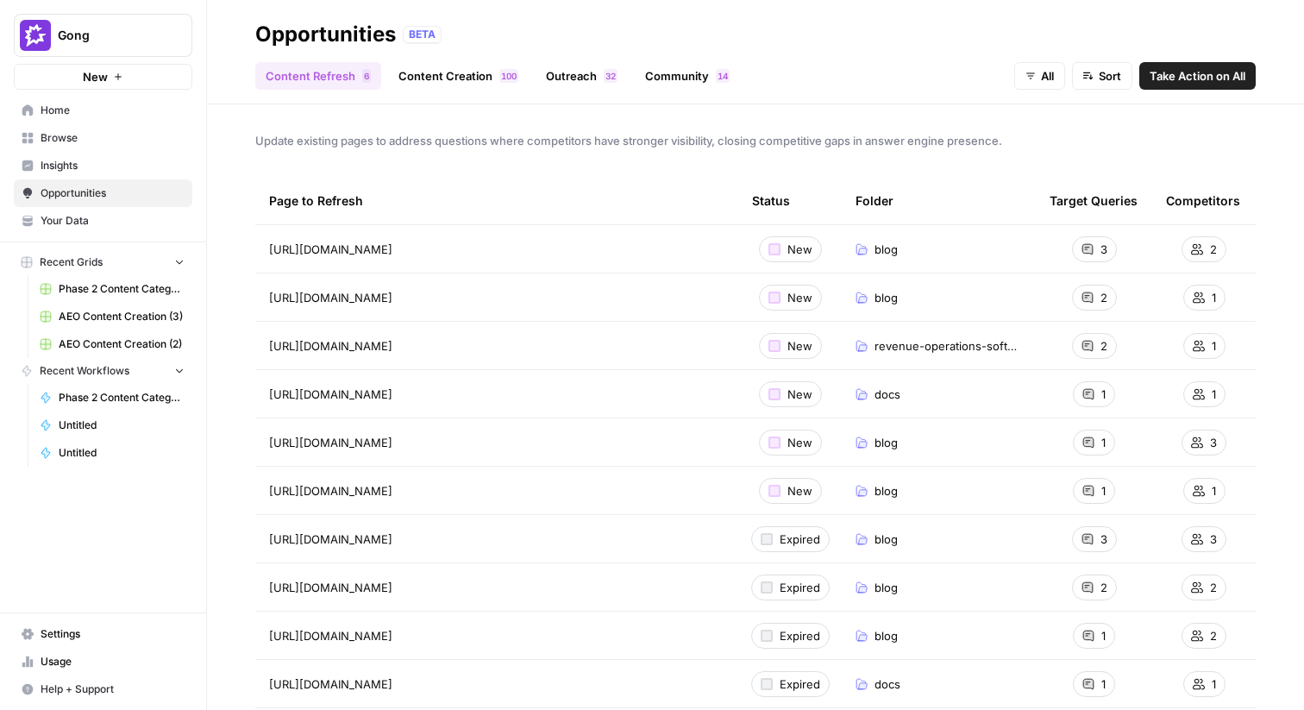
click at [122, 143] on span "Browse" at bounding box center [113, 138] width 144 height 16
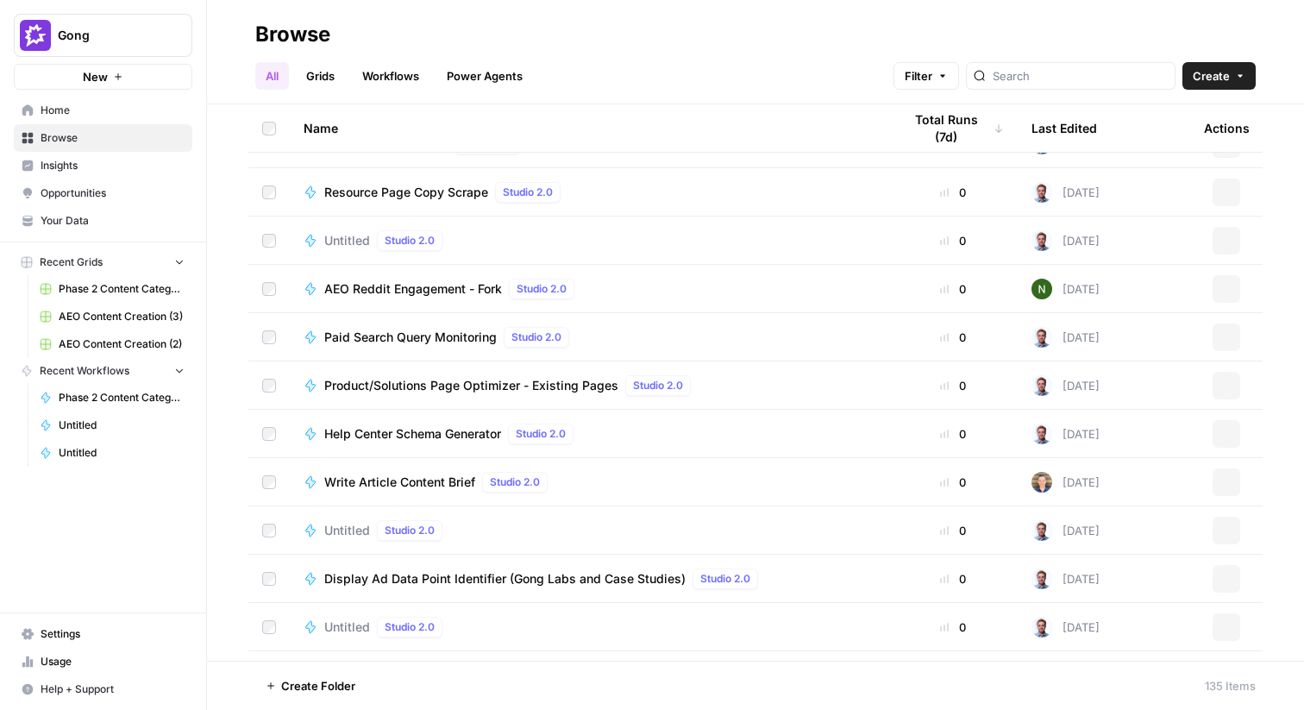
scroll to position [3454, 0]
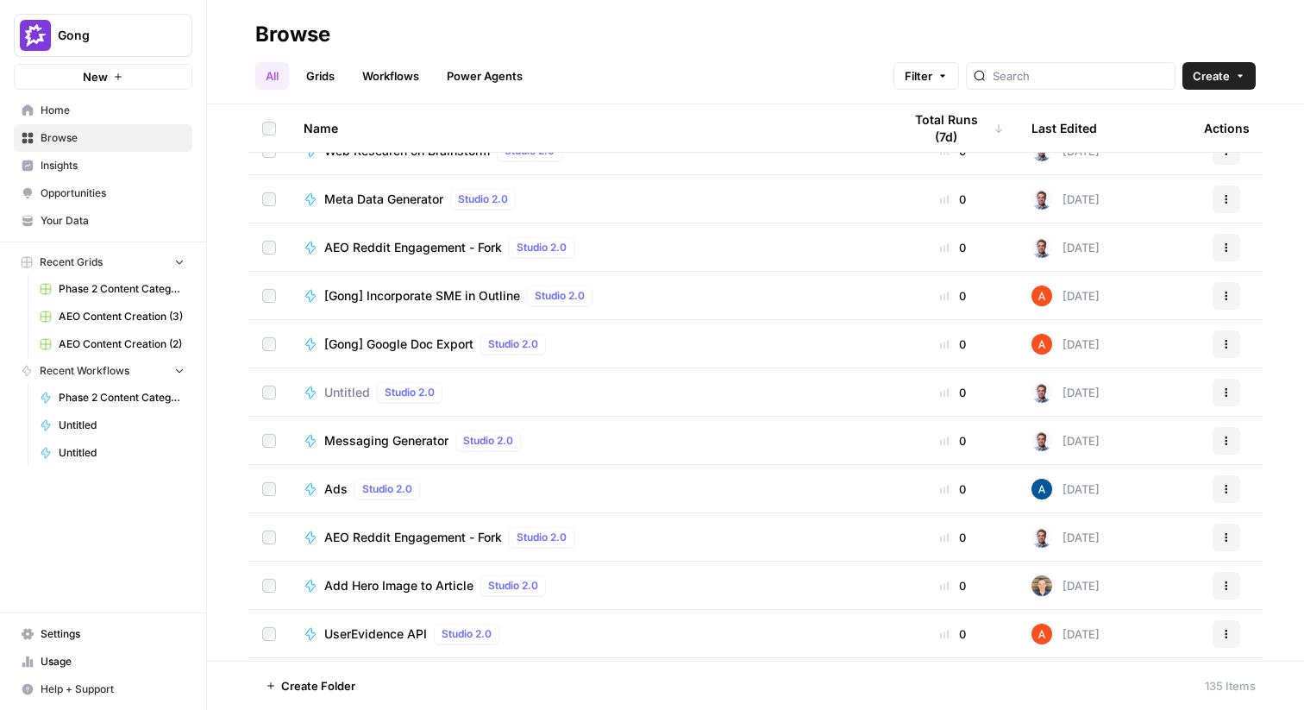
click at [322, 78] on link "Grids" at bounding box center [320, 76] width 49 height 28
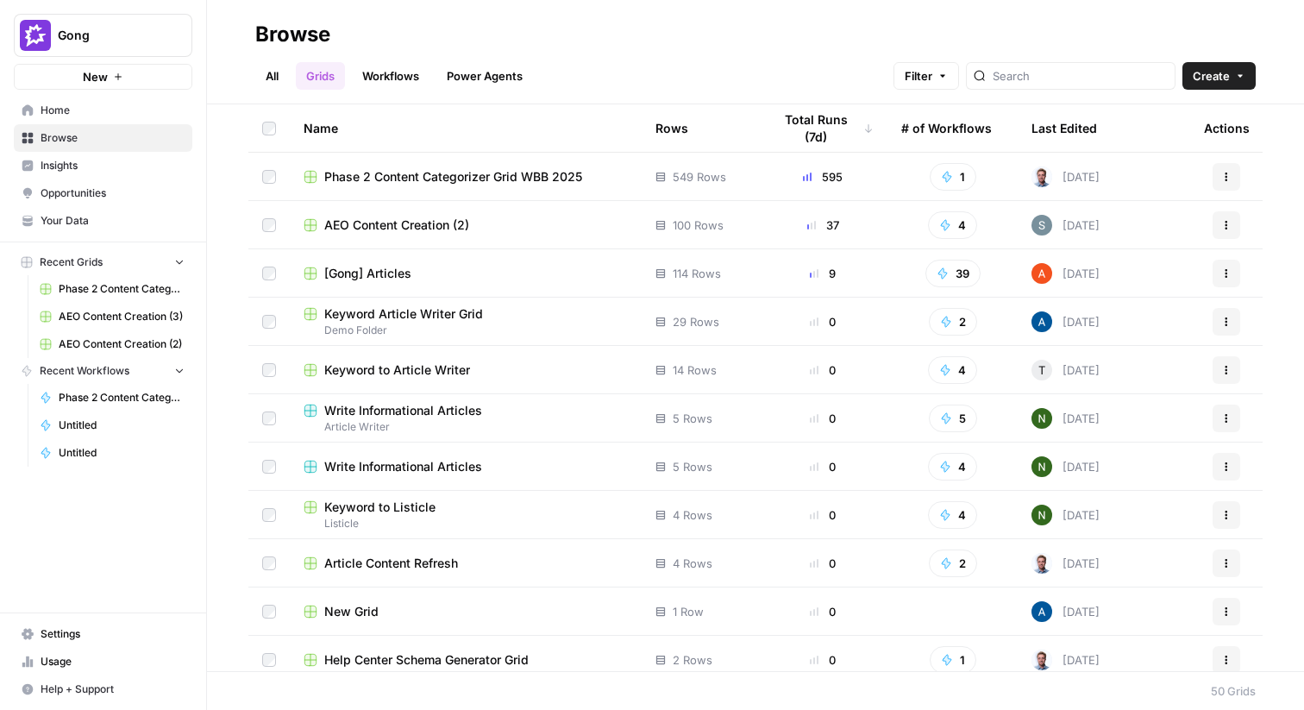
click at [131, 33] on span "Gong" at bounding box center [110, 35] width 104 height 17
type input "web"
click at [131, 119] on div "Webflow" at bounding box center [156, 129] width 262 height 21
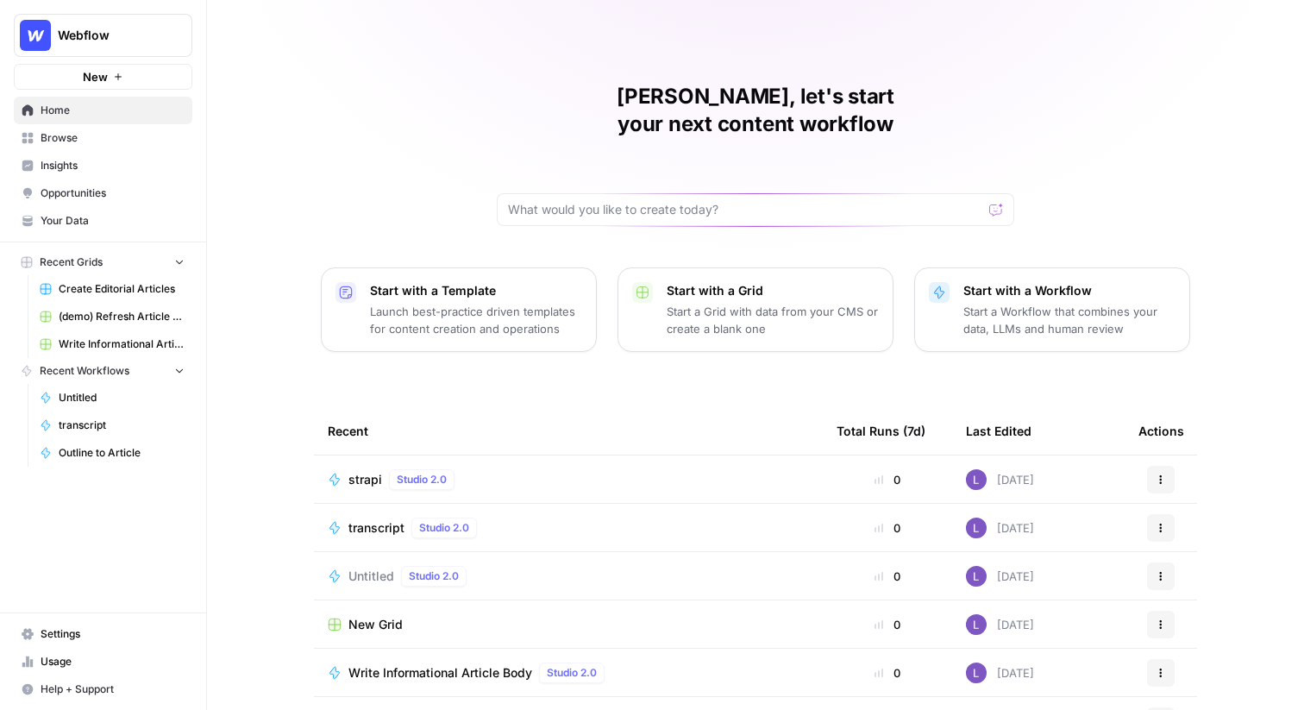
click at [112, 369] on span "Recent Workflows" at bounding box center [85, 371] width 90 height 16
click at [92, 144] on span "Browse" at bounding box center [113, 138] width 144 height 16
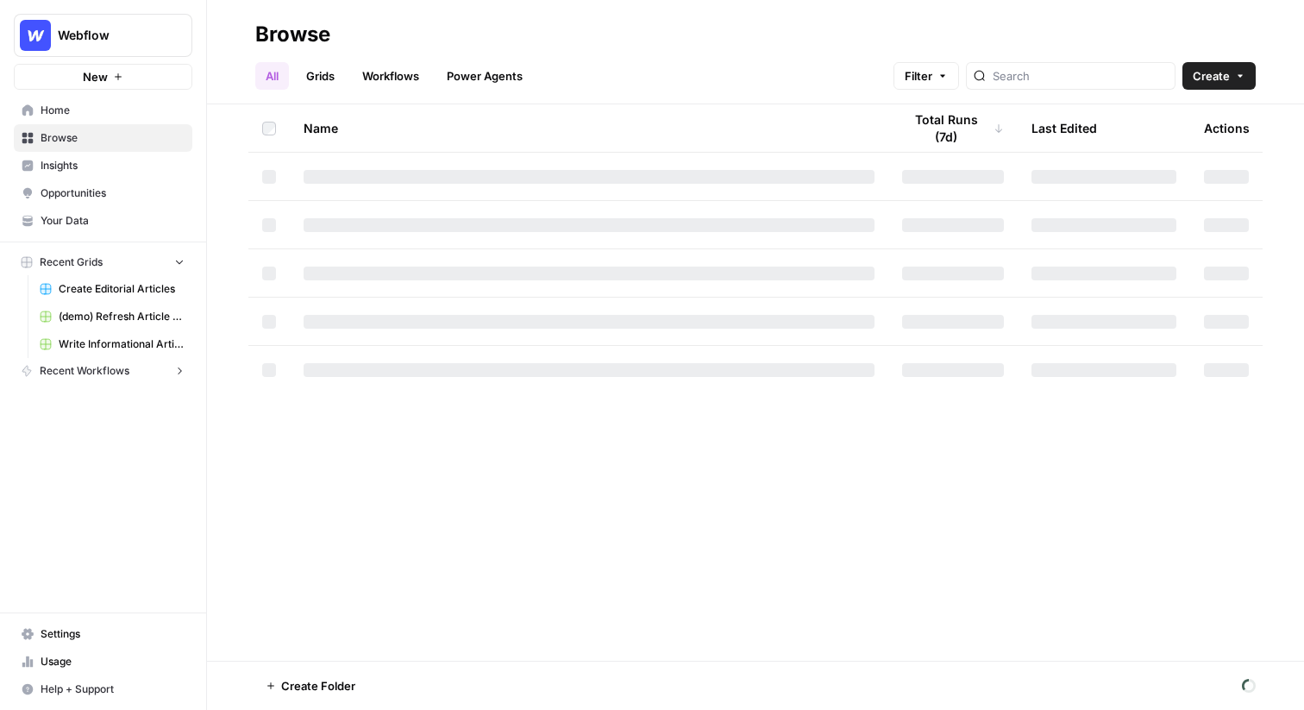
click at [316, 73] on link "Grids" at bounding box center [320, 76] width 49 height 28
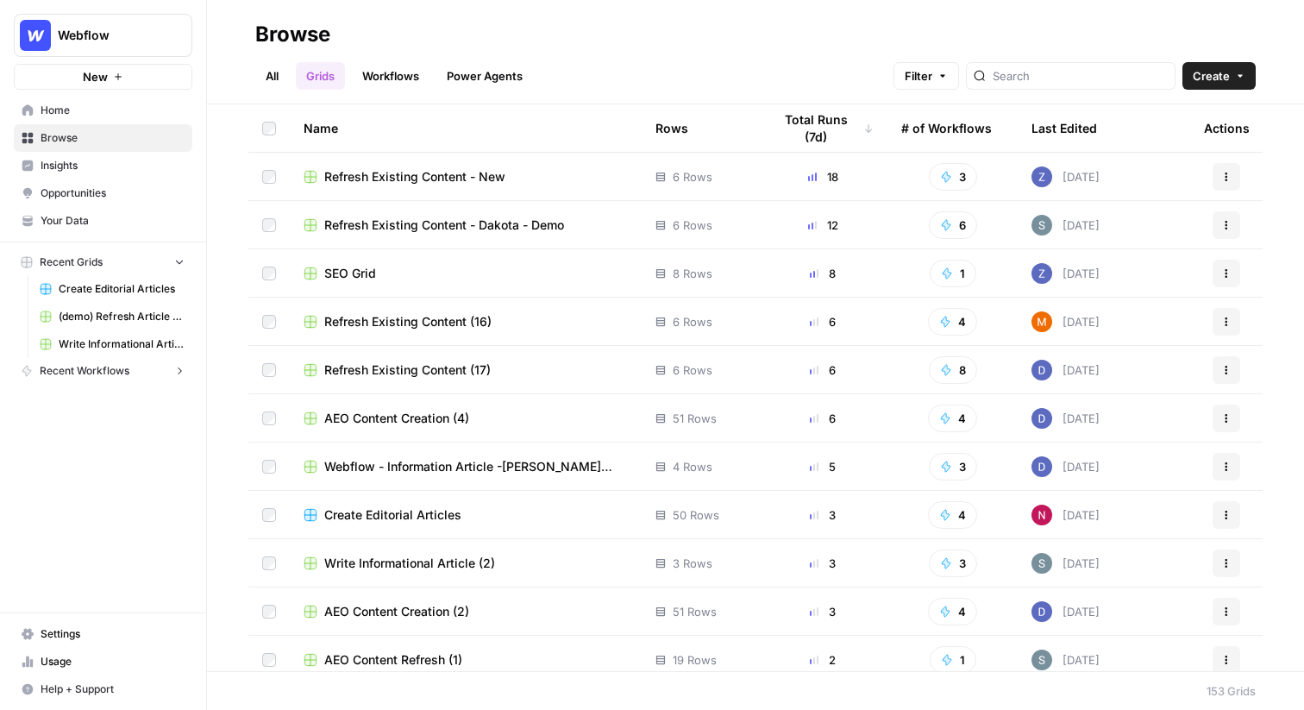
click at [401, 182] on span "Refresh Existing Content - New" at bounding box center [414, 176] width 181 height 17
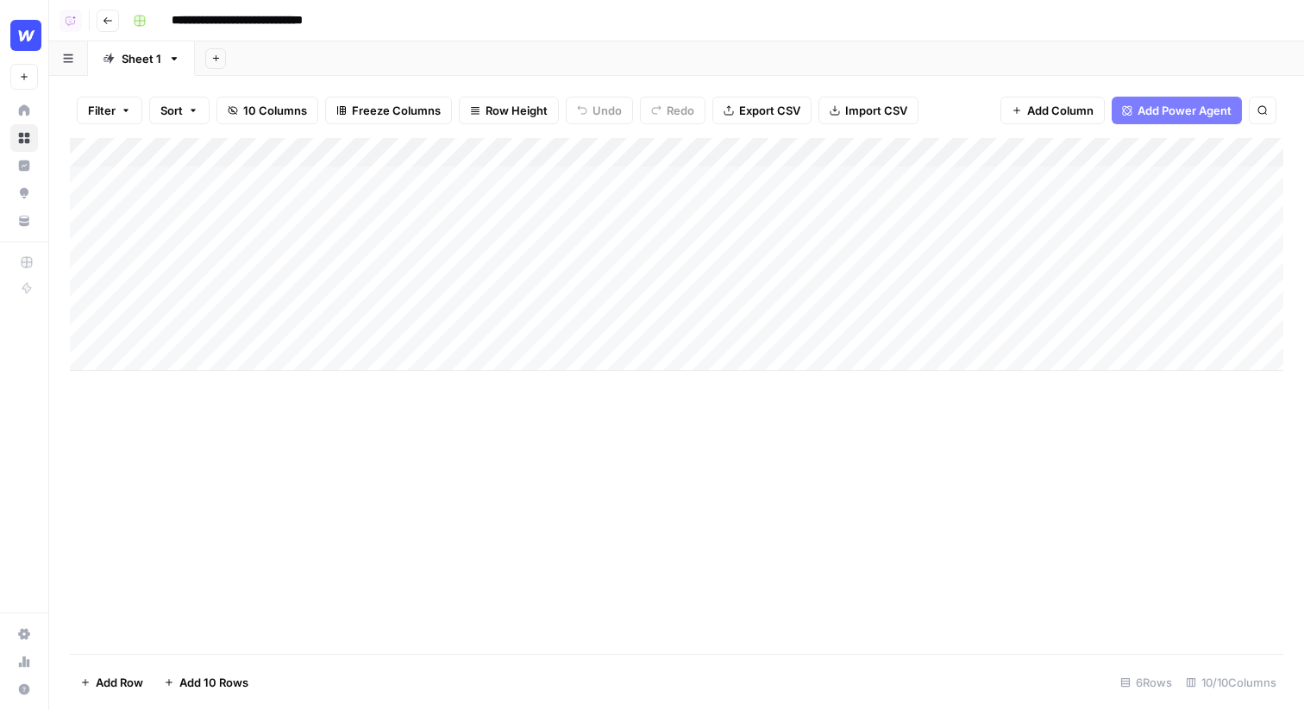
click at [108, 27] on button "Go back" at bounding box center [108, 20] width 22 height 22
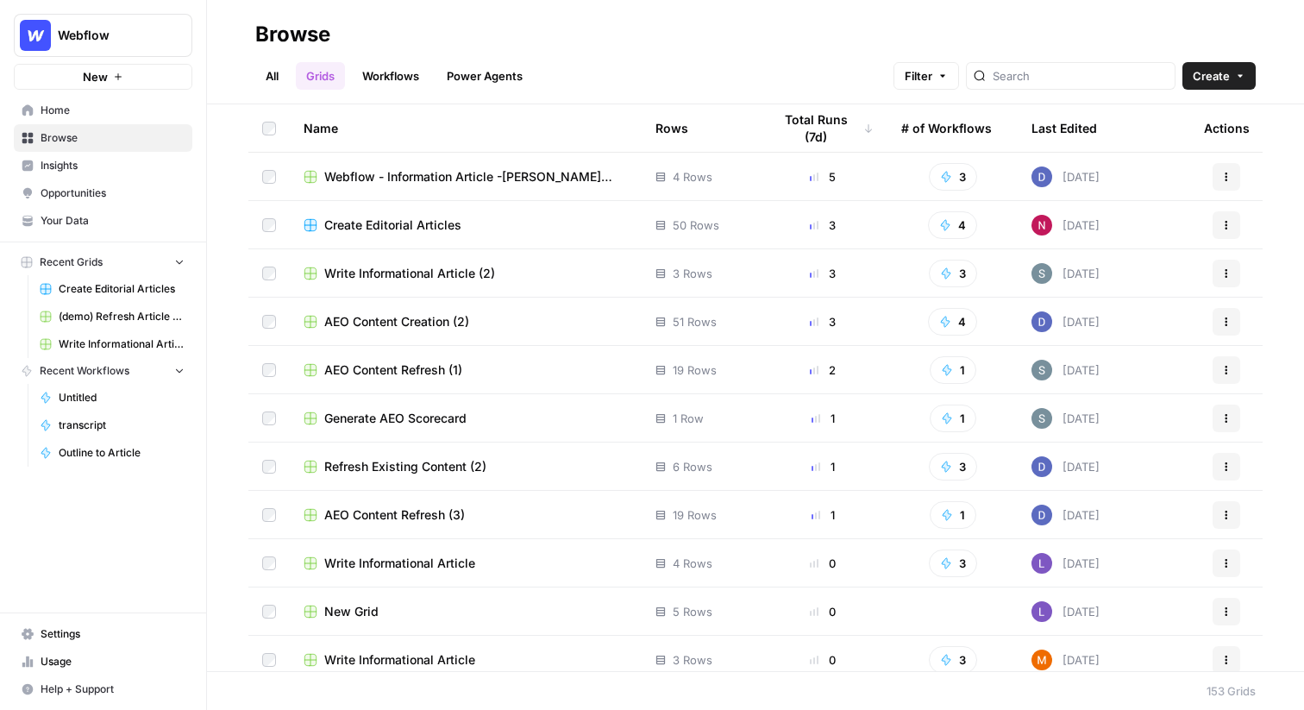
scroll to position [295, 0]
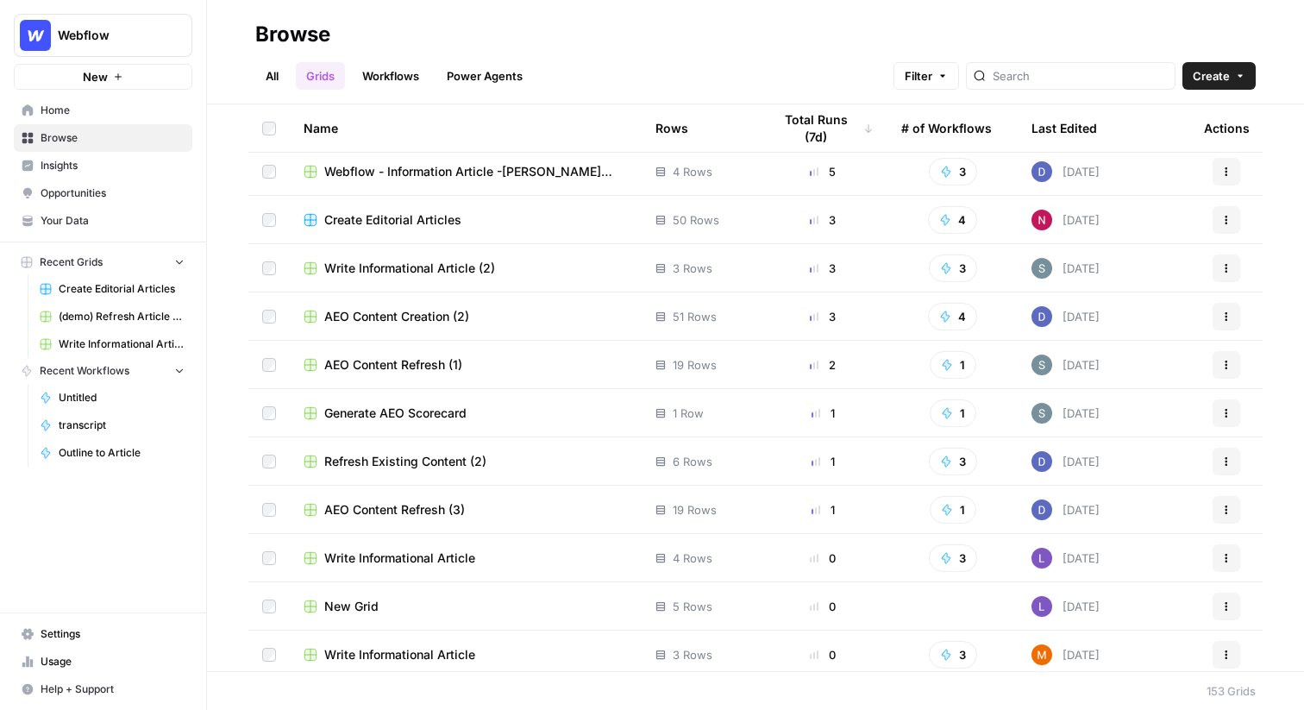
click at [372, 504] on span "AEO Content Refresh (3)" at bounding box center [394, 509] width 141 height 17
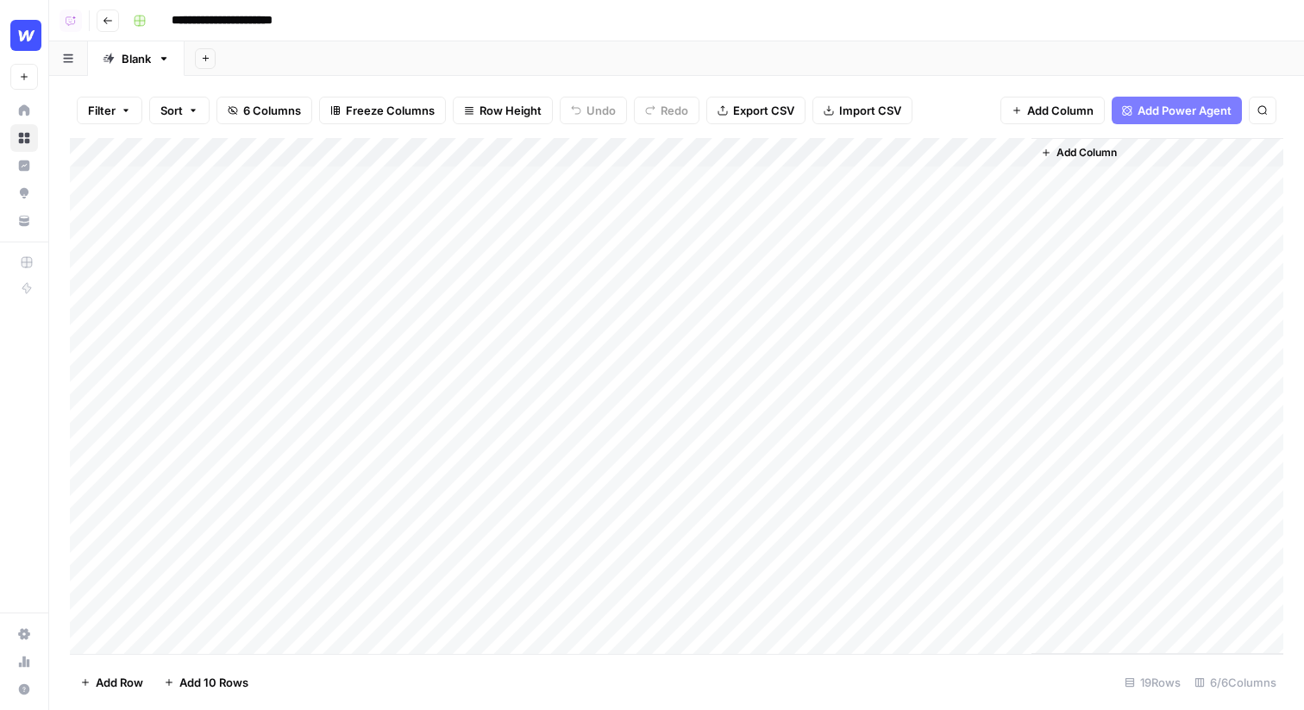
click at [108, 19] on icon "button" at bounding box center [108, 21] width 10 height 10
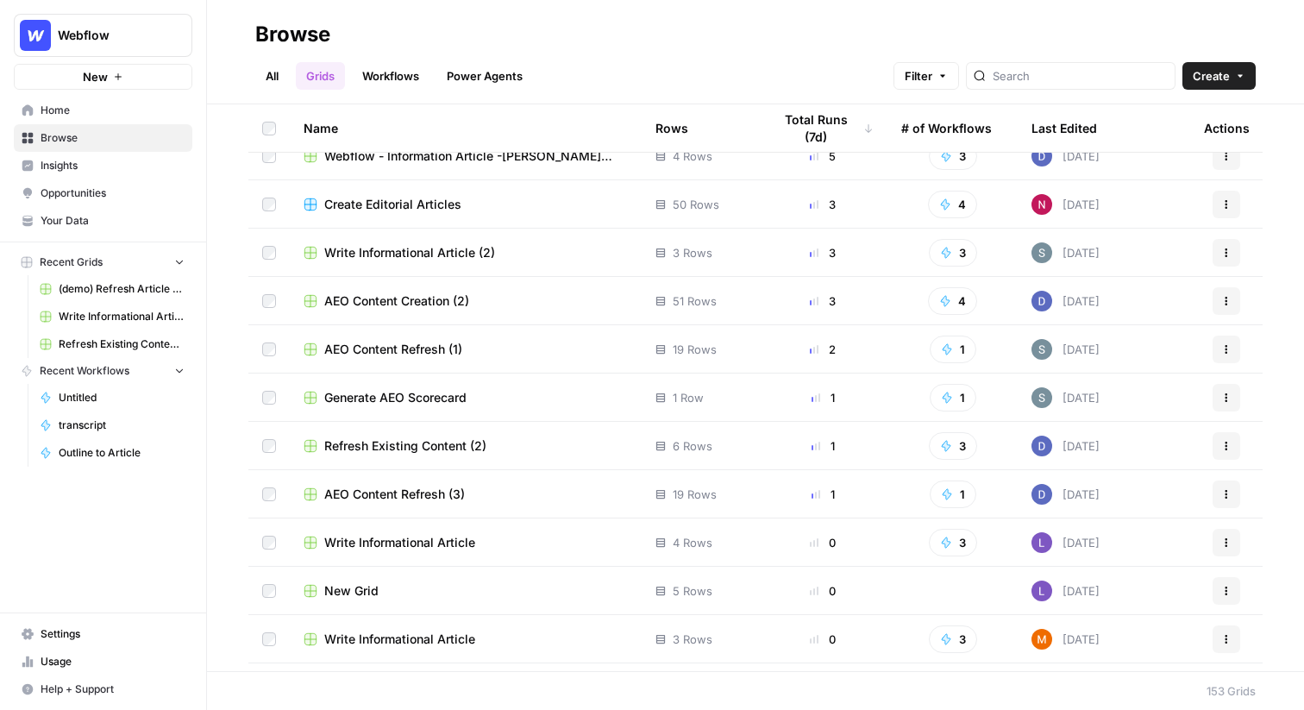
scroll to position [314, 0]
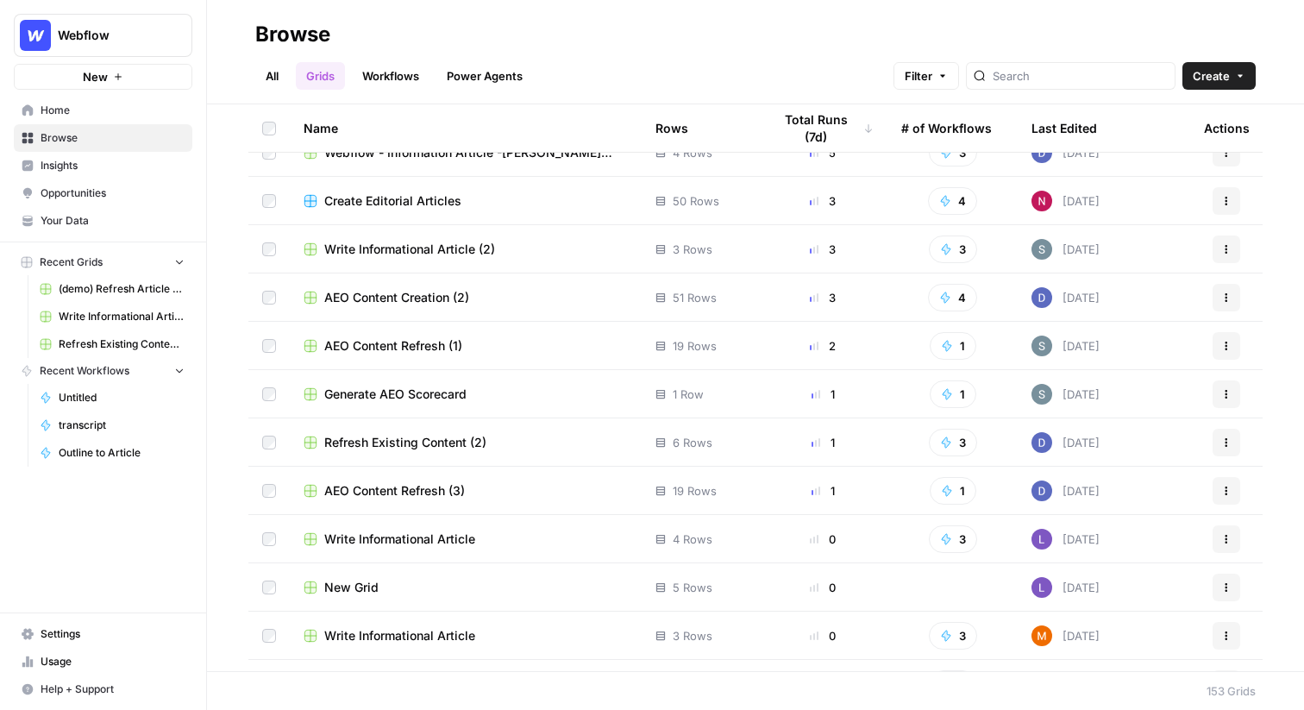
click at [424, 490] on span "AEO Content Refresh (3)" at bounding box center [394, 490] width 141 height 17
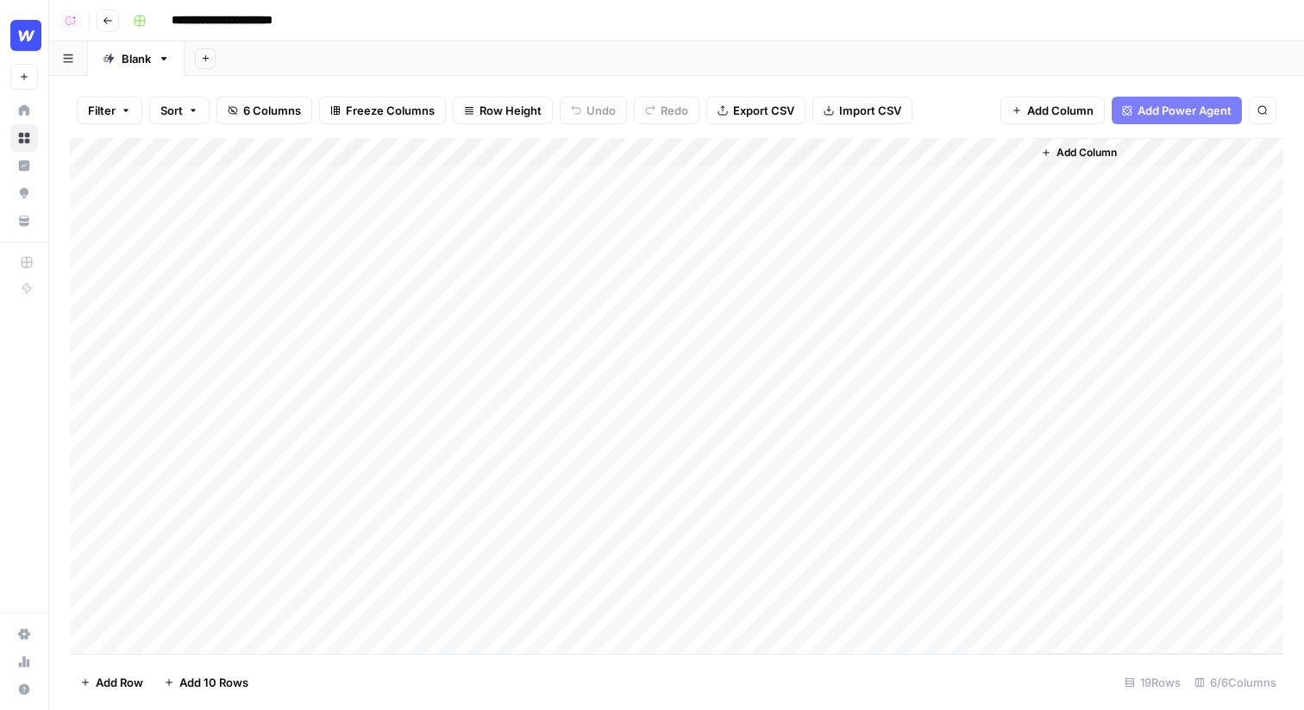
click at [108, 17] on icon "button" at bounding box center [108, 21] width 10 height 10
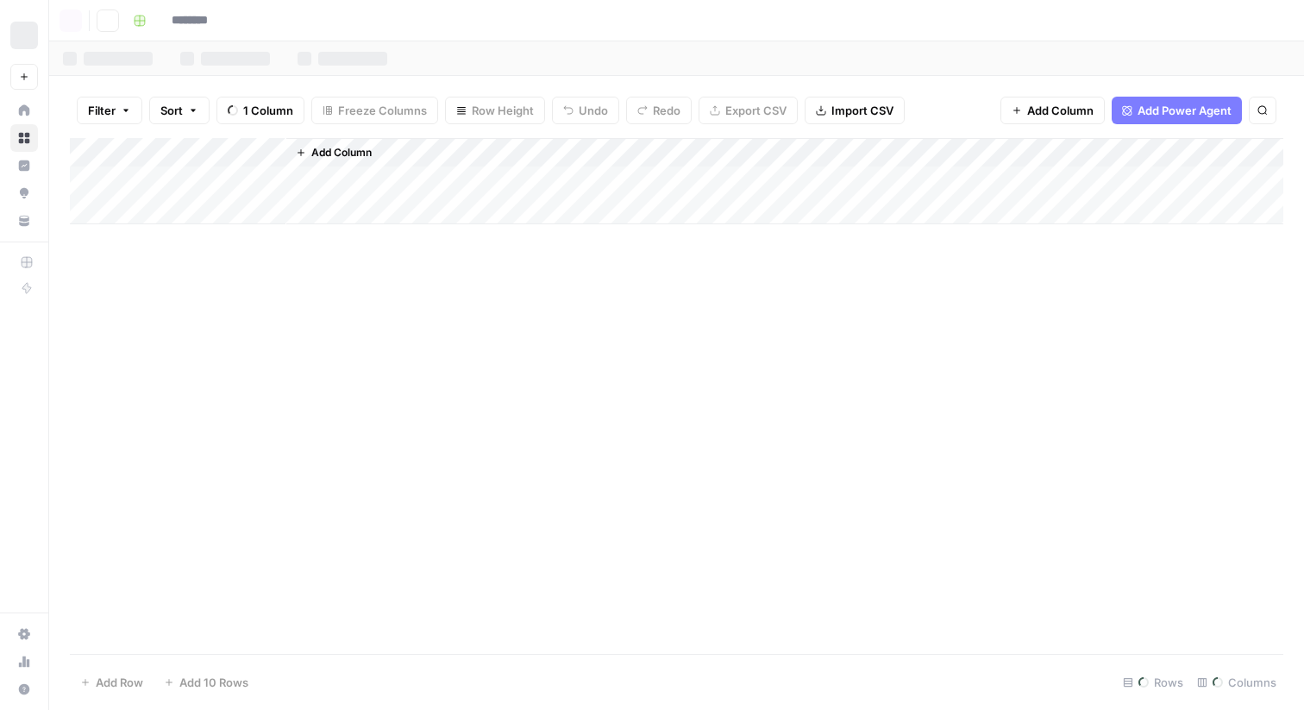
type input "**********"
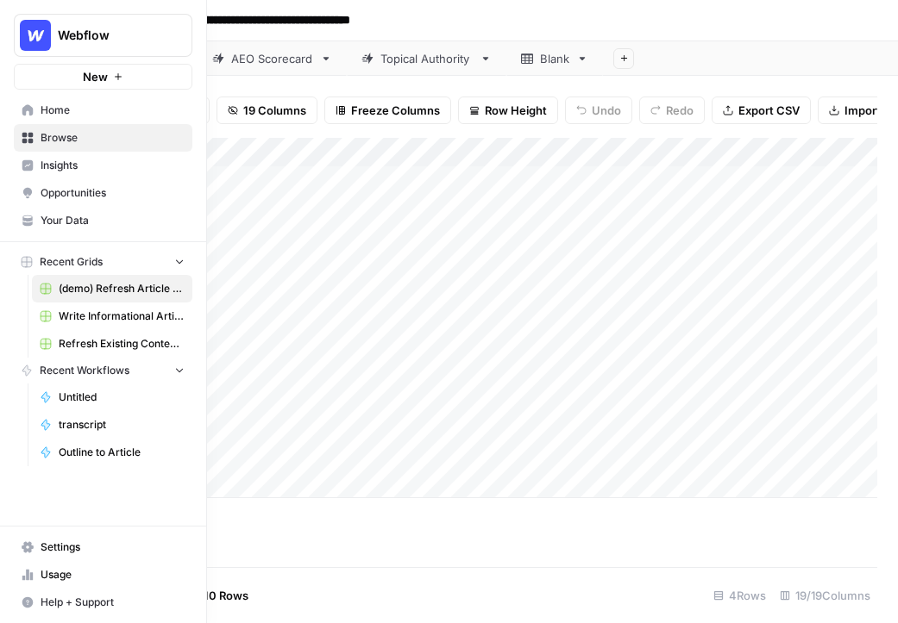
click at [29, 166] on icon at bounding box center [27, 165] width 11 height 11
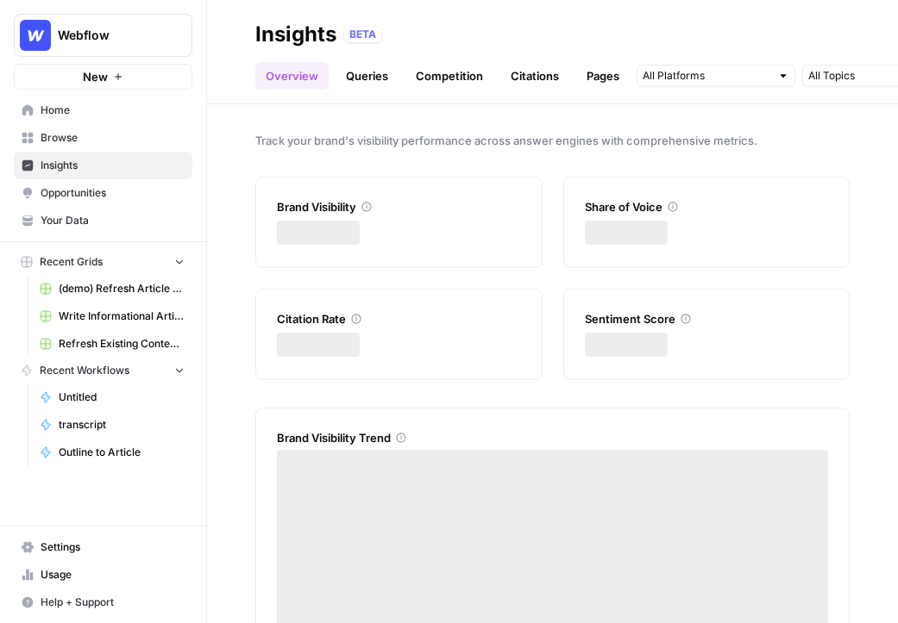
click at [85, 196] on span "Opportunities" at bounding box center [113, 193] width 144 height 16
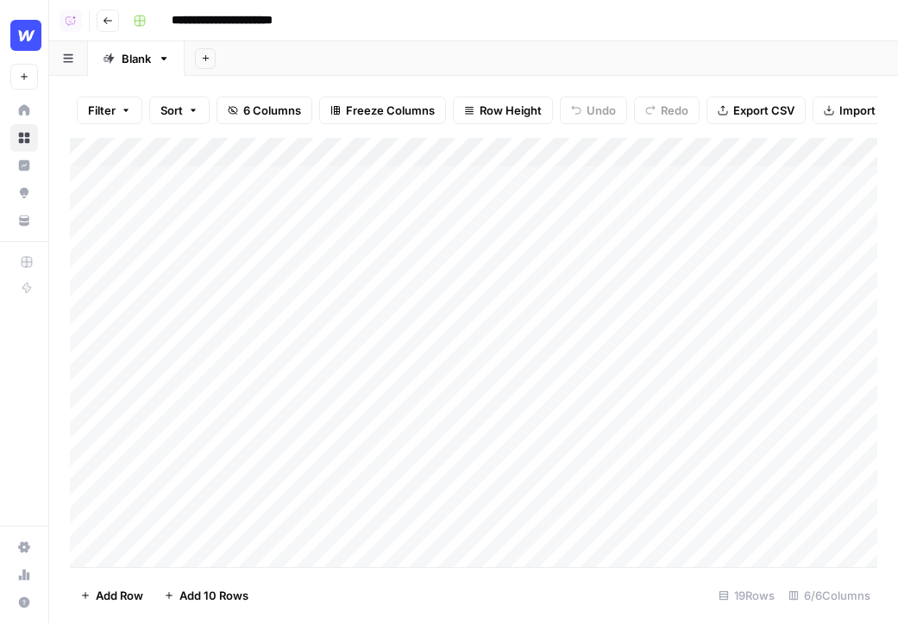
click at [626, 183] on div "Add Column" at bounding box center [473, 352] width 807 height 429
click at [638, 212] on div "Add Column" at bounding box center [473, 352] width 807 height 429
